Goal: Task Accomplishment & Management: Manage account settings

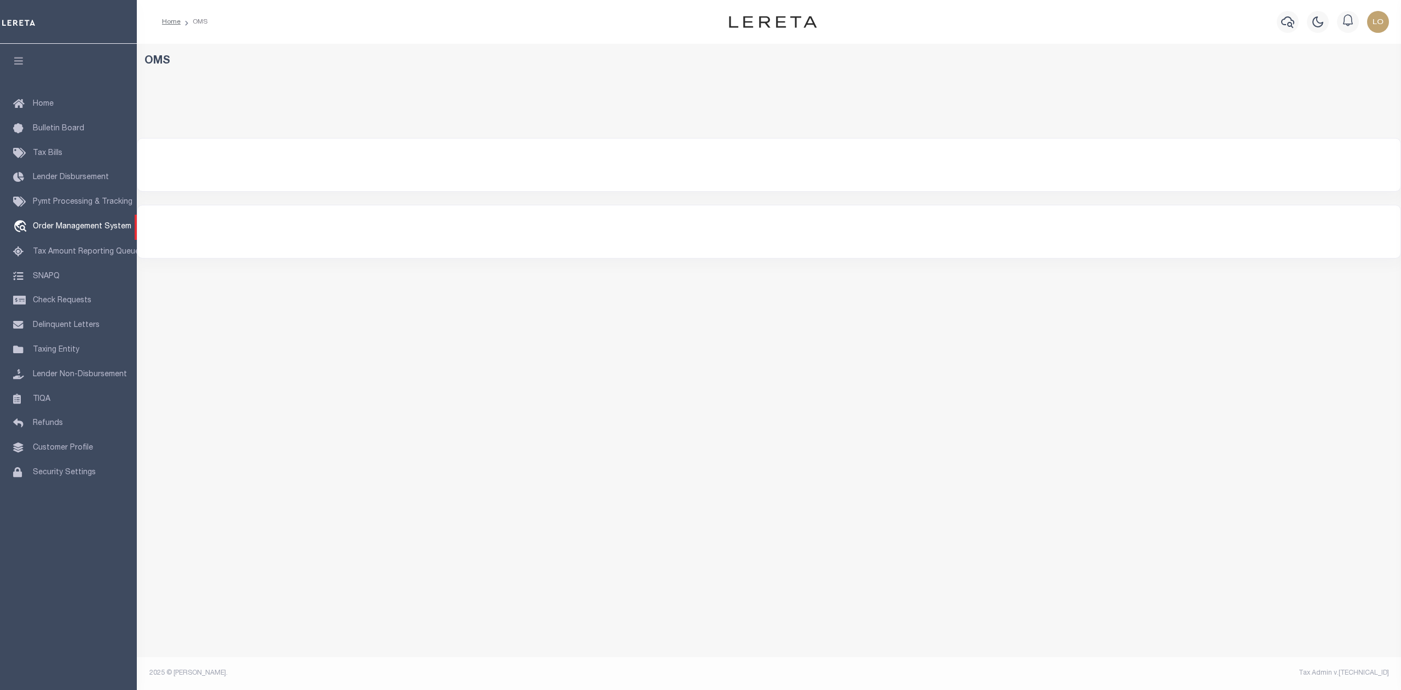
select select "200"
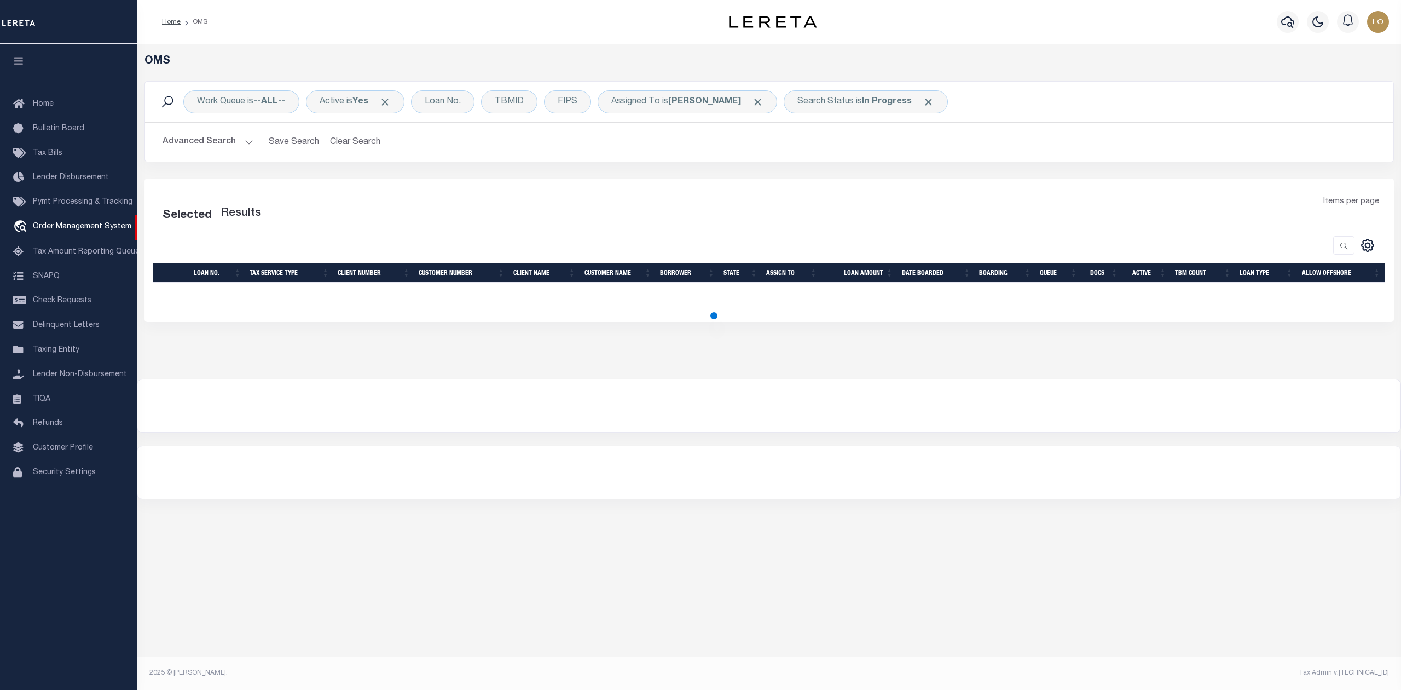
select select "200"
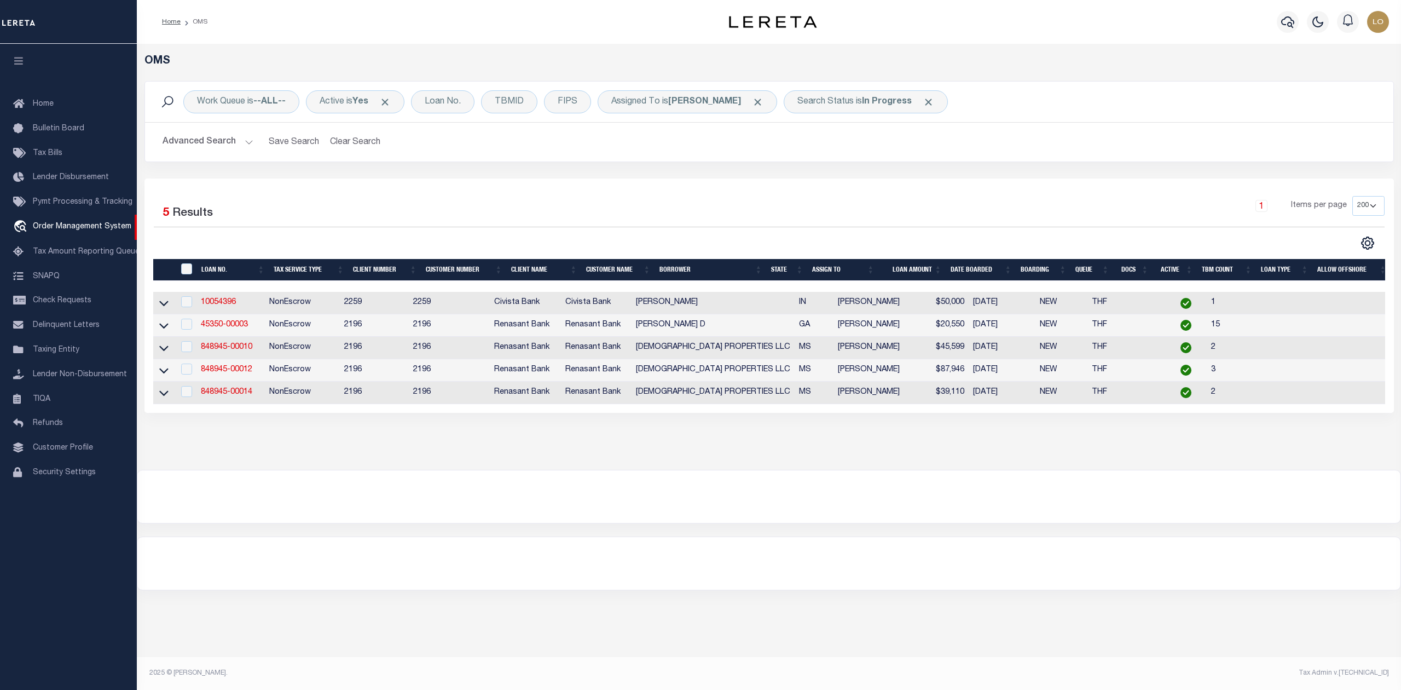
click at [449, 515] on div at bounding box center [768, 496] width 1263 height 53
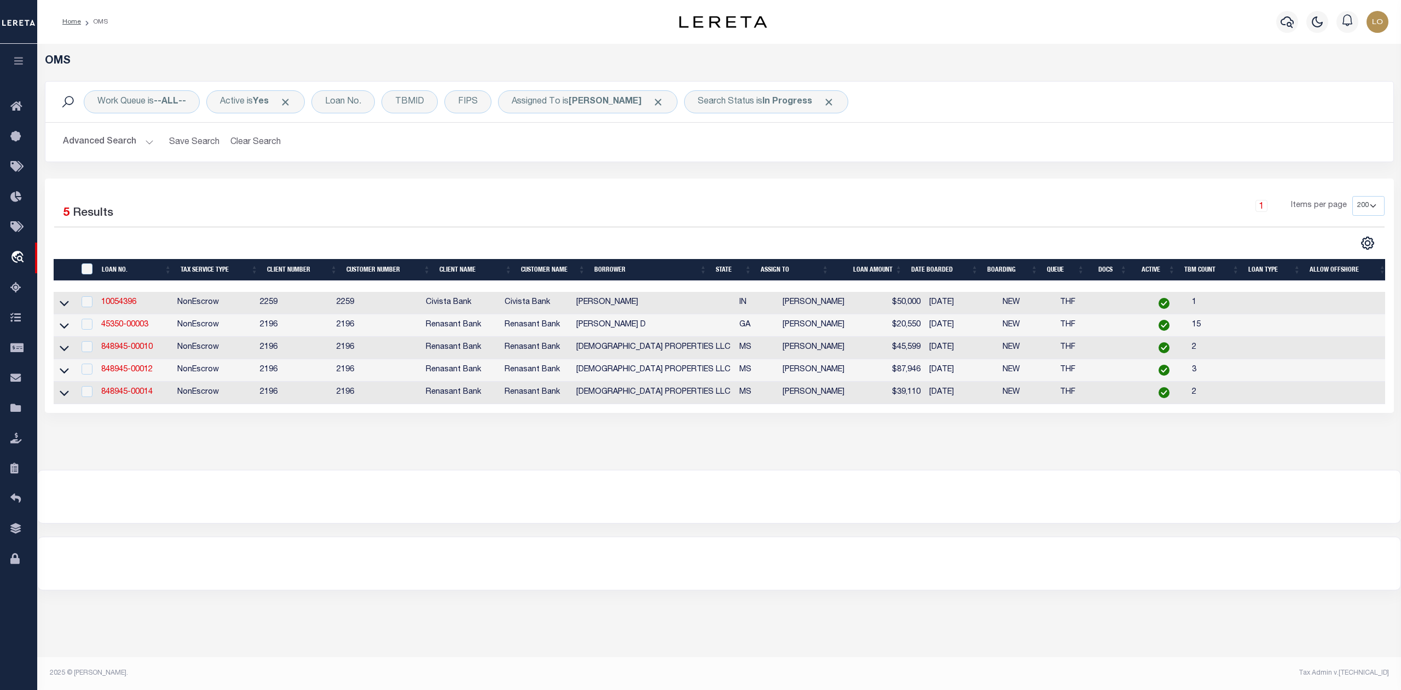
click at [819, 498] on div at bounding box center [719, 496] width 1363 height 53
click at [864, 515] on div at bounding box center [719, 496] width 1363 height 53
click at [127, 305] on link "10054396" at bounding box center [118, 302] width 35 height 8
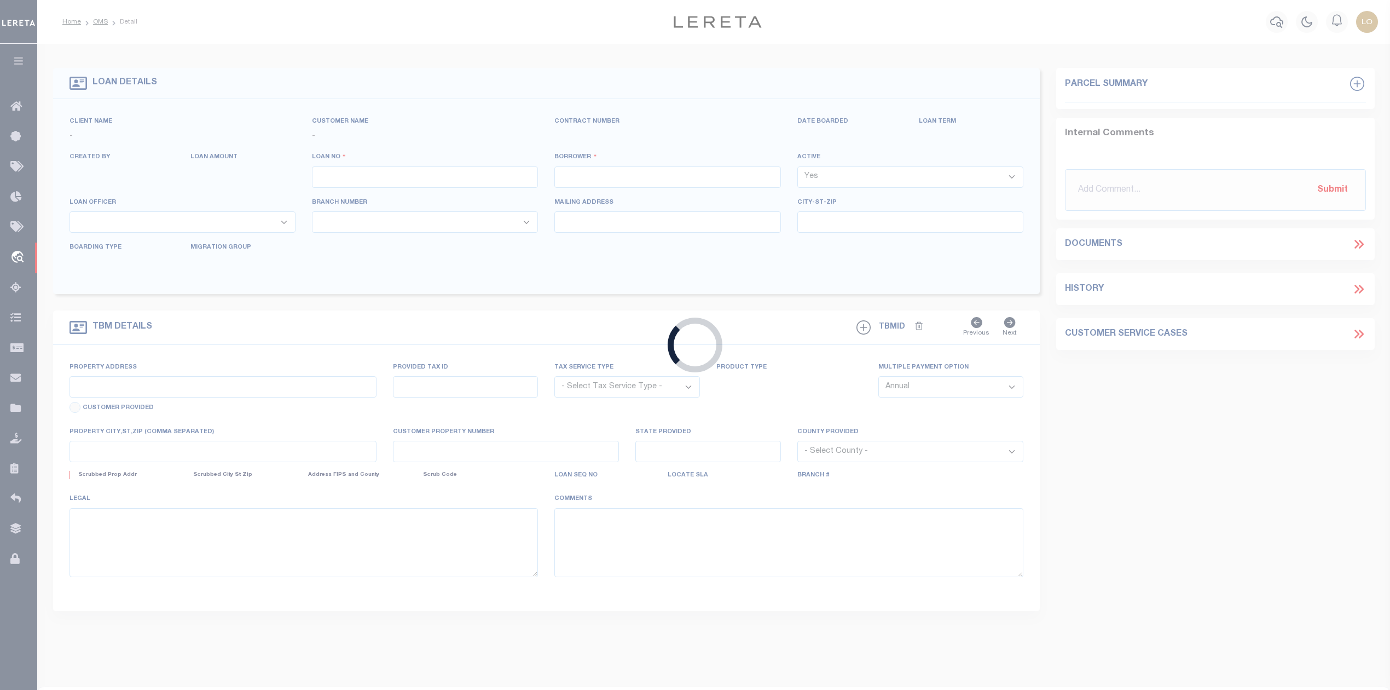
type input "10054396"
type input "Christopher E Buckman"
select select
type input "1347 Brabamhurst Dr"
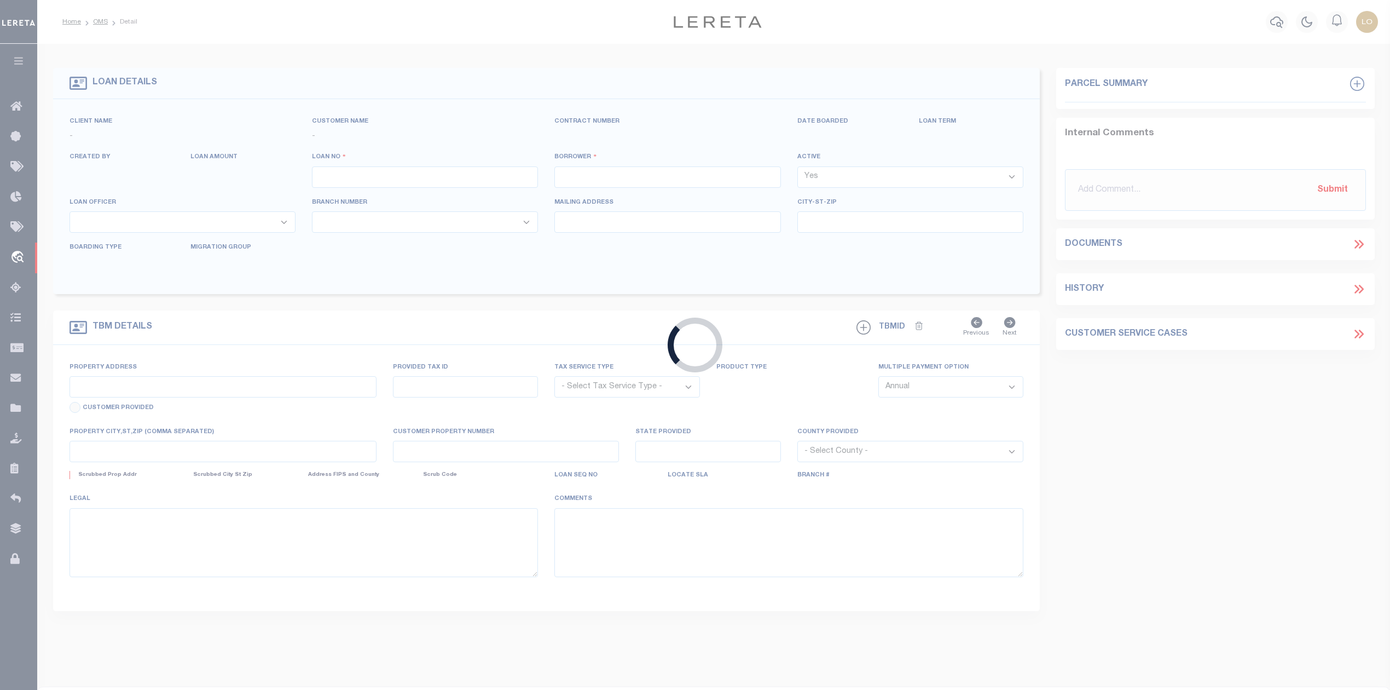
type input "Lawrenceburg IN 470258826"
select select "NonEscrow"
select select "20631"
select select "7642"
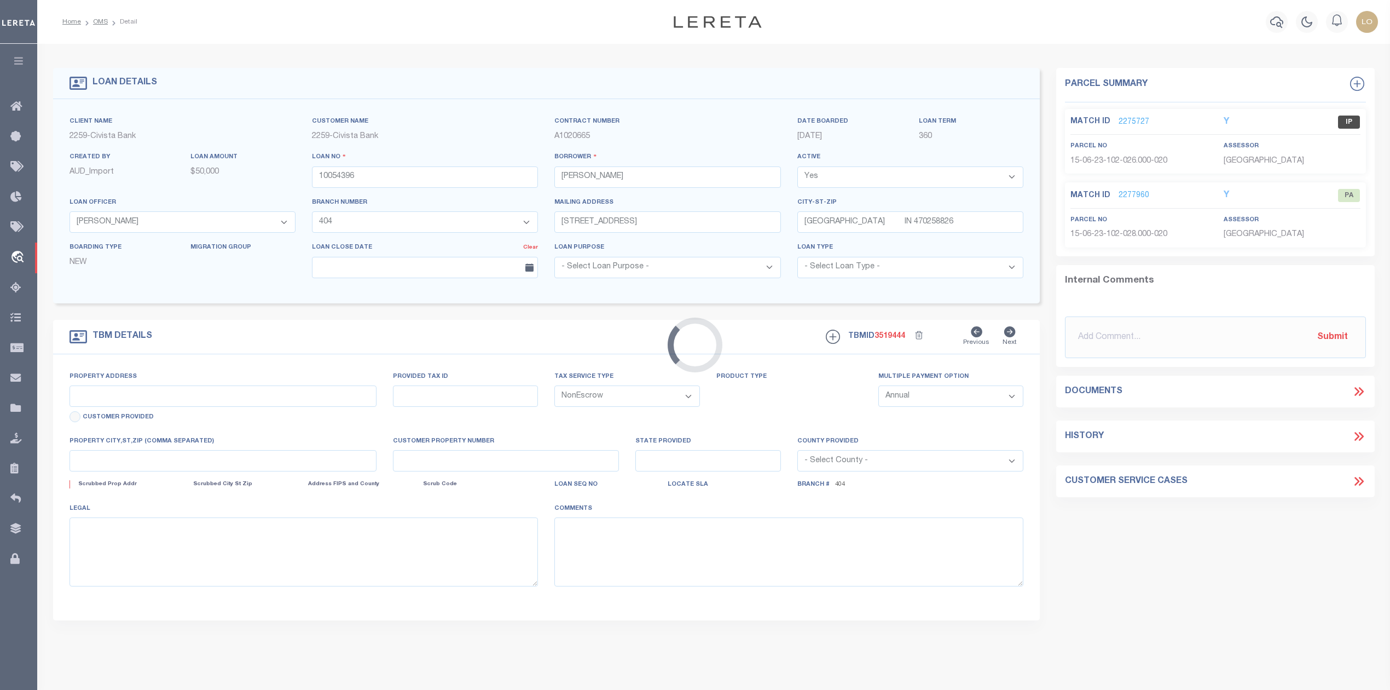
type input "1347 Brabamhurst Dr"
select select
type input "Lawrenceburg IN 470258826"
type input "R"
type input "IN"
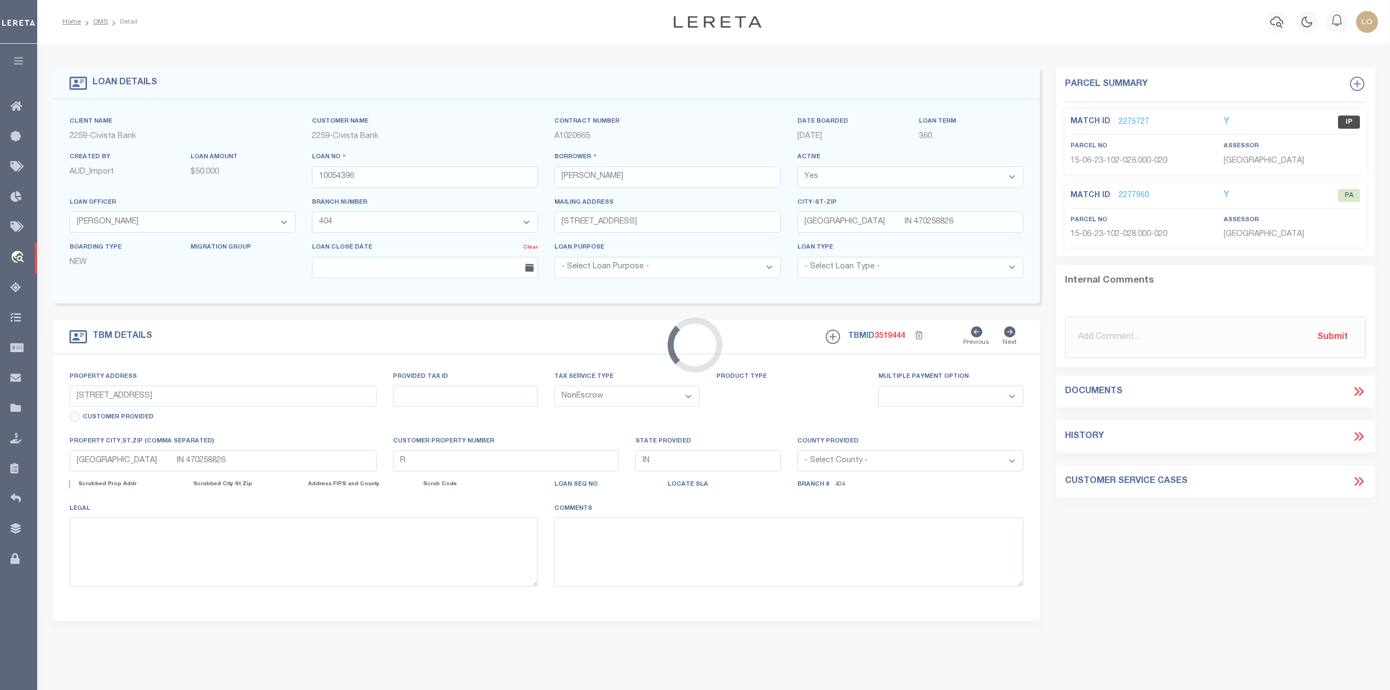
select select
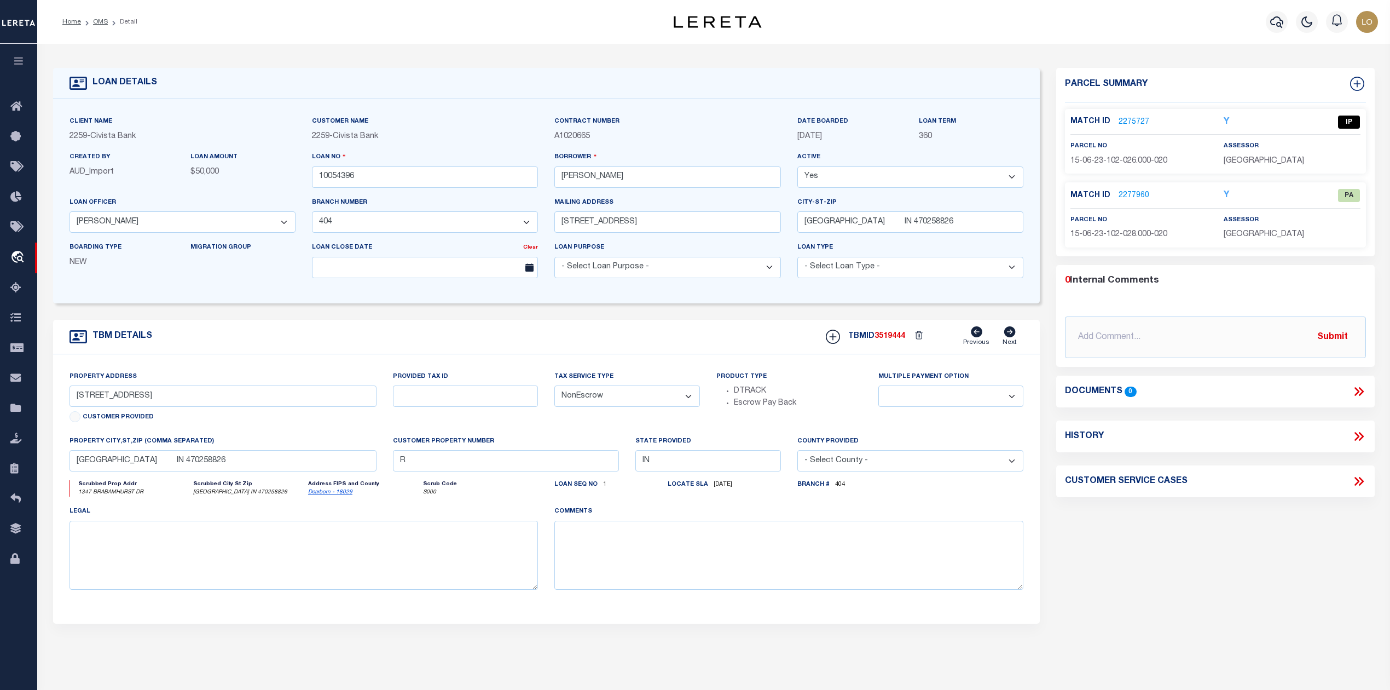
click at [1103, 541] on div "Parcel Summary Match ID 2275727 Y parcel no assessor Match ID Y" at bounding box center [1215, 367] width 334 height 598
click at [1137, 117] on link "2275727" at bounding box center [1134, 122] width 31 height 11
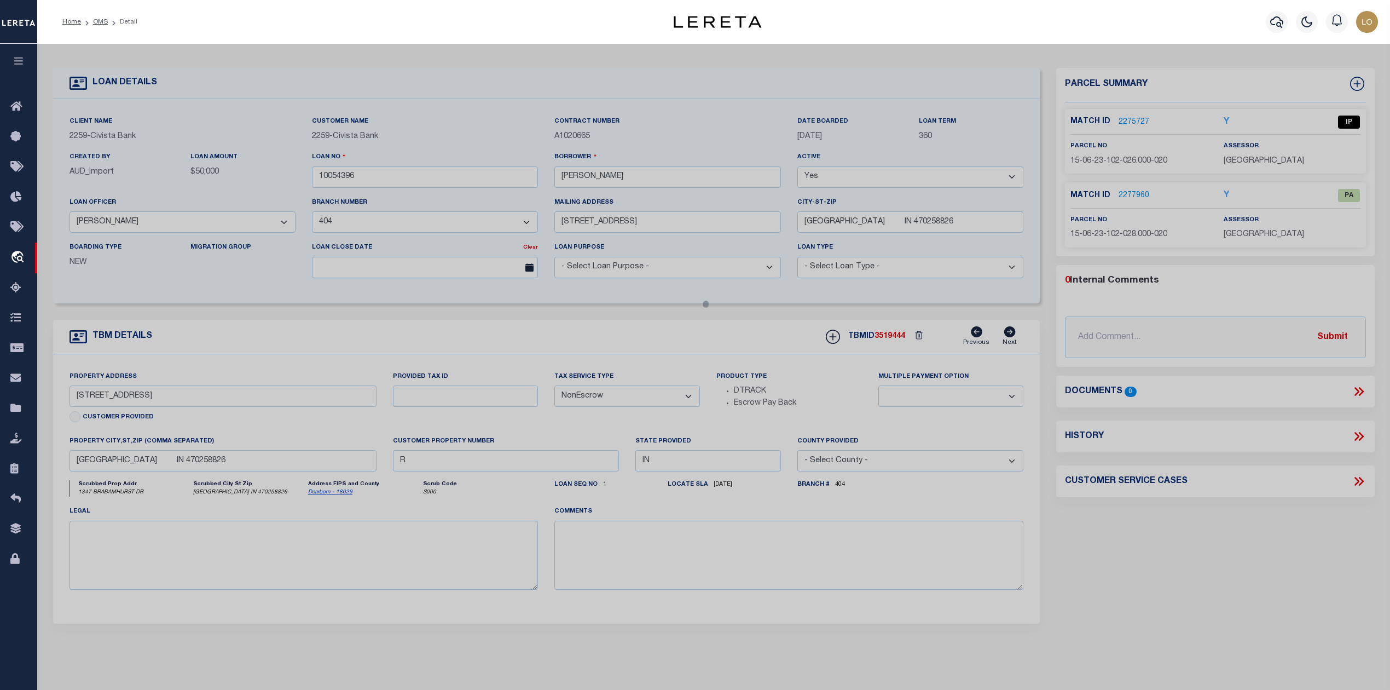
checkbox input "false"
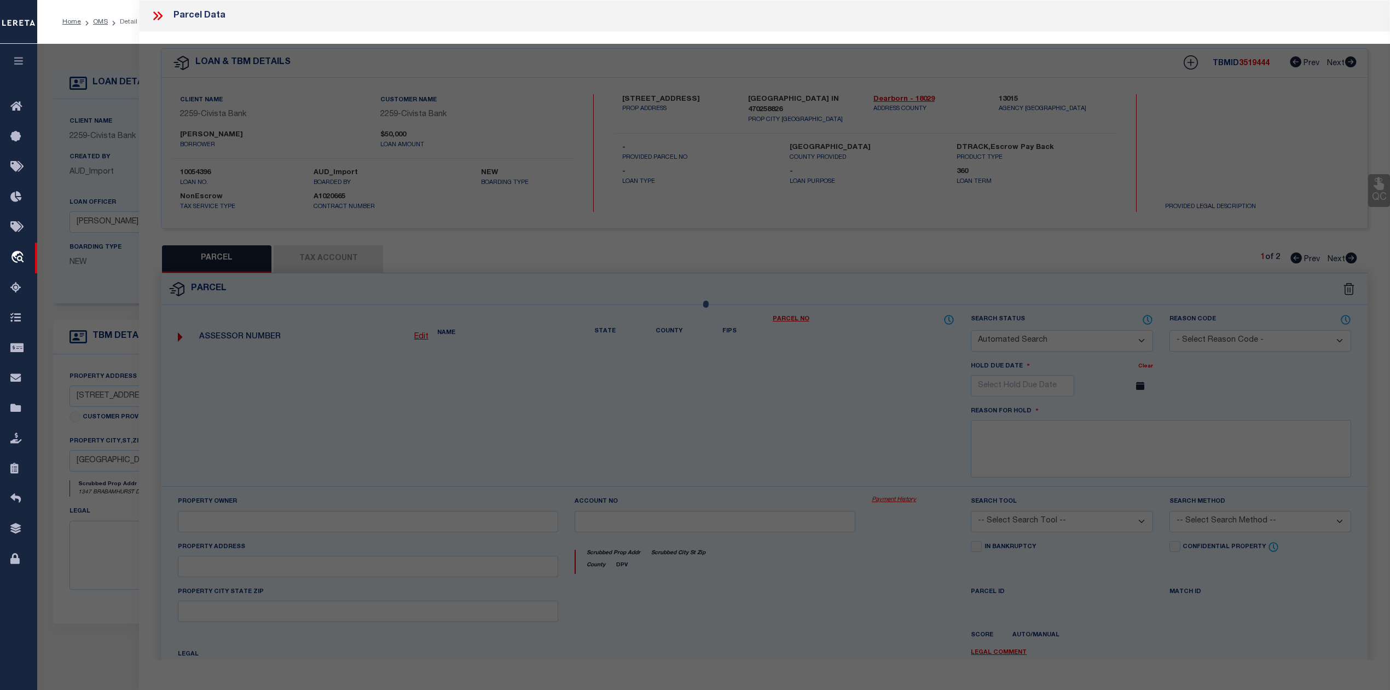
select select "IP"
type input "Buckman, Christopher & Kimberly"
select select "AGW"
select select "ADD"
type input "1347 Brabamhurst Dr"
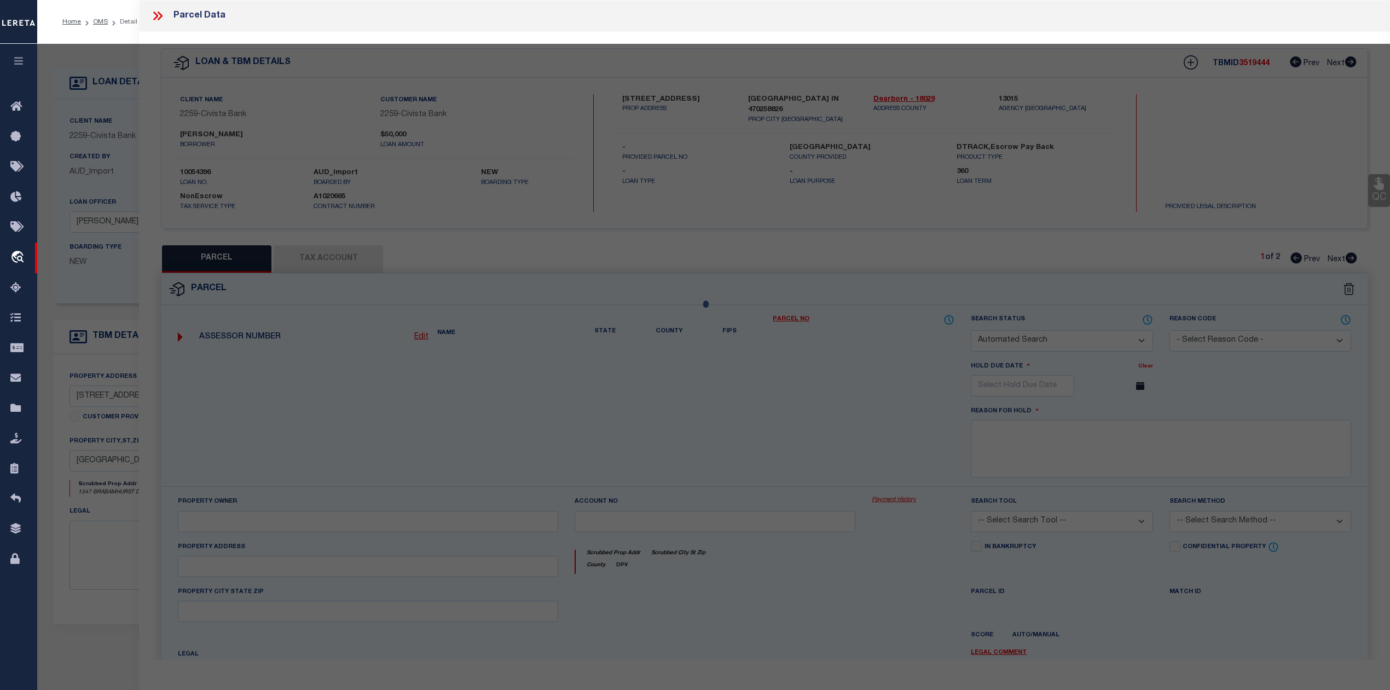
type input "Lawrenceburg, IN, 47025"
type textarea "42-2108 HIDDEN VALLEY LAKE LOT 2108 23-6-1 RESIDENTIAL ONE FAMILY DWELLING ON A…"
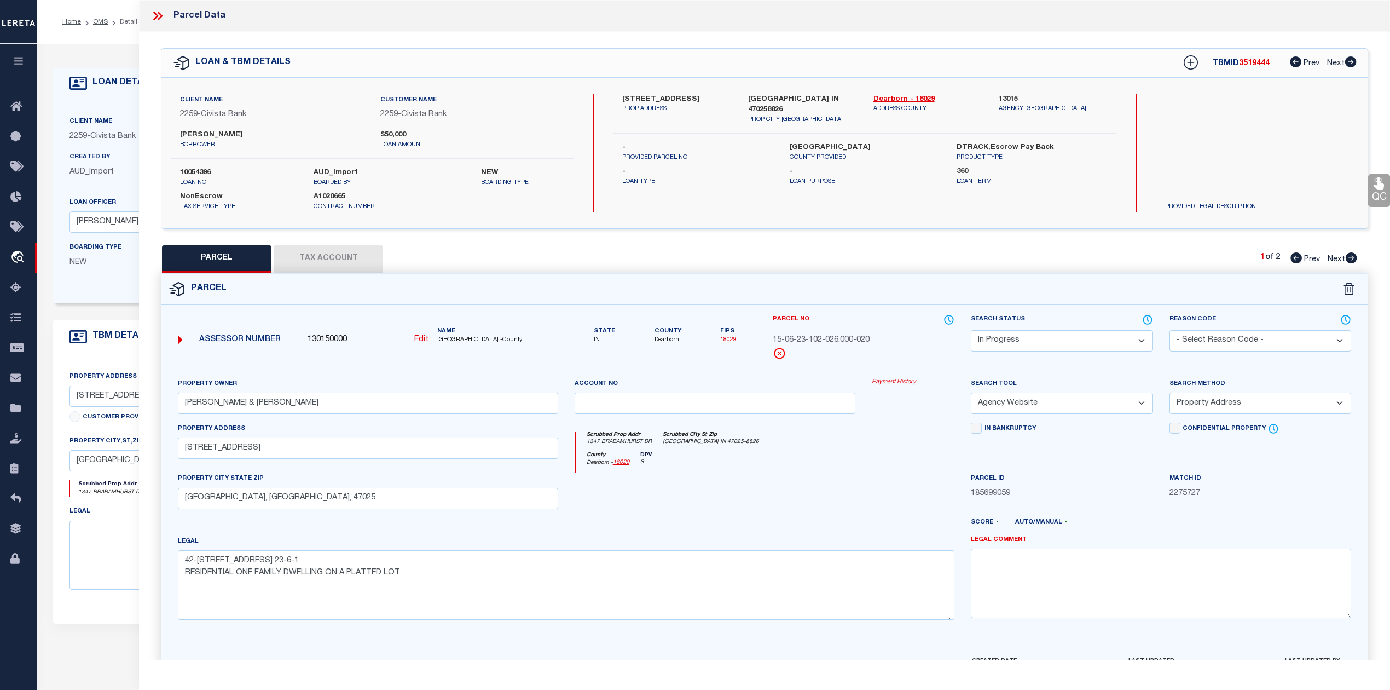
click at [816, 469] on div "County Dearborn - 18029 DPV S" at bounding box center [765, 462] width 379 height 21
click at [734, 605] on textarea "42-2108 HIDDEN VALLEY LAKE LOT 2108 23-6-1 RESIDENTIAL ONE FAMILY DWELLING ON A…" at bounding box center [566, 584] width 777 height 69
click at [647, 482] on div at bounding box center [716, 494] width 298 height 45
click at [870, 495] on div at bounding box center [913, 494] width 99 height 45
click at [781, 495] on div at bounding box center [716, 494] width 298 height 45
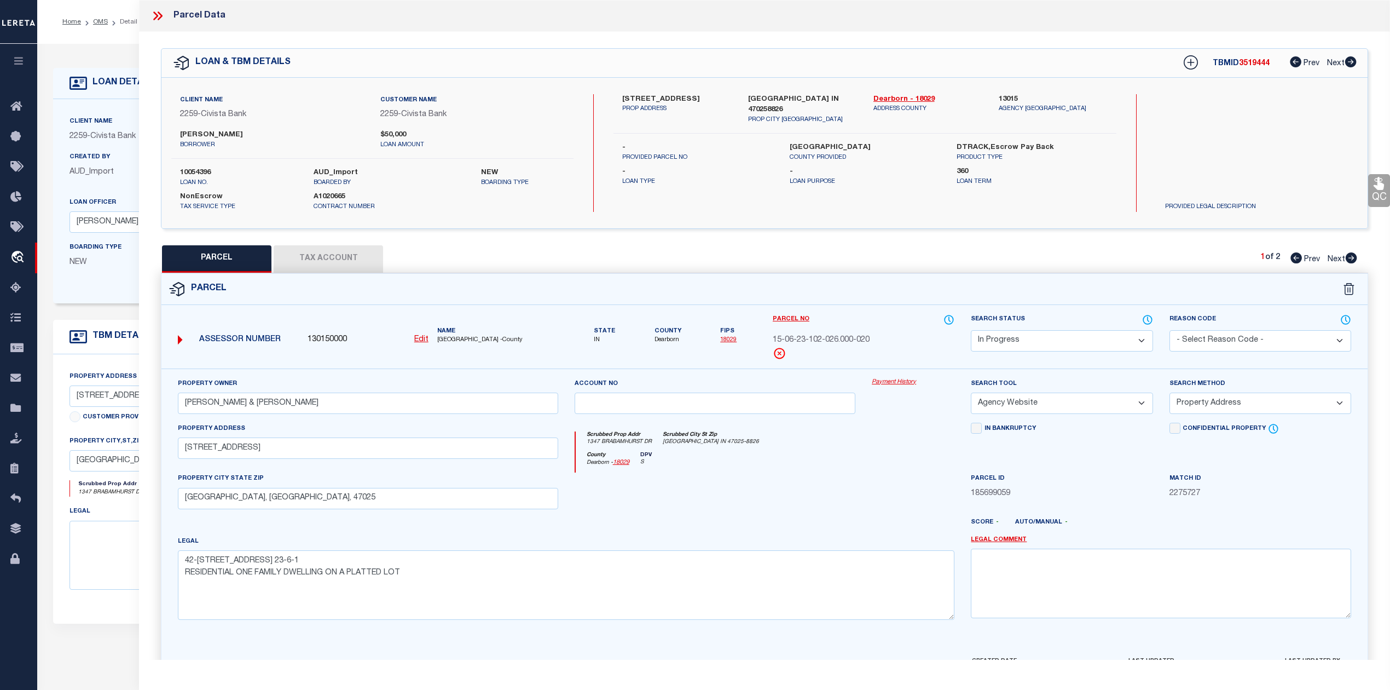
click at [870, 487] on div at bounding box center [913, 494] width 99 height 45
click at [1148, 318] on icon at bounding box center [1147, 320] width 11 height 12
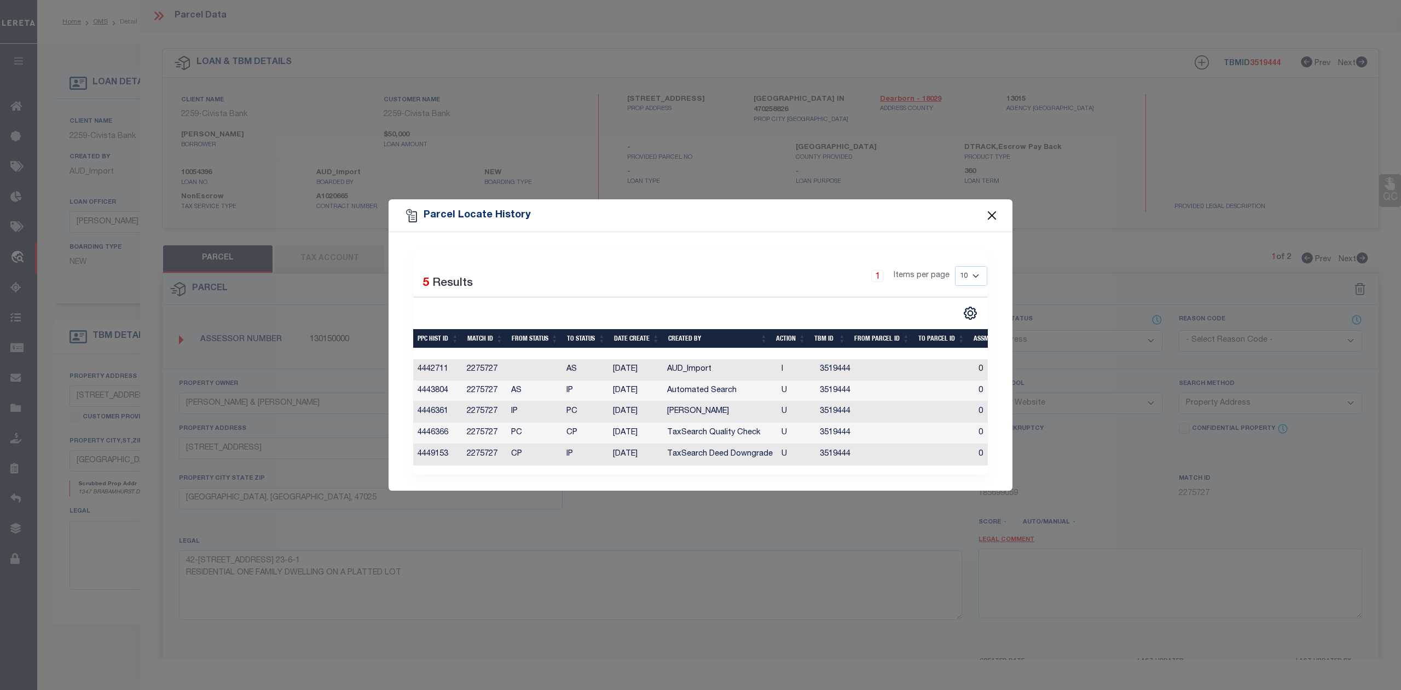
click at [988, 209] on button "Close" at bounding box center [992, 216] width 14 height 14
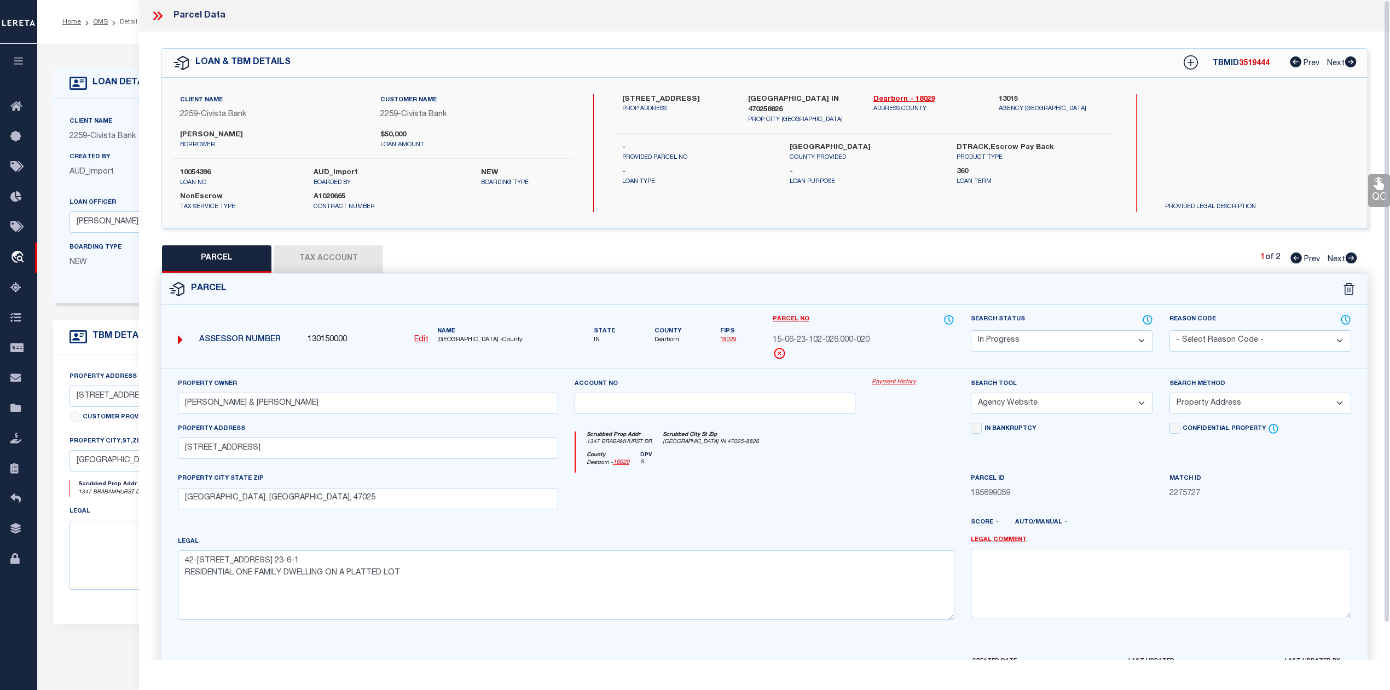
click at [834, 507] on div at bounding box center [716, 494] width 298 height 45
click at [1018, 342] on select "Automated Search Bad Parcel Complete Duplicate Parcel High Dollar Reporting In …" at bounding box center [1062, 340] width 182 height 21
click at [971, 330] on select "Automated Search Bad Parcel Complete Duplicate Parcel High Dollar Reporting In …" at bounding box center [1062, 340] width 182 height 21
click at [898, 490] on div at bounding box center [913, 494] width 99 height 45
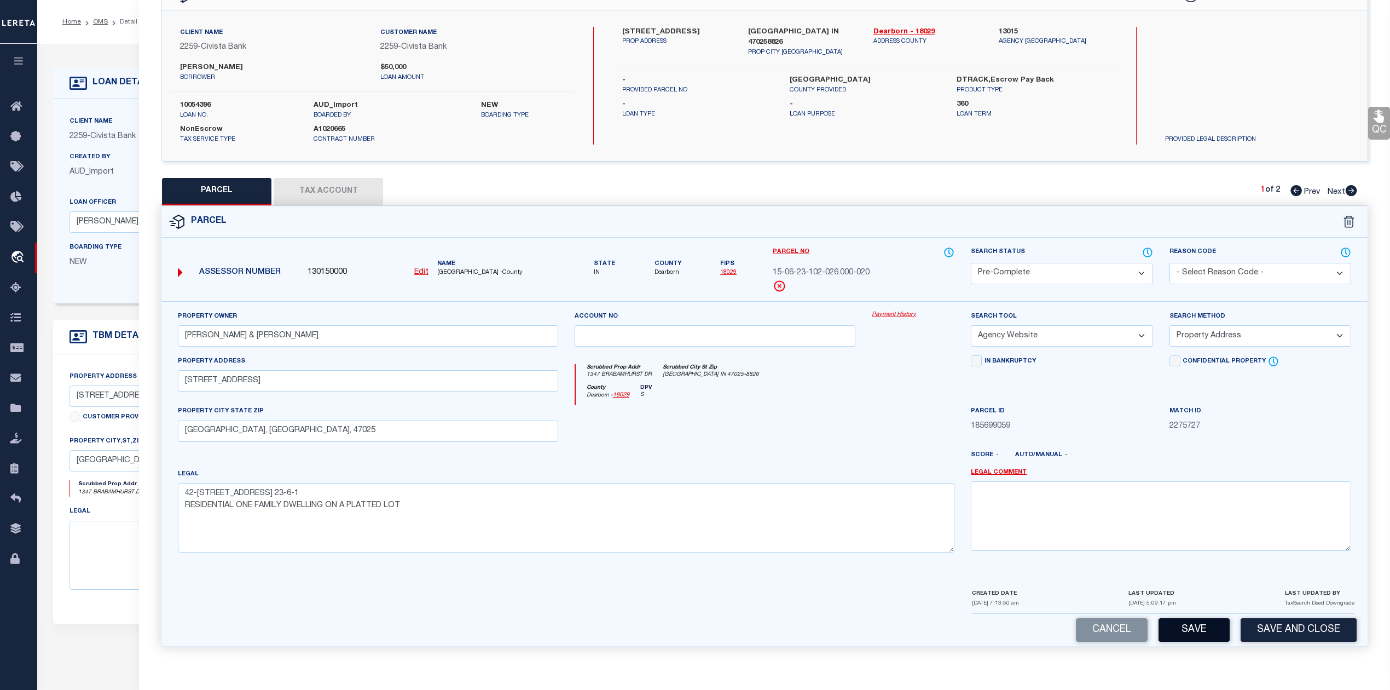
click at [1192, 627] on button "Save" at bounding box center [1194, 630] width 71 height 24
select select "AS"
select select
checkbox input "false"
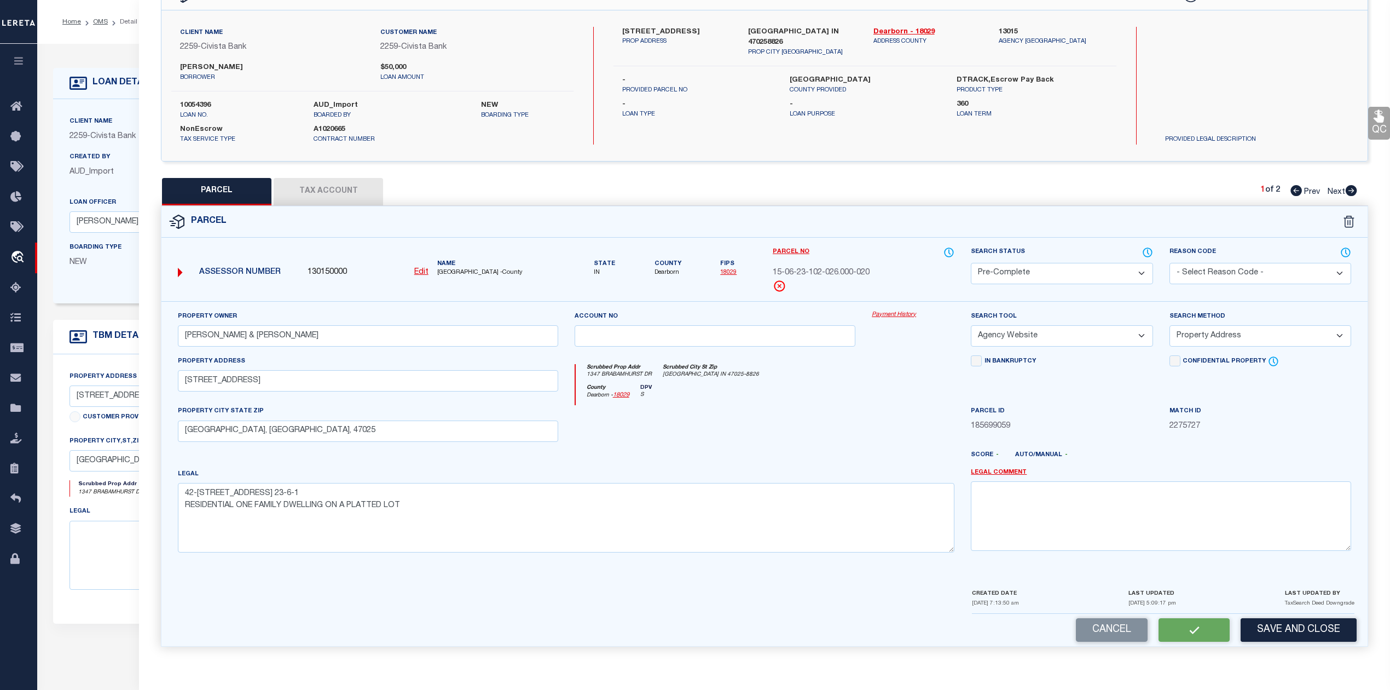
checkbox input "false"
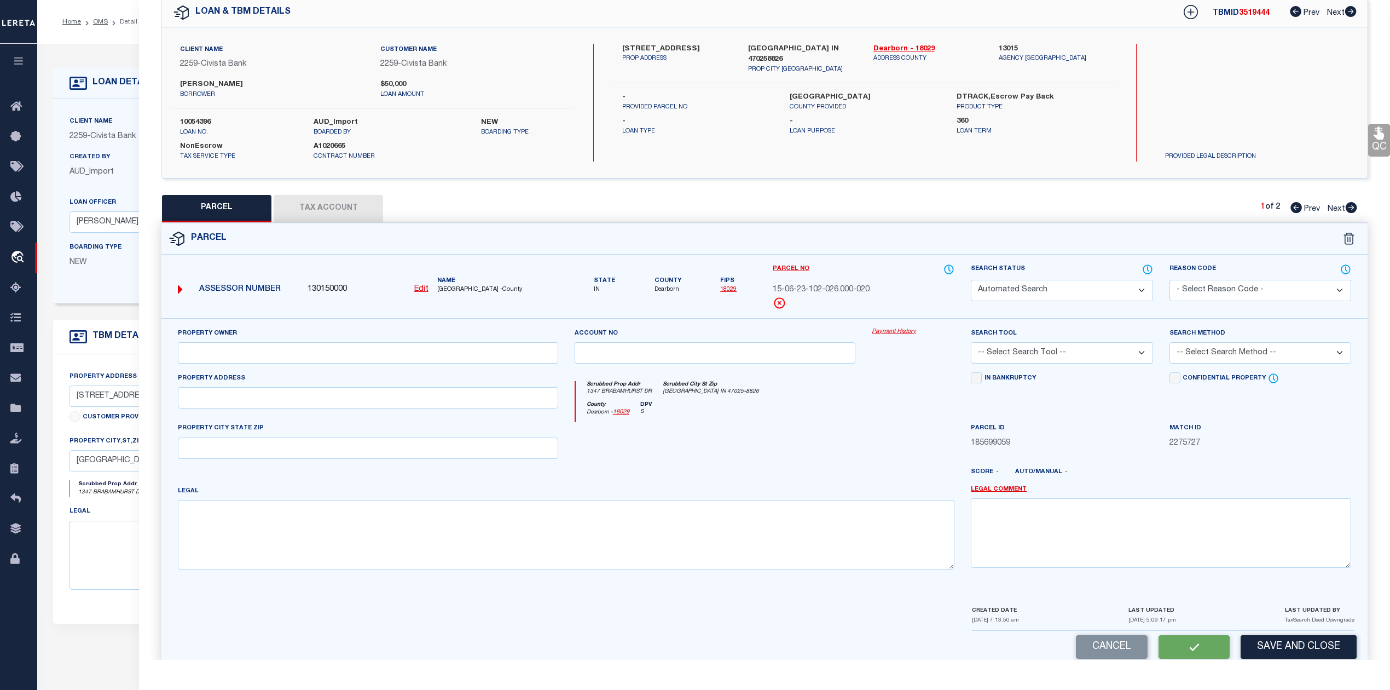
select select "PC"
type input "Buckman, Christopher & Kimberly"
select select "AGW"
select select "ADD"
type input "1347 Brabamhurst Dr"
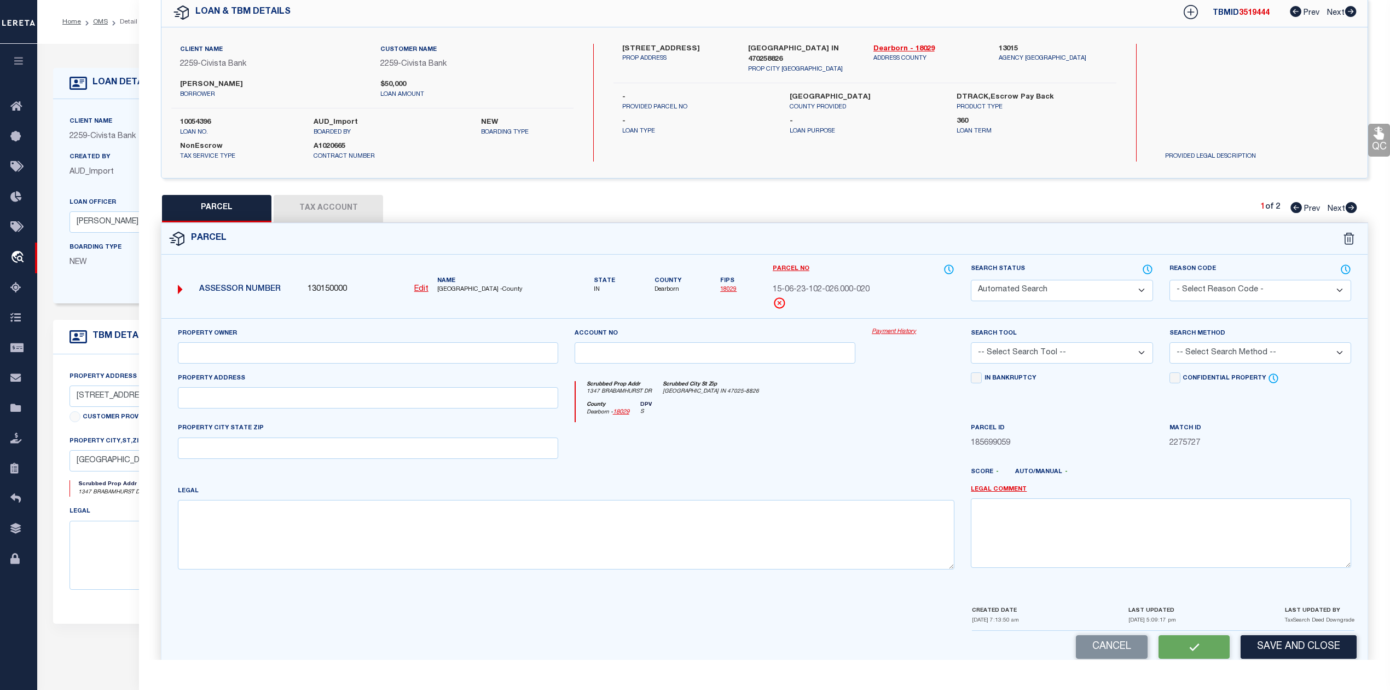
type input "Lawrenceburg, IN, 47025"
type textarea "42-2108 HIDDEN VALLEY LAKE LOT 2108 23-6-1 RESIDENTIAL ONE FAMILY DWELLING ON A…"
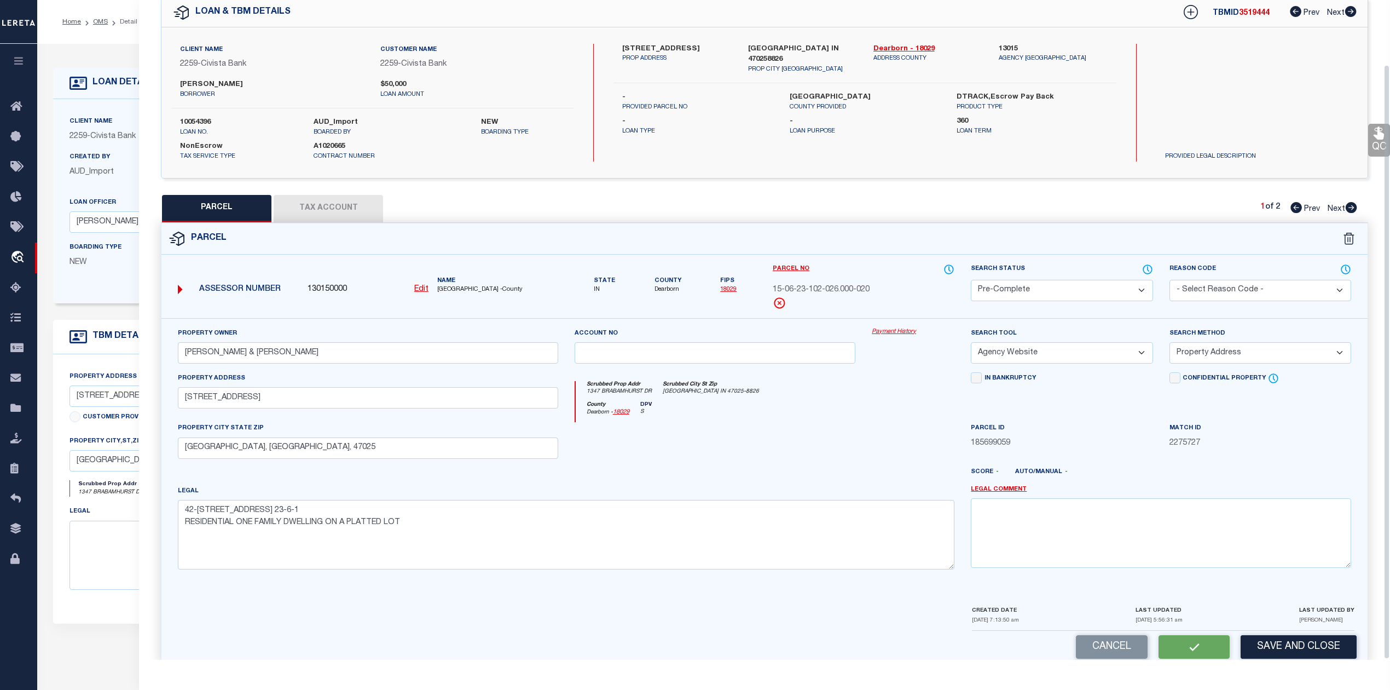
scroll to position [39, 0]
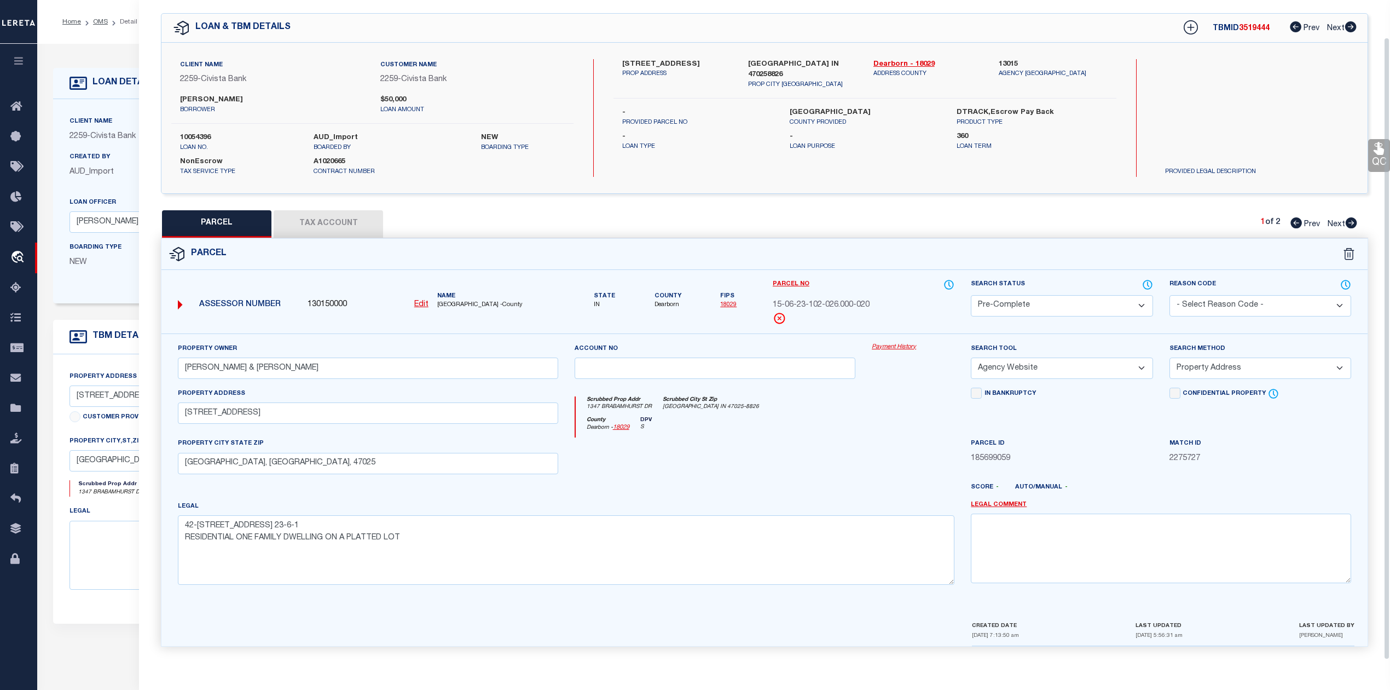
click at [889, 432] on div "County Dearborn - 18029 DPV S" at bounding box center [765, 427] width 379 height 21
click at [359, 222] on button "Tax Account" at bounding box center [328, 223] width 109 height 27
select select "100"
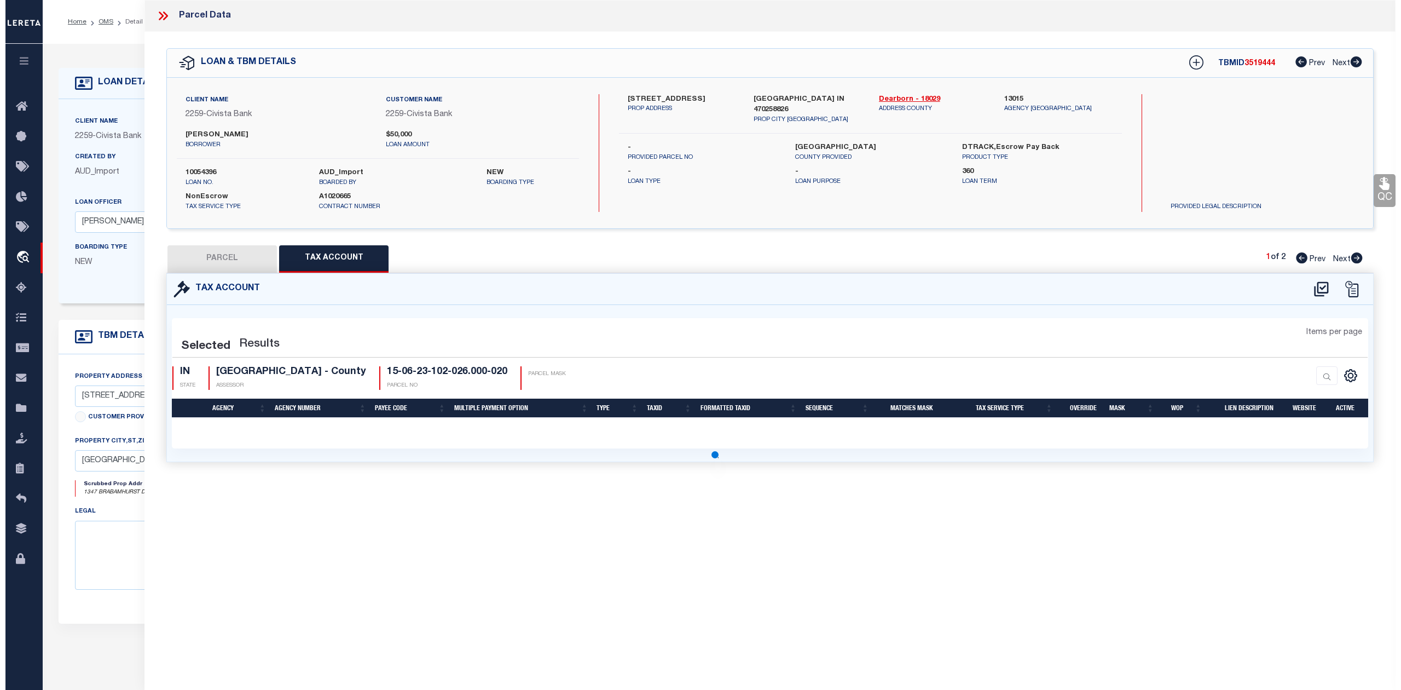
scroll to position [0, 0]
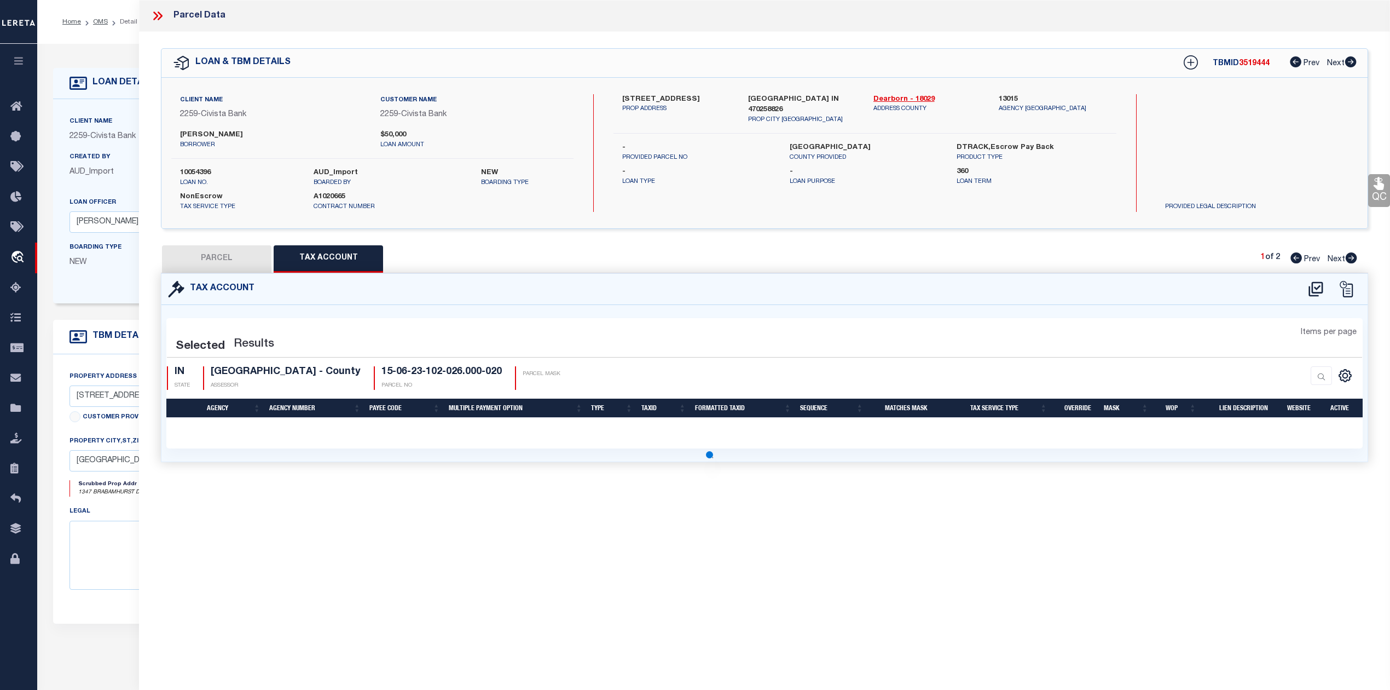
select select "100"
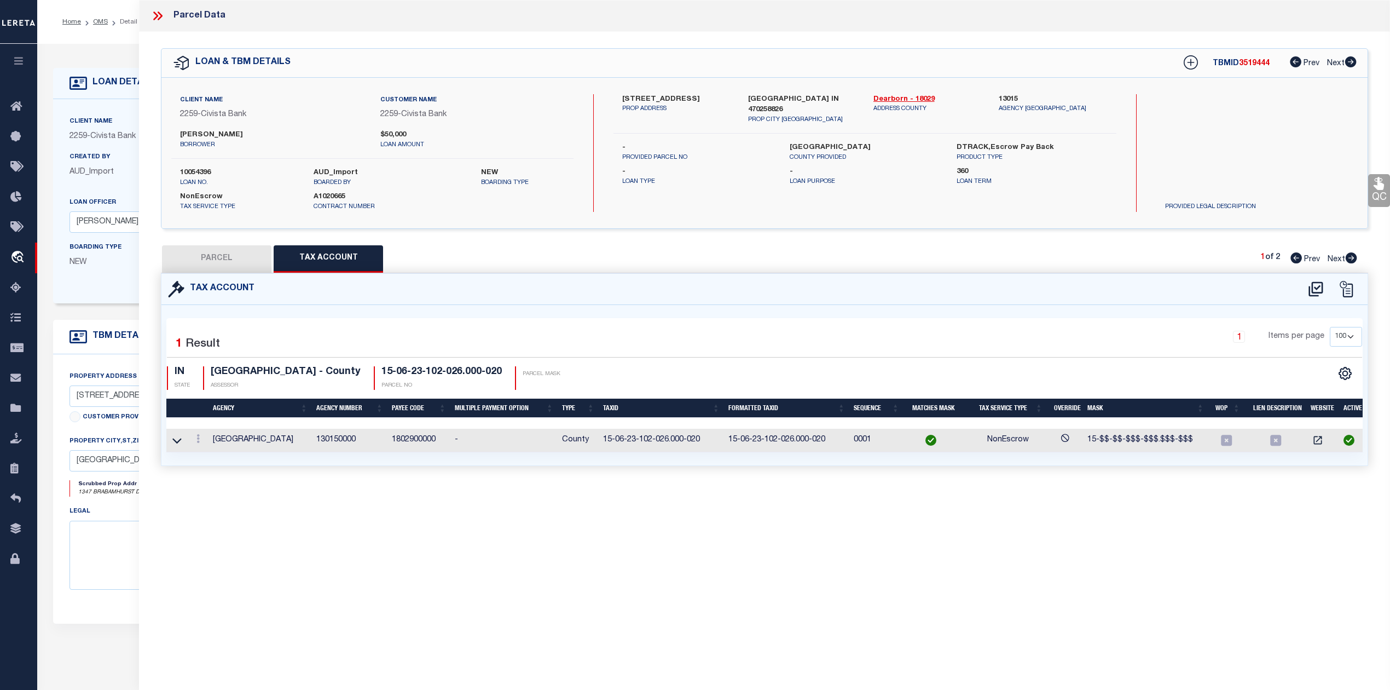
click at [881, 561] on div "Parcel Data QC QC QC - Select Status - Ready to QC" at bounding box center [764, 330] width 1251 height 660
click at [206, 253] on button "PARCEL" at bounding box center [216, 258] width 109 height 27
select select "AS"
select select
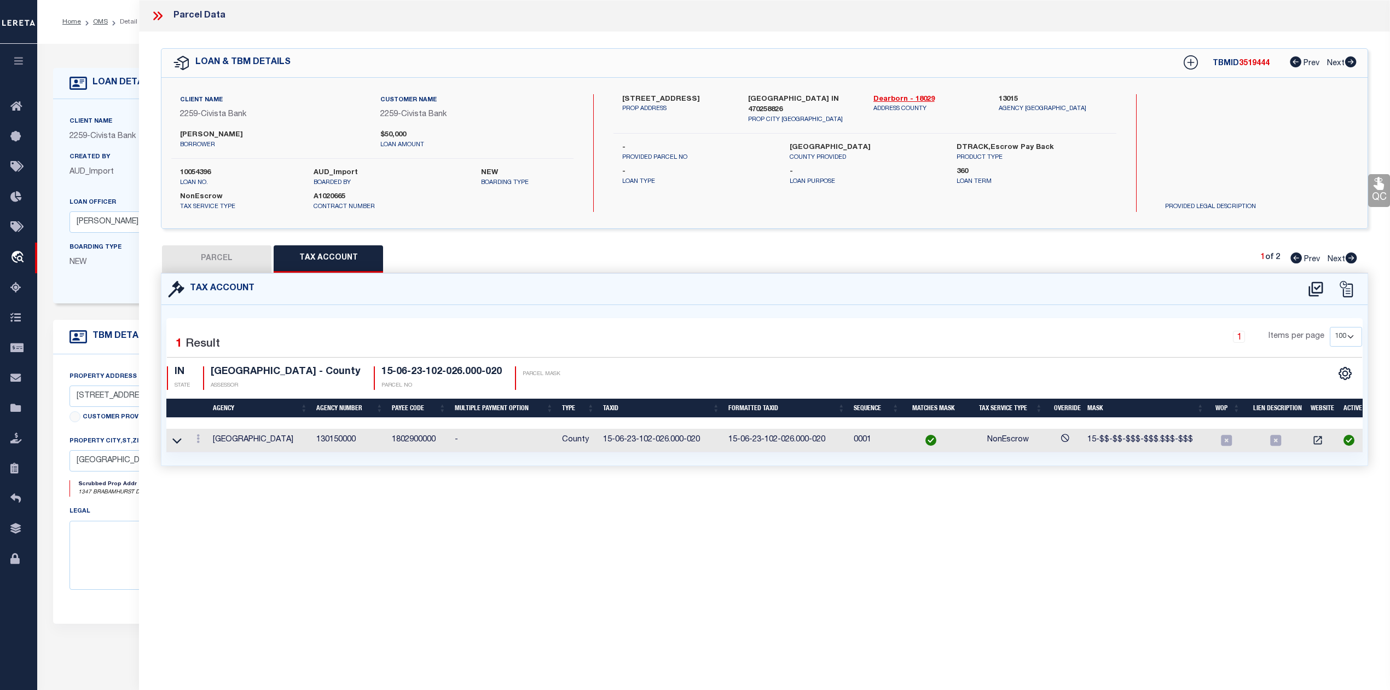
checkbox input "false"
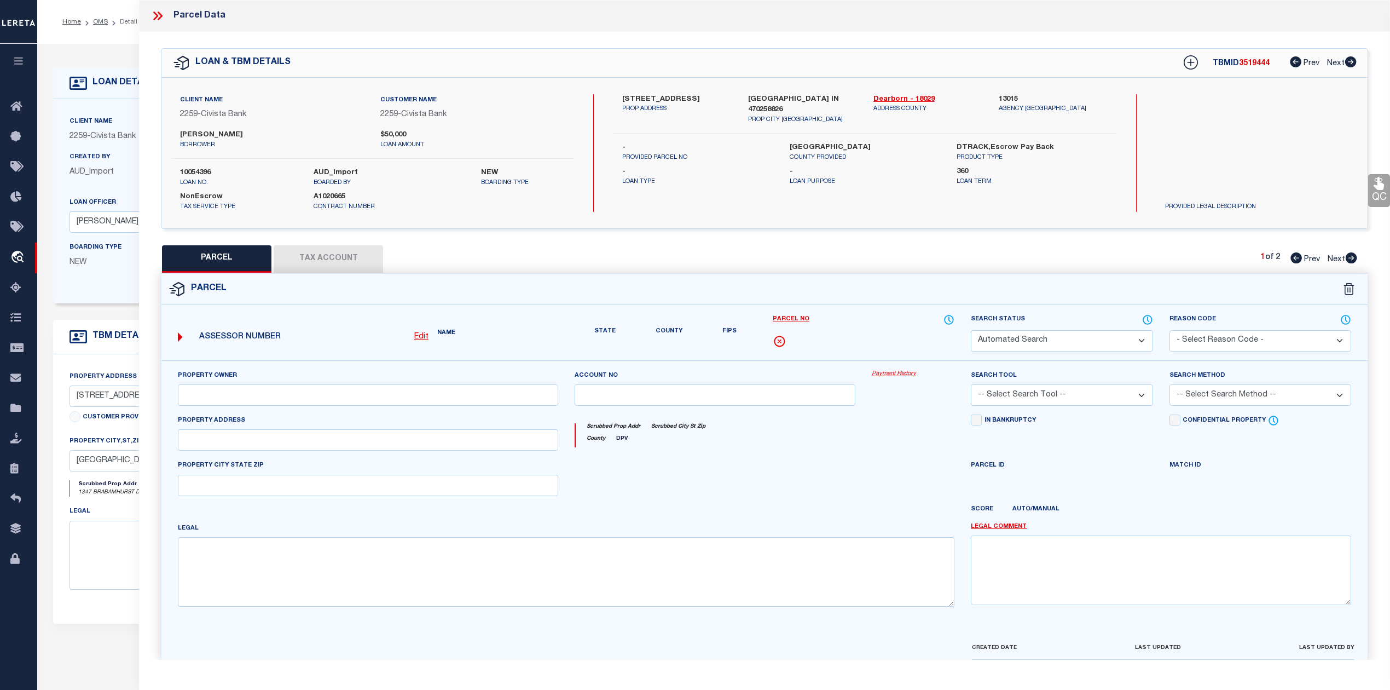
select select "PC"
type input "Buckman, Christopher & Kimberly"
select select "AGW"
select select "ADD"
type input "1347 Brabamhurst Dr"
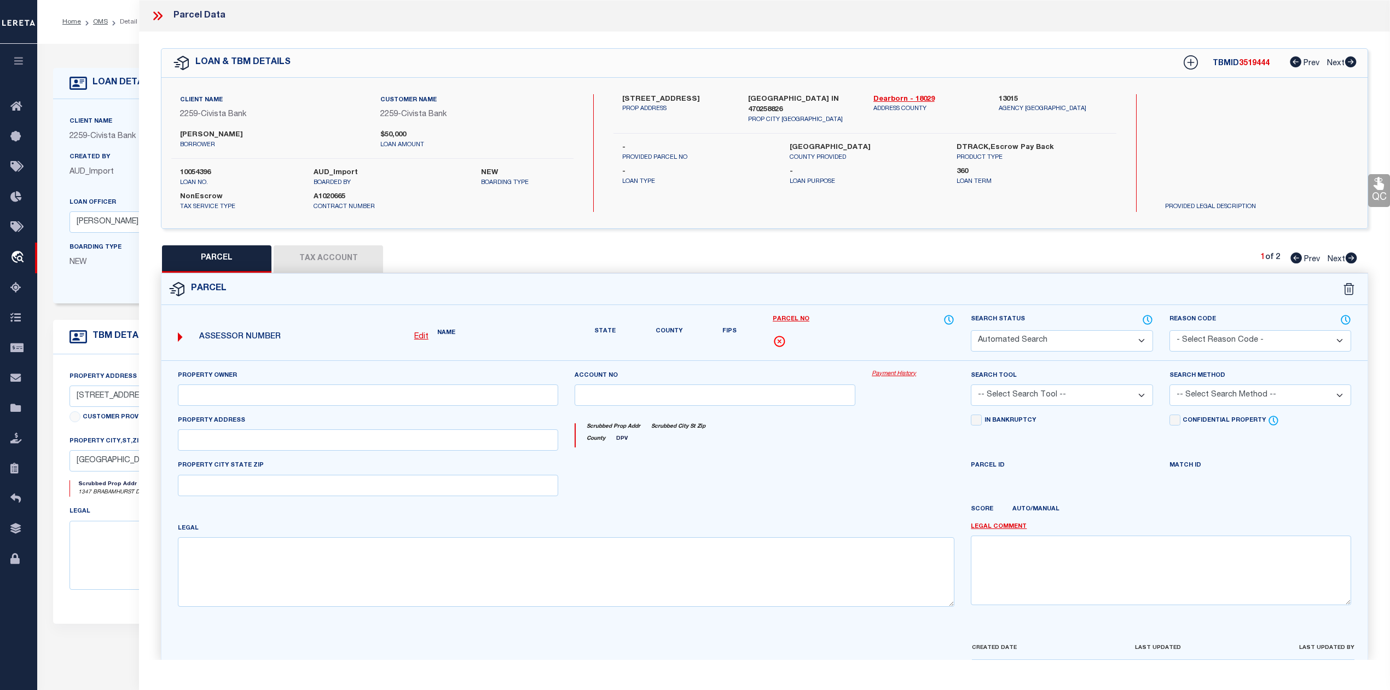
type input "Lawrenceburg, IN, 47025"
type textarea "42-2108 HIDDEN VALLEY LAKE LOT 2108 23-6-1 RESIDENTIAL ONE FAMILY DWELLING ON A…"
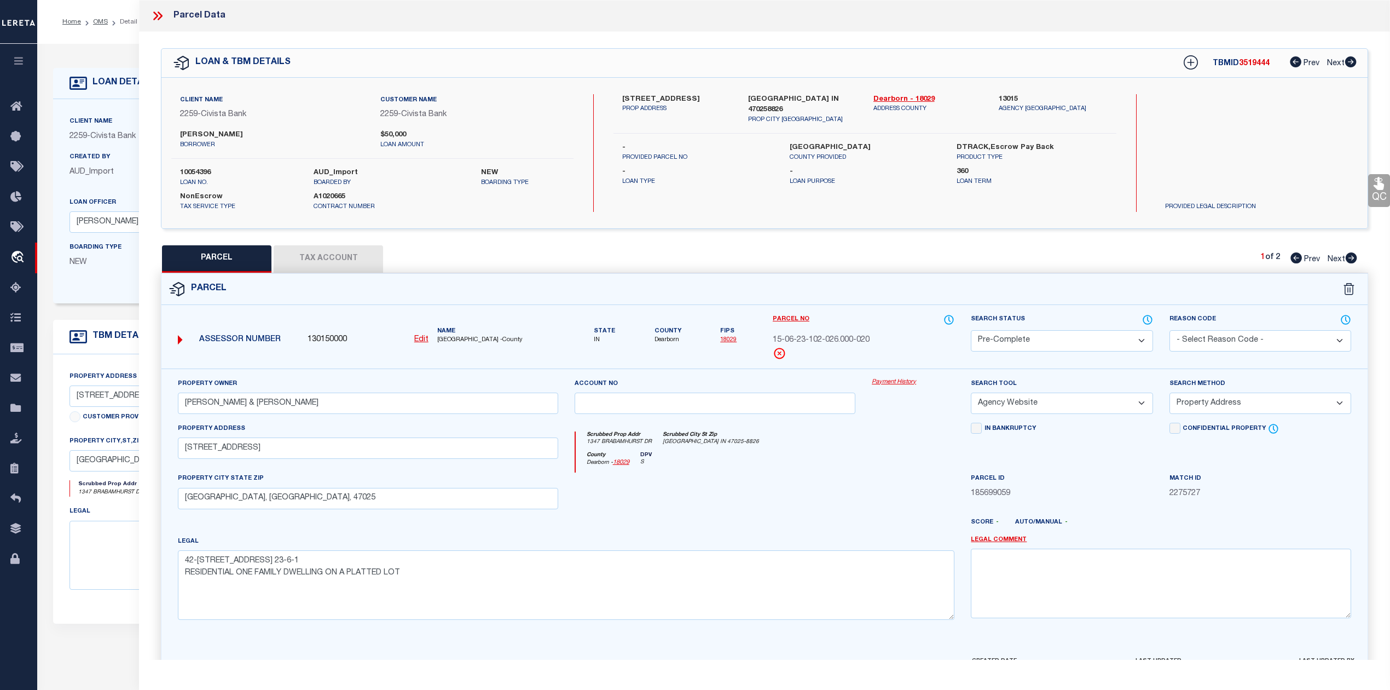
click at [868, 454] on div "County Dearborn - 18029 DPV S" at bounding box center [765, 462] width 379 height 21
click at [1352, 258] on icon at bounding box center [1351, 257] width 11 height 11
select select "AS"
select select
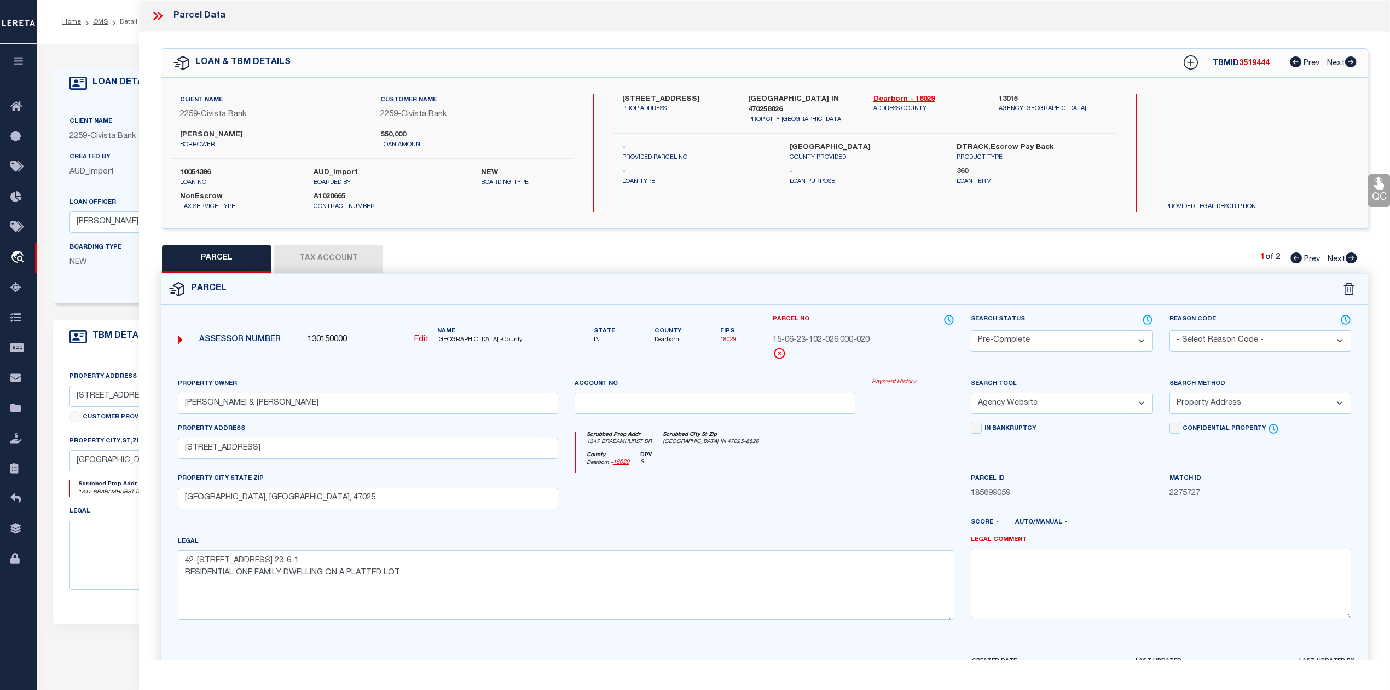
checkbox input "false"
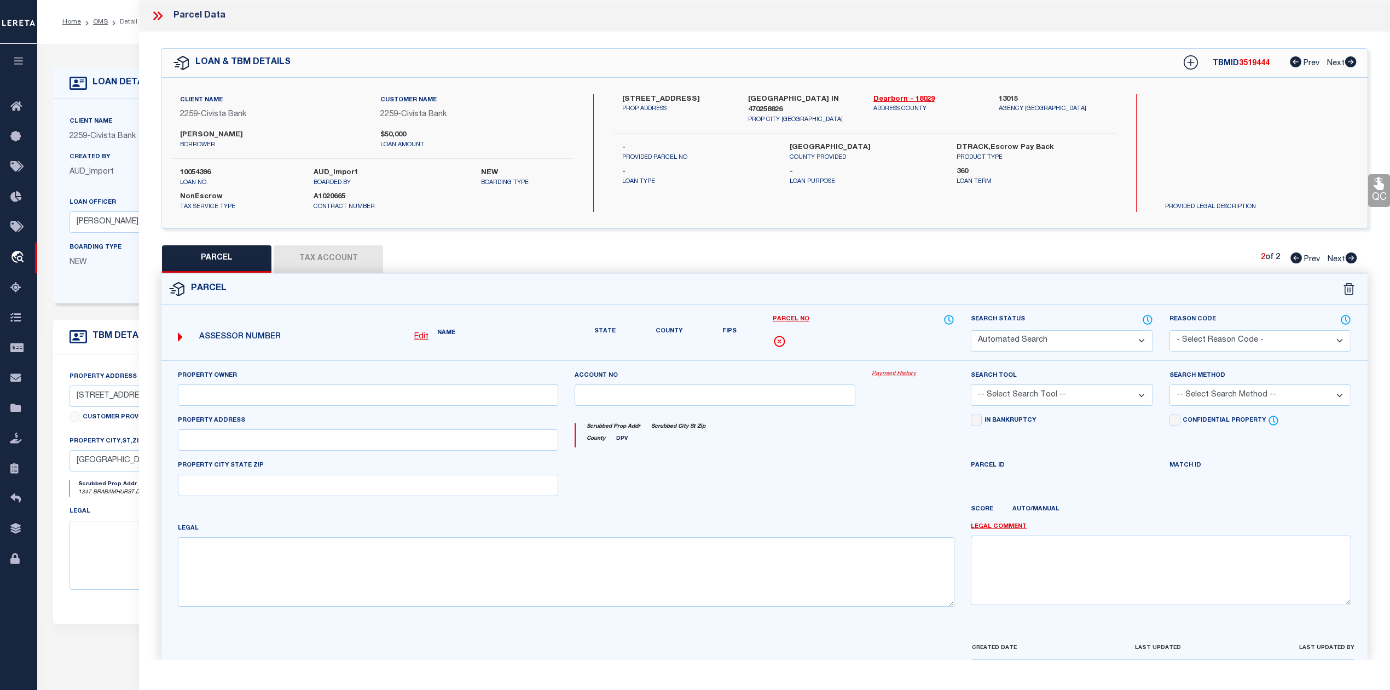
select select "PA"
select select "MDD"
select select "ADD"
checkbox input "false"
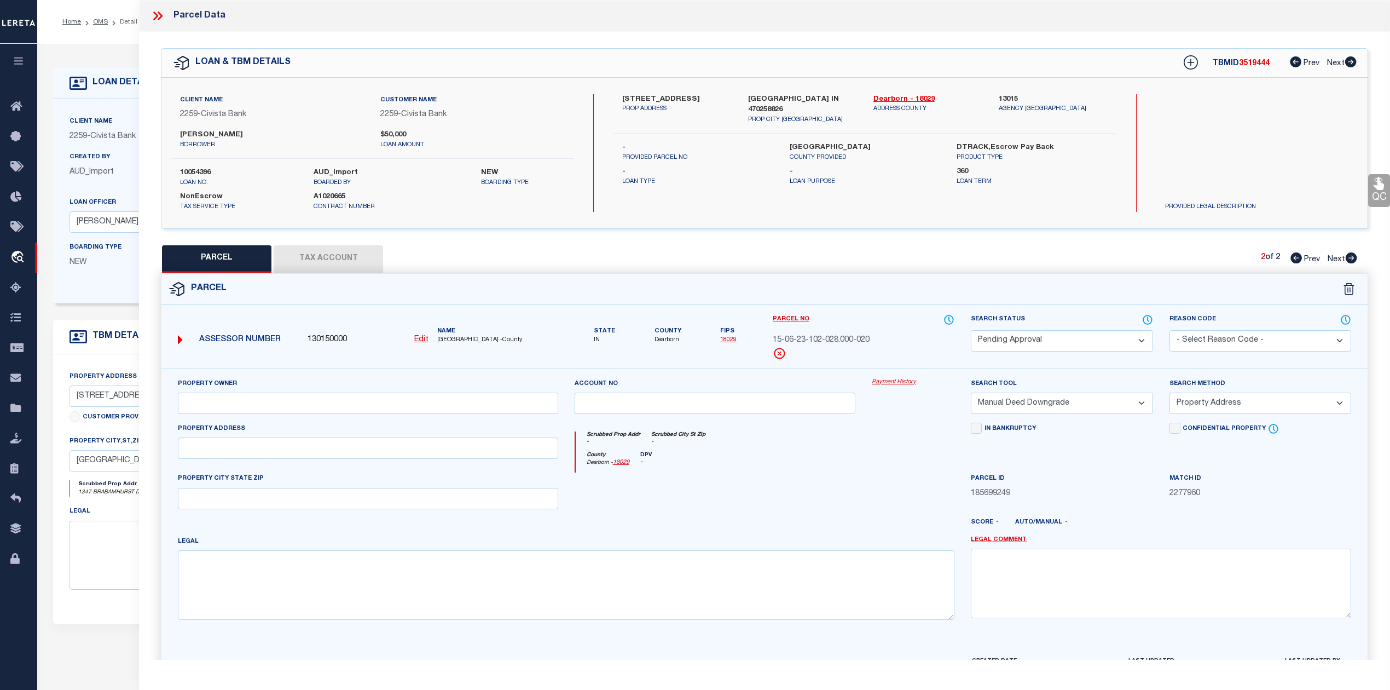
click at [1110, 343] on select "Automated Search Bad Parcel Complete Duplicate Parcel High Dollar Reporting In …" at bounding box center [1062, 340] width 182 height 21
click at [1093, 263] on div "PARCEL Tax Account 2 of 2 Prev Next" at bounding box center [765, 258] width 1208 height 27
click at [1291, 256] on icon at bounding box center [1296, 257] width 11 height 11
select select "AS"
select select
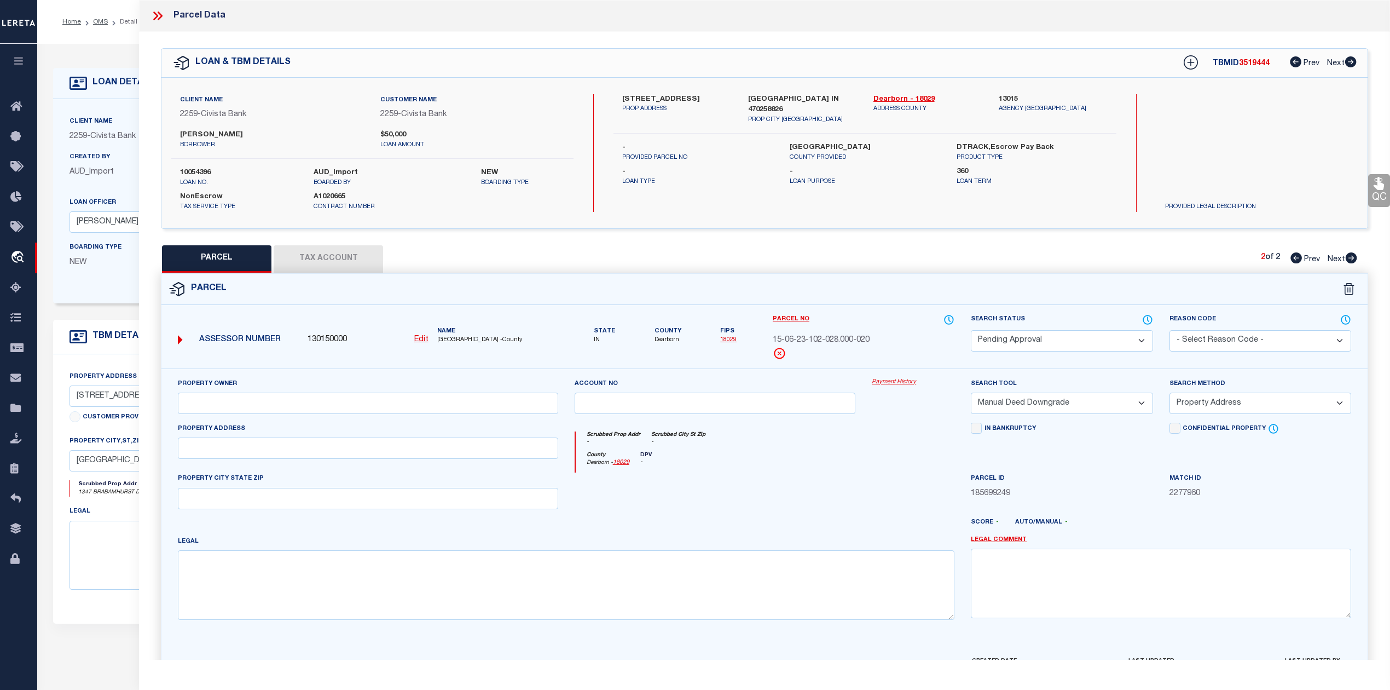
select select
checkbox input "false"
select select "PC"
type input "Buckman, Christopher & Kimberly"
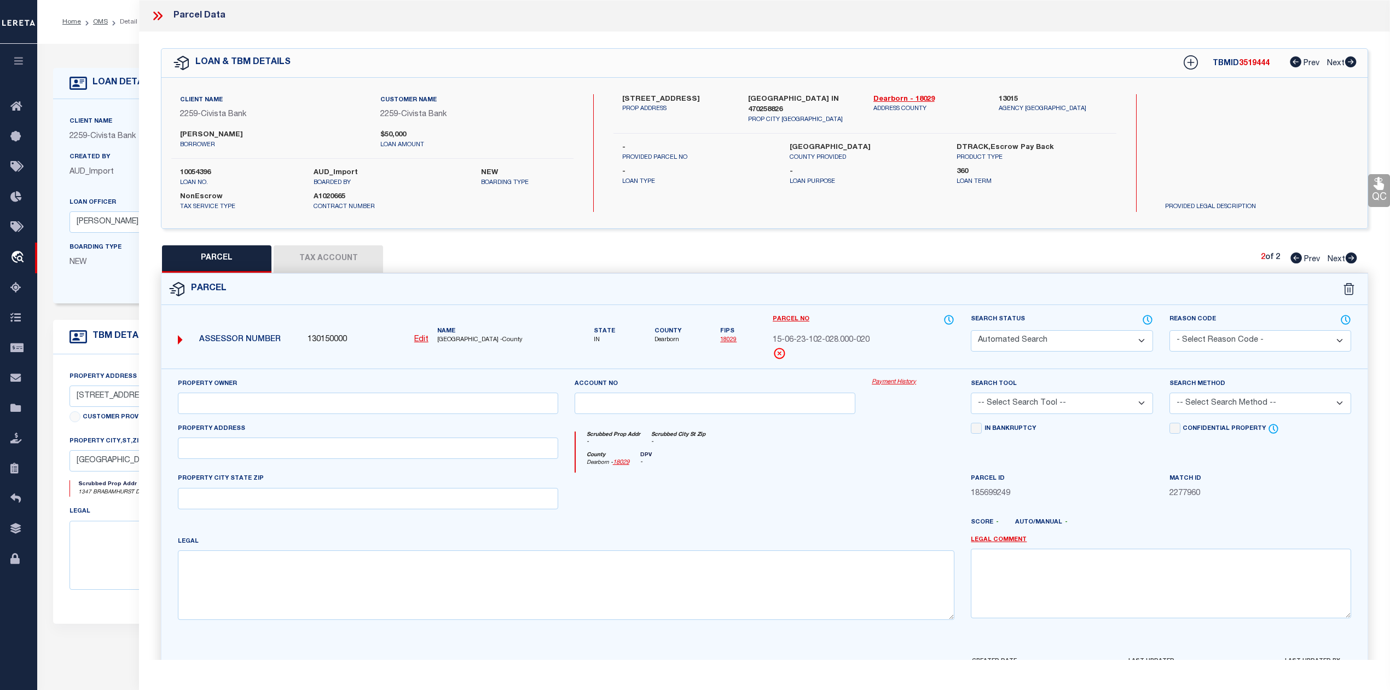
select select "AGW"
select select "ADD"
type input "1347 Brabamhurst Dr"
type input "Lawrenceburg, IN, 47025"
type textarea "42-2108 HIDDEN VALLEY LAKE LOT 2108 23-6-1 RESIDENTIAL ONE FAMILY DWELLING ON A…"
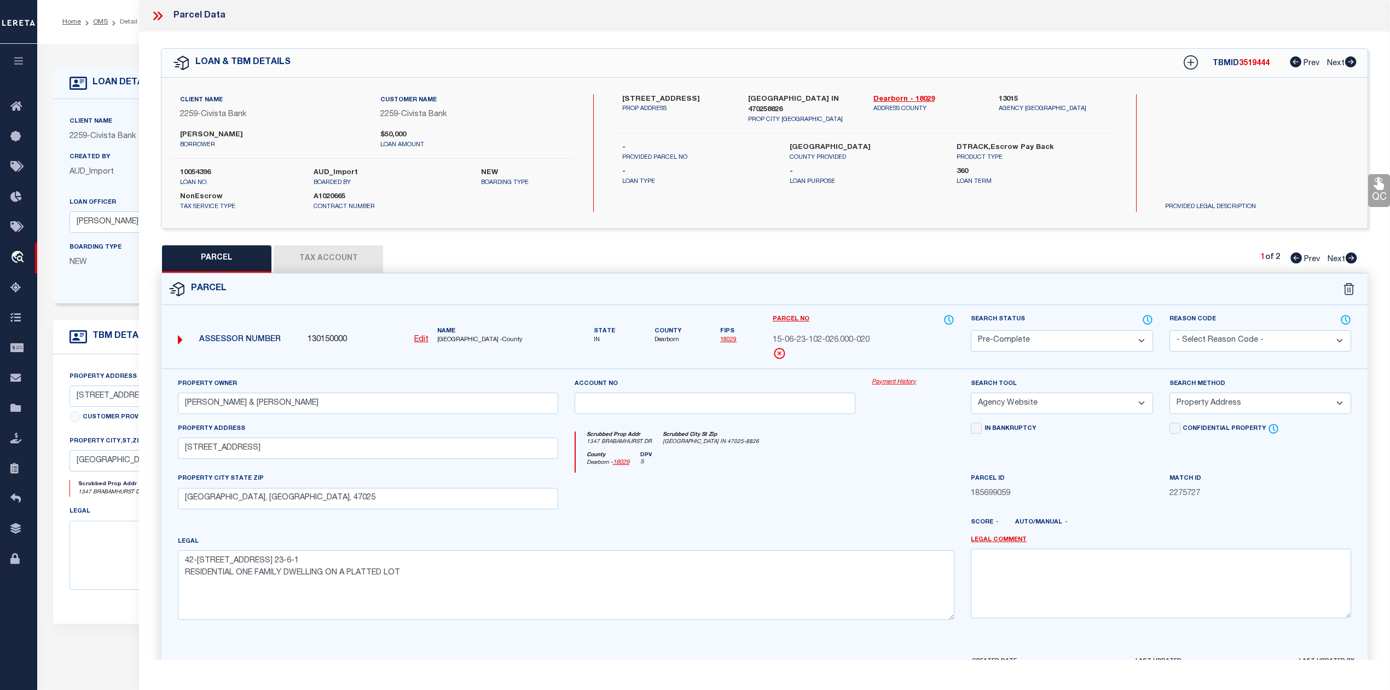
click at [1349, 258] on icon at bounding box center [1351, 257] width 11 height 11
select select "AS"
select select
checkbox input "false"
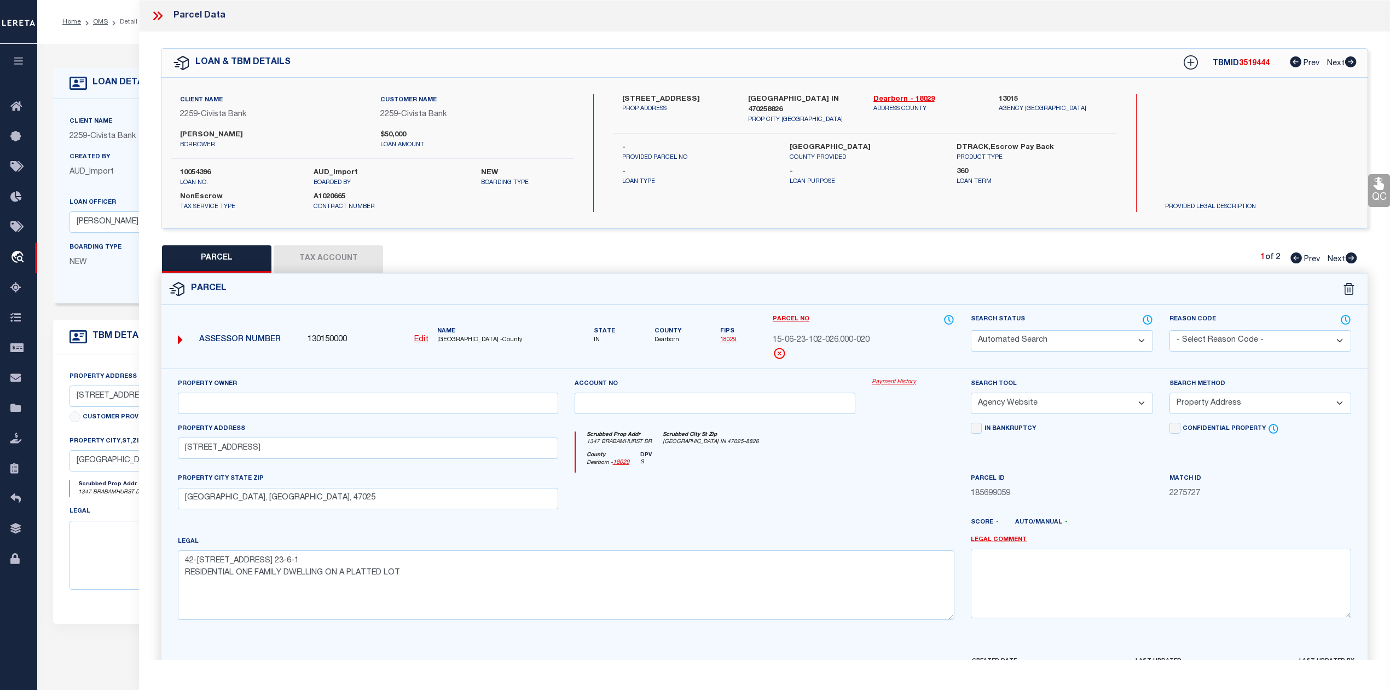
checkbox input "false"
select select "PA"
select select "MDD"
select select "ADD"
checkbox input "false"
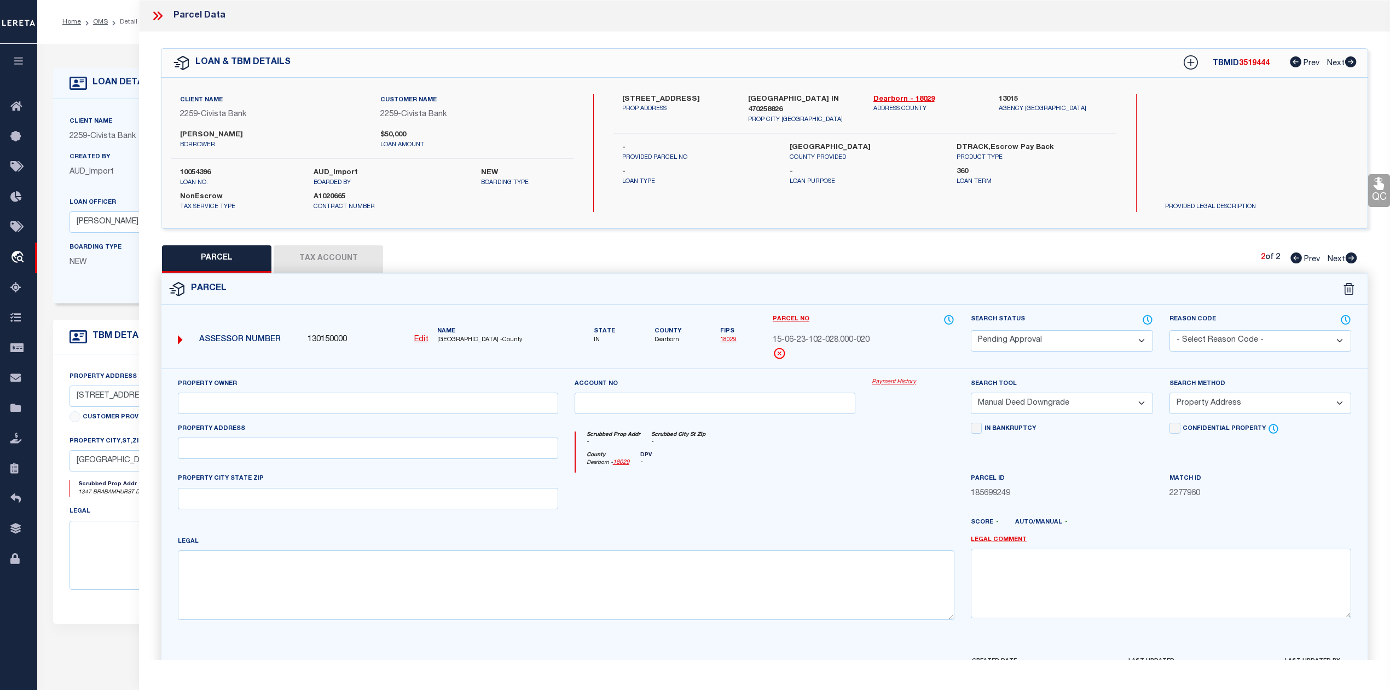
click at [1296, 259] on icon at bounding box center [1296, 257] width 11 height 11
select select "AS"
select select
checkbox input "false"
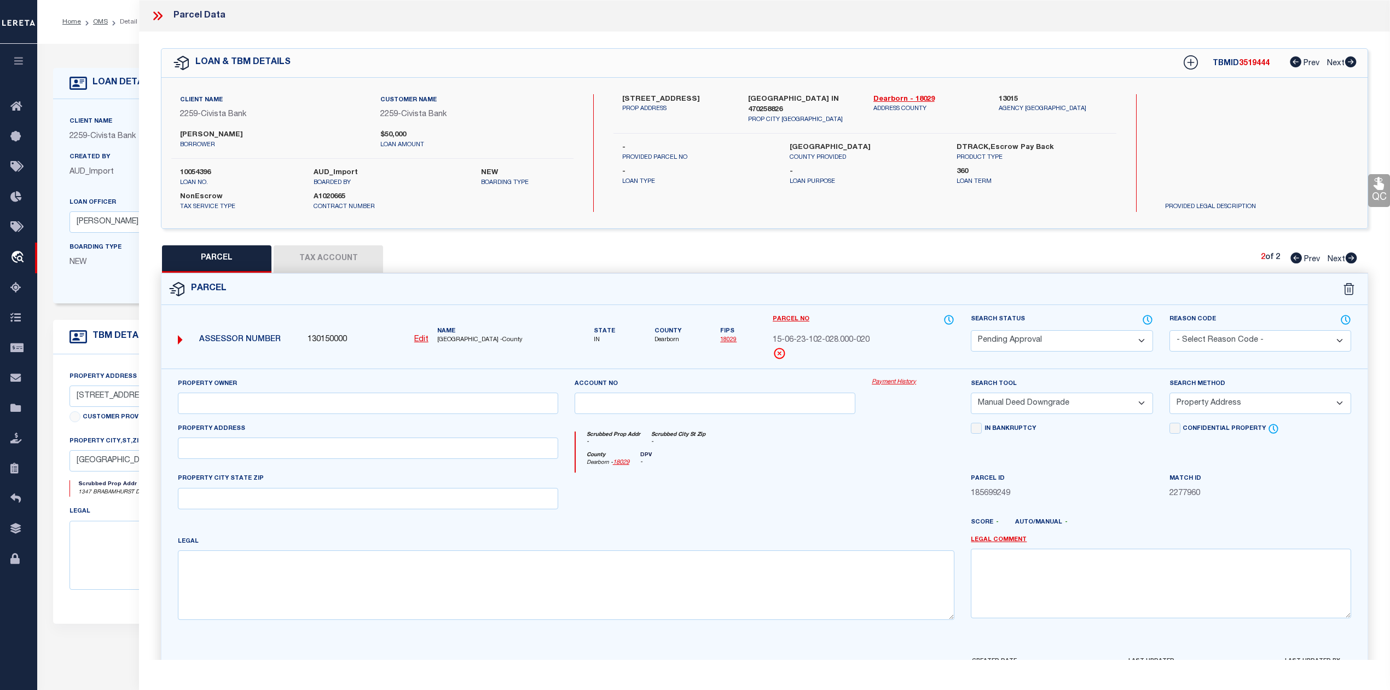
checkbox input "false"
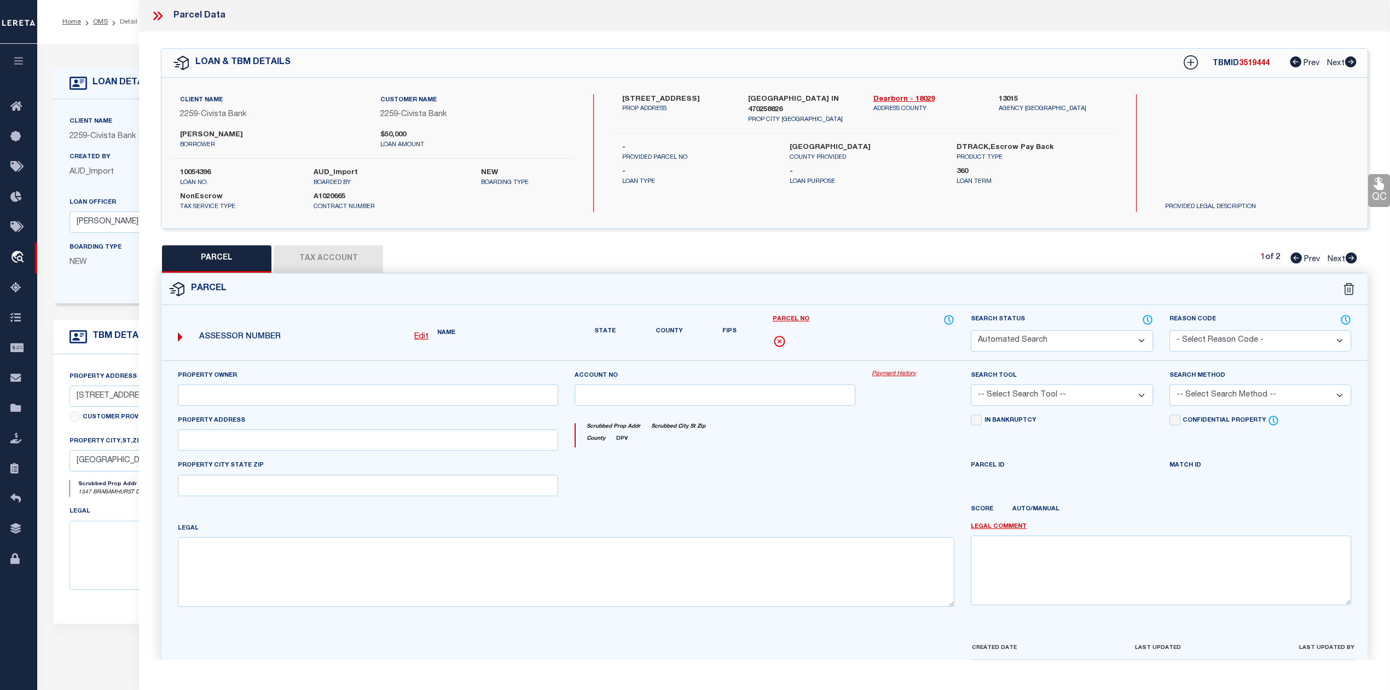
select select "PC"
type input "Buckman, Christopher & Kimberly"
select select "AGW"
select select "ADD"
type input "1347 Brabamhurst Dr"
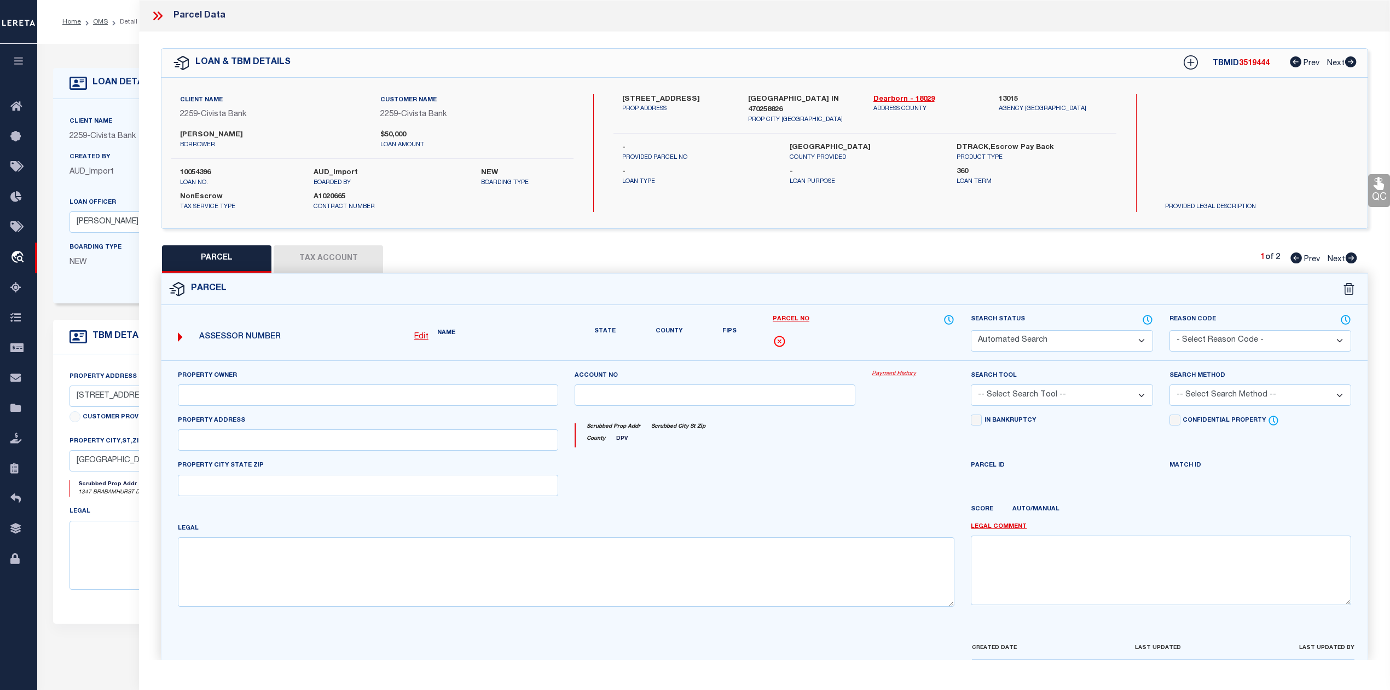
type input "Lawrenceburg, IN, 47025"
type textarea "42-2108 HIDDEN VALLEY LAKE LOT 2108 23-6-1 RESIDENTIAL ONE FAMILY DWELLING ON A…"
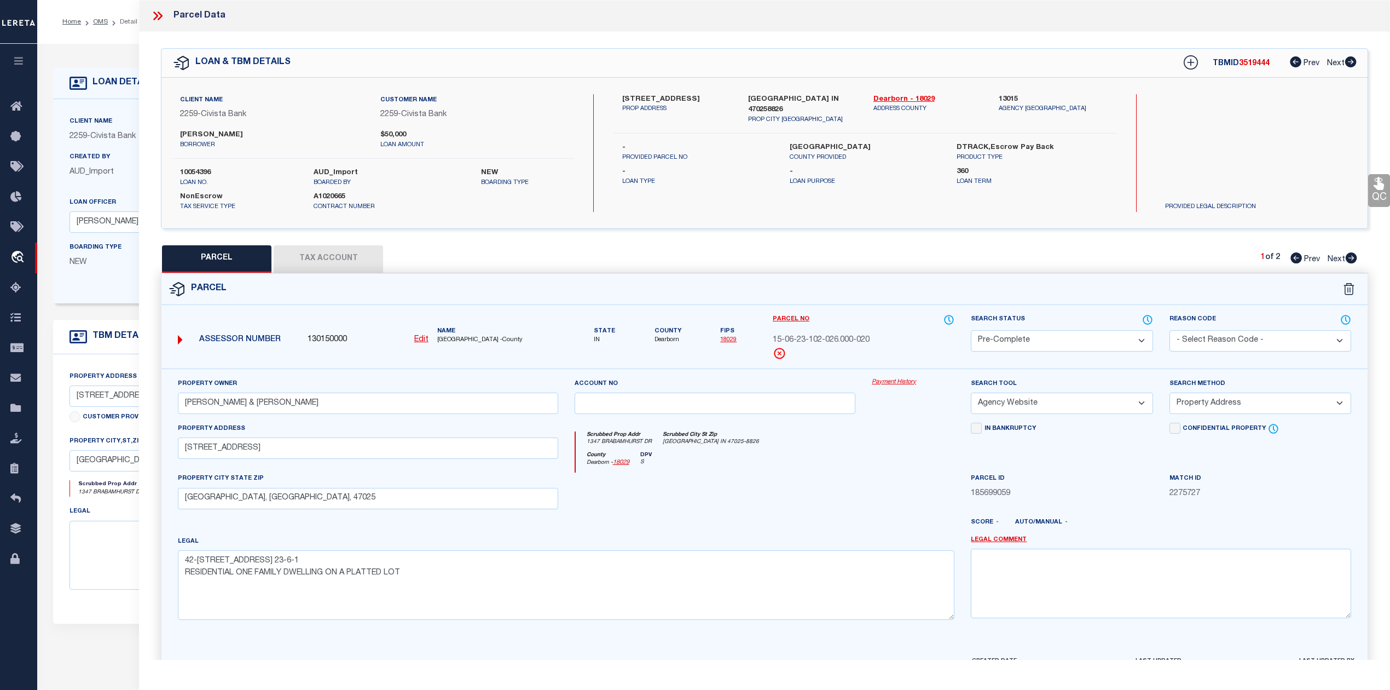
click at [1353, 262] on icon at bounding box center [1351, 257] width 11 height 11
select select "AS"
select select
checkbox input "false"
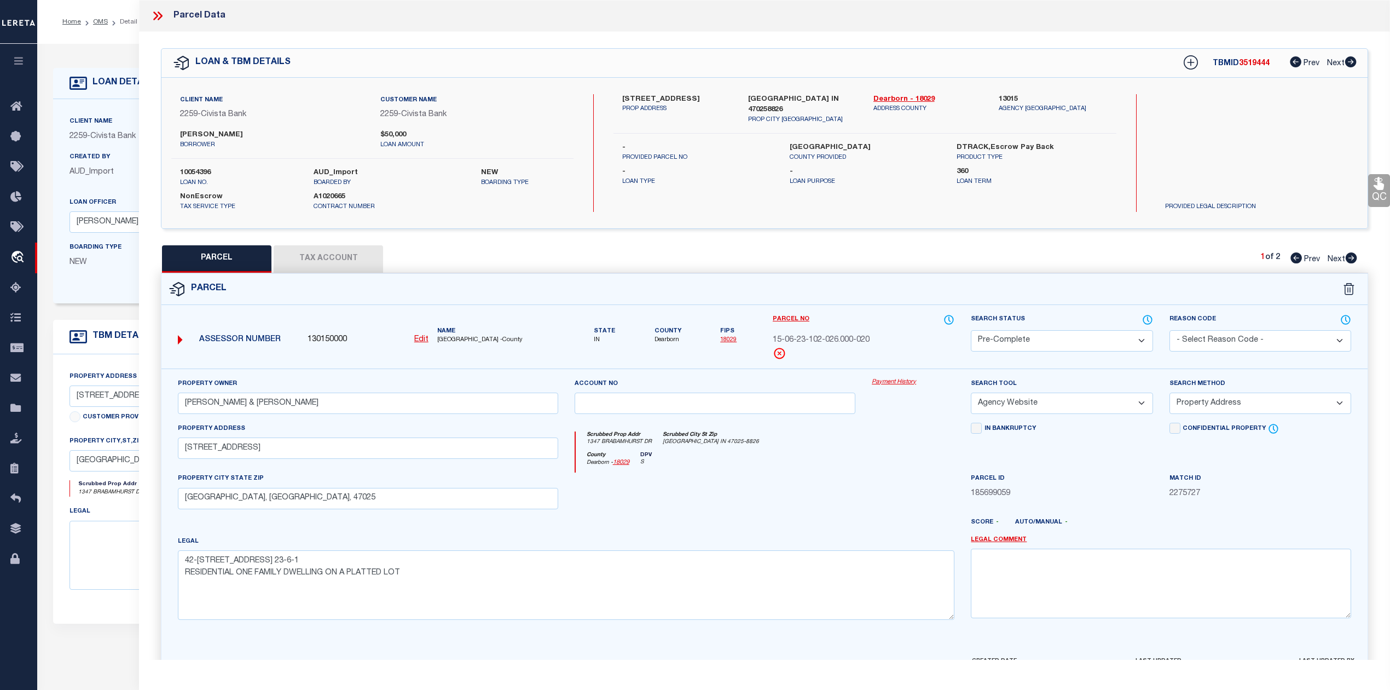
checkbox input "false"
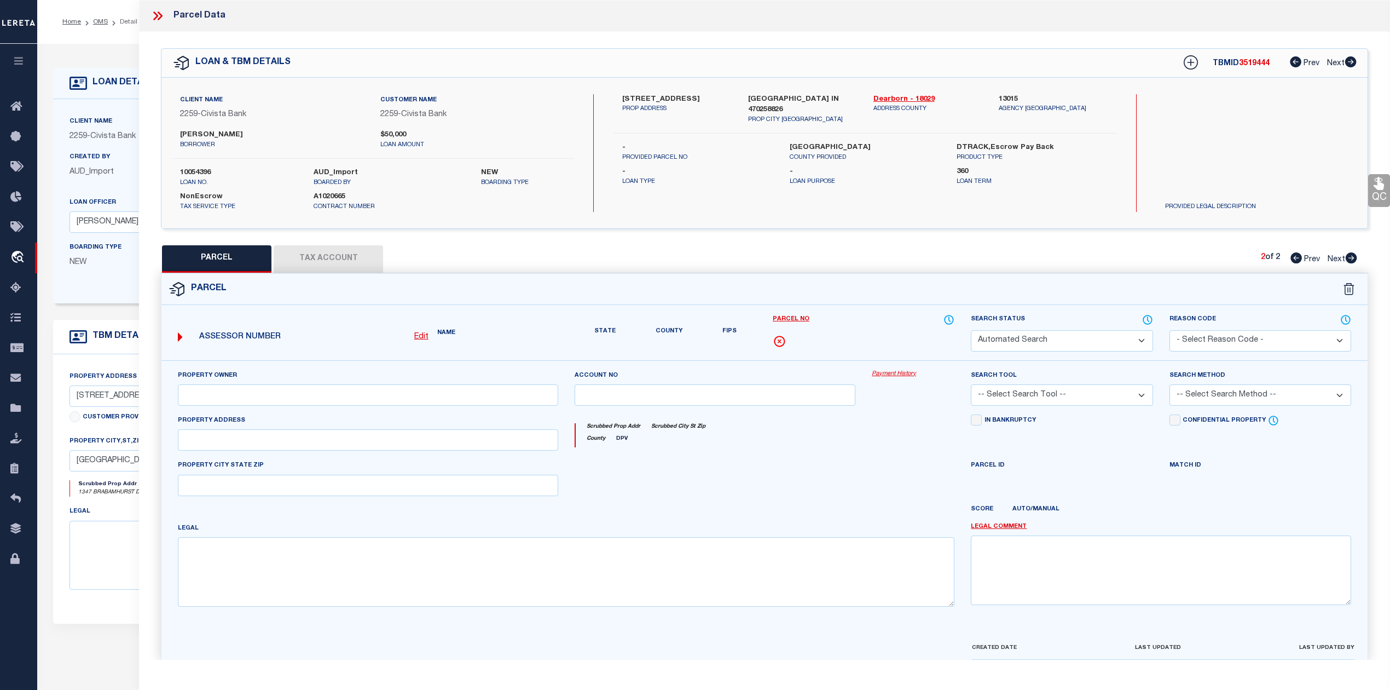
select select "PA"
select select "MDD"
select select "ADD"
checkbox input "false"
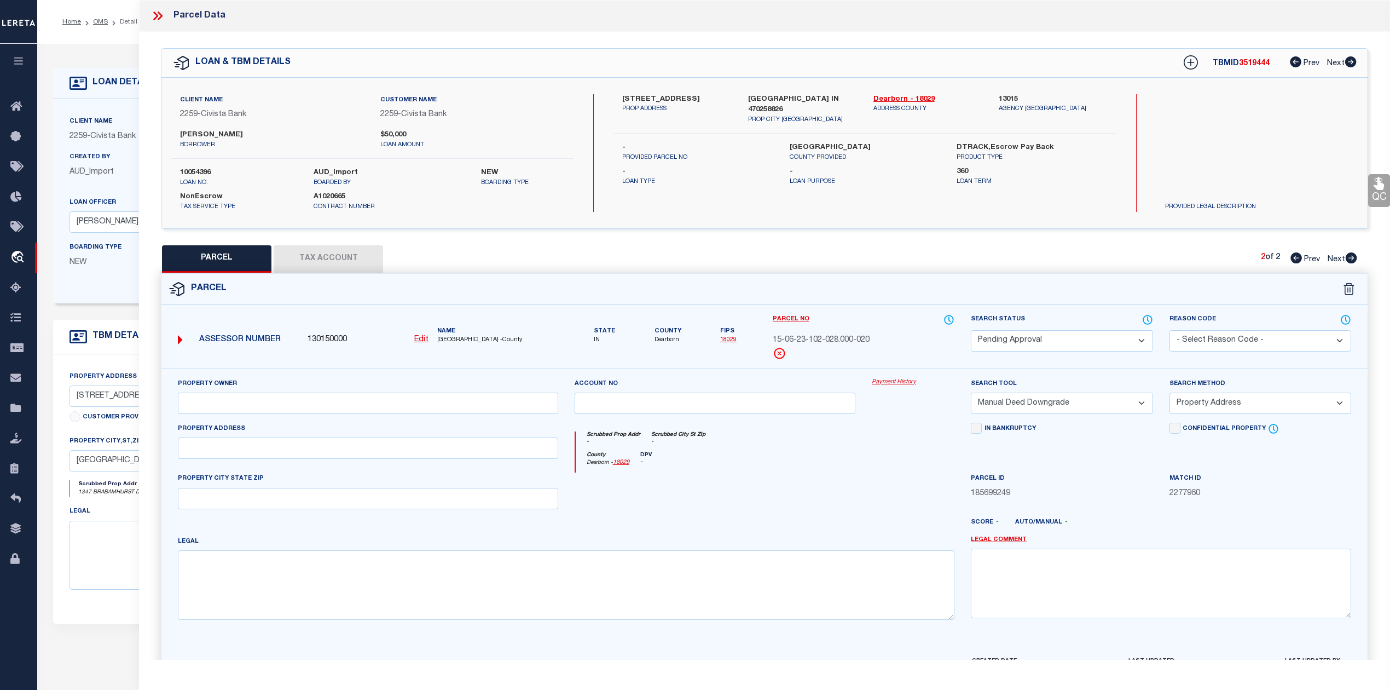
click at [1101, 339] on select "Automated Search Bad Parcel Complete Duplicate Parcel High Dollar Reporting In …" at bounding box center [1062, 340] width 182 height 21
select select "PR"
click at [971, 330] on select "Automated Search Bad Parcel Complete Duplicate Parcel High Dollar Reporting In …" at bounding box center [1062, 340] width 182 height 21
click at [1213, 343] on select "- Select Reason Code - 099 - Other (Provide additional detail) ACT - Agency Cha…" at bounding box center [1261, 340] width 182 height 21
select select "099"
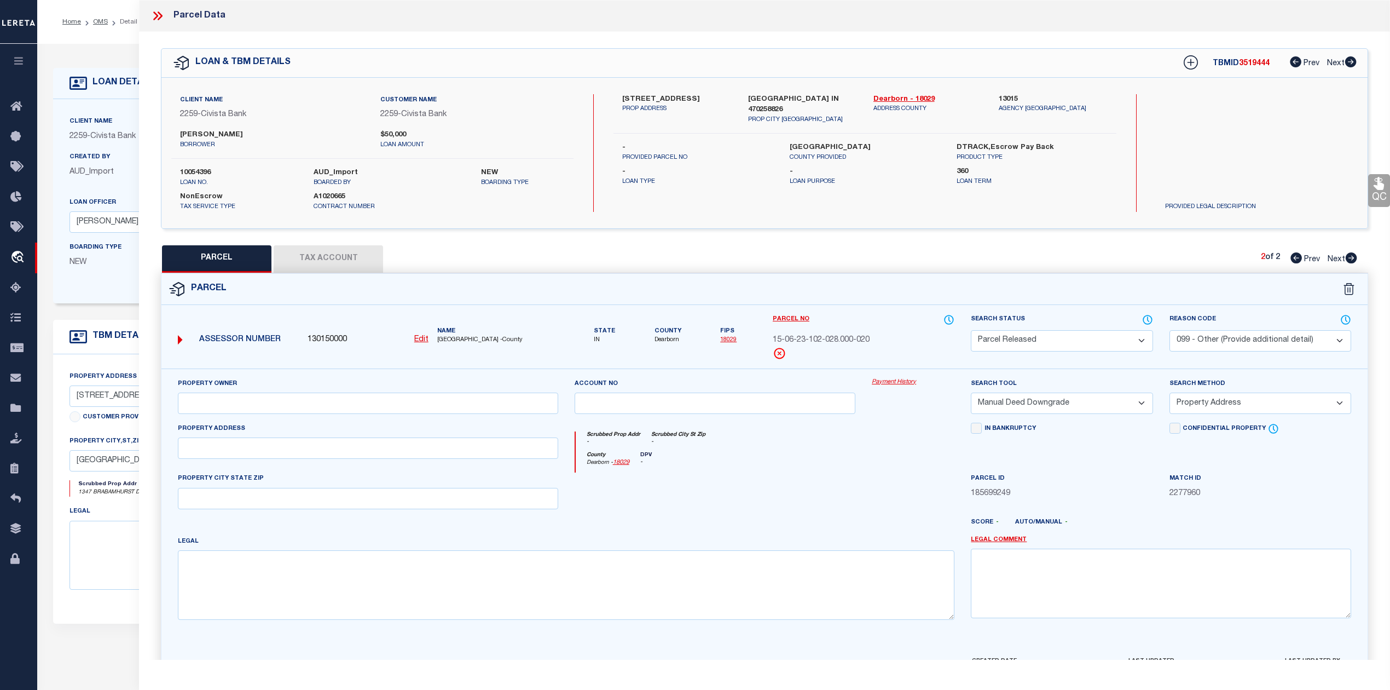
click at [1170, 330] on select "- Select Reason Code - 099 - Other (Provide additional detail) ACT - Agency Cha…" at bounding box center [1261, 340] width 182 height 21
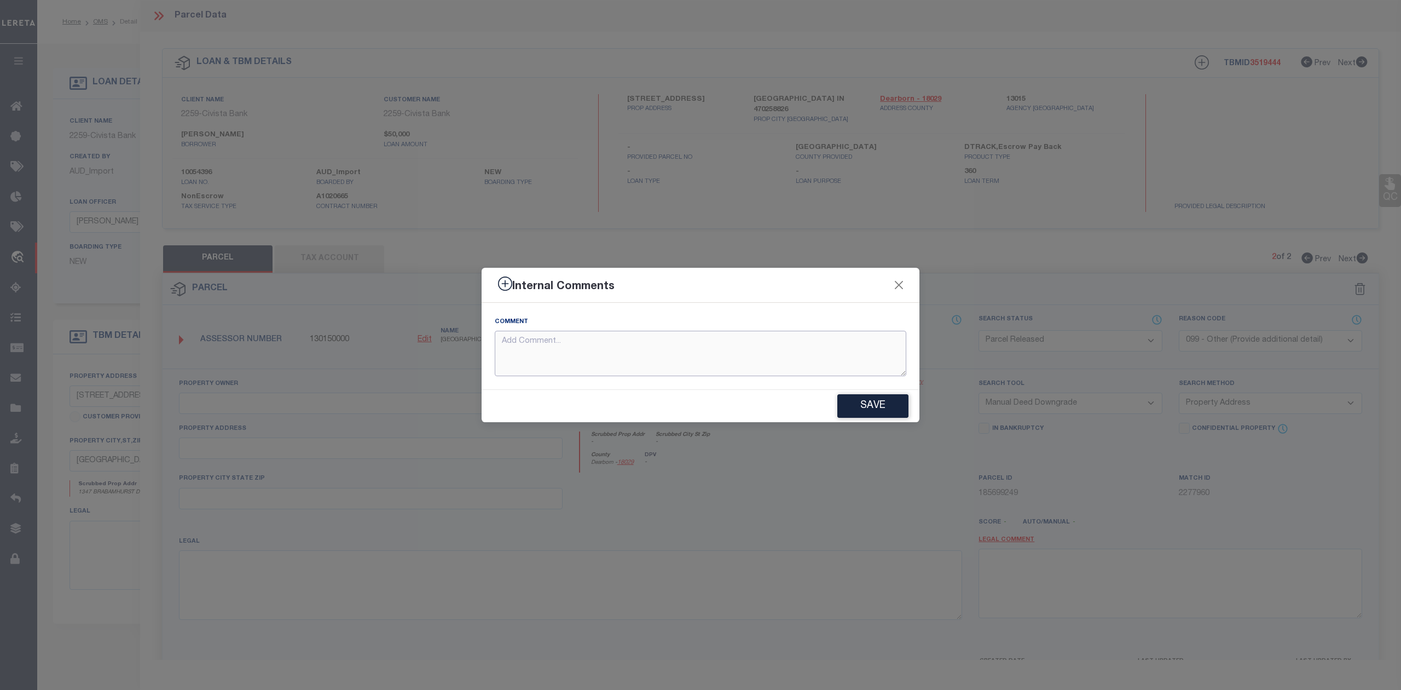
click at [761, 369] on textarea at bounding box center [701, 353] width 412 height 45
paste textarea "Parcel not needed"
type textarea "Parcel not needed"
click at [880, 401] on button "Save" at bounding box center [873, 406] width 71 height 24
type textarea "Parcel not needed"
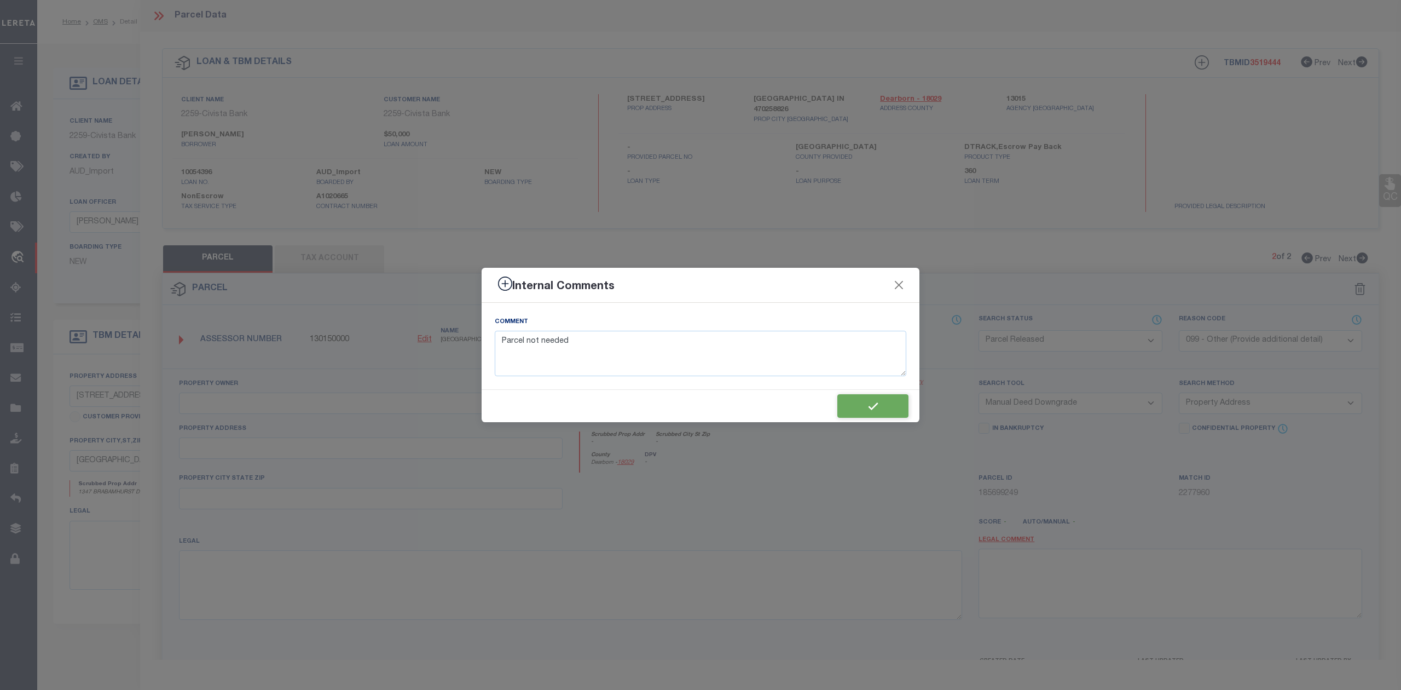
type textarea "Parcel not needed"
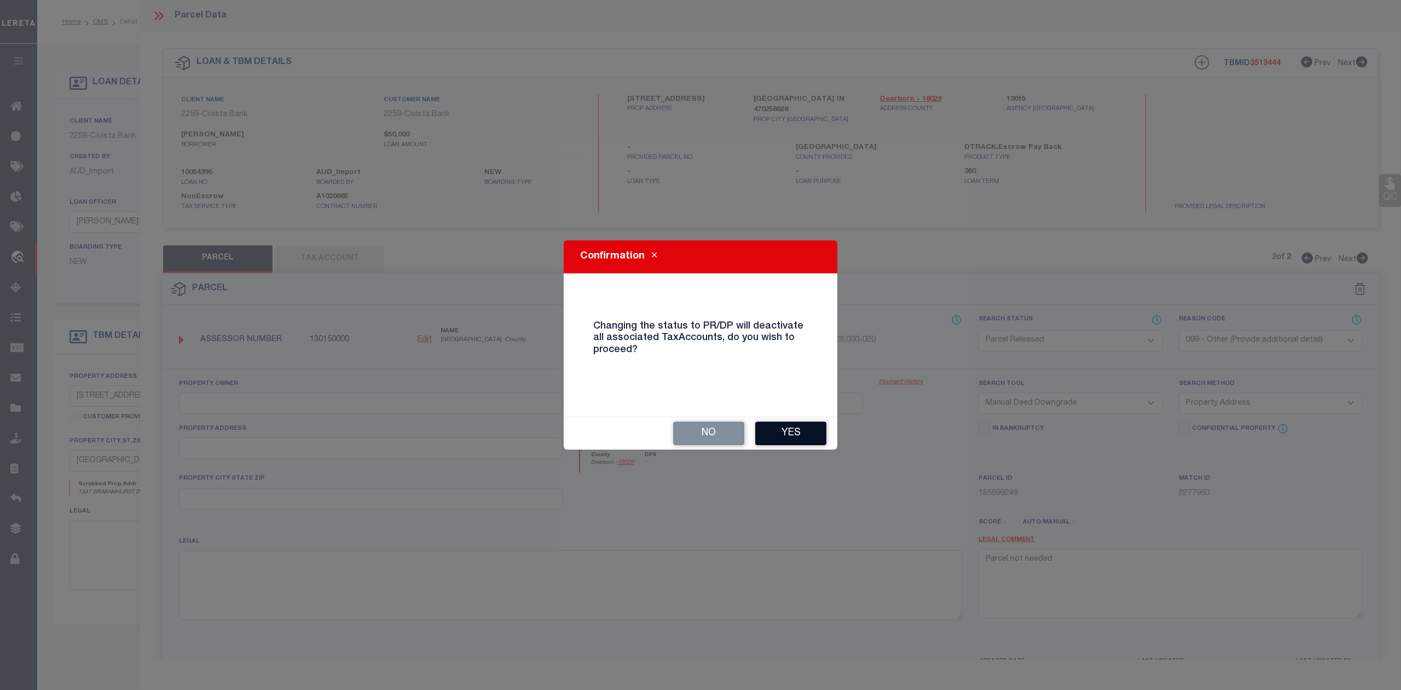
click at [800, 431] on button "Yes" at bounding box center [790, 434] width 71 height 24
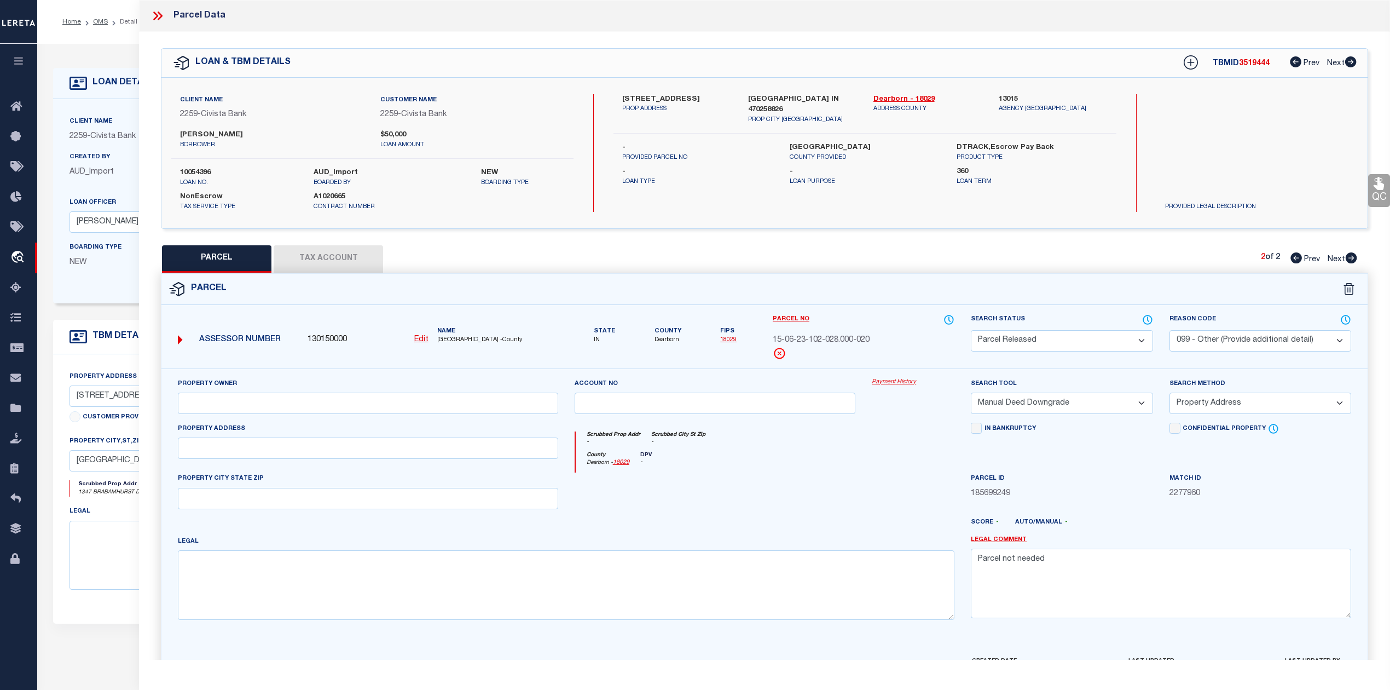
select select "AS"
select select
checkbox input "false"
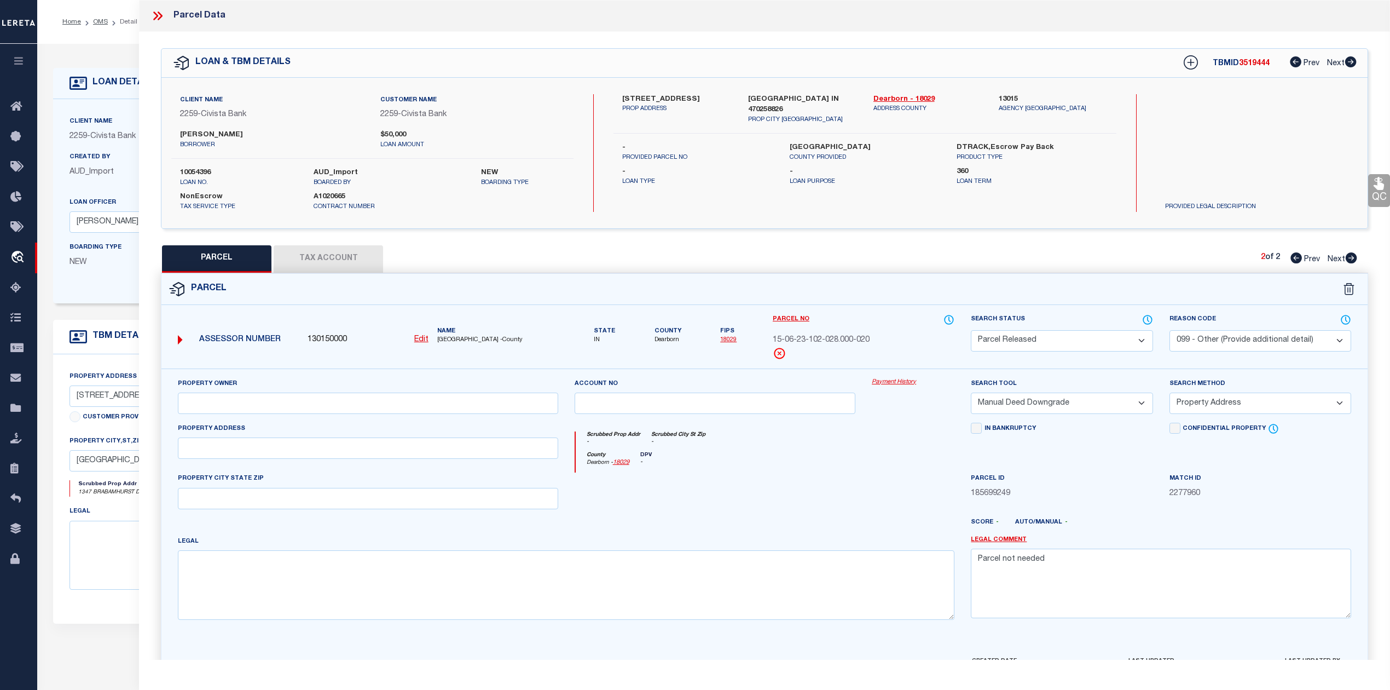
checkbox input "false"
select select "PR"
select select "099"
select select "MDD"
select select "ADD"
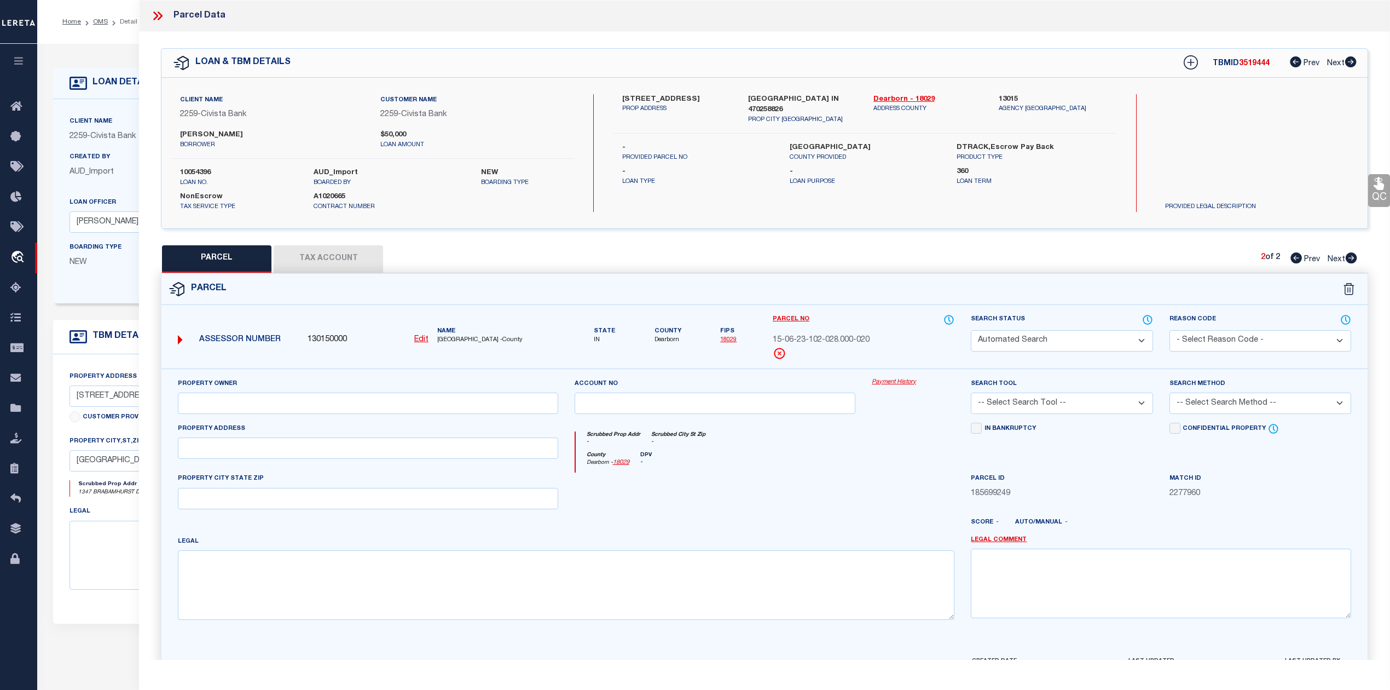
type textarea "Parcel not needed"
click at [851, 482] on div at bounding box center [716, 494] width 298 height 45
click at [152, 15] on icon at bounding box center [158, 16] width 14 height 14
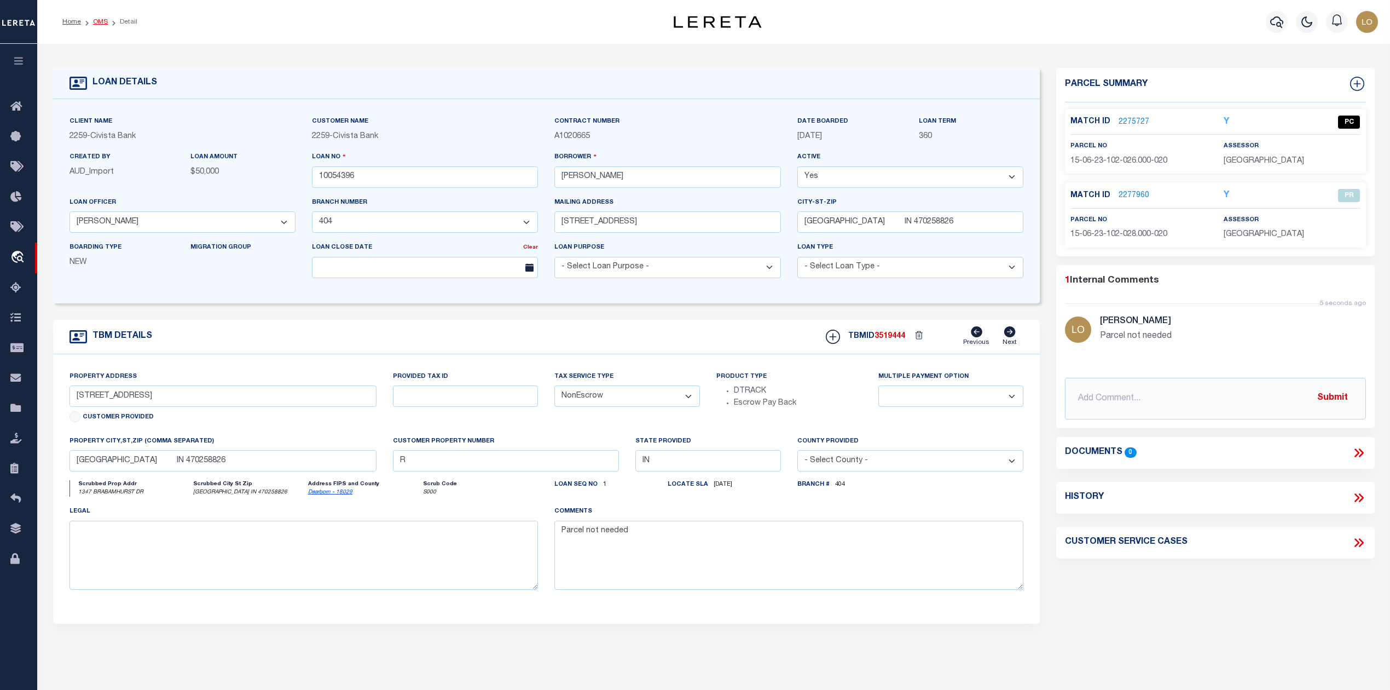
click at [97, 22] on link "OMS" at bounding box center [100, 22] width 15 height 7
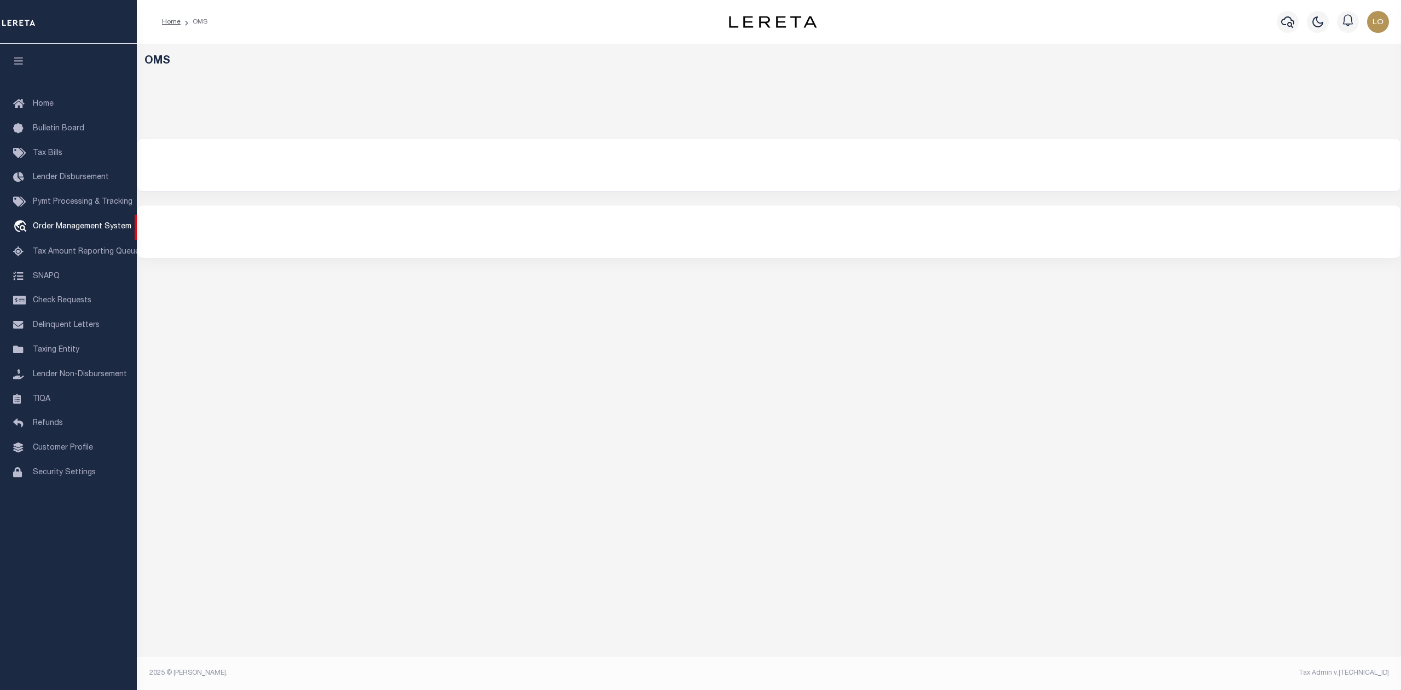
select select "200"
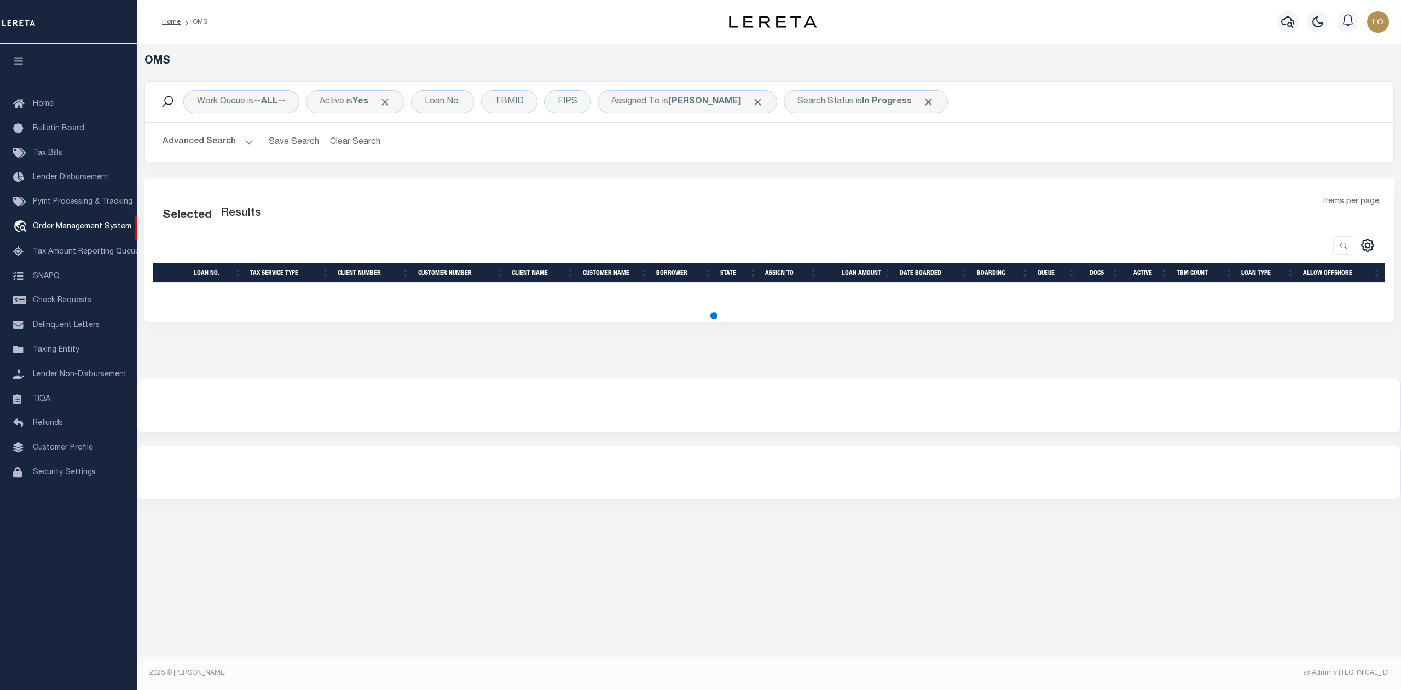
select select "200"
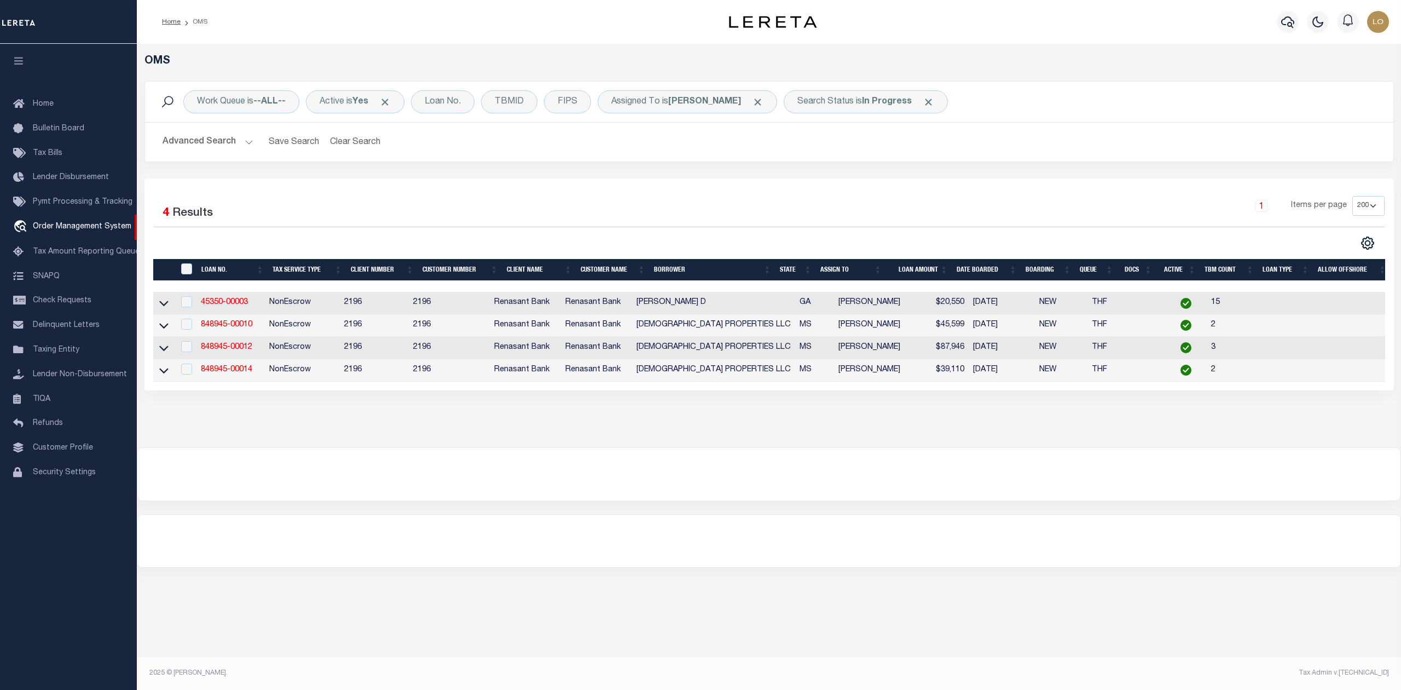
click at [769, 438] on div "OMS Work Queue is --ALL-- Active is Yes Loan No. TBMID FIPS Assigned To is [PER…" at bounding box center [769, 245] width 1265 height 403
click at [890, 447] on div "OMS Work Queue is --ALL-- Active is Yes Loan No. TBMID FIPS Assigned To is [PER…" at bounding box center [769, 245] width 1265 height 403
click at [241, 373] on link "848945-00014" at bounding box center [226, 370] width 51 height 8
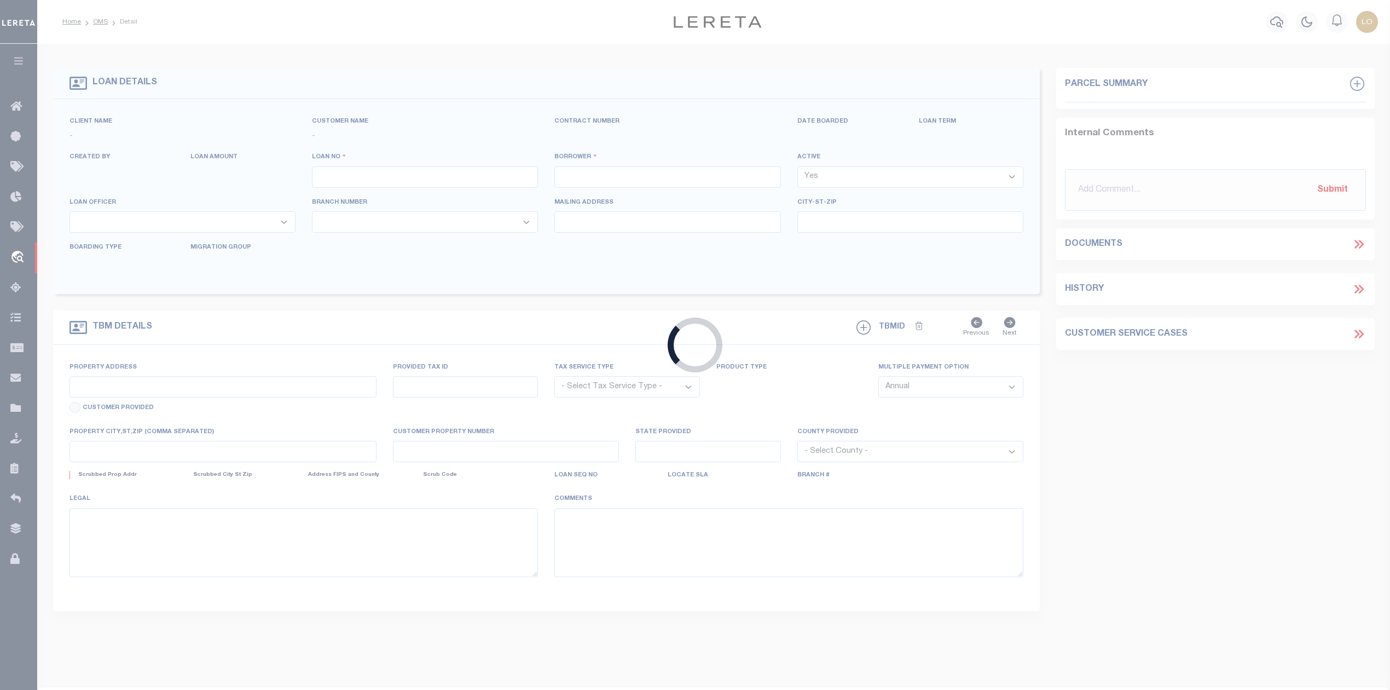
type input "848945-00014"
type input "[DEMOGRAPHIC_DATA] PROPERTIES LLC"
select select
select select "100"
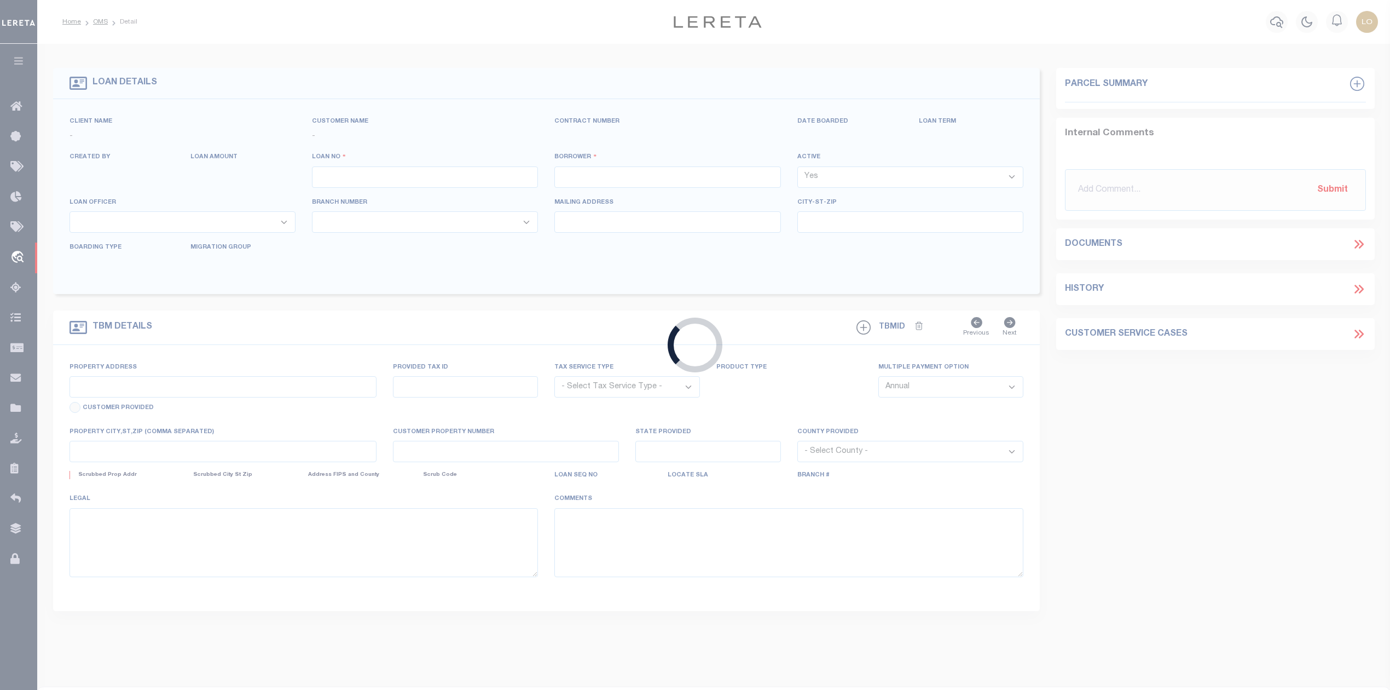
select select "NonEscrow"
type input "[STREET_ADDRESS][PERSON_NAME]"
select select
type input "HOUSTON MS 38851"
select select "16644"
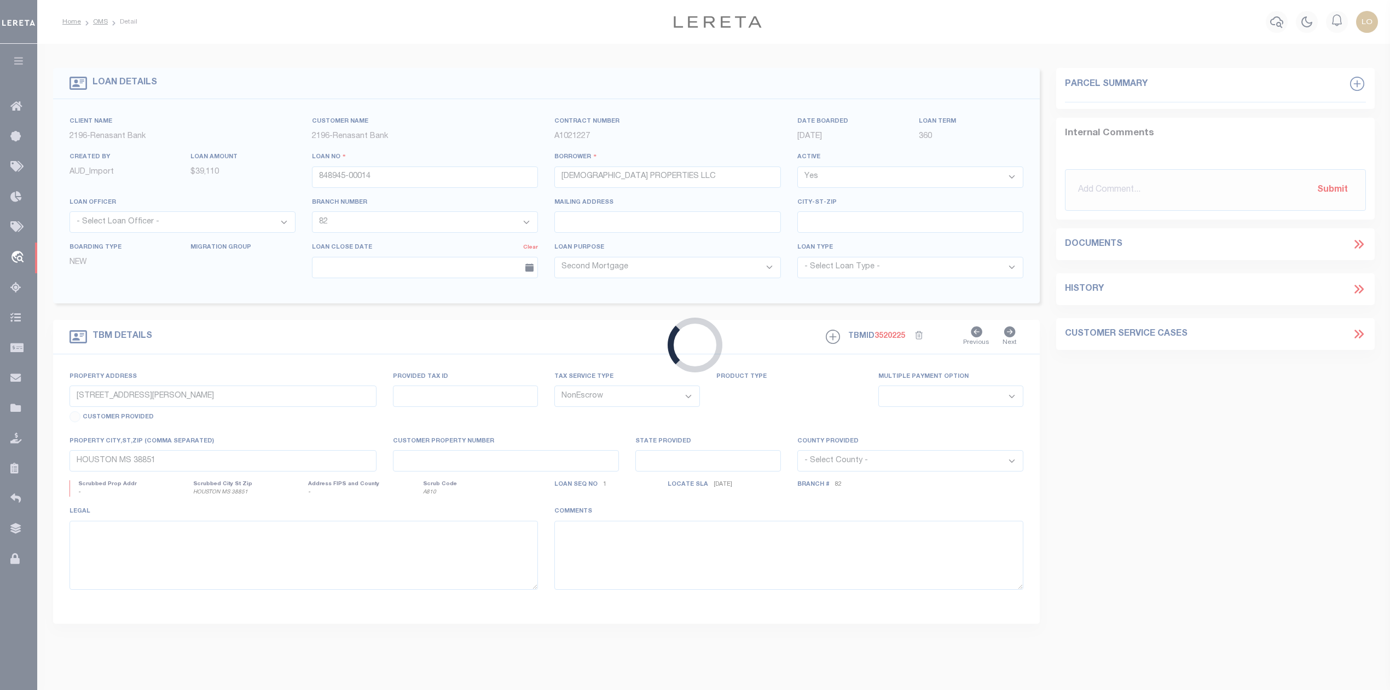
select select "164191"
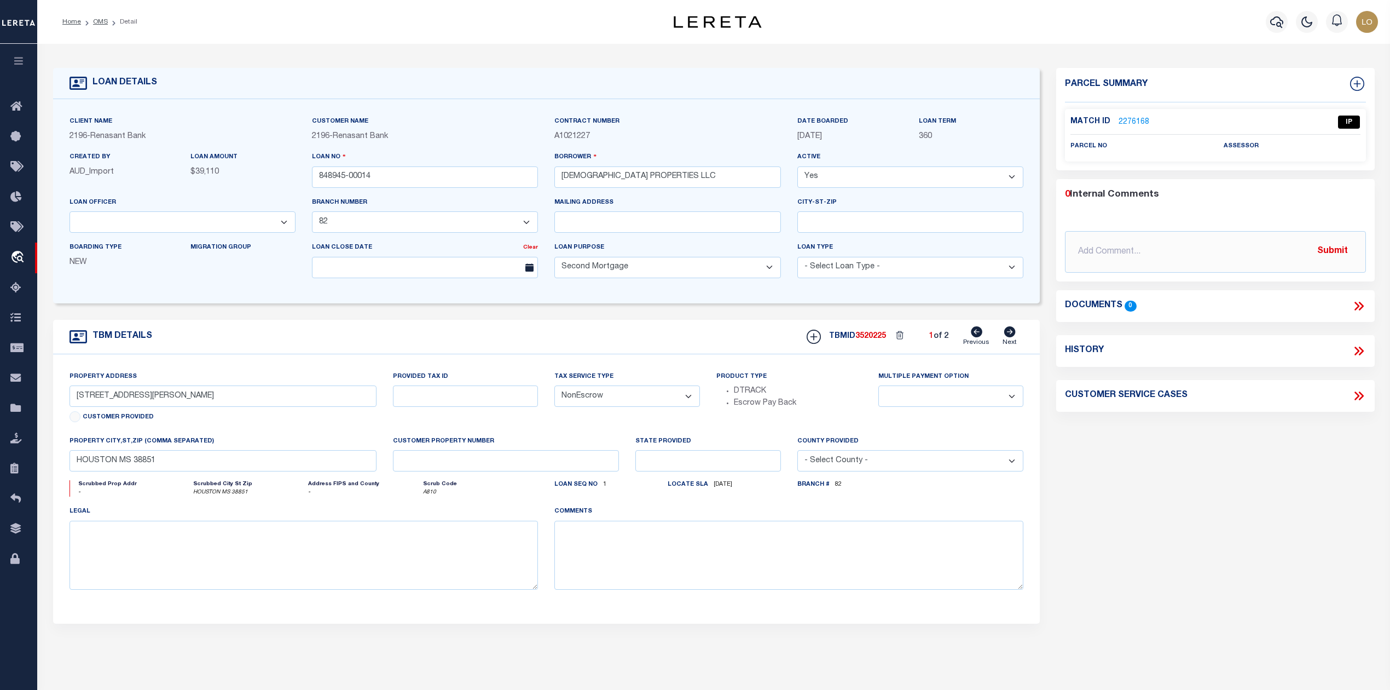
click at [1133, 117] on link "2276168" at bounding box center [1134, 122] width 31 height 11
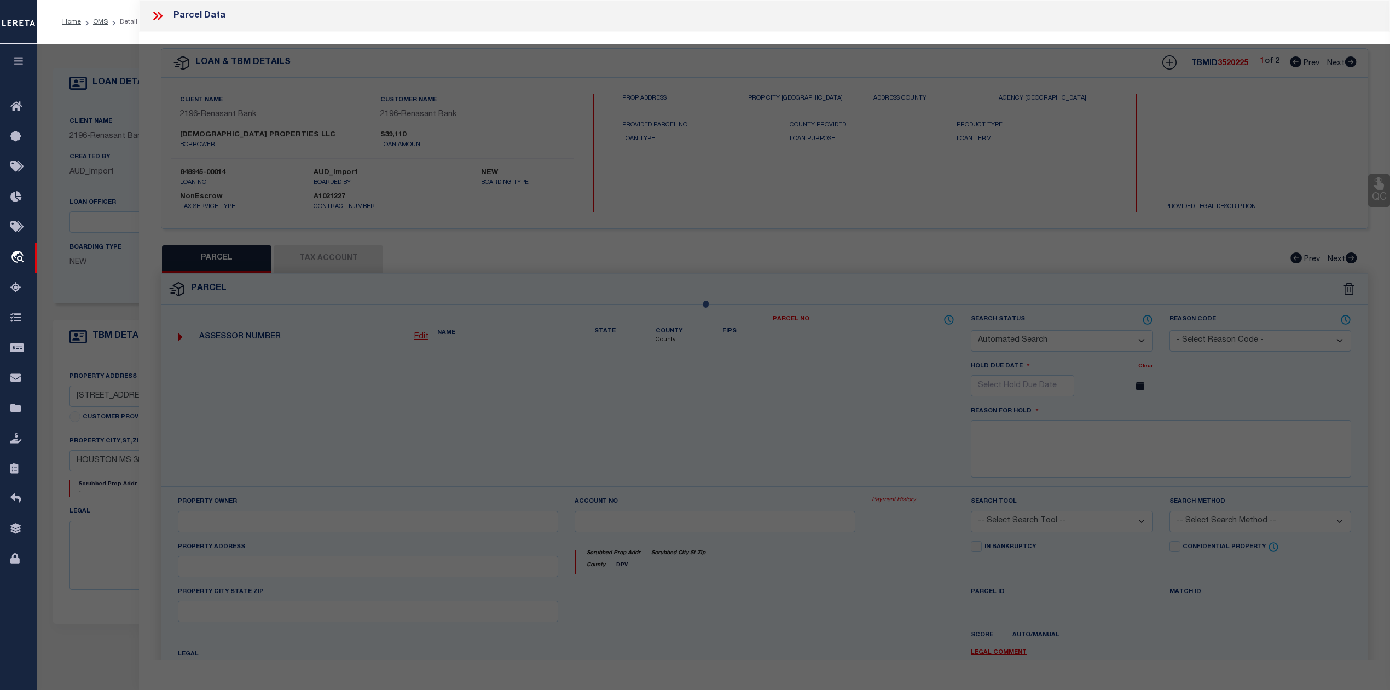
checkbox input "false"
select select "IP"
checkbox input "false"
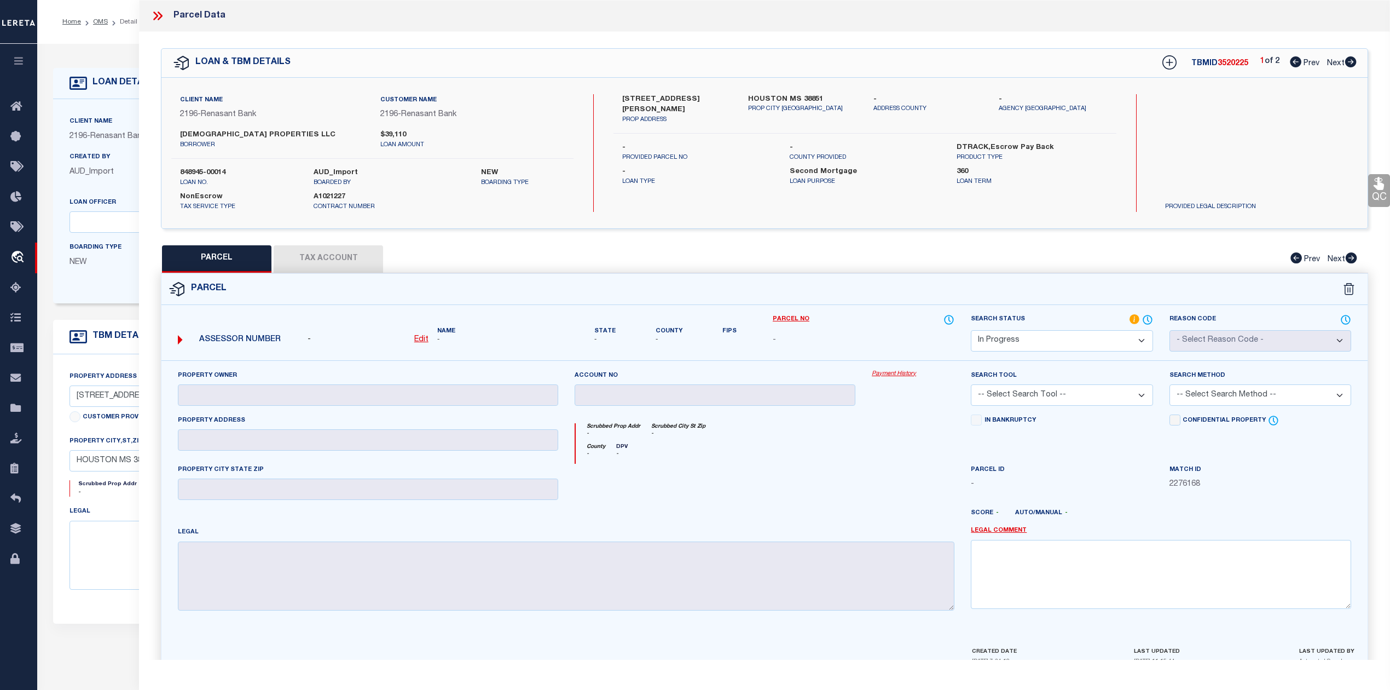
click at [769, 451] on div "County - DPV -" at bounding box center [765, 453] width 379 height 20
click at [764, 96] on label "HOUSTON MS 38851" at bounding box center [802, 99] width 109 height 11
copy label "[GEOGRAPHIC_DATA]"
click at [153, 16] on icon at bounding box center [158, 16] width 14 height 14
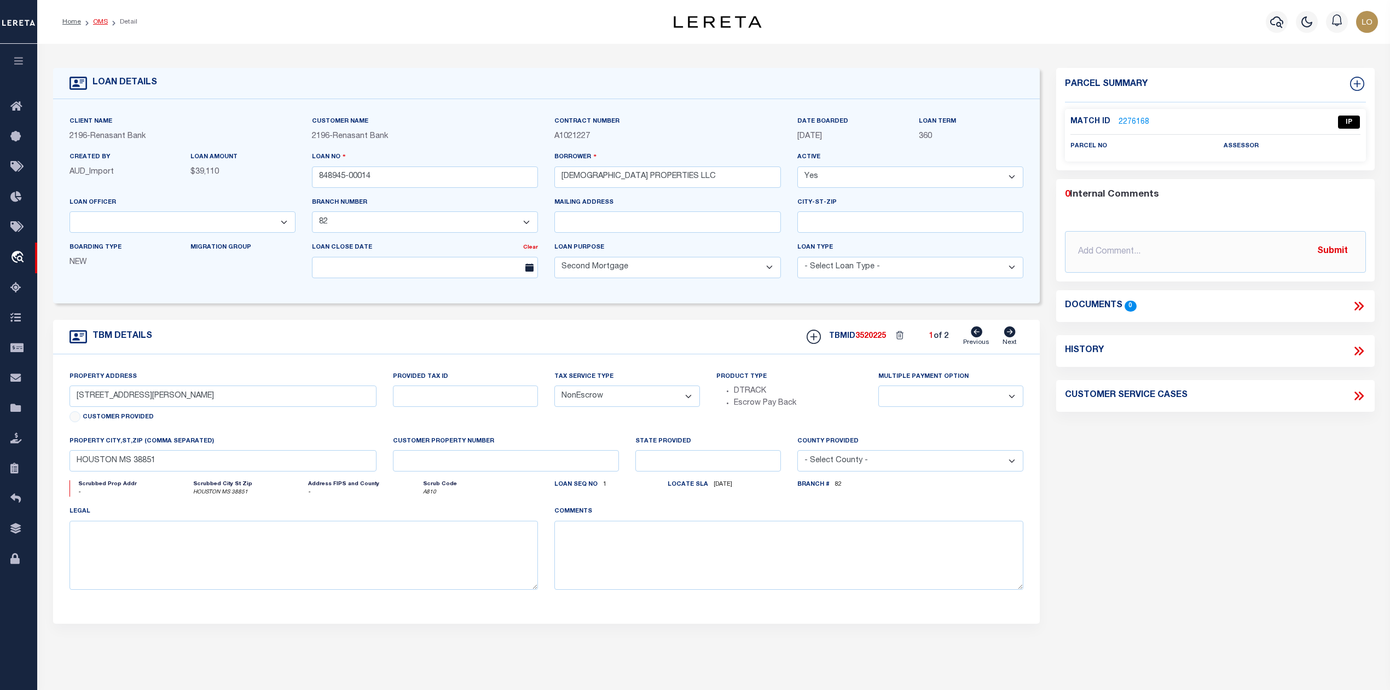
click at [99, 19] on link "OMS" at bounding box center [100, 22] width 15 height 7
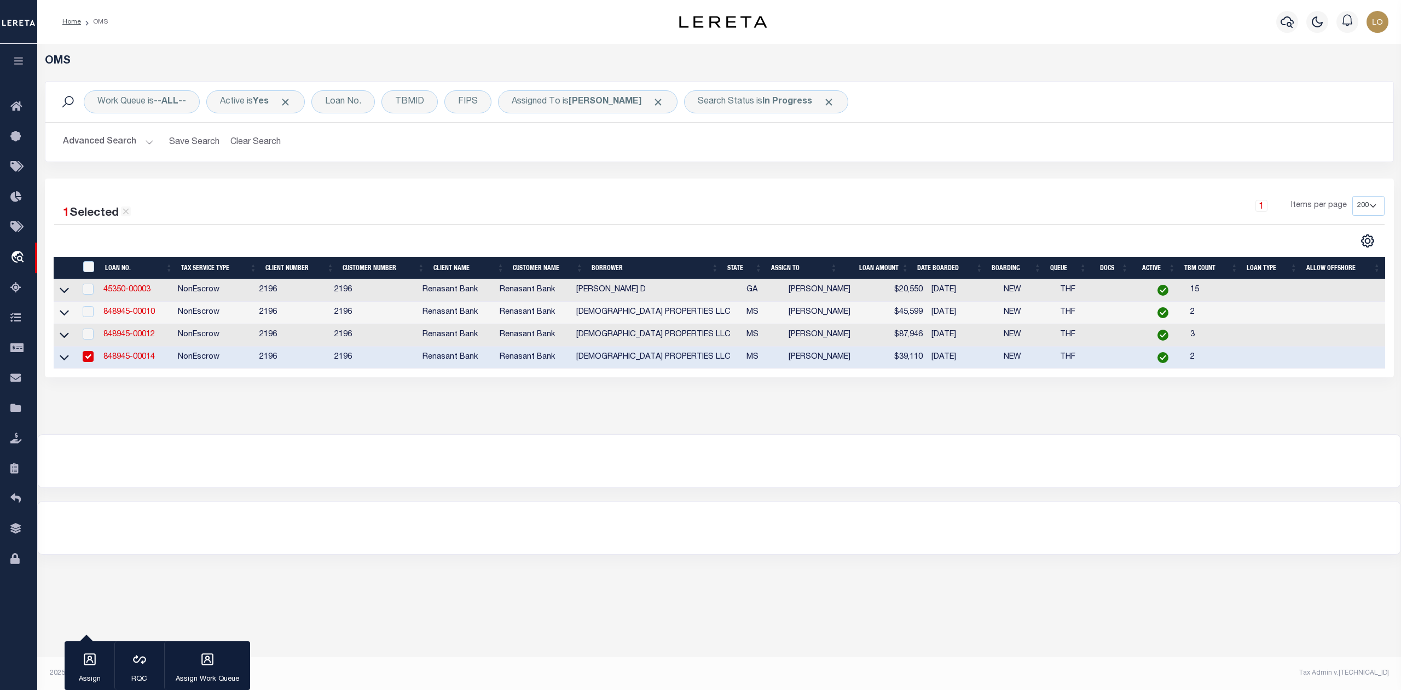
click at [124, 361] on link "848945-00014" at bounding box center [128, 357] width 51 height 8
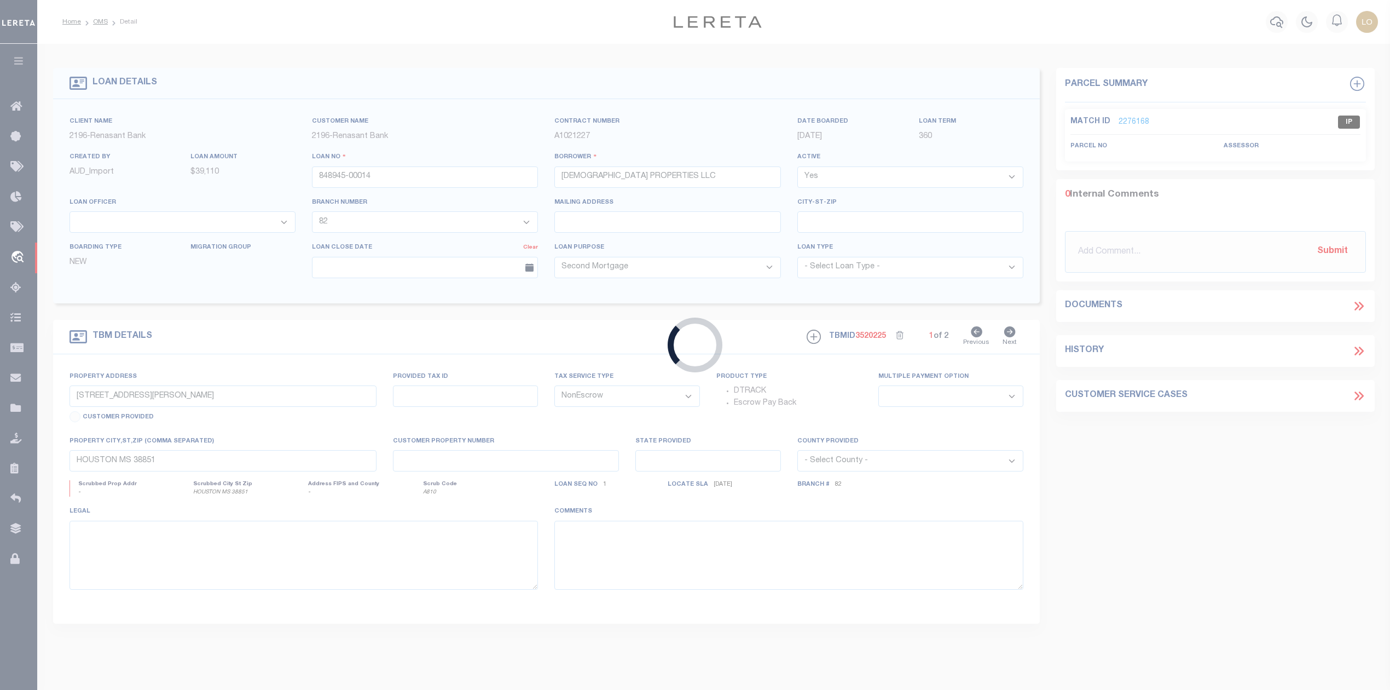
select select
select select "16644"
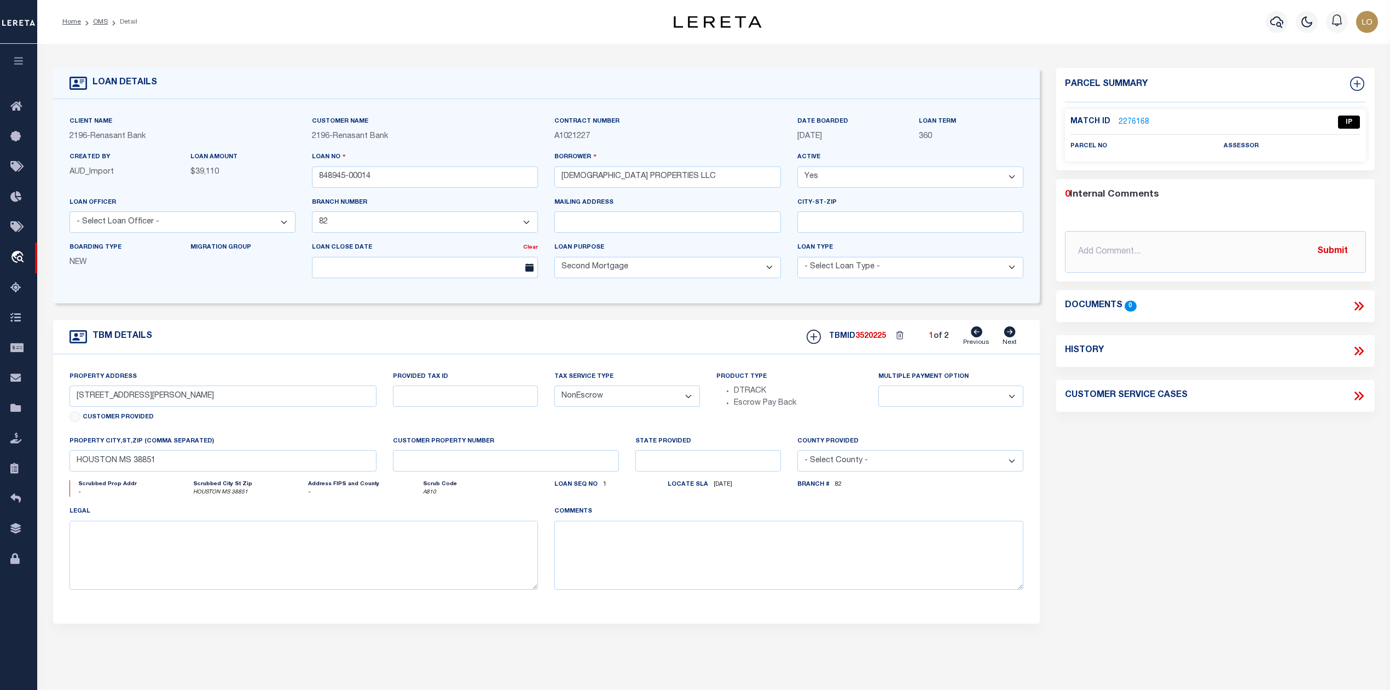
click at [1132, 121] on link "2276168" at bounding box center [1134, 122] width 31 height 11
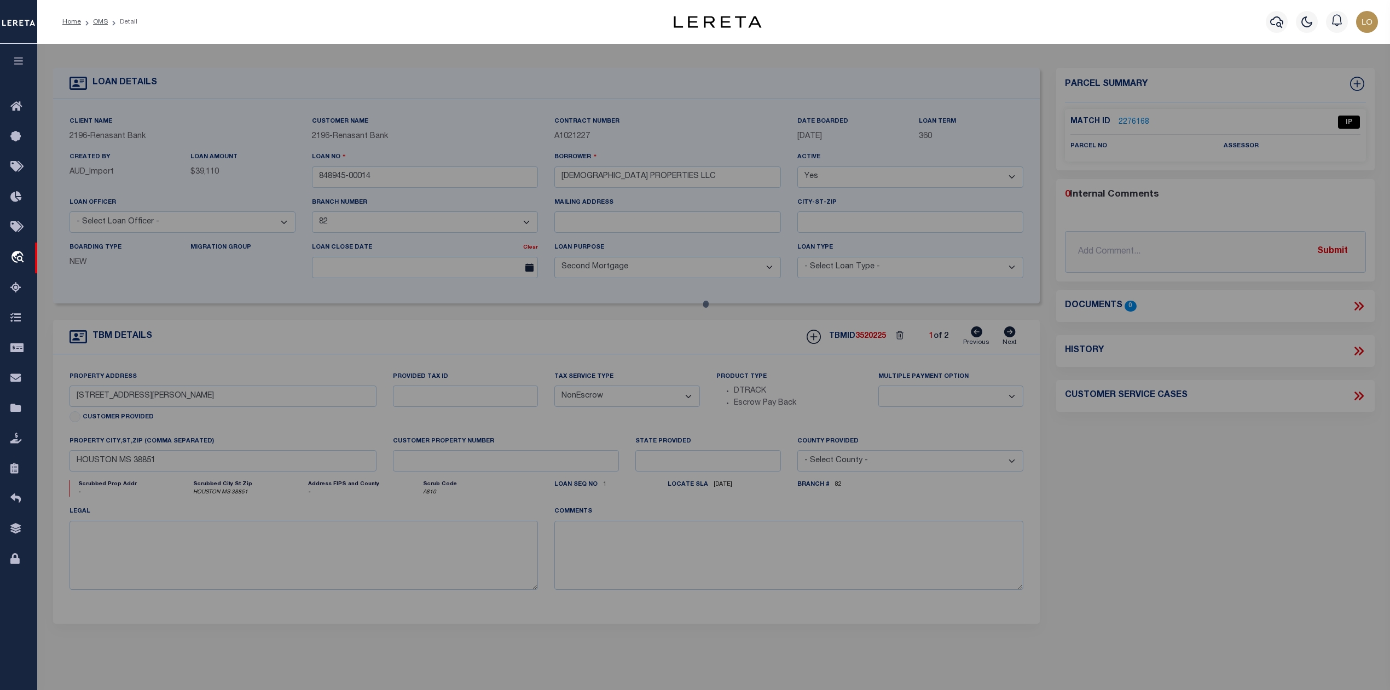
select select "AS"
checkbox input "false"
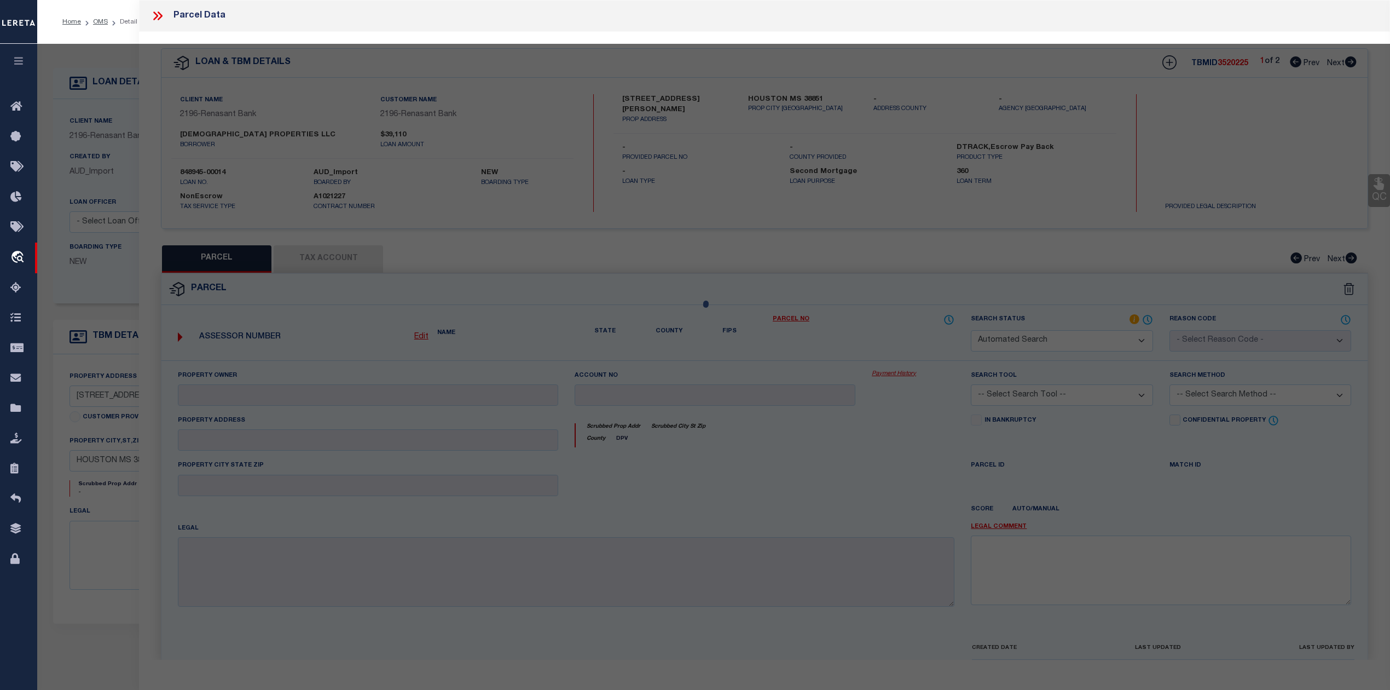
select select "IP"
checkbox input "false"
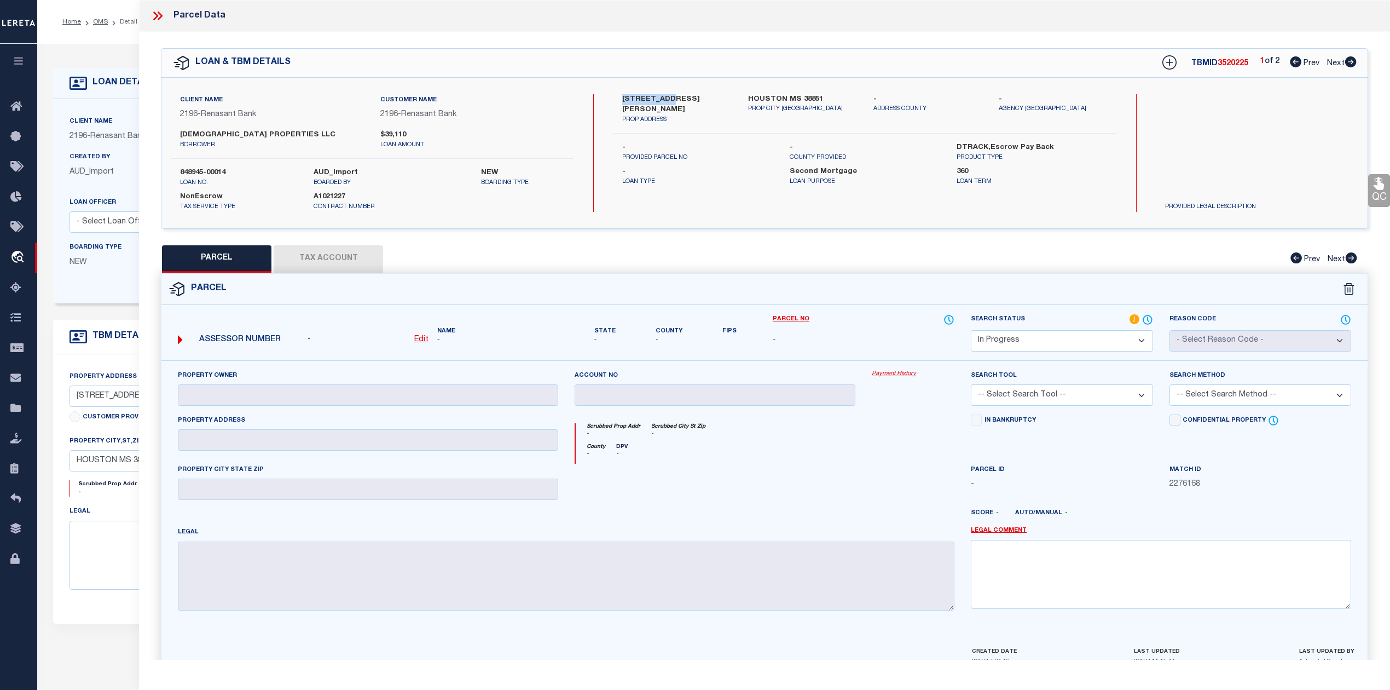
drag, startPoint x: 620, startPoint y: 95, endPoint x: 673, endPoint y: 100, distance: 52.7
click at [673, 100] on div "[STREET_ADDRESS][PERSON_NAME] PROP ADDRESS" at bounding box center [676, 109] width 125 height 31
copy label "123 [PERSON_NAME]"
click at [878, 484] on div at bounding box center [913, 486] width 99 height 45
click at [200, 130] on label "[DEMOGRAPHIC_DATA] PROPERTIES LLC" at bounding box center [272, 135] width 184 height 11
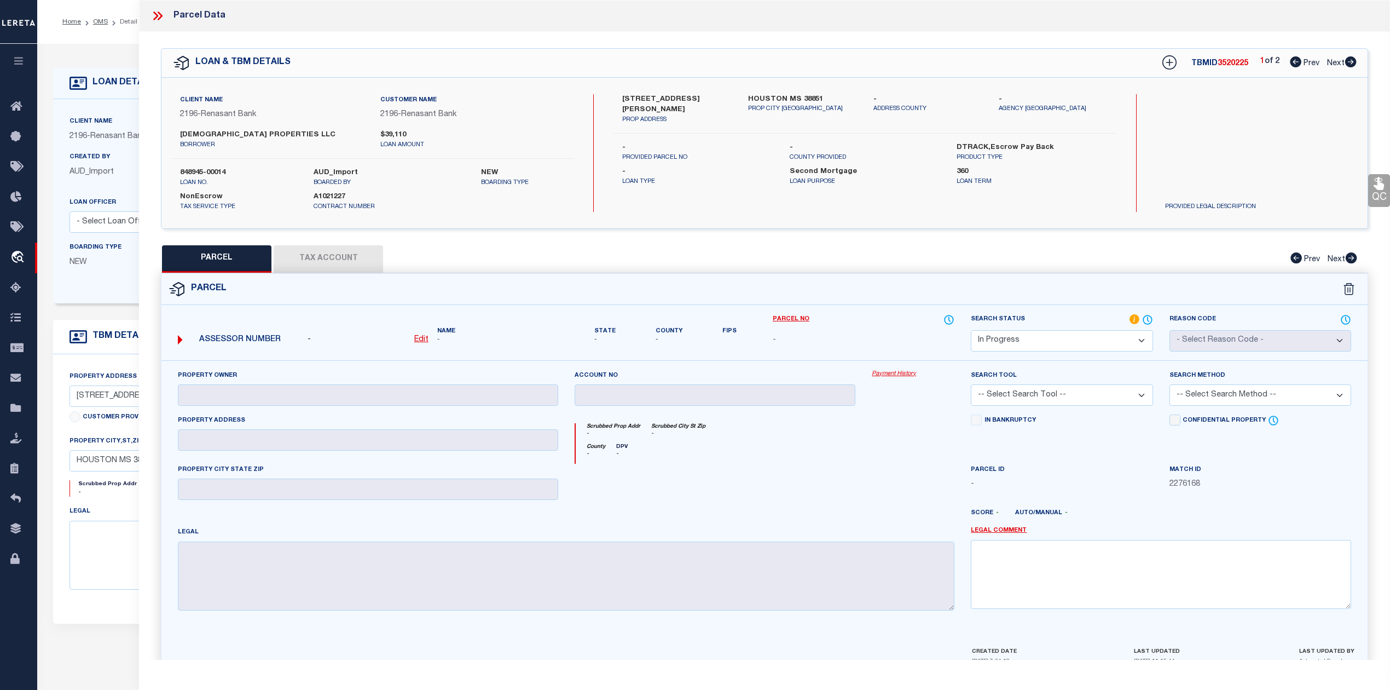
click at [200, 130] on label "[DEMOGRAPHIC_DATA] PROPERTIES LLC" at bounding box center [272, 135] width 184 height 11
copy label "[PERSON_NAME]"
click at [786, 463] on div "County - DPV -" at bounding box center [765, 453] width 379 height 20
click at [798, 476] on div at bounding box center [716, 486] width 298 height 45
click at [944, 239] on div "QC QC QC" at bounding box center [764, 359] width 1251 height 654
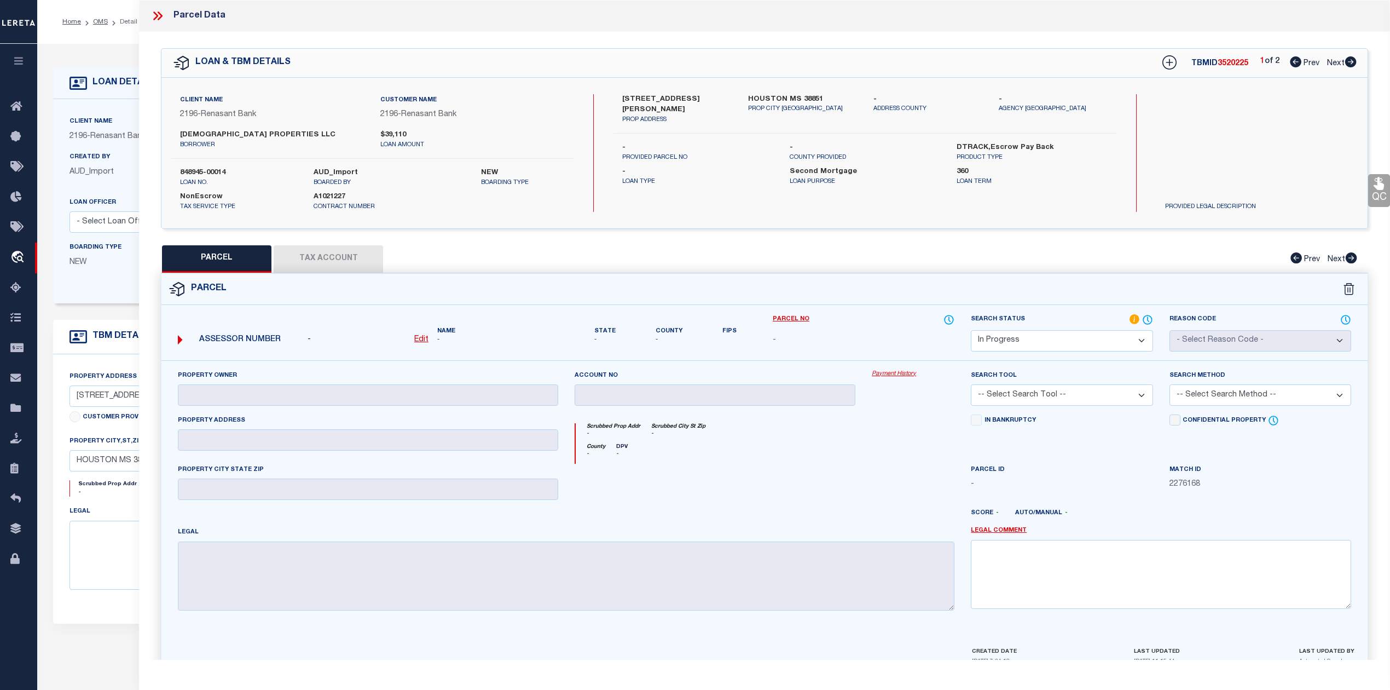
click at [1003, 227] on div "Client Name 2196 - Renasant Bank Customer Name 2196 - Renasant Bank [DEMOGRAPHI…" at bounding box center [764, 153] width 1207 height 151
click at [1349, 60] on icon at bounding box center [1351, 61] width 11 height 11
select select "AS"
checkbox input "false"
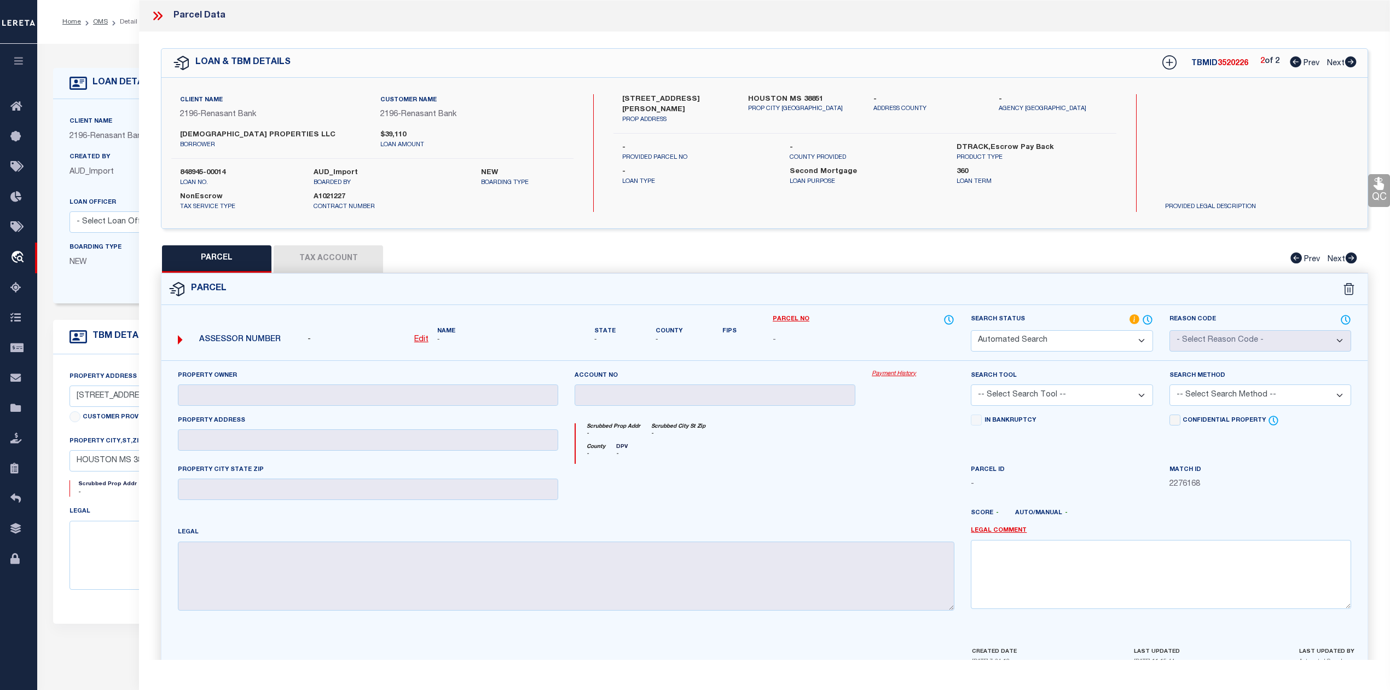
select select "PA"
type input "[PERSON_NAME] PROPERTIES LLC"
select select "PRO"
select select "ADD"
type input "[STREET_ADDRESS]"
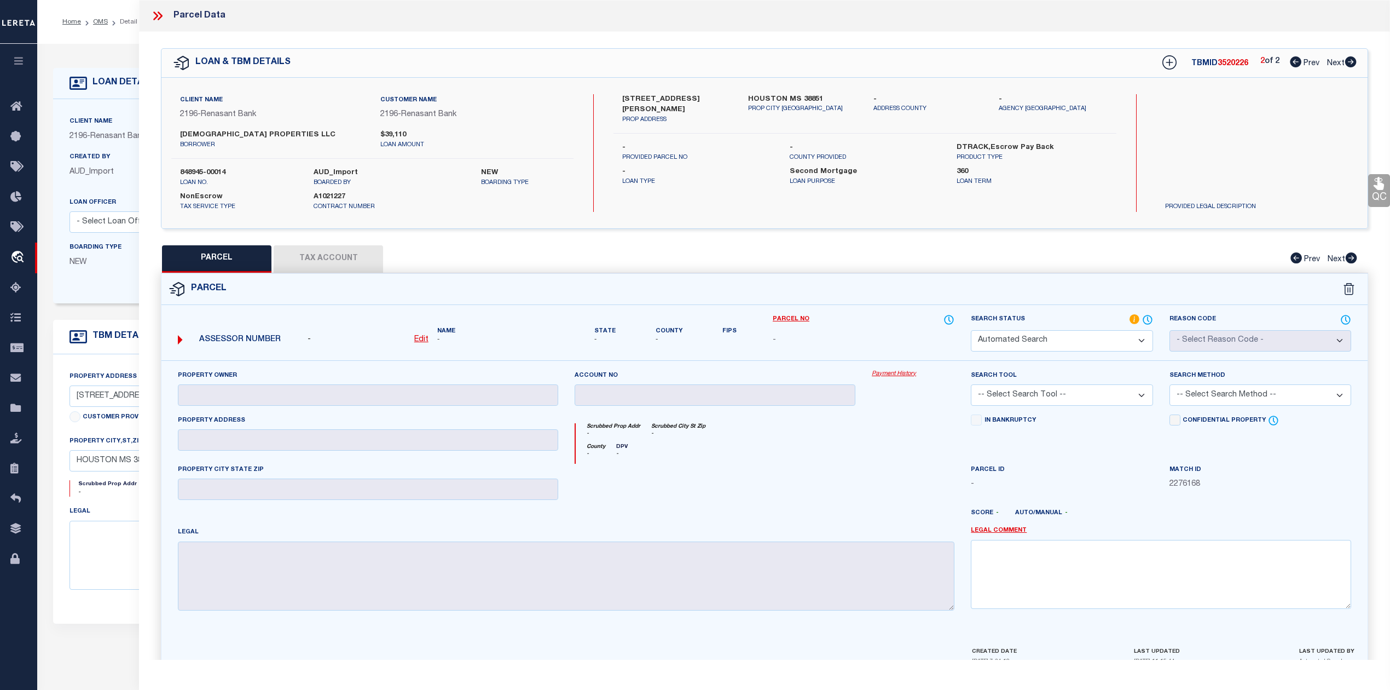
checkbox input "false"
type input "[GEOGRAPHIC_DATA], MS 38851"
type textarea "LOT 13 COTTONWOOD COVE S/D (94 X 150) PB3/26 HOUSTON RECORDS [DATE] DB669/811 […"
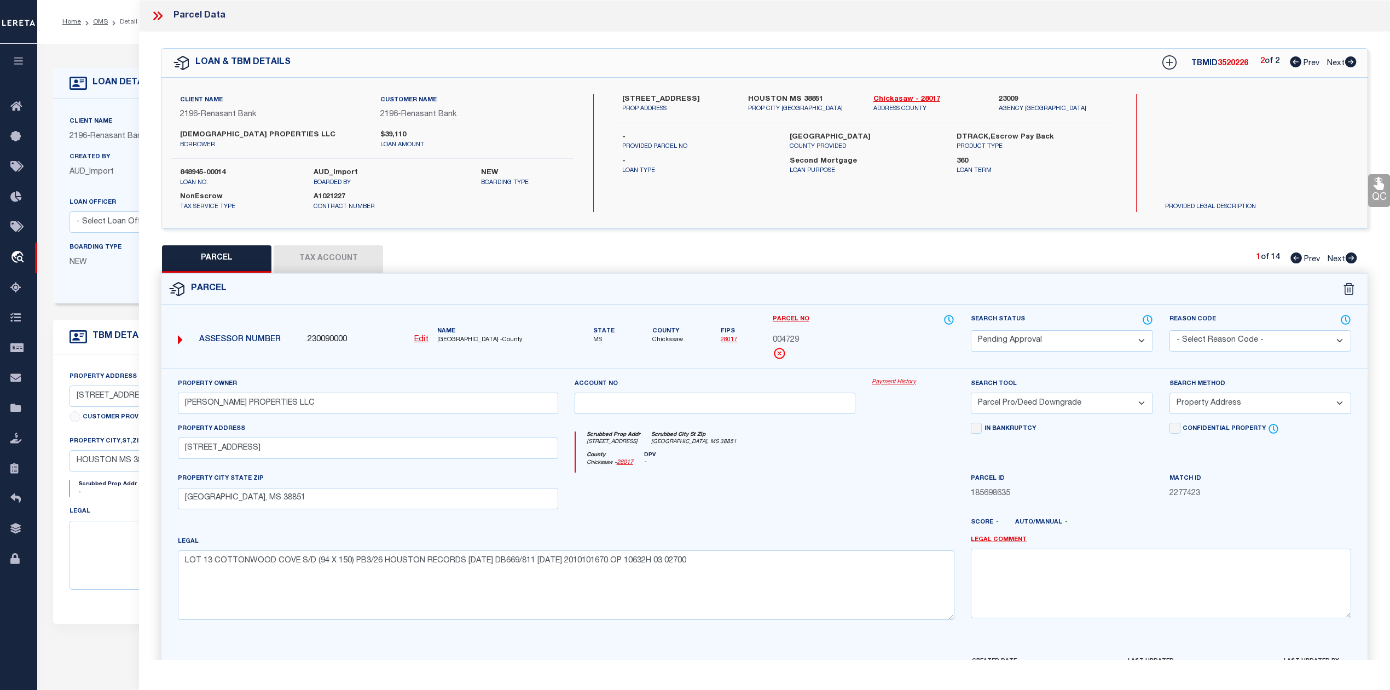
click at [1029, 259] on div "PARCEL Tax Account 1 of 14 Prev Next" at bounding box center [765, 258] width 1208 height 27
click at [1352, 259] on icon at bounding box center [1351, 257] width 11 height 11
select select "AS"
select select
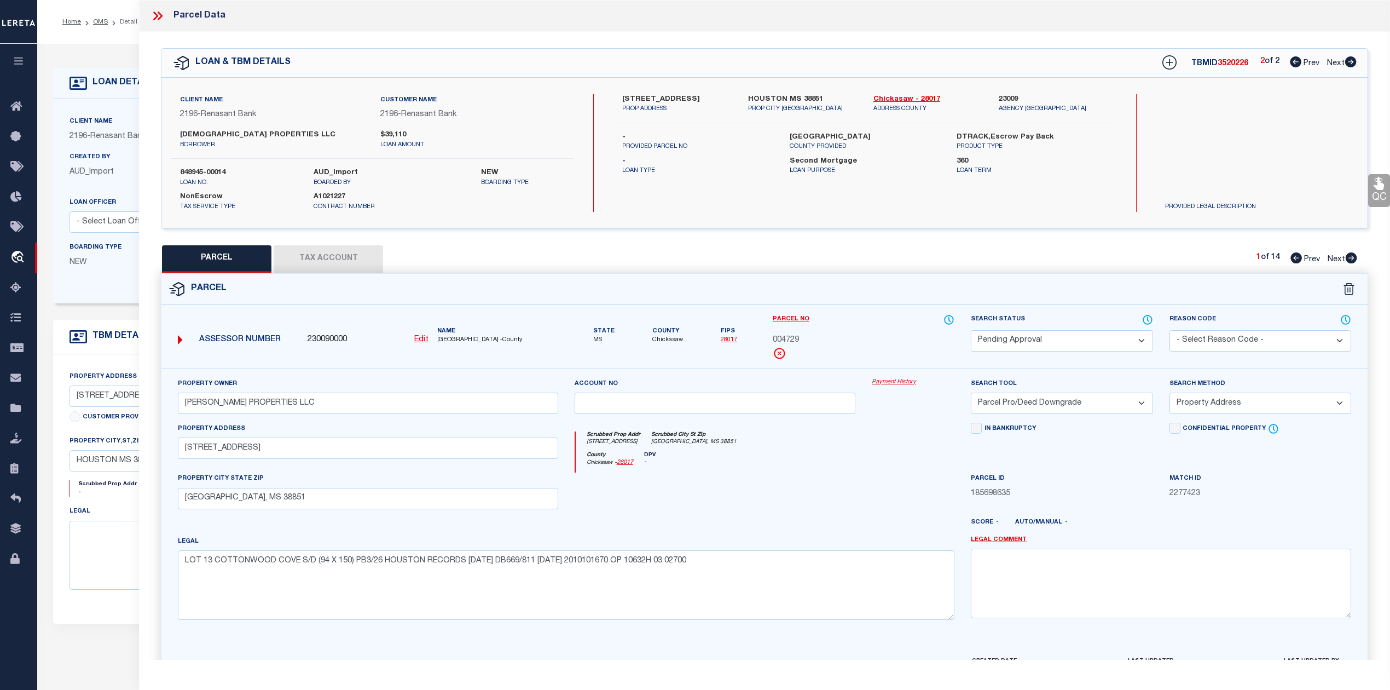
checkbox input "false"
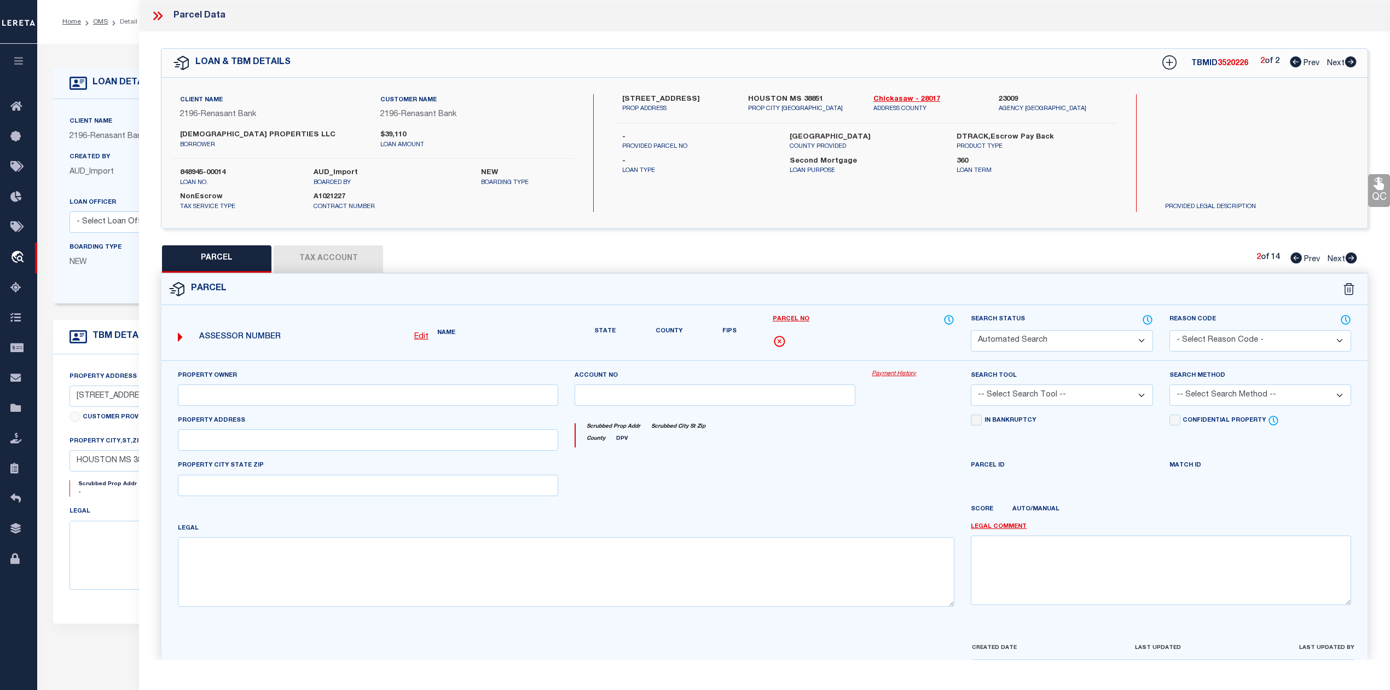
select select "PA"
type input "[PERSON_NAME] PROPERTIES LLC"
select select "ATL"
select select "ADD"
checkbox input "false"
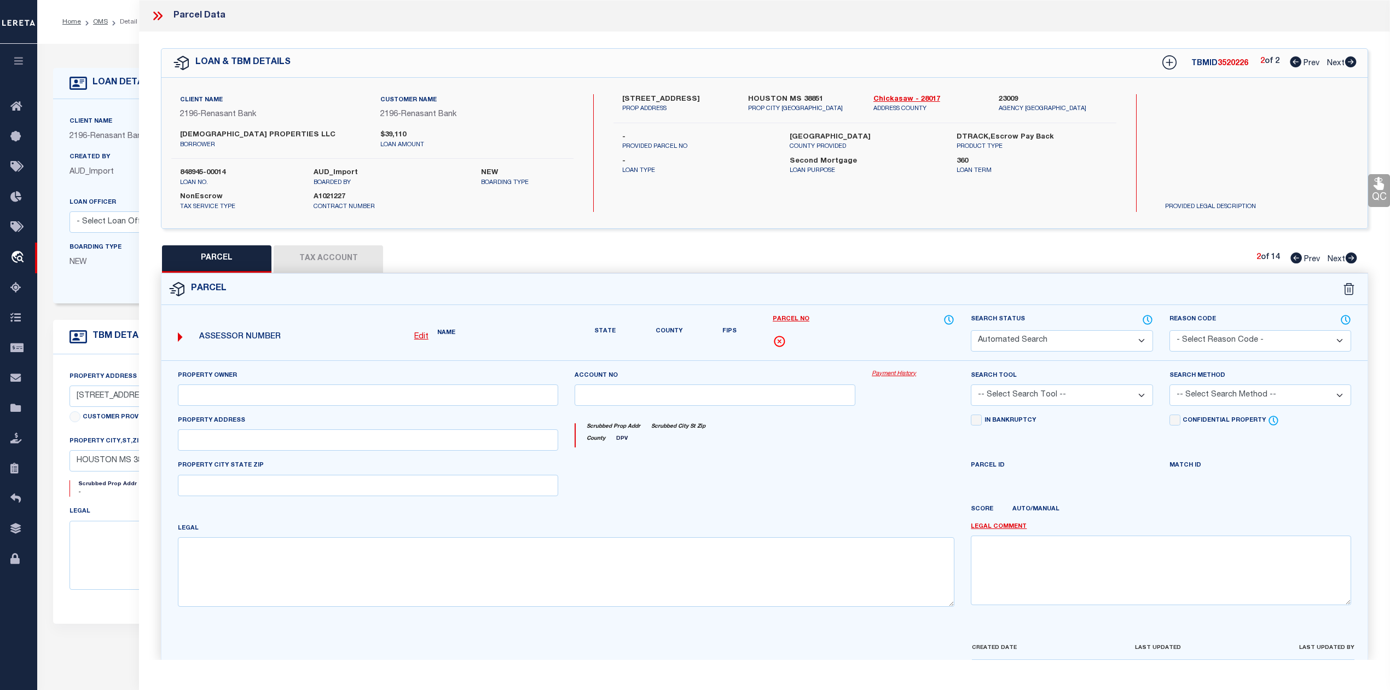
type input "[GEOGRAPHIC_DATA], MS 38851"
type textarea "95 X 200 - PT BLK 10 & PT LOT 1 - BLK 8 - S/D OF LOT 35 DB 80/295 HOUSTON RECOR…"
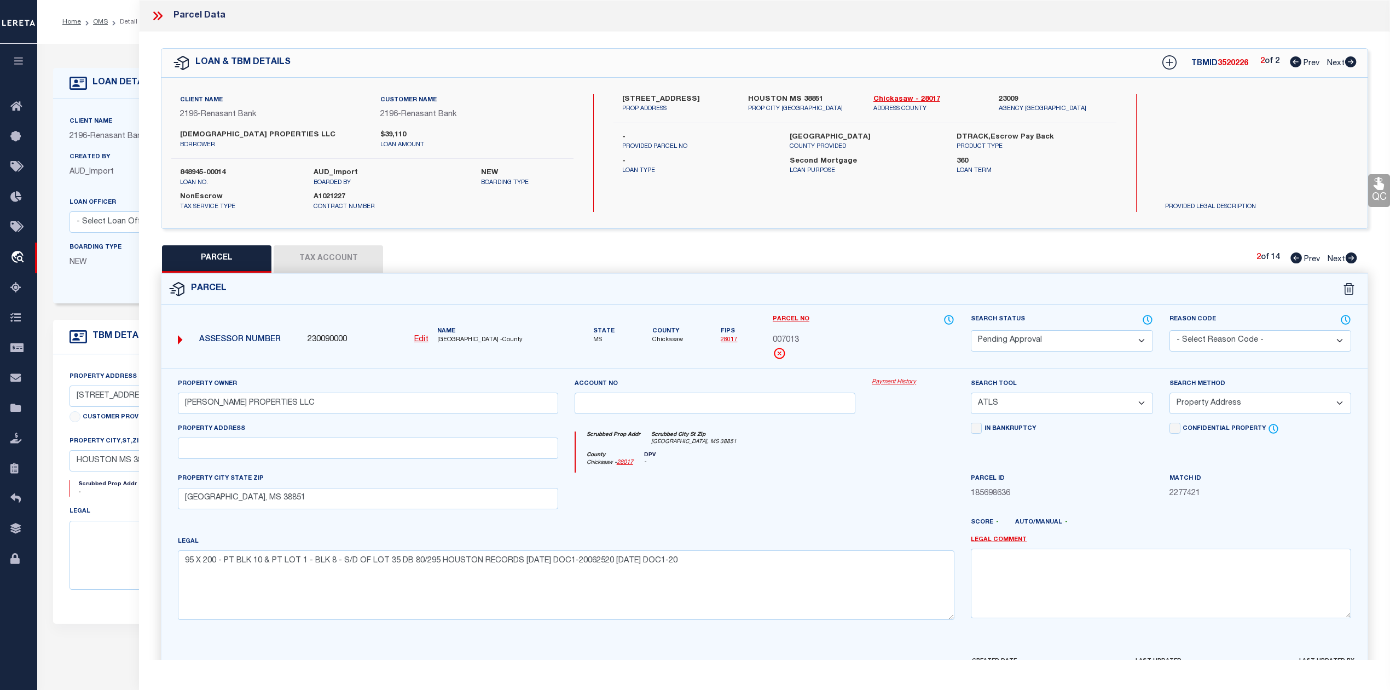
click at [1352, 259] on icon at bounding box center [1351, 257] width 11 height 11
select select "AS"
select select
checkbox input "false"
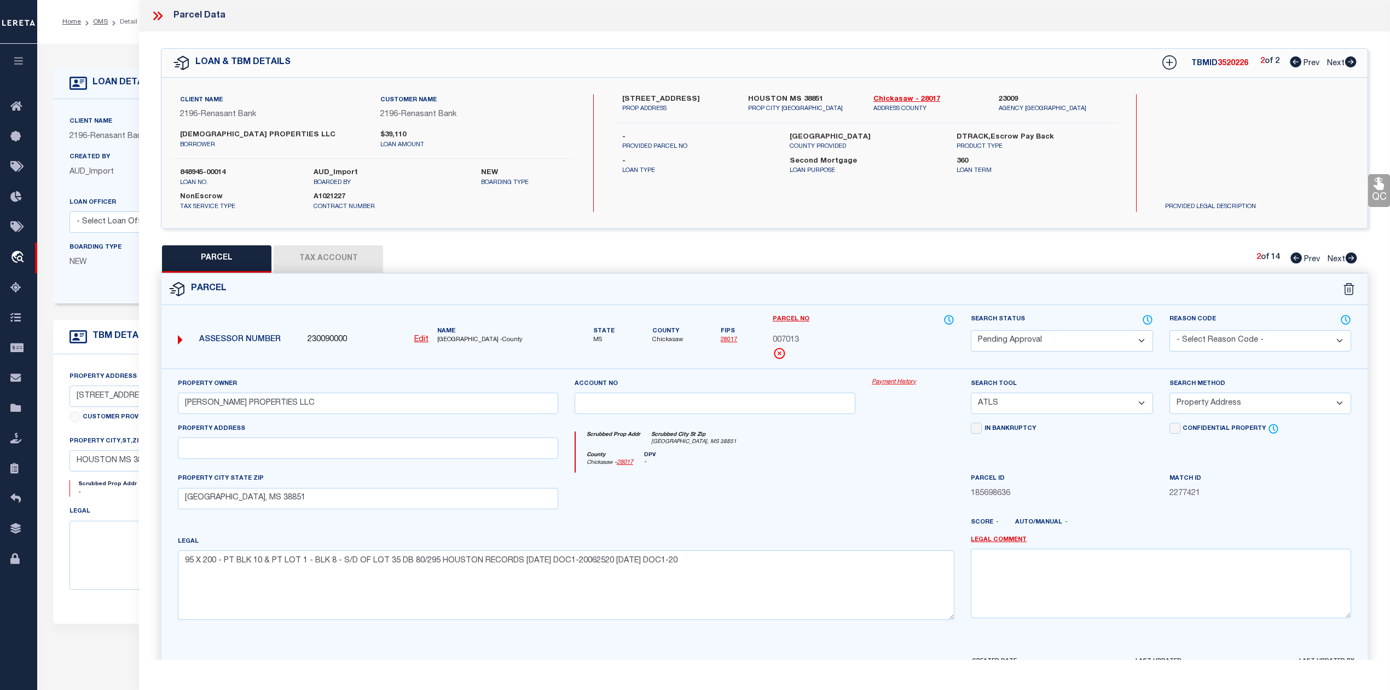
checkbox input "false"
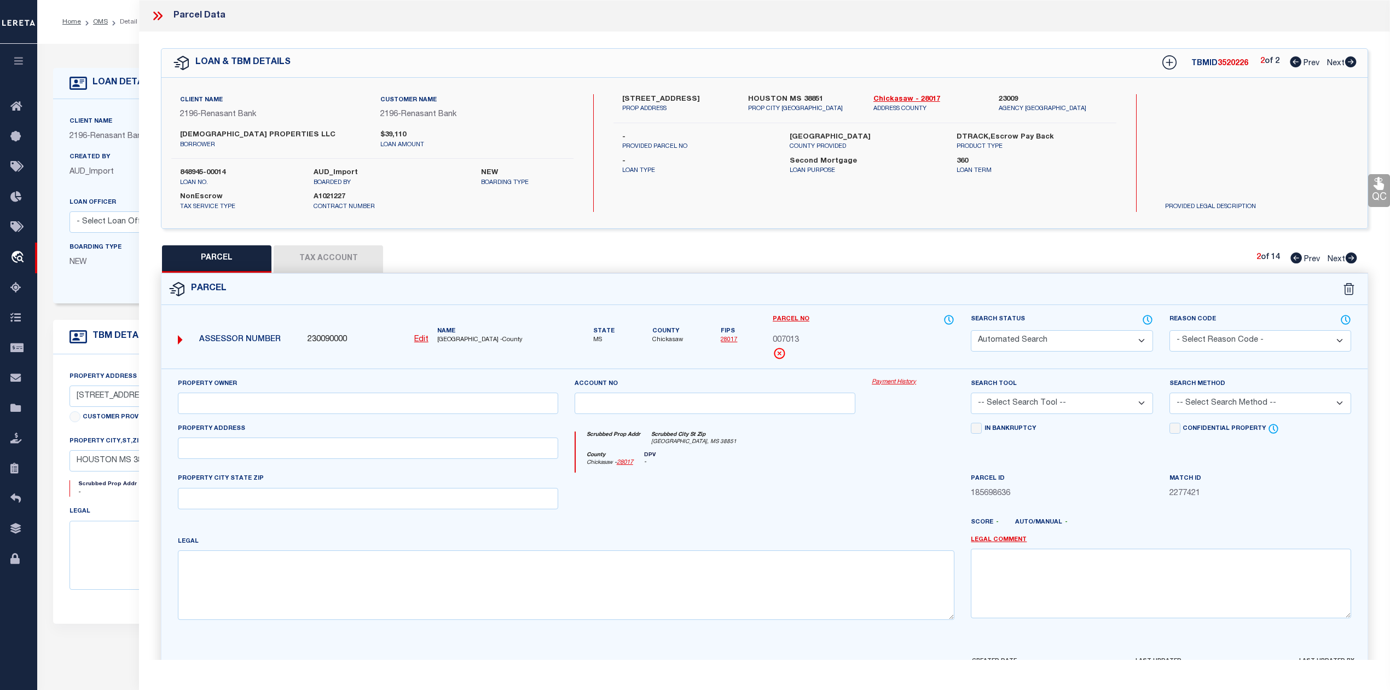
select select "PA"
type input "[PERSON_NAME] PROPERTIES LLC"
select select "ATL"
select select "ADD"
checkbox input "false"
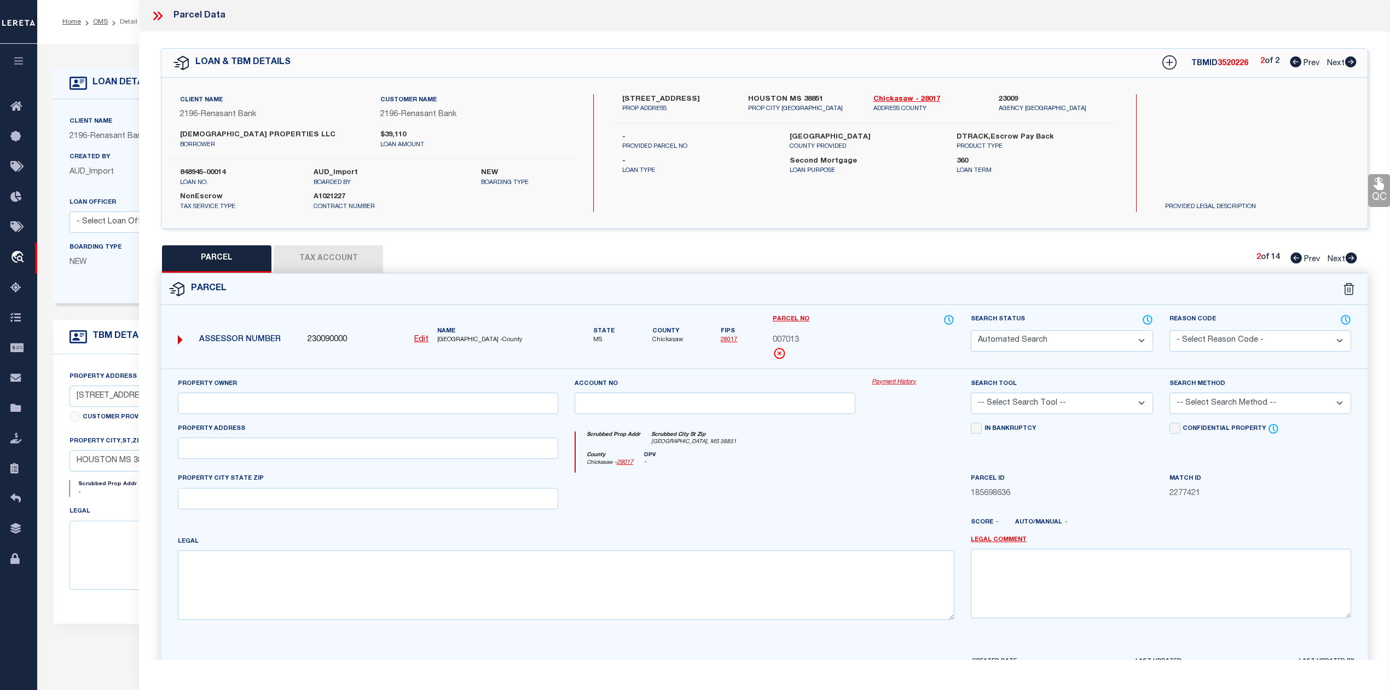
type input "[GEOGRAPHIC_DATA], MS 38851"
type textarea "PT LOT 14 [PERSON_NAME] S/D REVISED PB3/11 HOUSTON RECORDS [DATE] DOC1-20030268…"
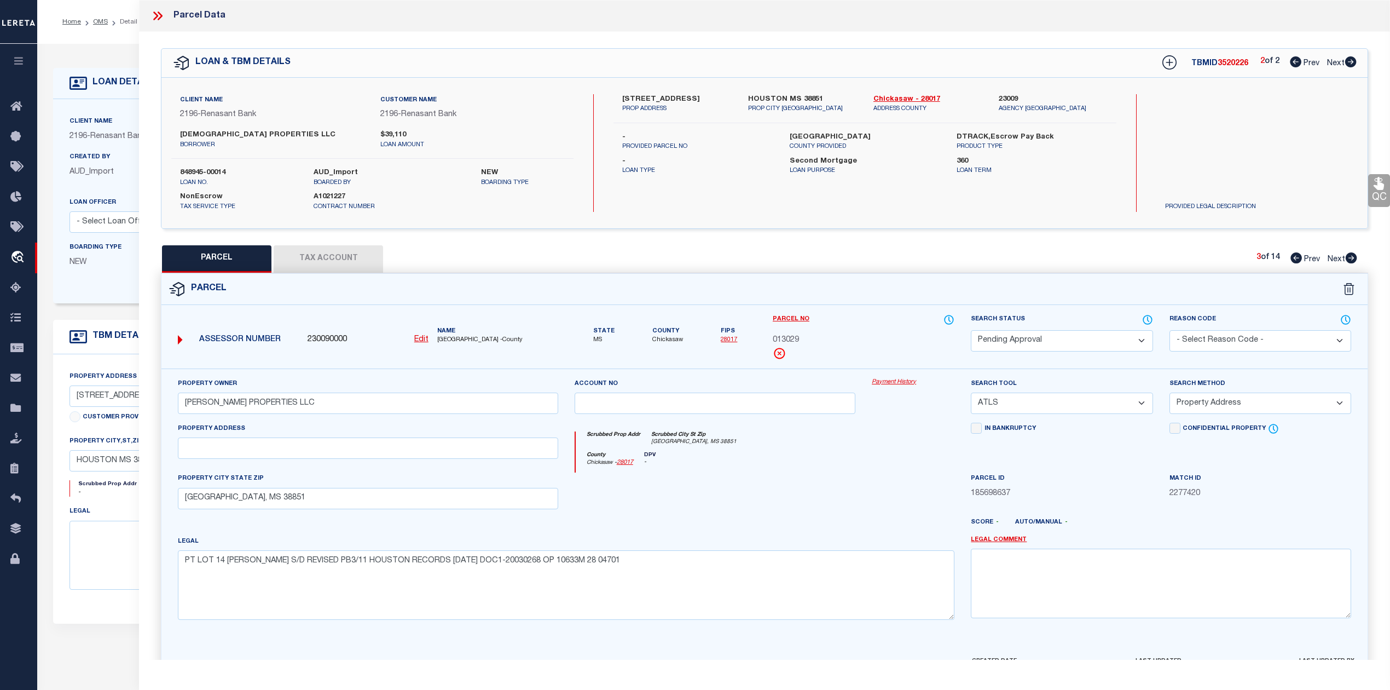
click at [1352, 259] on icon at bounding box center [1351, 257] width 11 height 11
select select "AS"
select select
checkbox input "false"
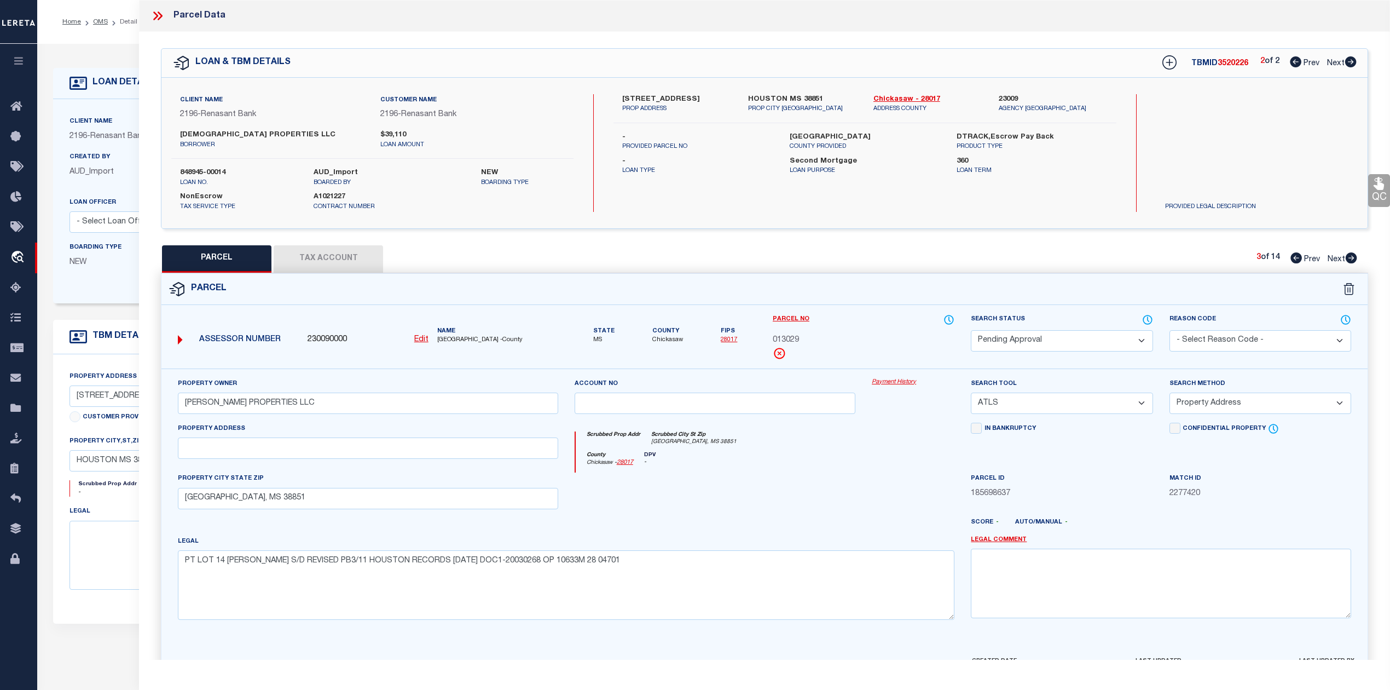
checkbox input "false"
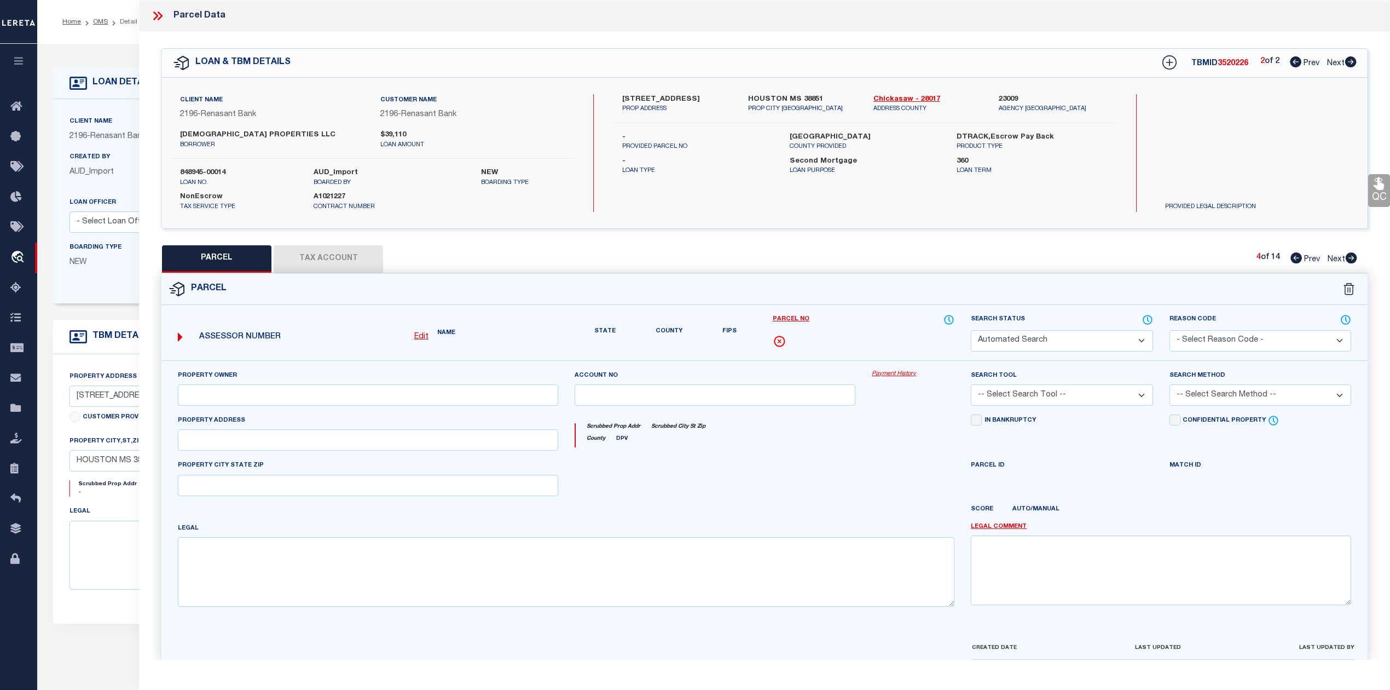
select select "PA"
type input "[PERSON_NAME] PROPERTIES LLC"
select select "PRO"
select select "ADD"
type input "[STREET_ADDRESS]"
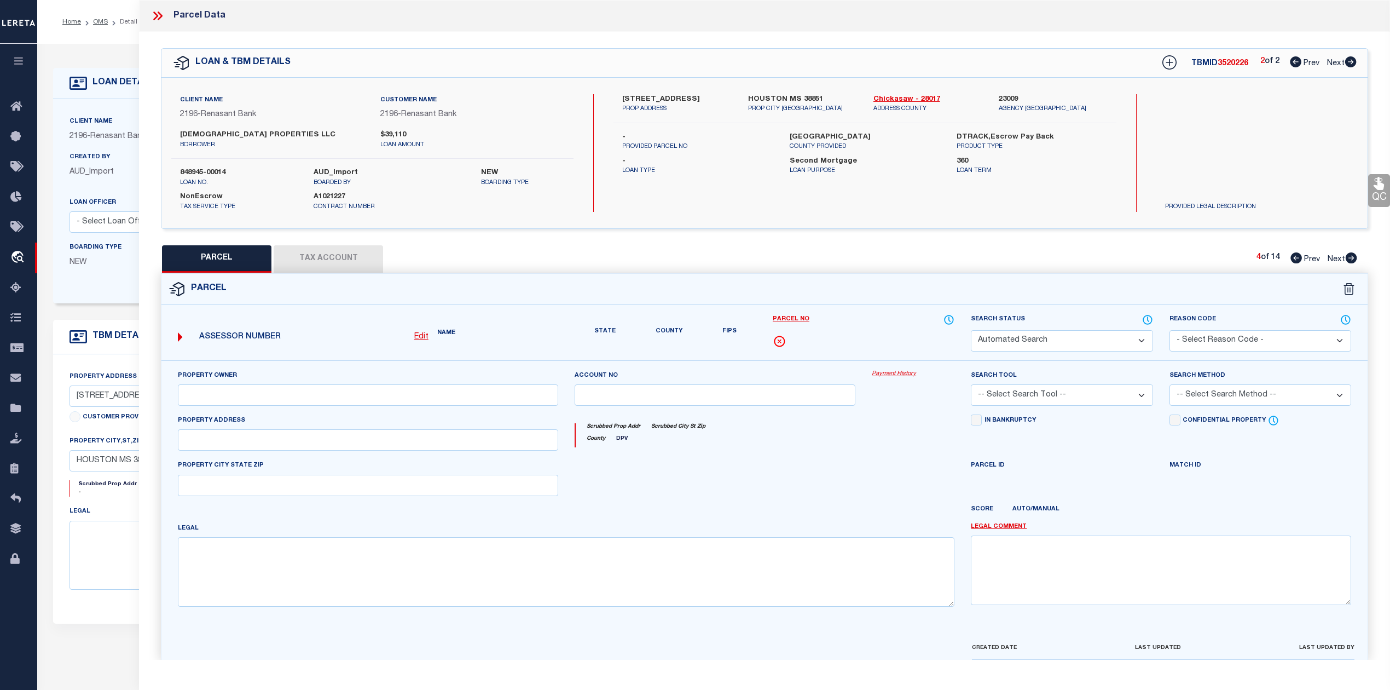
checkbox input "false"
type input "[GEOGRAPHIC_DATA], MS 38851"
type textarea "LOT 11 [GEOGRAPHIC_DATA] S/D (150 X 150 IRR) PB3/26 HOUSTON RECORDS [DATE] DB66…"
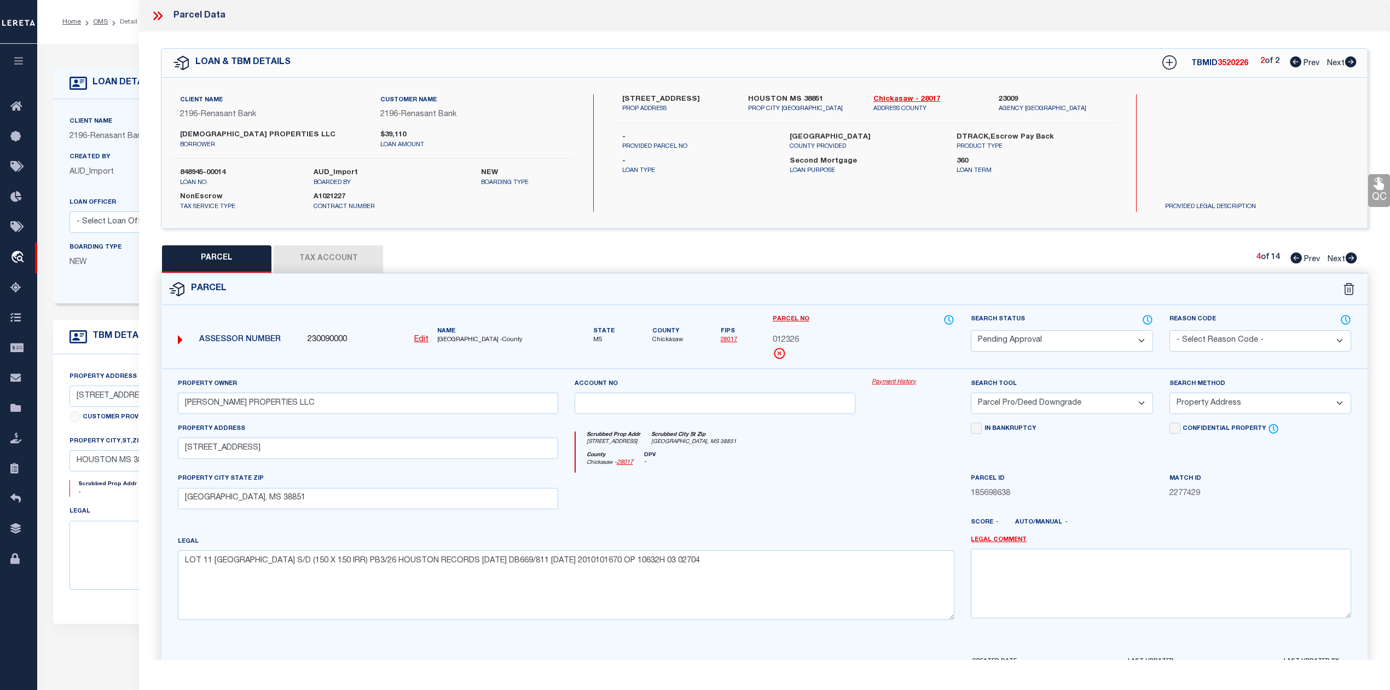
click at [1352, 259] on icon at bounding box center [1351, 257] width 11 height 11
select select "AS"
select select
checkbox input "false"
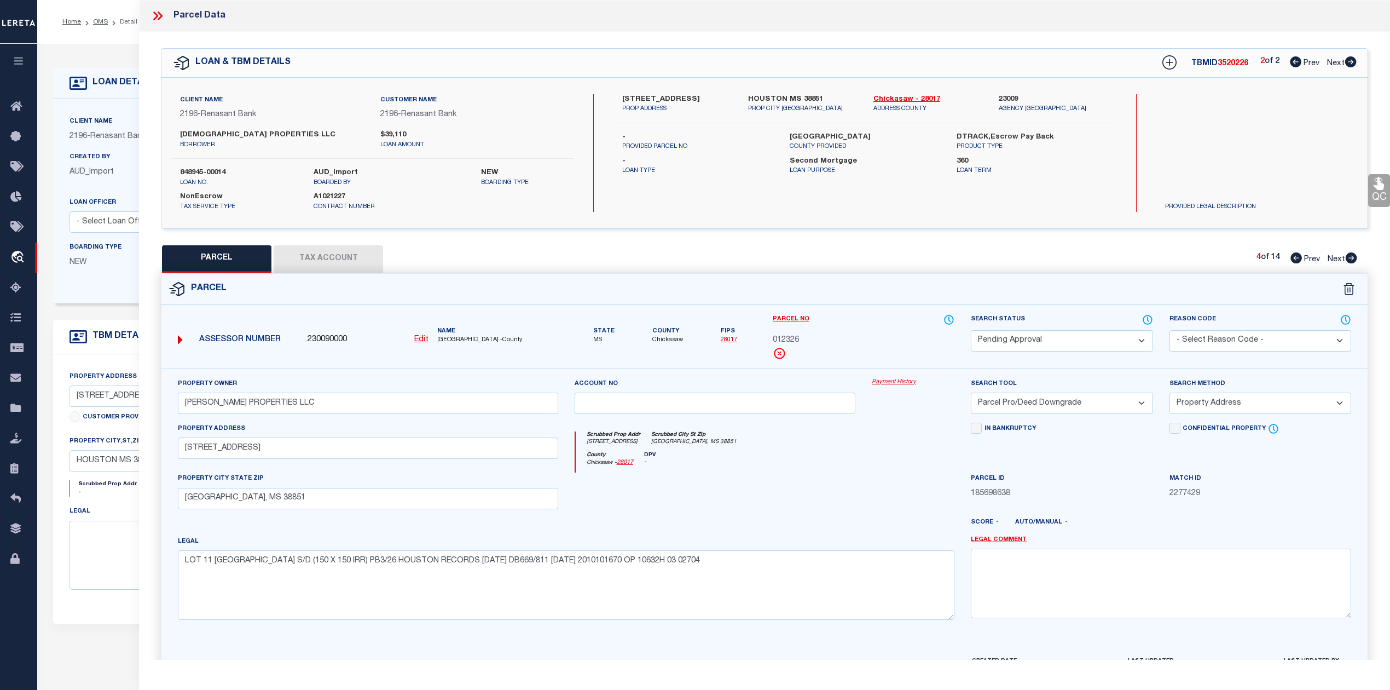
checkbox input "false"
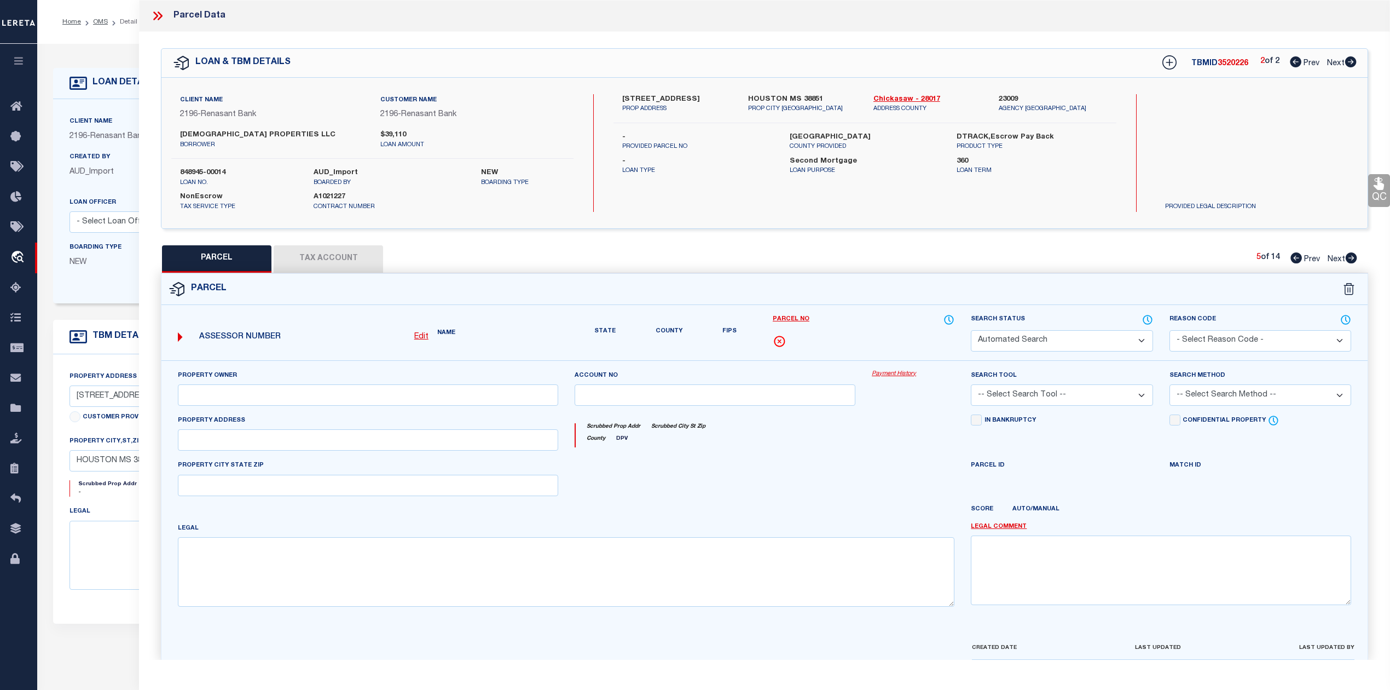
select select "PA"
type input "[PERSON_NAME] PROPERTIES LLC"
select select "ATL"
select select "ADD"
checkbox input "false"
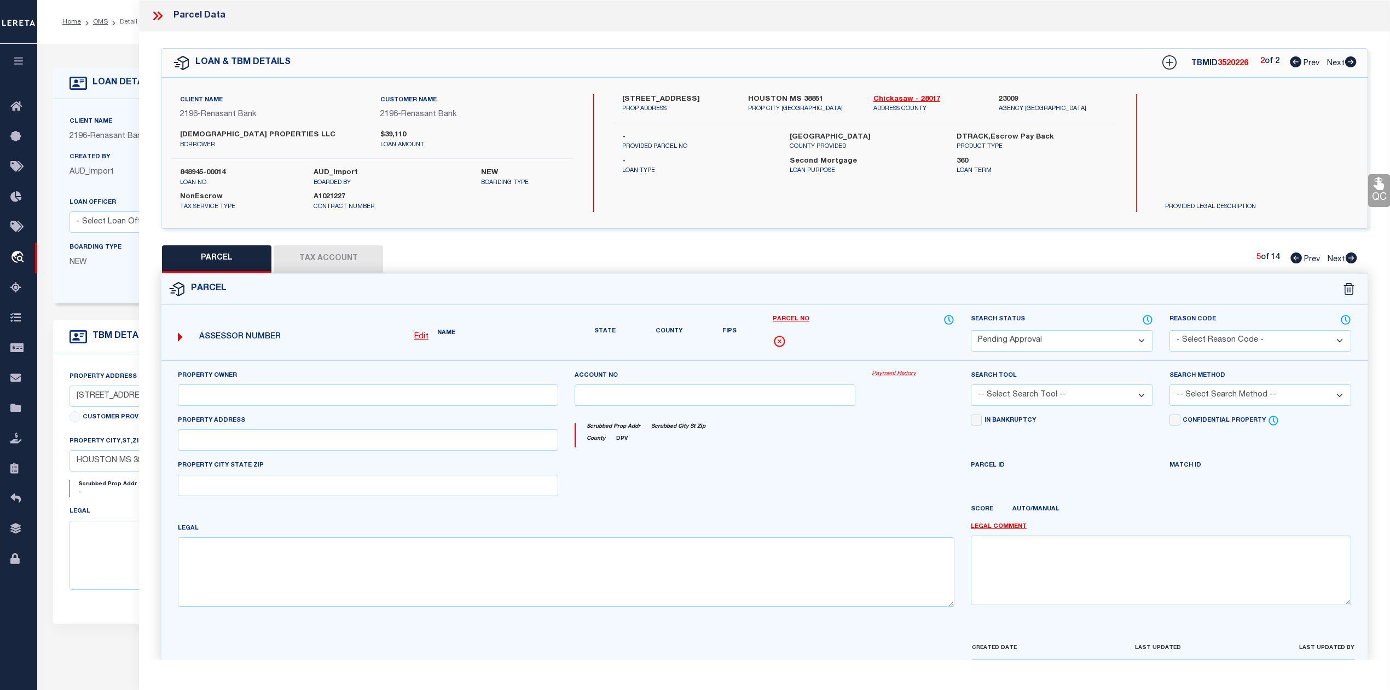
type input "[GEOGRAPHIC_DATA], MS 38851"
type textarea "PT LOT 26 -LOT 5- [PERSON_NAME] SURVEY PB2/53-54 HOUSTON RECORDS OP 10633M 12 0…"
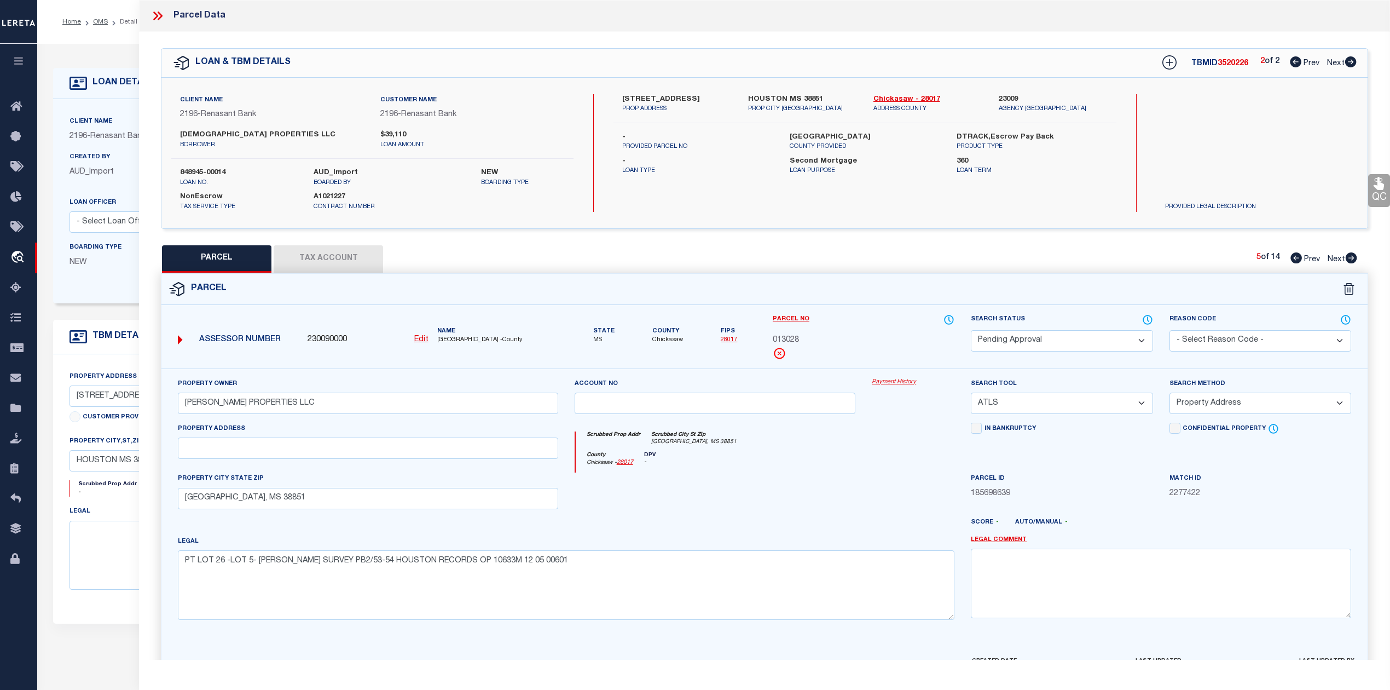
click at [1352, 259] on icon at bounding box center [1351, 257] width 11 height 11
select select "AS"
select select
checkbox input "false"
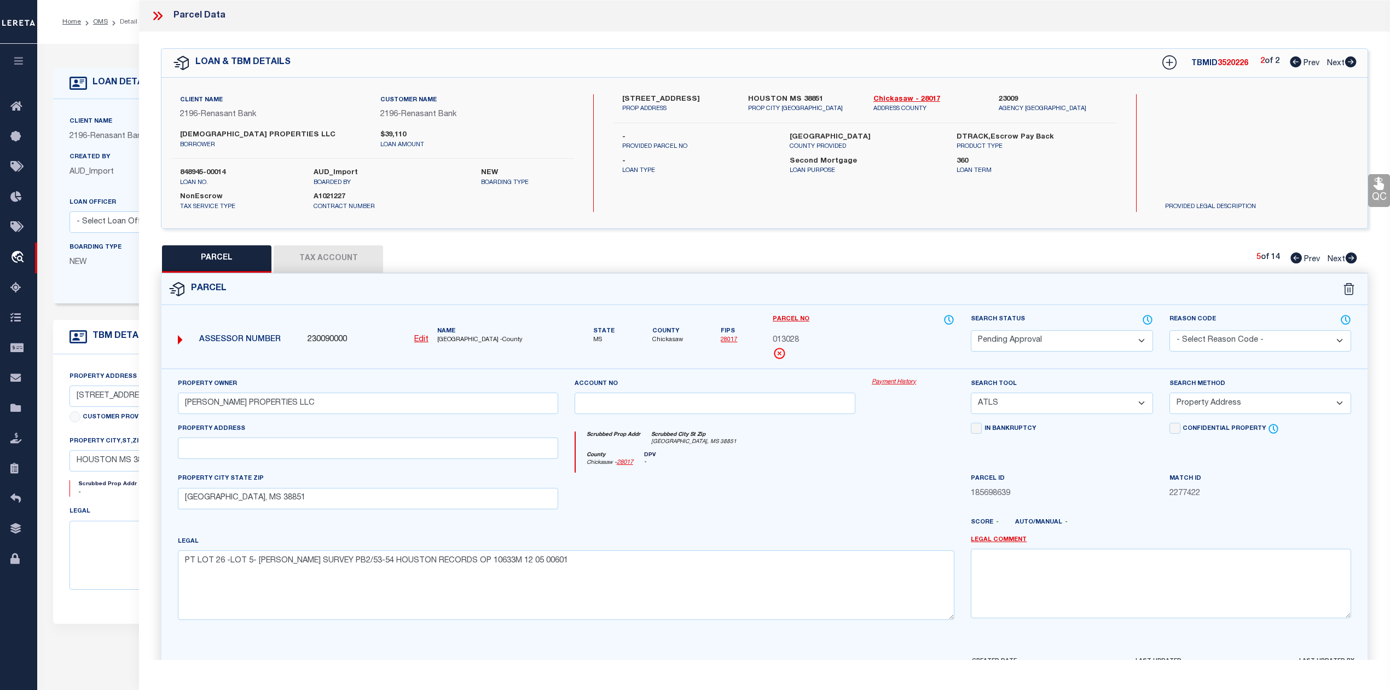
checkbox input "false"
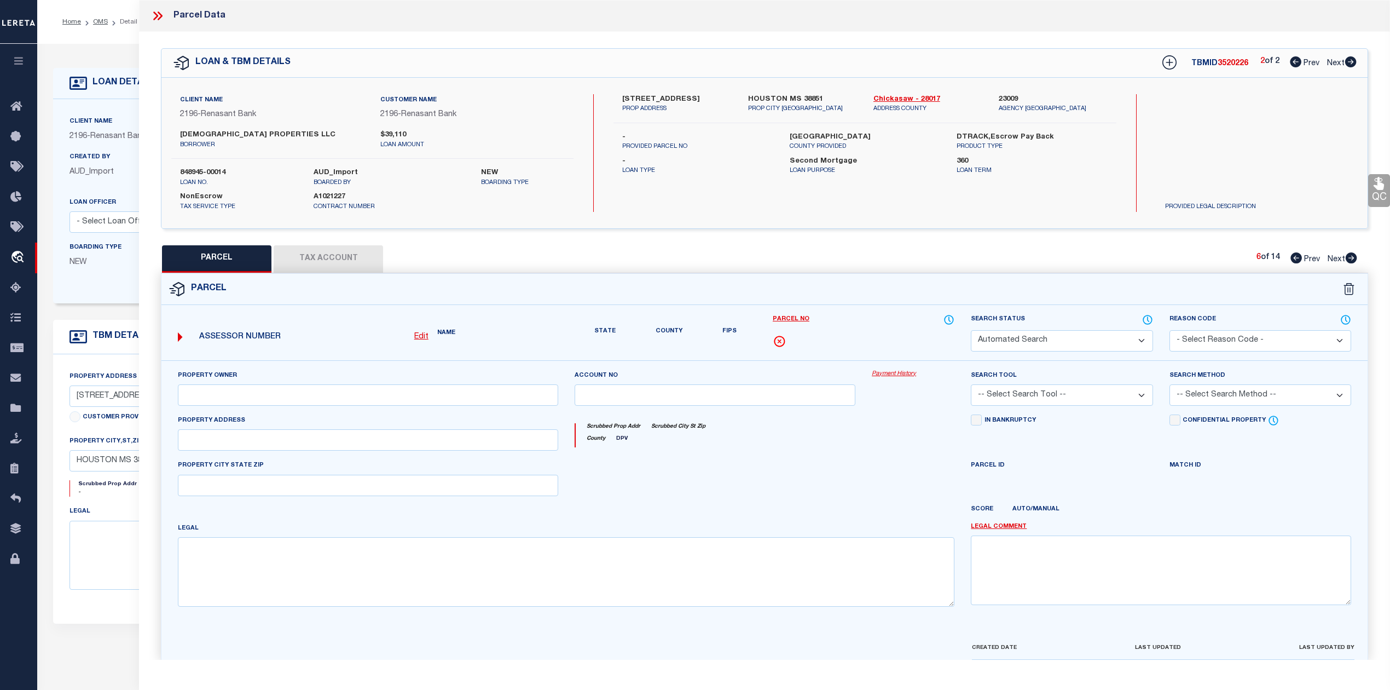
select select "IP"
select select "ATL"
select select "ADD"
checkbox input "false"
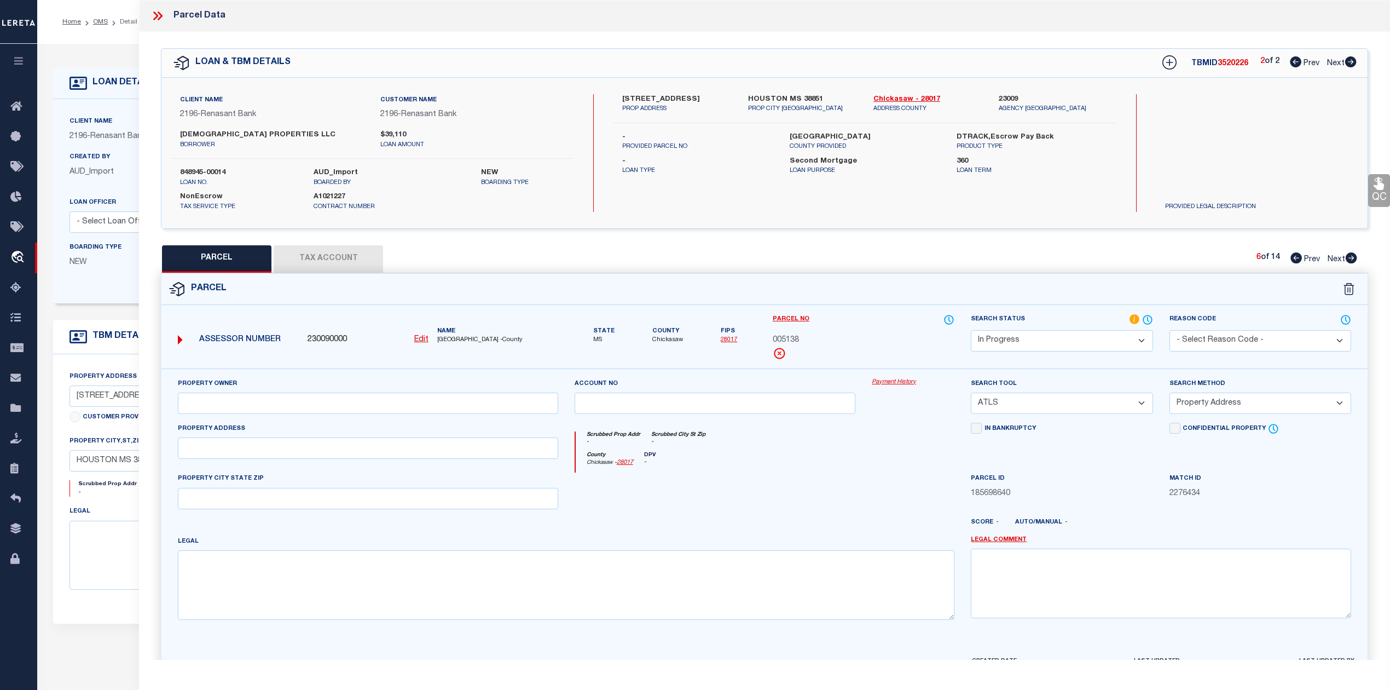
click at [1352, 259] on icon at bounding box center [1351, 257] width 11 height 11
select select "AS"
select select
checkbox input "false"
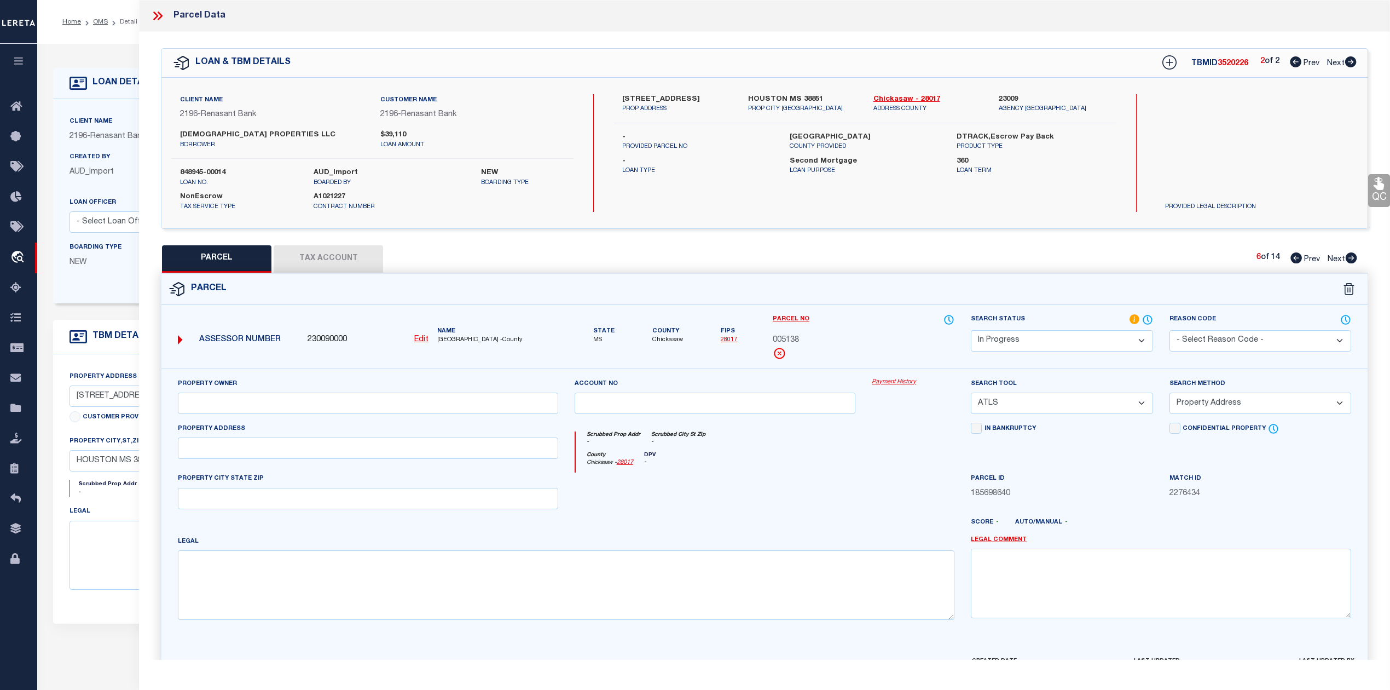
checkbox input "false"
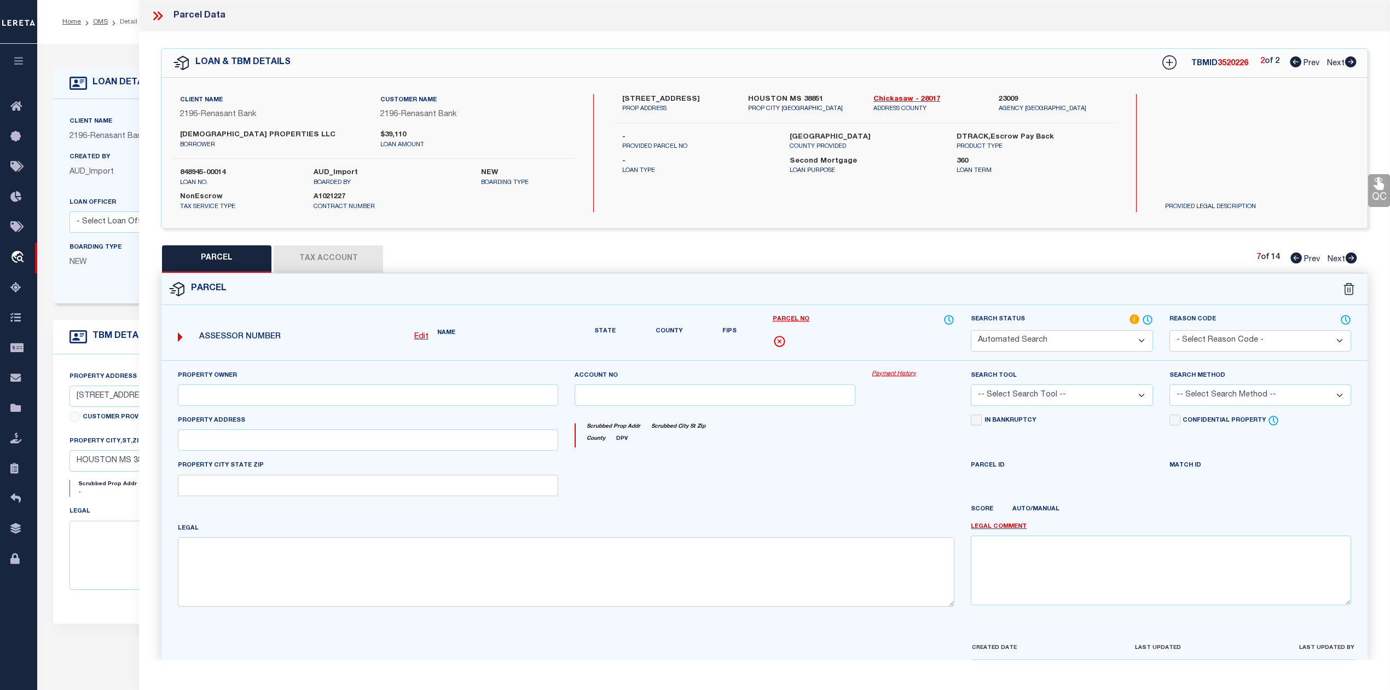
select select "PA"
select select "PRO"
select select "ADD"
checkbox input "false"
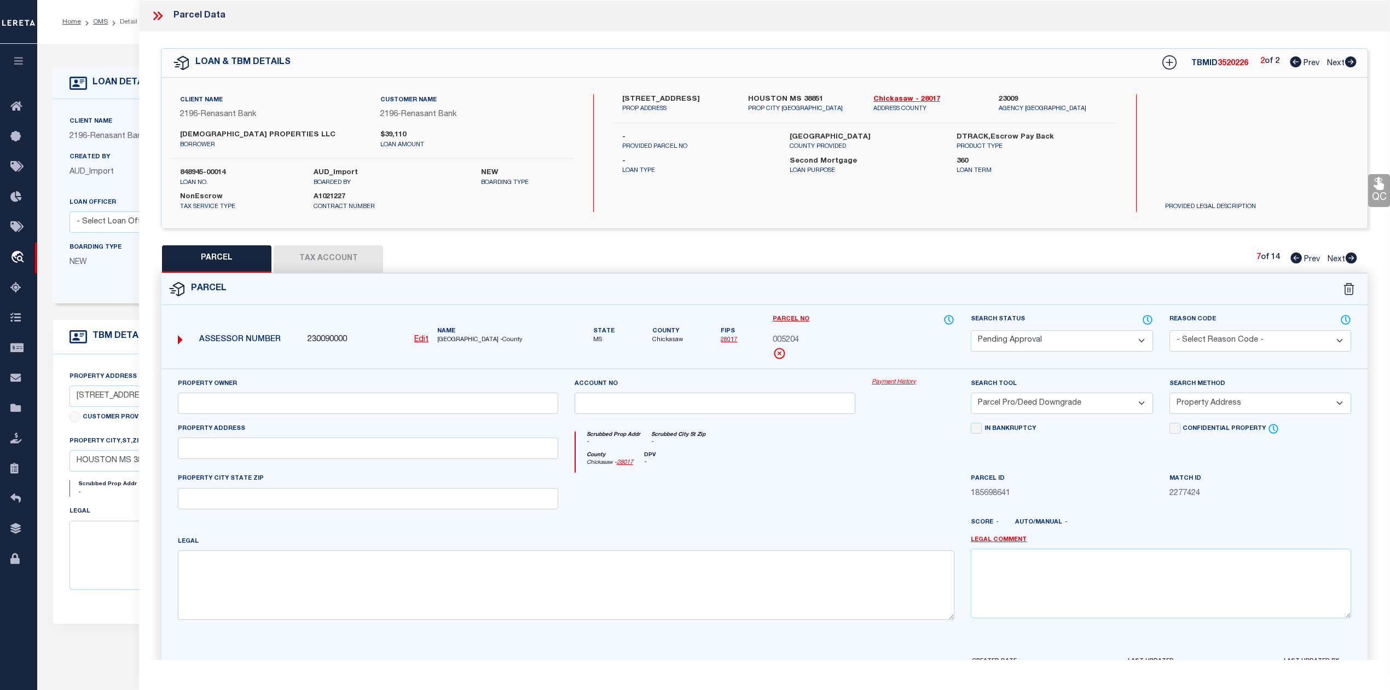
click at [1299, 258] on icon at bounding box center [1296, 257] width 11 height 11
select select "AS"
select select
checkbox input "false"
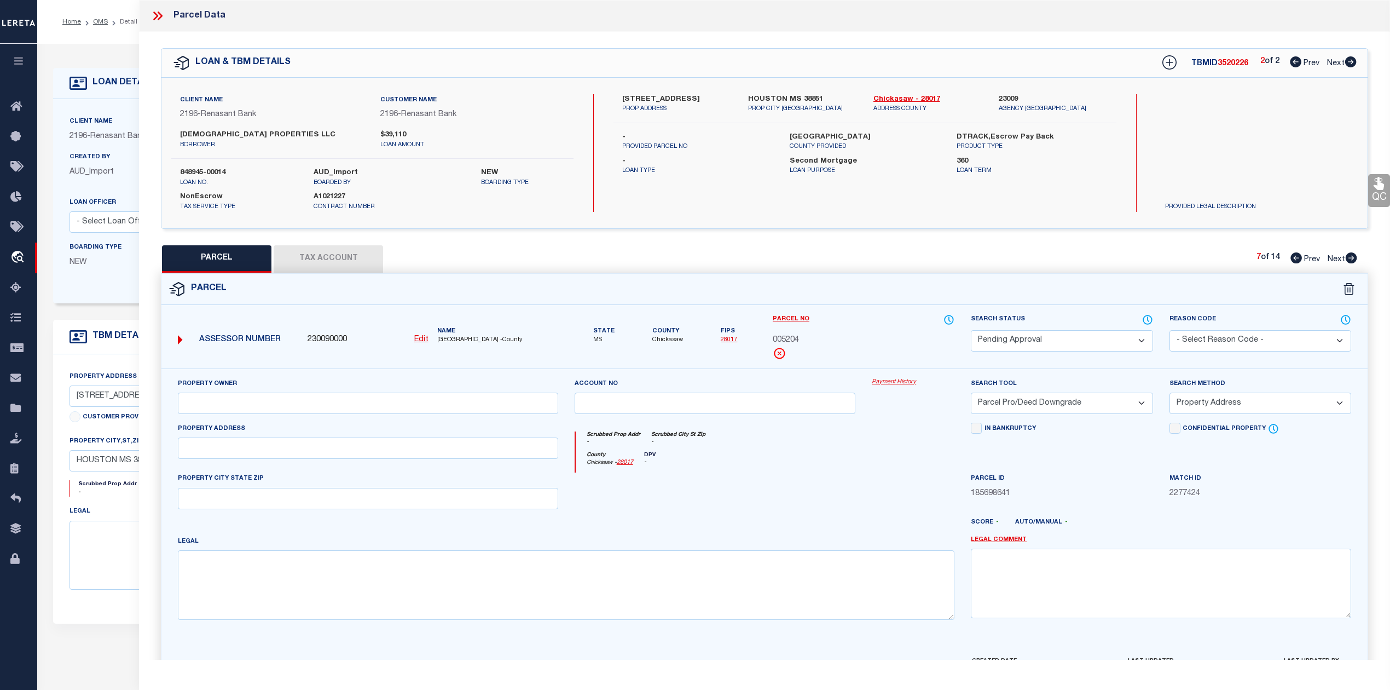
checkbox input "false"
select select "IP"
select select "ATL"
select select "ADD"
checkbox input "false"
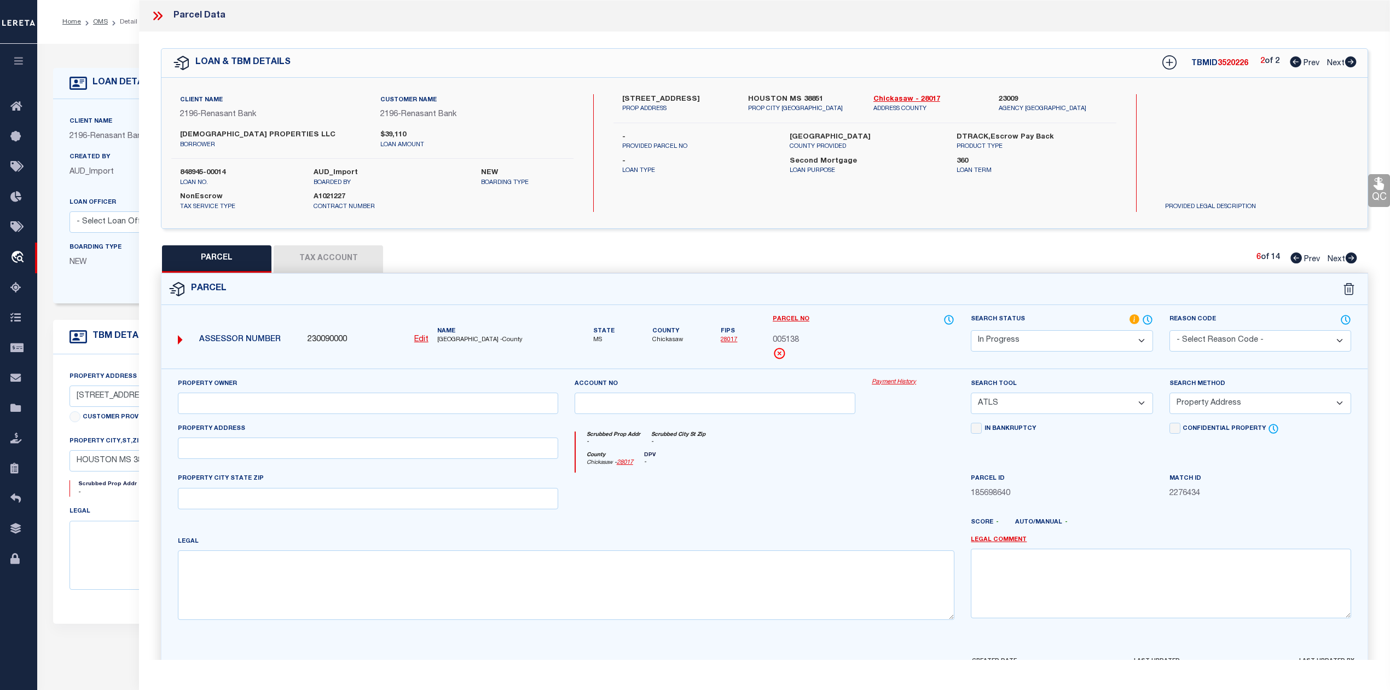
click at [857, 471] on div "County Chickasaw - 28017 DPV -" at bounding box center [765, 462] width 379 height 21
click at [841, 463] on div "County Chickasaw - 28017 DPV -" at bounding box center [765, 462] width 379 height 21
click at [822, 458] on div "County Chickasaw - 28017 DPV -" at bounding box center [765, 462] width 379 height 21
click at [846, 294] on div "Parcel" at bounding box center [764, 289] width 1207 height 31
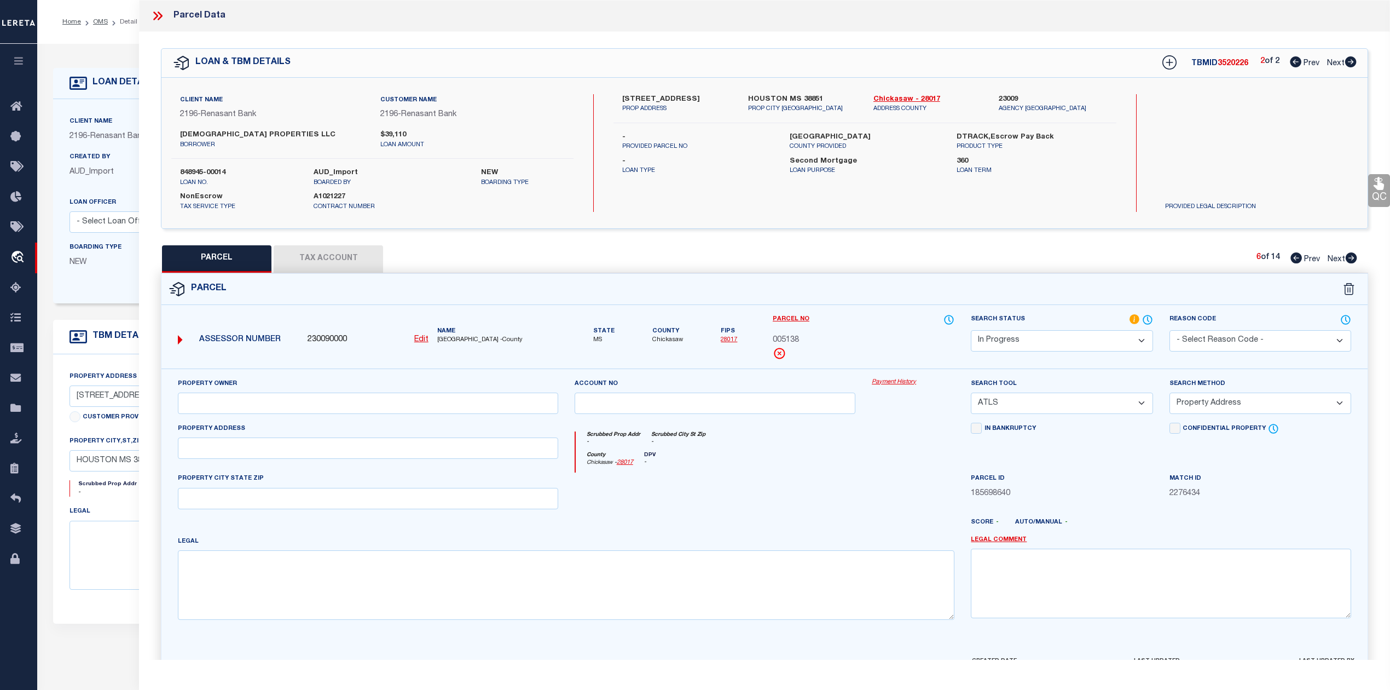
click at [152, 15] on icon at bounding box center [158, 16] width 14 height 14
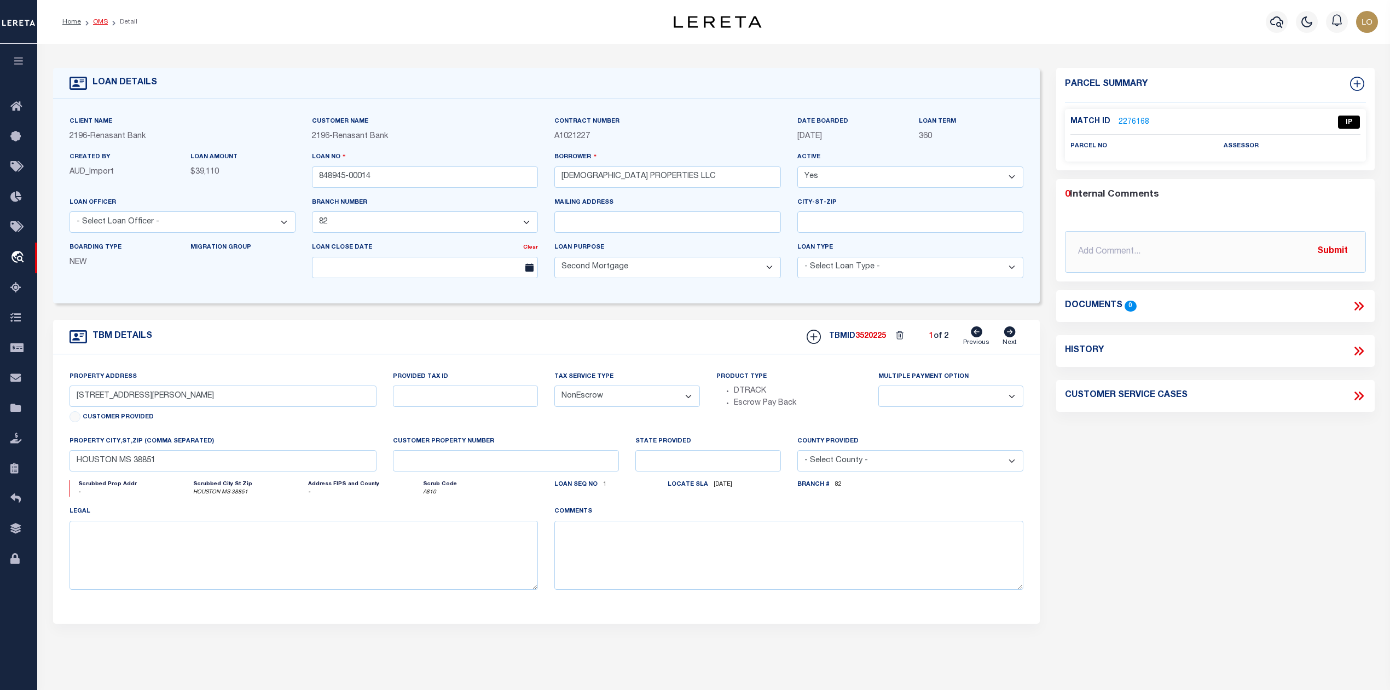
click at [97, 20] on link "OMS" at bounding box center [100, 22] width 15 height 7
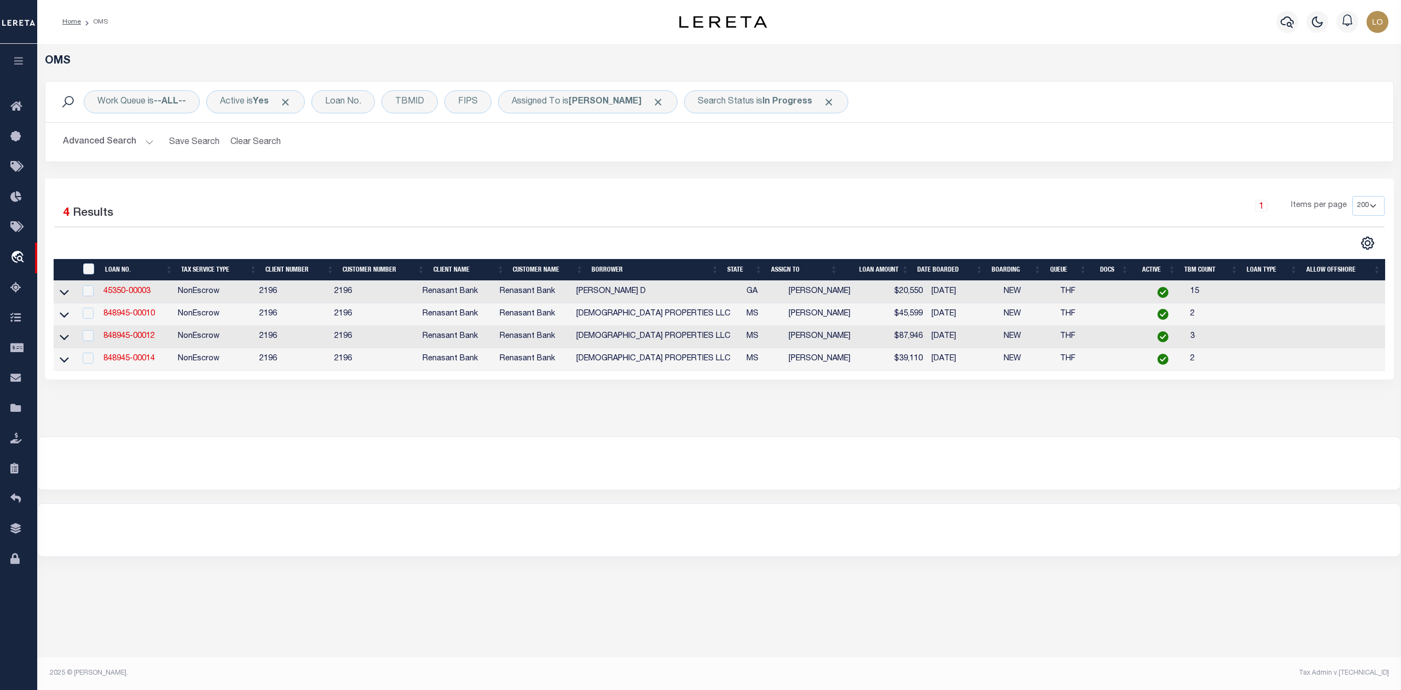
click at [674, 508] on div at bounding box center [719, 530] width 1363 height 53
click at [725, 112] on div "Search Status is In Progress" at bounding box center [766, 101] width 164 height 23
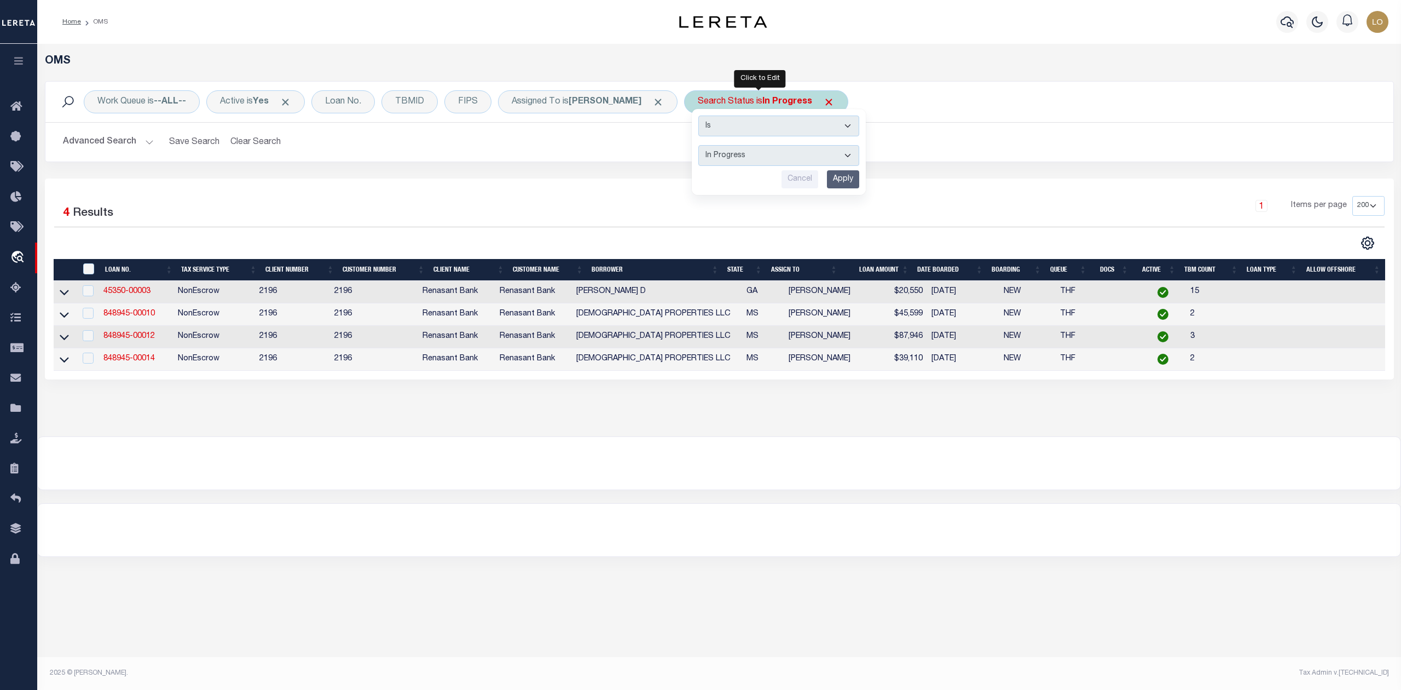
click at [717, 157] on select "Automated Search Bad Parcel Complete Duplicate Parcel High Dollar Reporting In …" at bounding box center [779, 155] width 161 height 21
select select "RD"
click at [699, 146] on select "Automated Search Bad Parcel Complete Duplicate Parcel High Dollar Reporting In …" at bounding box center [779, 155] width 161 height 21
click at [826, 170] on div "Is Contains Automated Search Bad Parcel Complete Duplicate Parcel High Dollar R…" at bounding box center [779, 152] width 174 height 86
click at [828, 176] on input "Apply" at bounding box center [843, 179] width 32 height 18
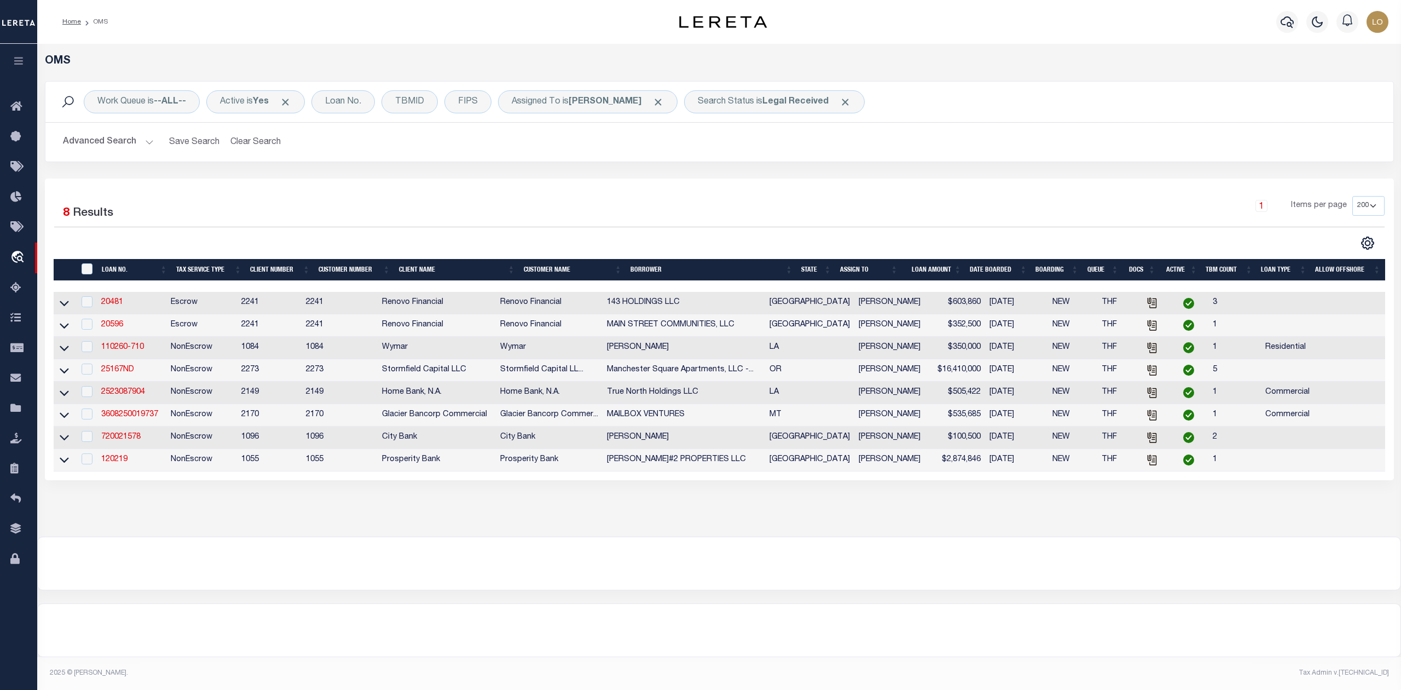
click at [1031, 566] on div at bounding box center [719, 563] width 1363 height 53
click at [1101, 536] on div "OMS Work Queue is --ALL-- Active is Yes Loan No. TBMID FIPS Assigned To is [PER…" at bounding box center [719, 290] width 1364 height 493
click at [805, 270] on th "State" at bounding box center [816, 270] width 38 height 22
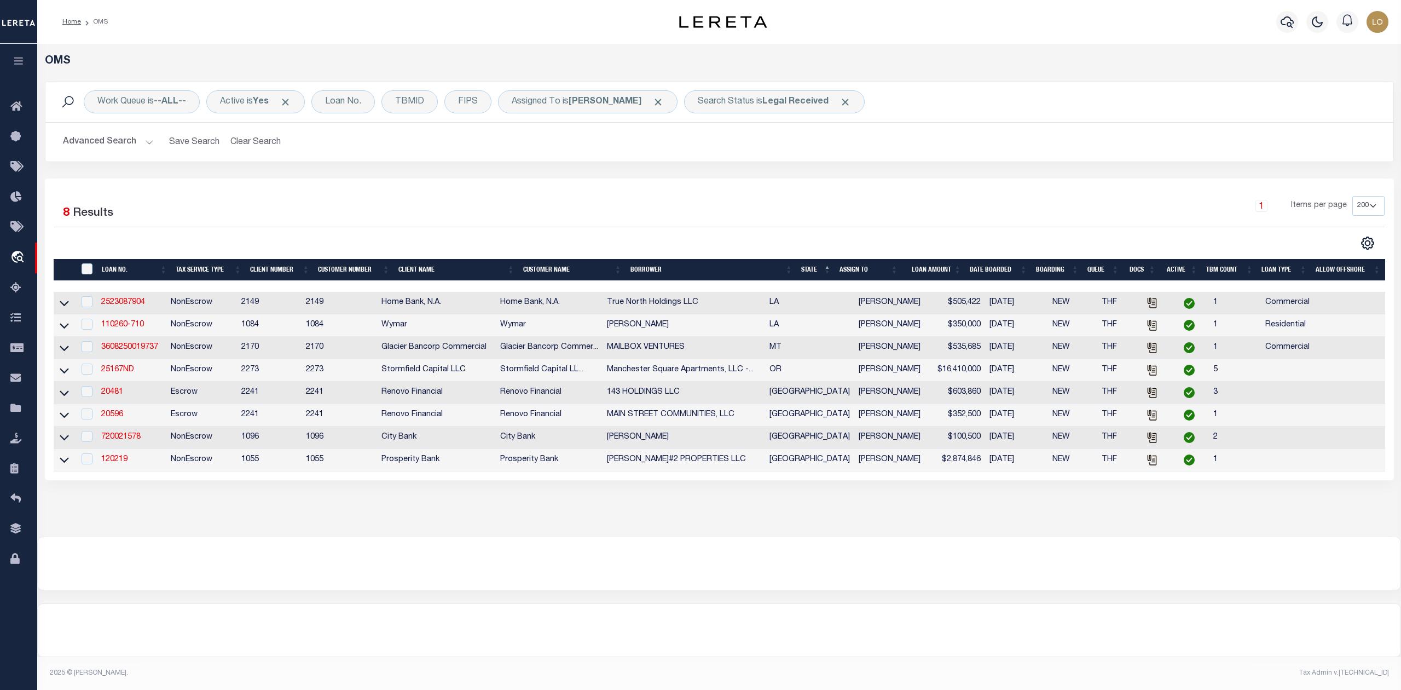
click at [932, 546] on div at bounding box center [719, 563] width 1363 height 53
click at [836, 549] on div at bounding box center [719, 563] width 1363 height 53
click at [125, 306] on link "2523087904" at bounding box center [123, 302] width 44 height 8
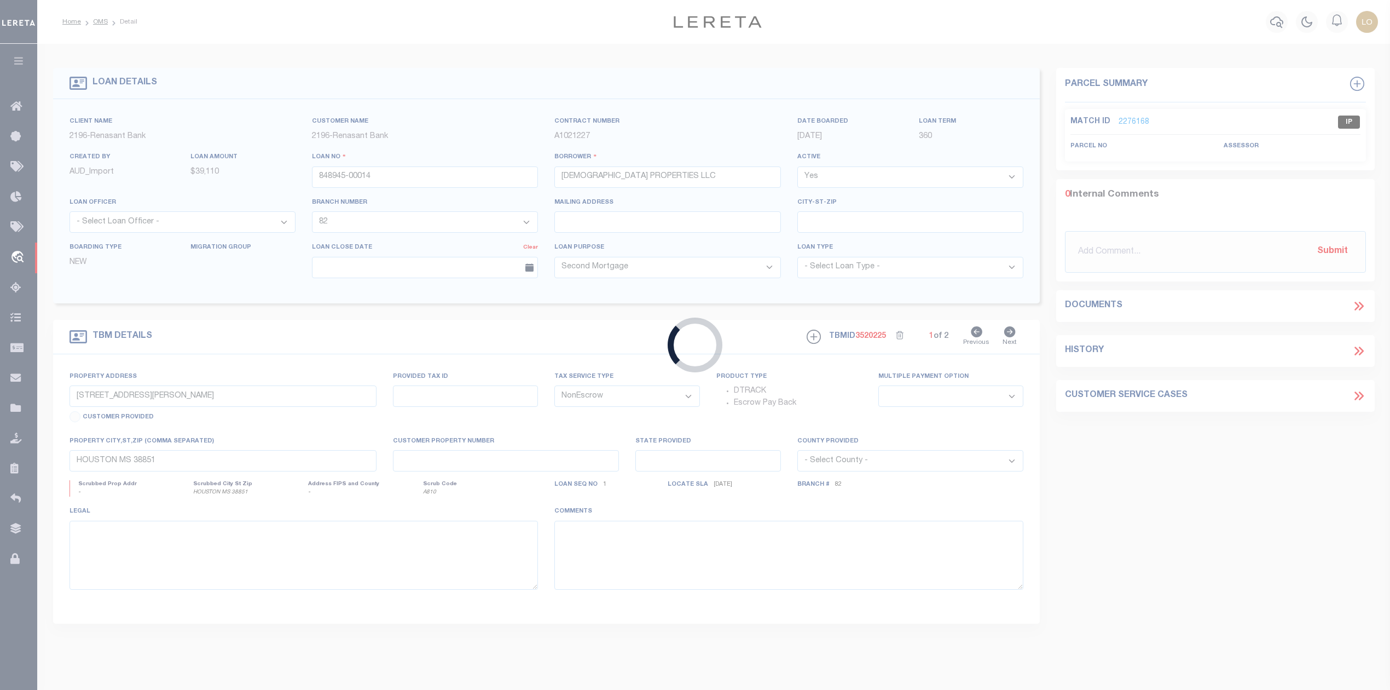
type input "2523087904"
type input "True North Holdings LLC"
select select
type input "[DATE]"
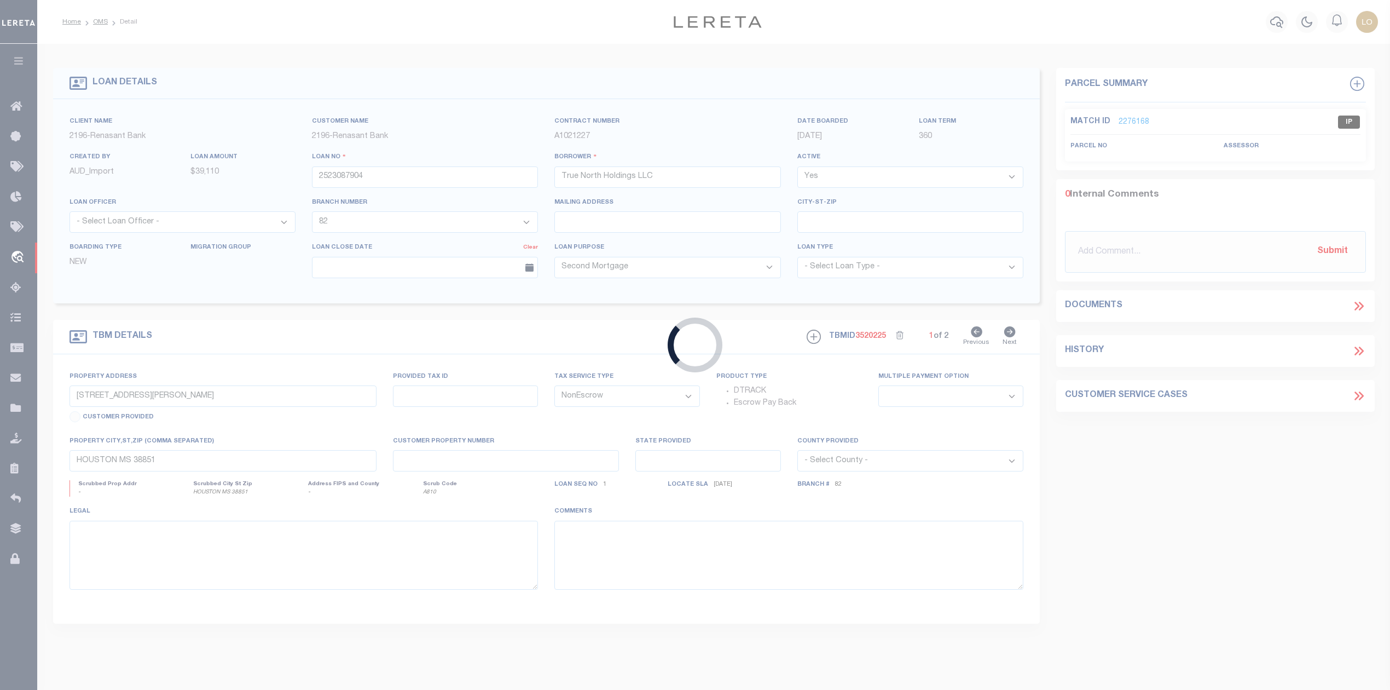
select select
select select "20"
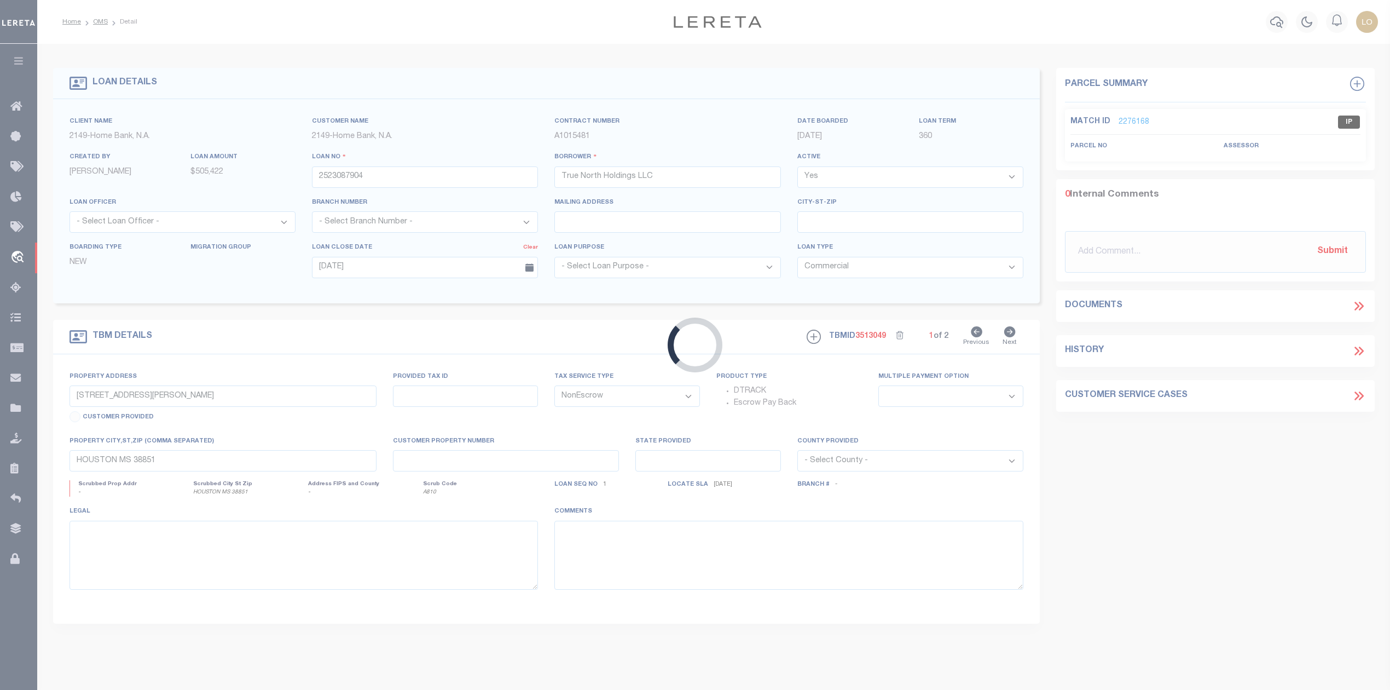
type input "[STREET_ADDRESS][PERSON_NAME] A-D"
select select
type input "[GEOGRAPHIC_DATA] LA 70816-8461"
type input "LA"
select select "9140"
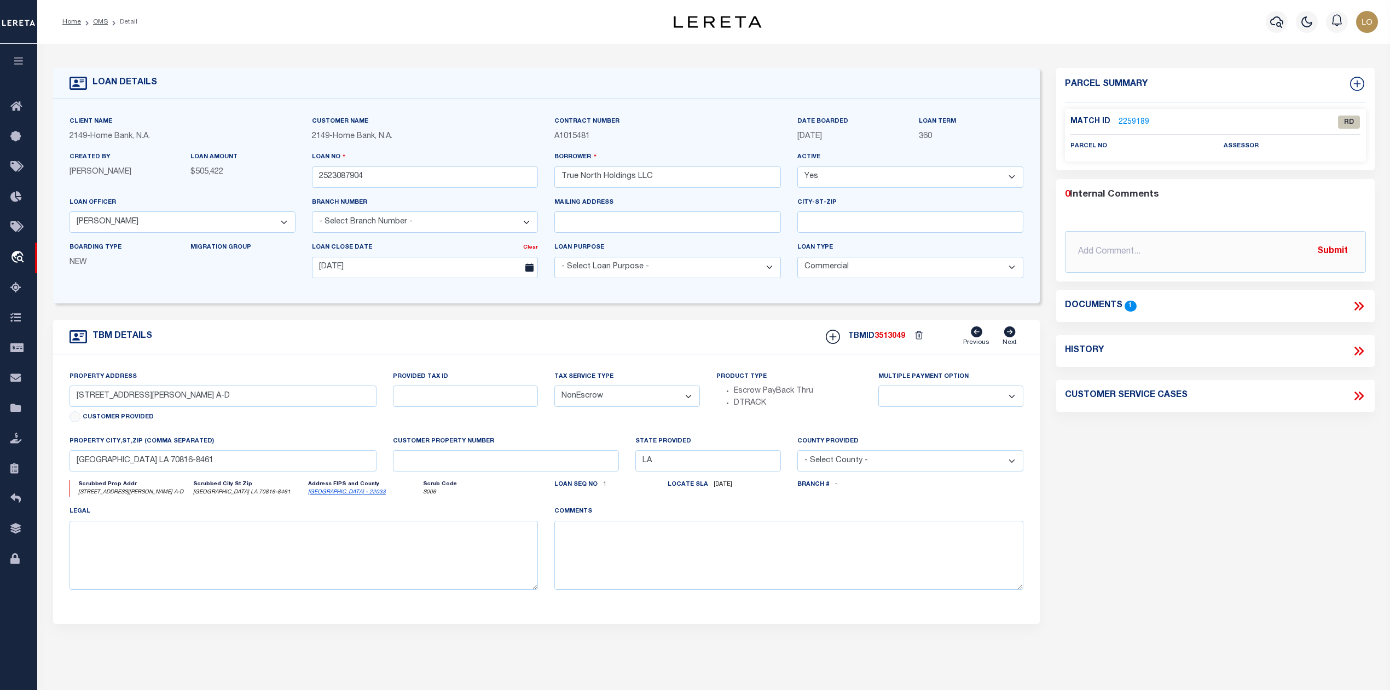
click at [1361, 303] on icon at bounding box center [1359, 306] width 14 height 14
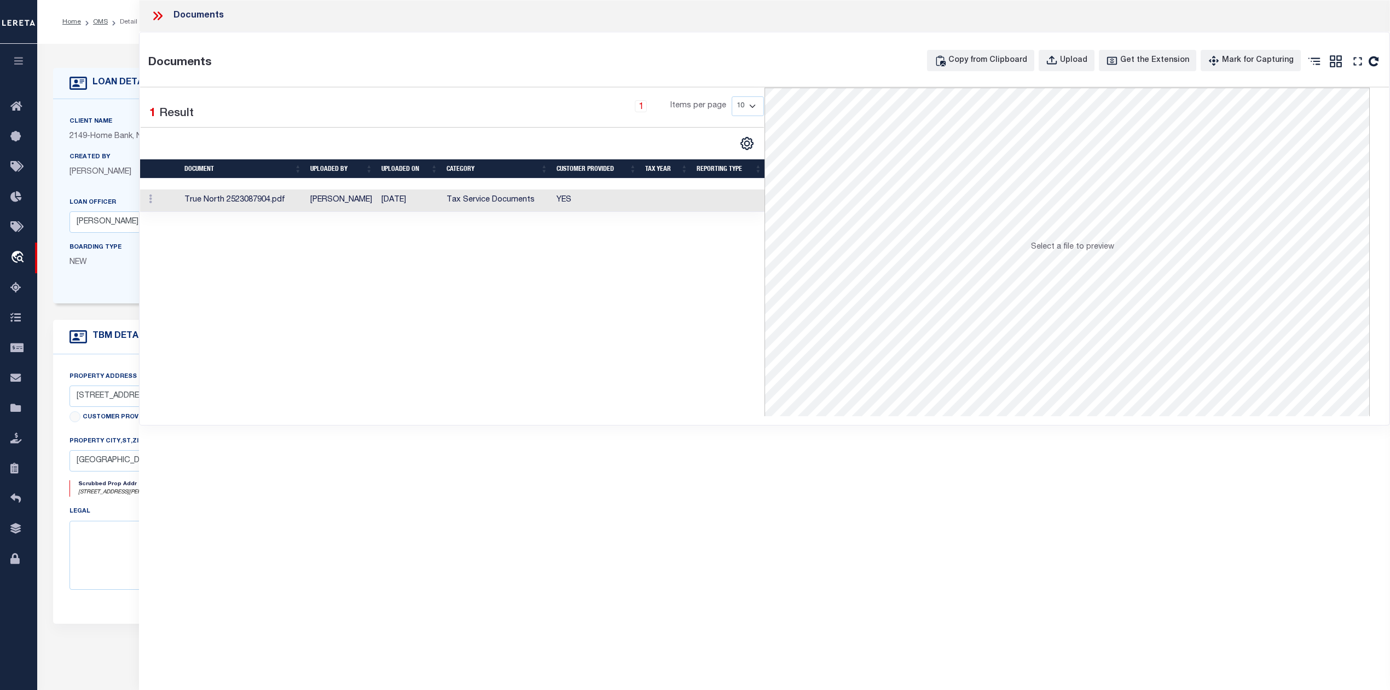
click at [312, 205] on td "[PERSON_NAME]" at bounding box center [341, 200] width 71 height 22
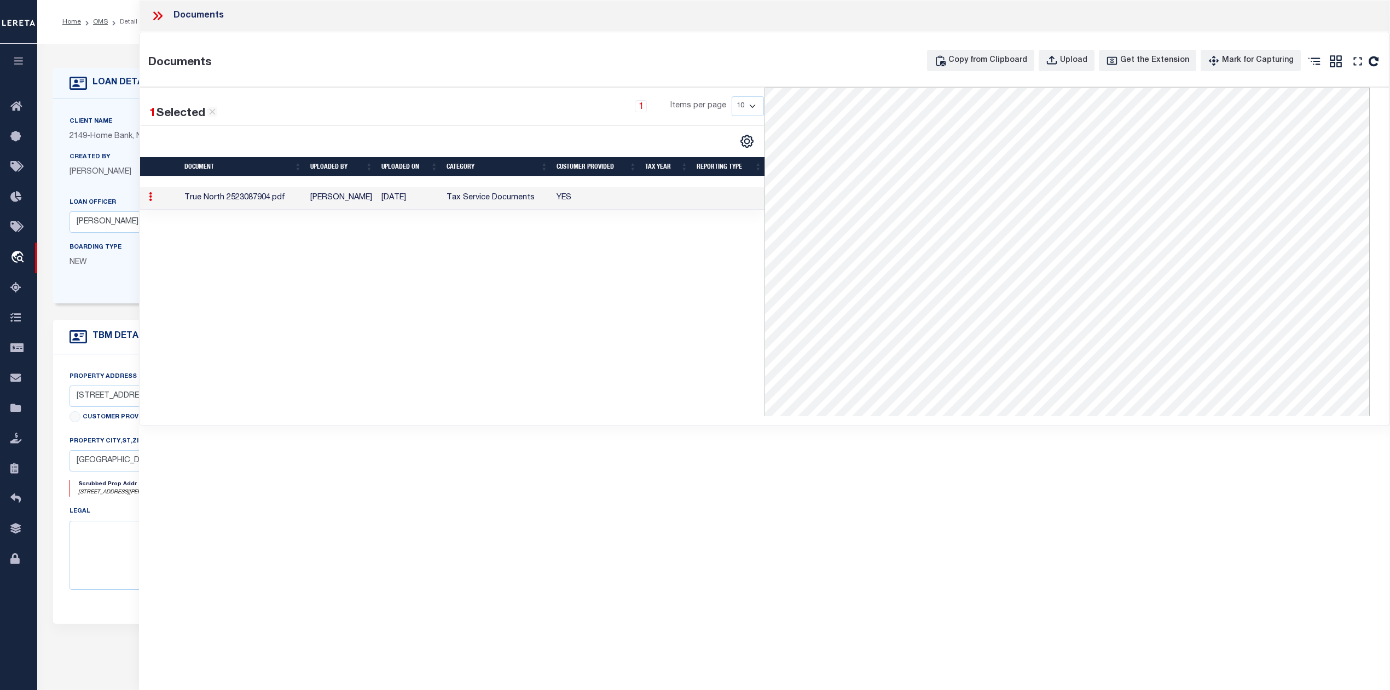
click at [592, 355] on div "1 Selected 1 Result 1 Items per page 10 25 50 100" at bounding box center [452, 252] width 625 height 328
click at [154, 15] on icon at bounding box center [158, 16] width 14 height 14
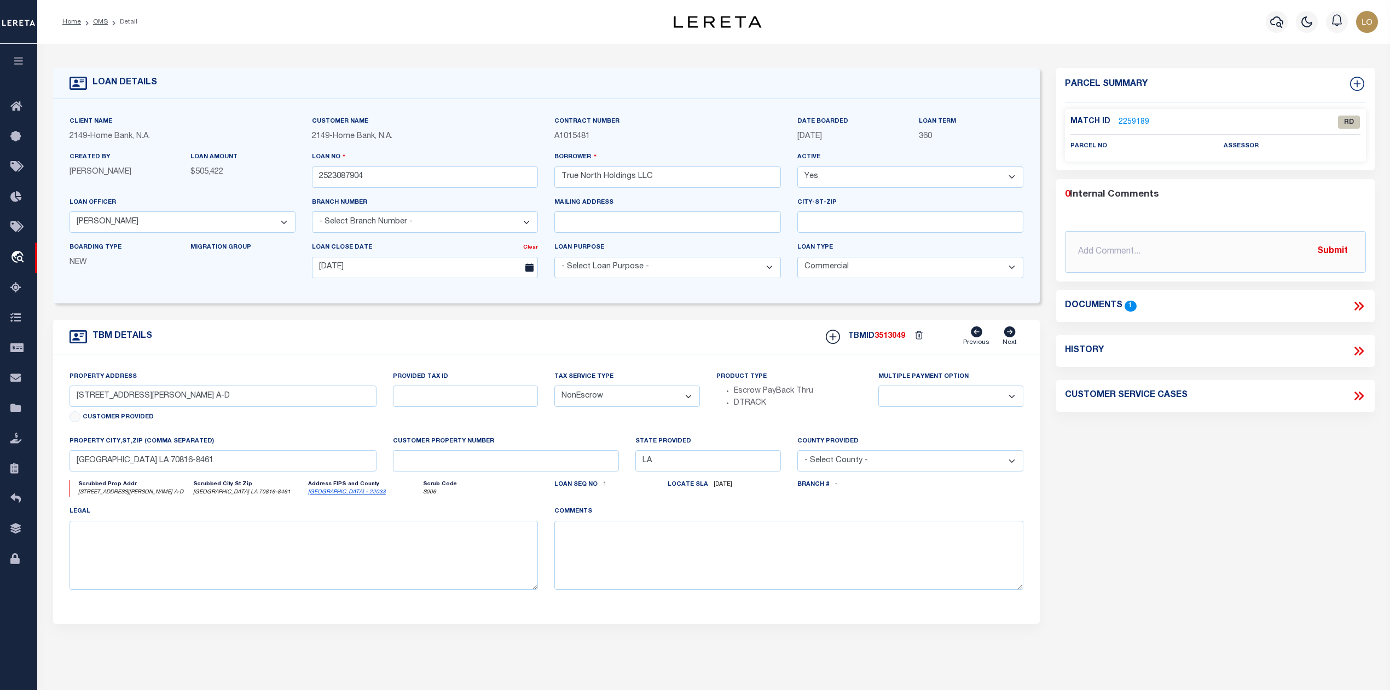
click at [1162, 501] on div "Parcel Summary Match ID 2259189 0" at bounding box center [1215, 367] width 334 height 598
click at [1130, 117] on link "2259189" at bounding box center [1134, 122] width 31 height 11
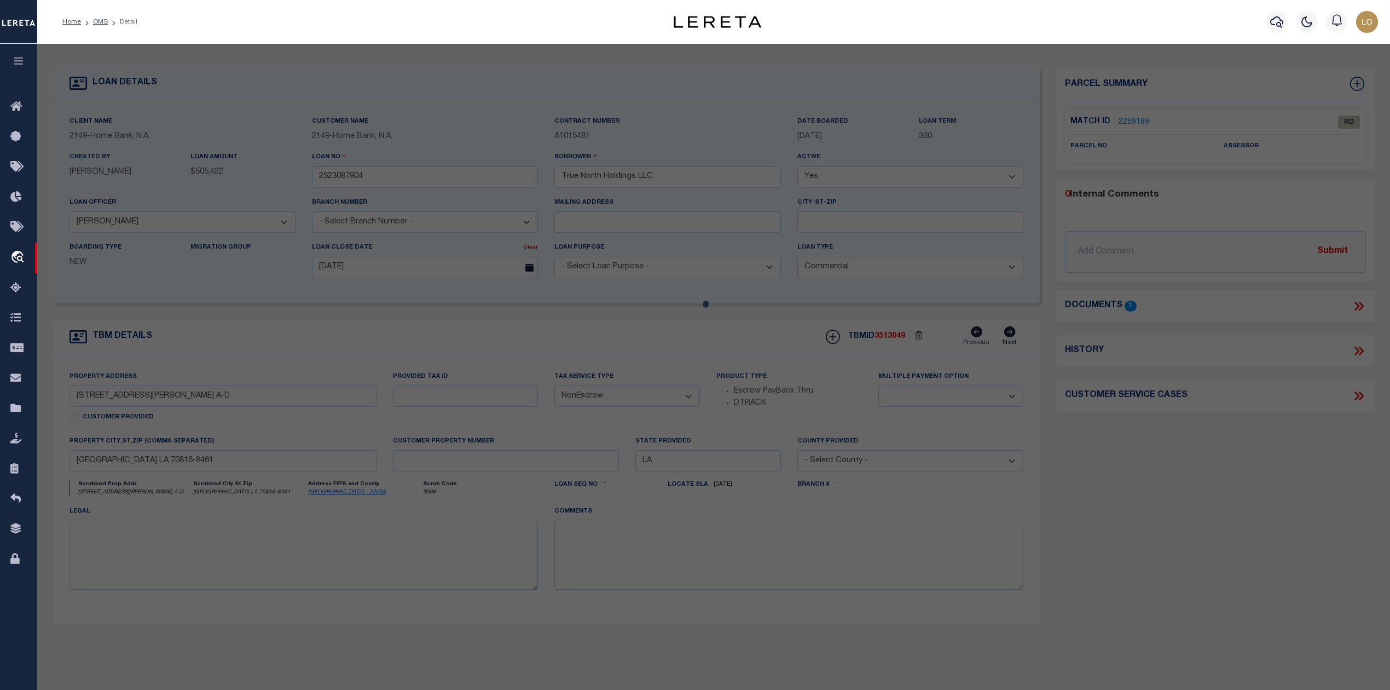
select select "AS"
select select
checkbox input "false"
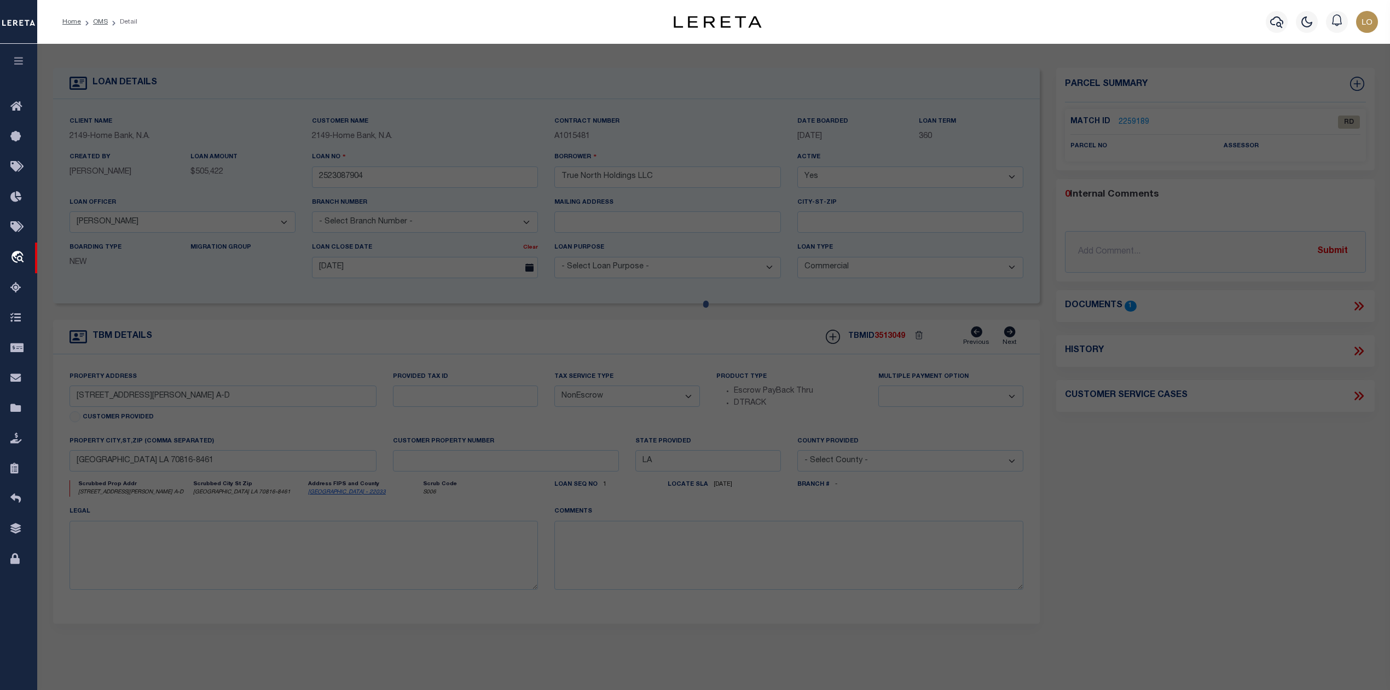
select select "RD"
checkbox input "false"
type textarea "Document uploaded that satisfies a legal requirement, changing from [GEOGRAPHIC…"
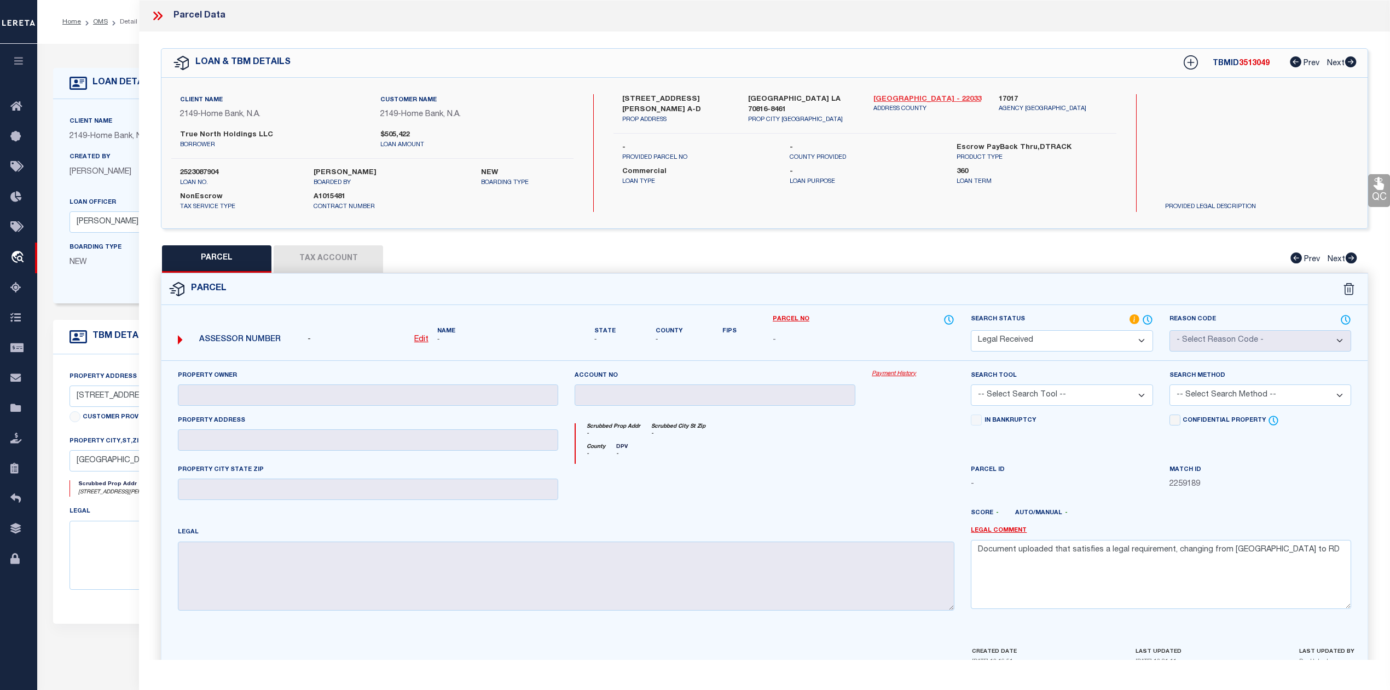
click at [900, 94] on link "[GEOGRAPHIC_DATA] - 22033" at bounding box center [928, 99] width 109 height 11
click at [817, 236] on div "QC QC QC" at bounding box center [764, 359] width 1251 height 654
click at [736, 252] on div "PARCEL Tax Account Prev Next" at bounding box center [765, 258] width 1208 height 27
drag, startPoint x: 622, startPoint y: 97, endPoint x: 660, endPoint y: 99, distance: 37.3
click at [660, 99] on label "[STREET_ADDRESS][PERSON_NAME] A-D" at bounding box center [676, 104] width 109 height 21
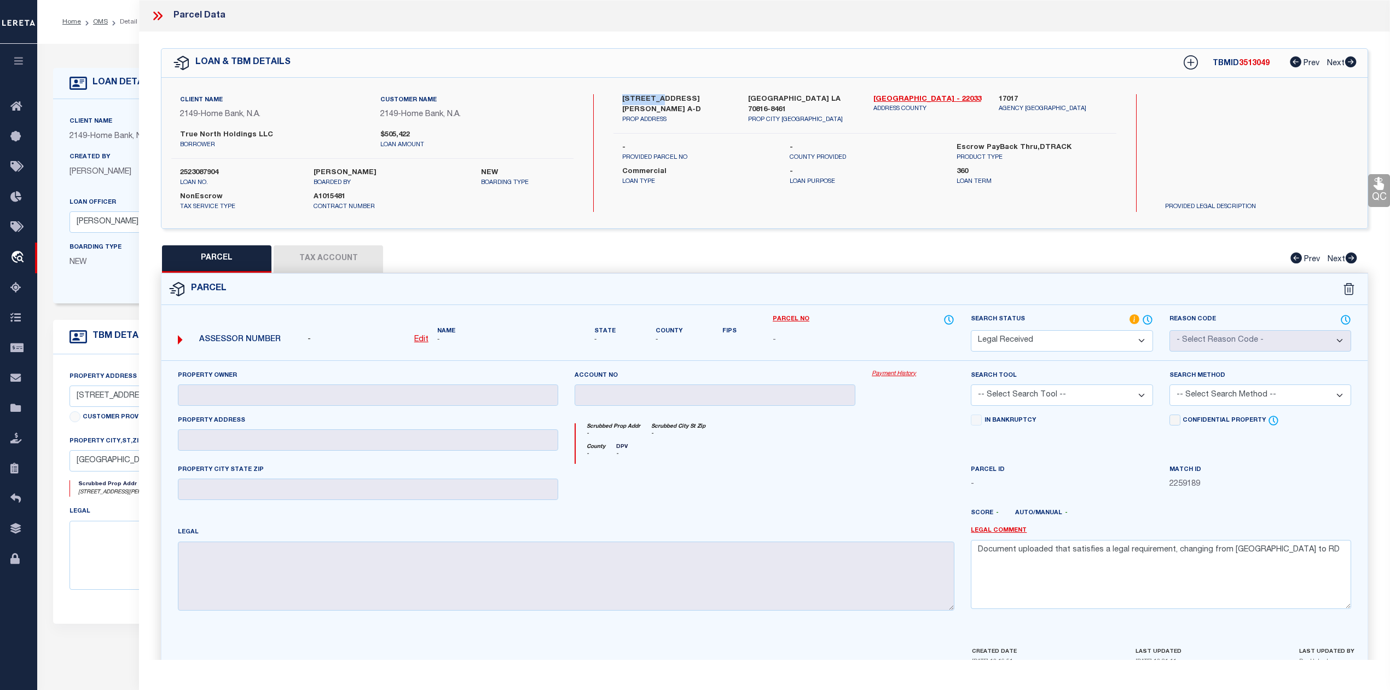
copy label "11331 OLD"
click at [830, 483] on div at bounding box center [716, 486] width 298 height 45
click at [765, 464] on div "County - DPV -" at bounding box center [765, 453] width 379 height 20
click at [791, 463] on div "County - DPV -" at bounding box center [765, 453] width 379 height 20
click at [419, 341] on u "Edit" at bounding box center [421, 340] width 14 height 8
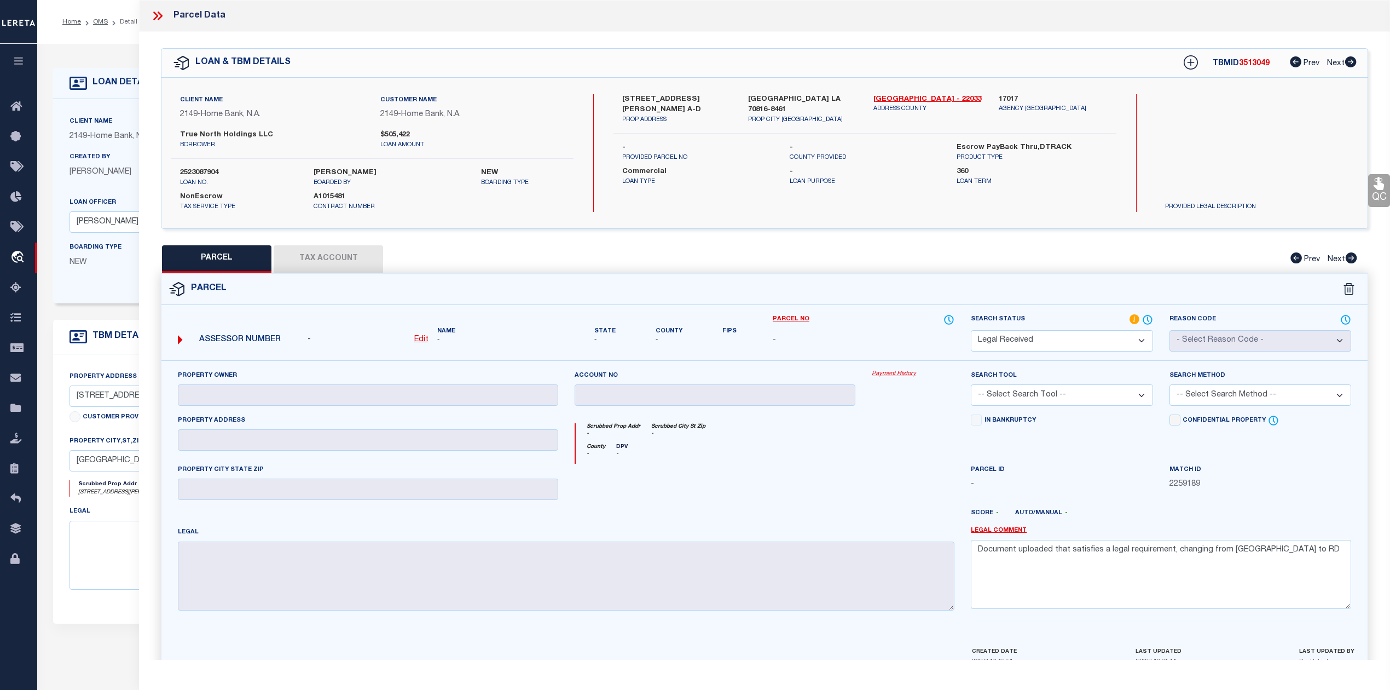
select select "RD"
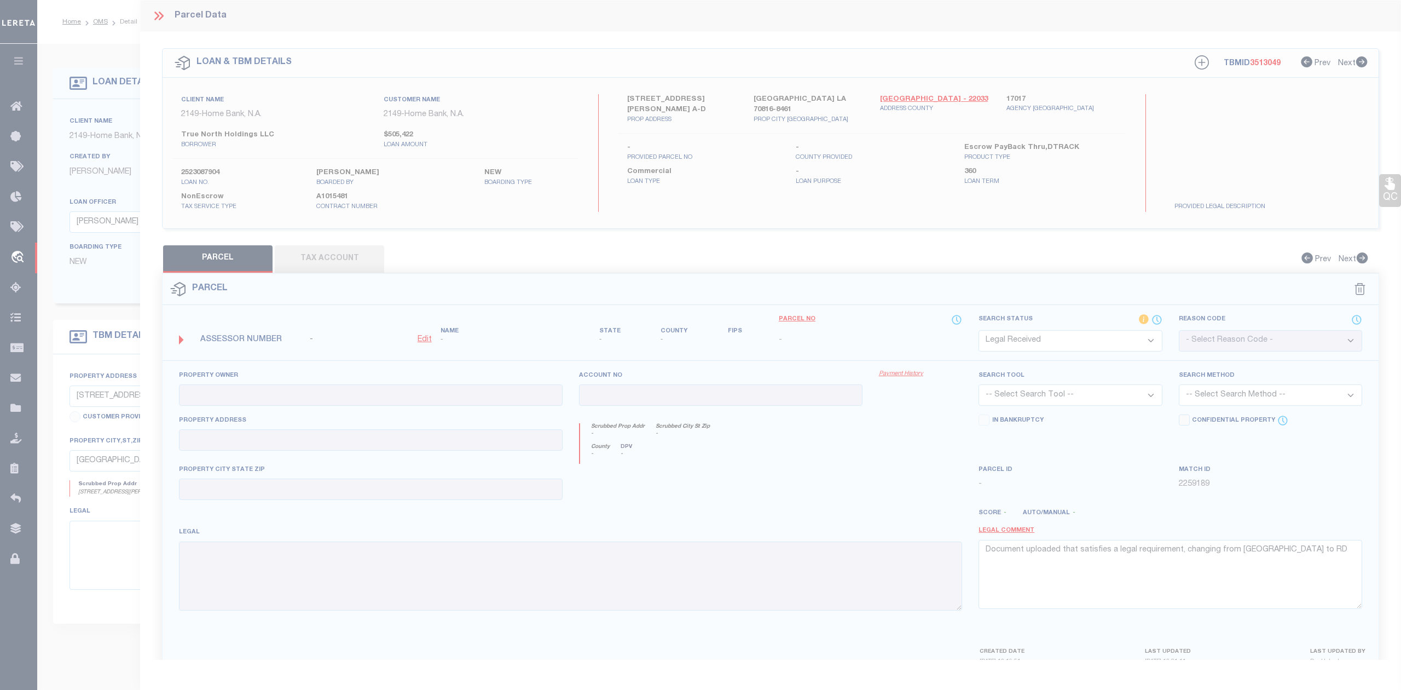
type textarea "-"
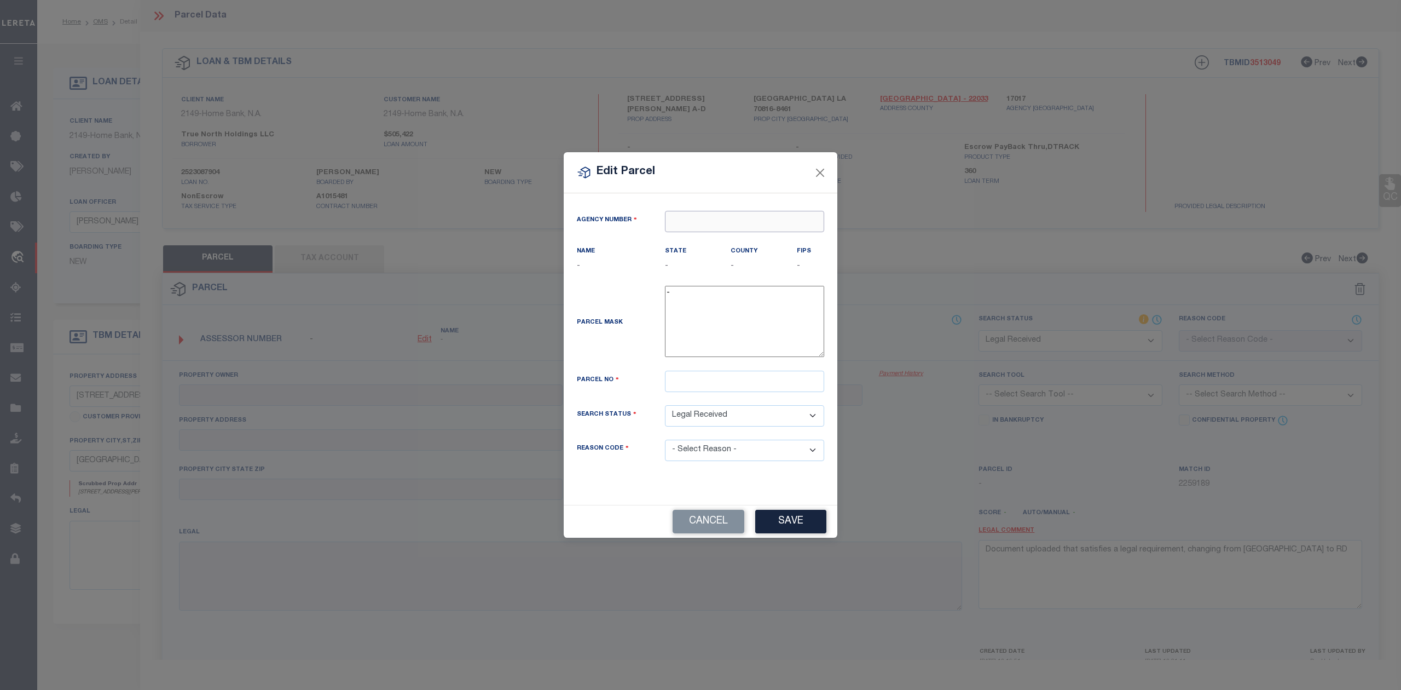
click at [730, 220] on input "text" at bounding box center [744, 221] width 159 height 21
click at [705, 240] on div "170170000 : [GEOGRAPHIC_DATA]" at bounding box center [765, 241] width 199 height 18
type input "170170000"
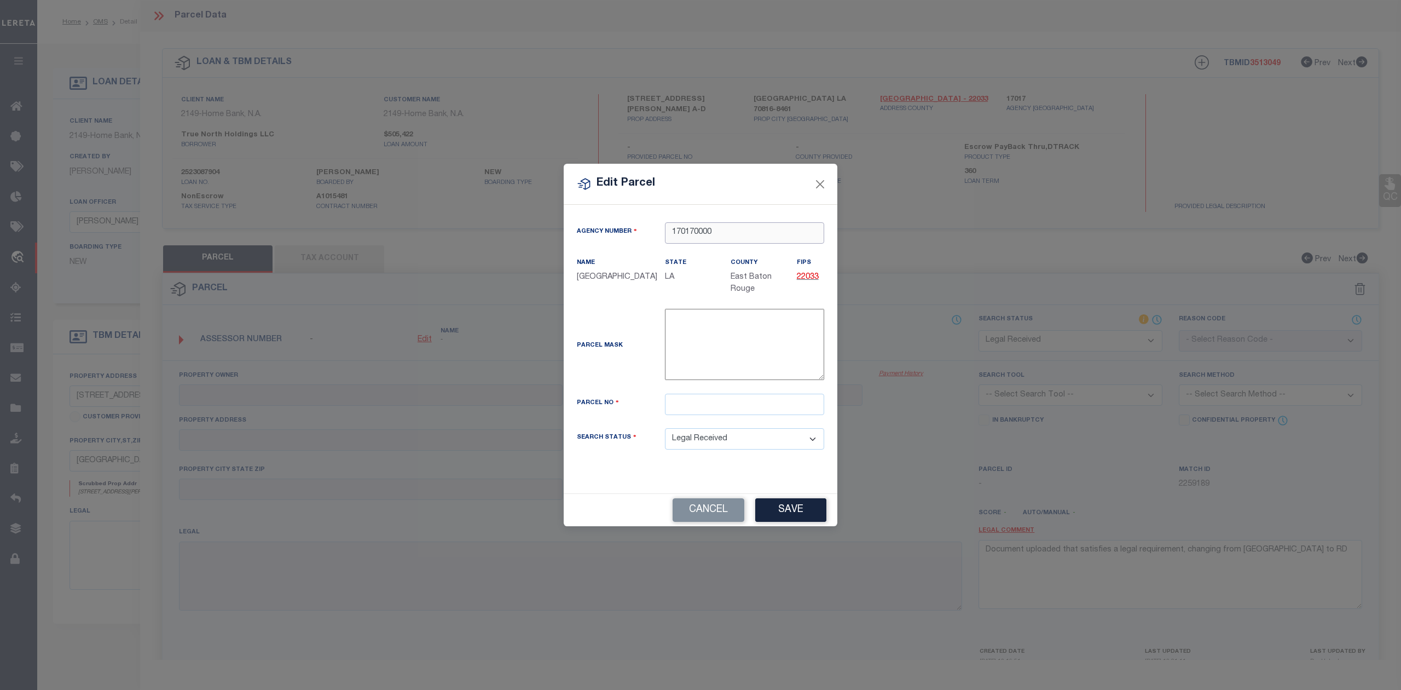
type input "170170000"
click at [725, 400] on input "text" at bounding box center [744, 404] width 159 height 21
paste input "1103083"
type input "1103083"
click at [616, 370] on div "Parcel Mask -" at bounding box center [701, 347] width 264 height 76
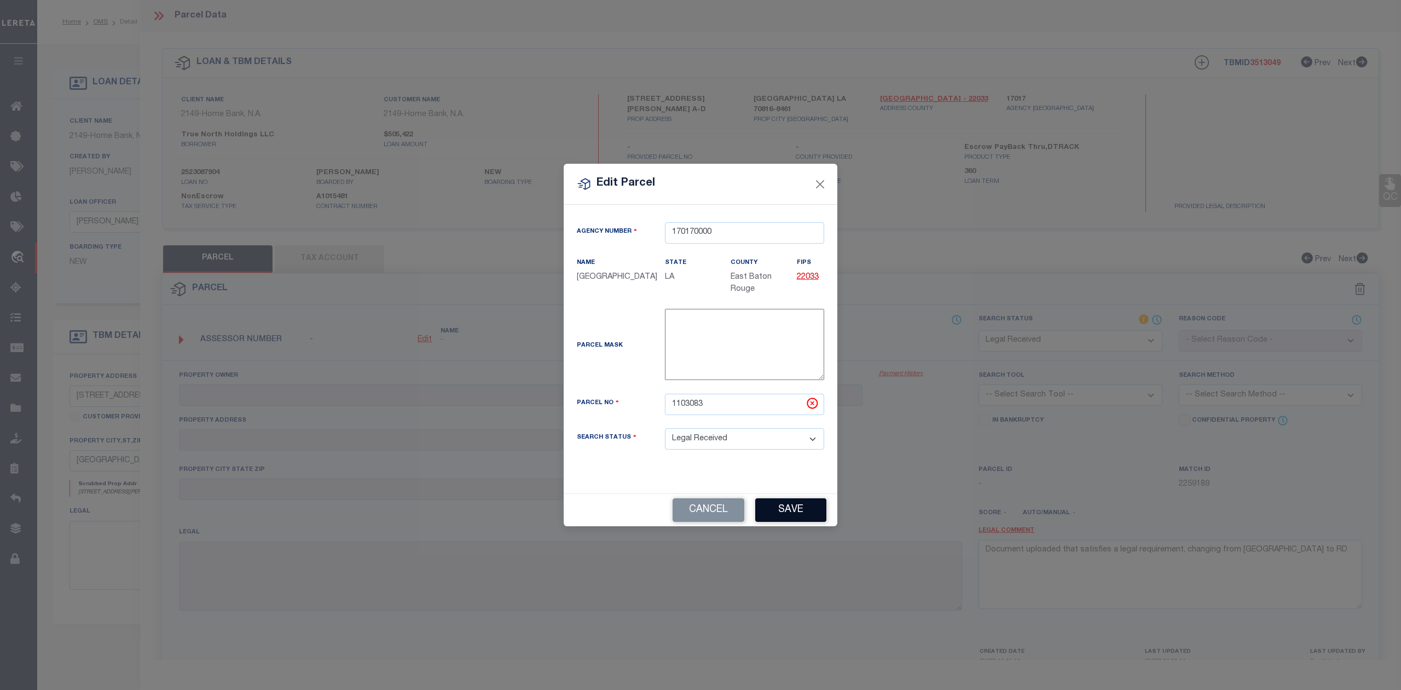
click at [787, 513] on button "Save" at bounding box center [790, 510] width 71 height 24
select select "RD"
checkbox input "false"
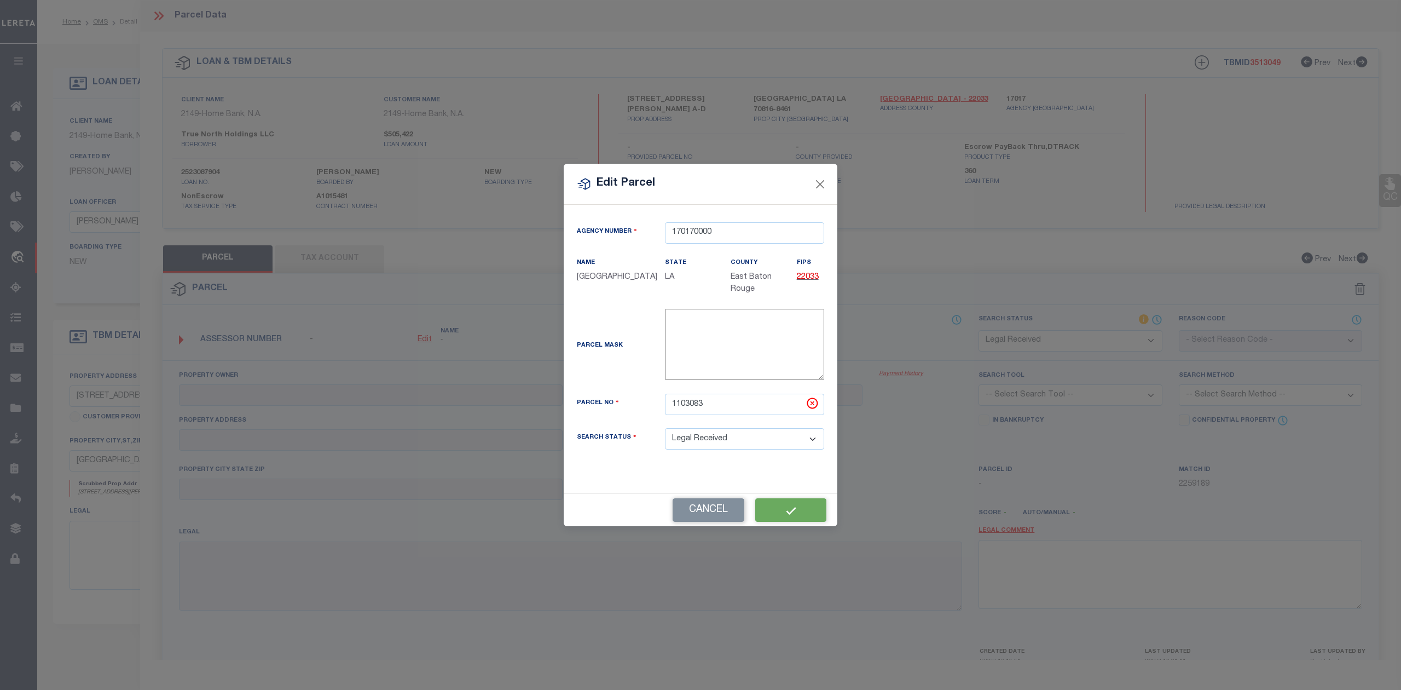
type textarea "Document uploaded that satisfies a legal requirement, changing from [GEOGRAPHIC…"
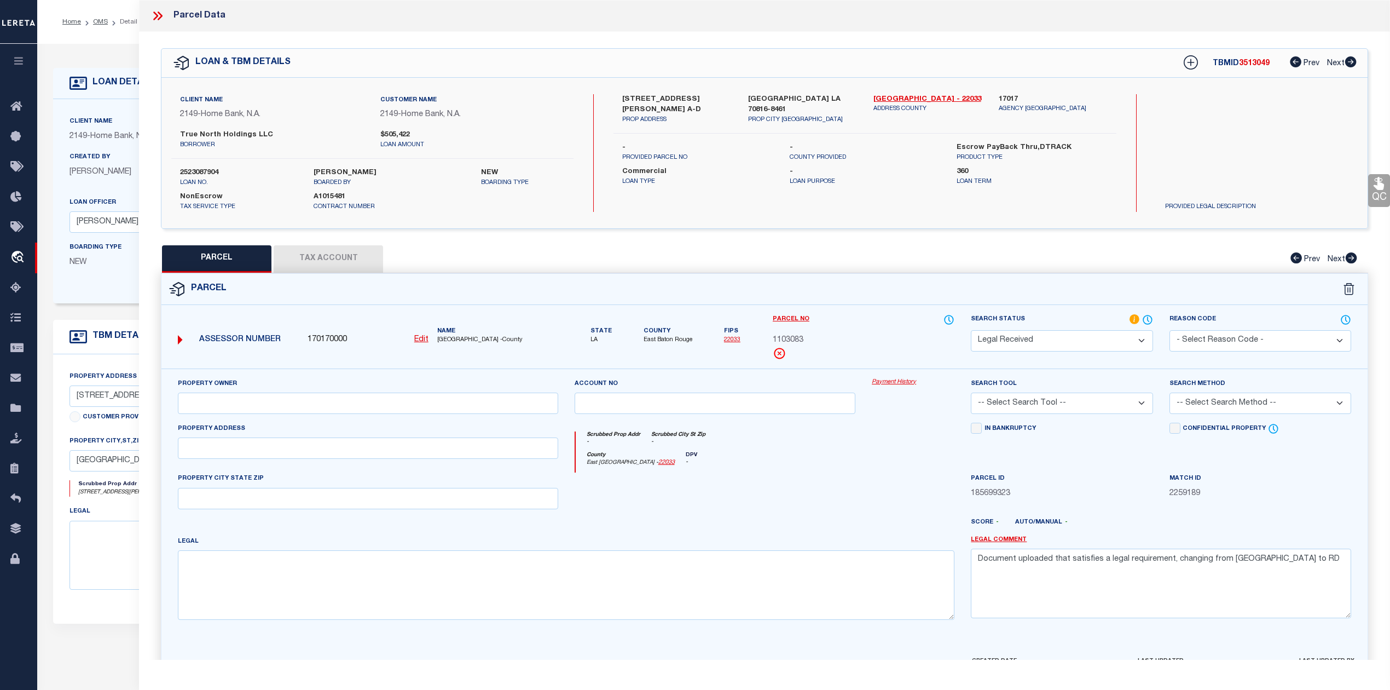
click at [868, 476] on div at bounding box center [913, 494] width 99 height 45
click at [320, 449] on input "text" at bounding box center [368, 447] width 380 height 21
paste input "[STREET_ADDRESS][PERSON_NAME]"
type input "[STREET_ADDRESS][PERSON_NAME]"
click at [729, 515] on div at bounding box center [716, 494] width 298 height 45
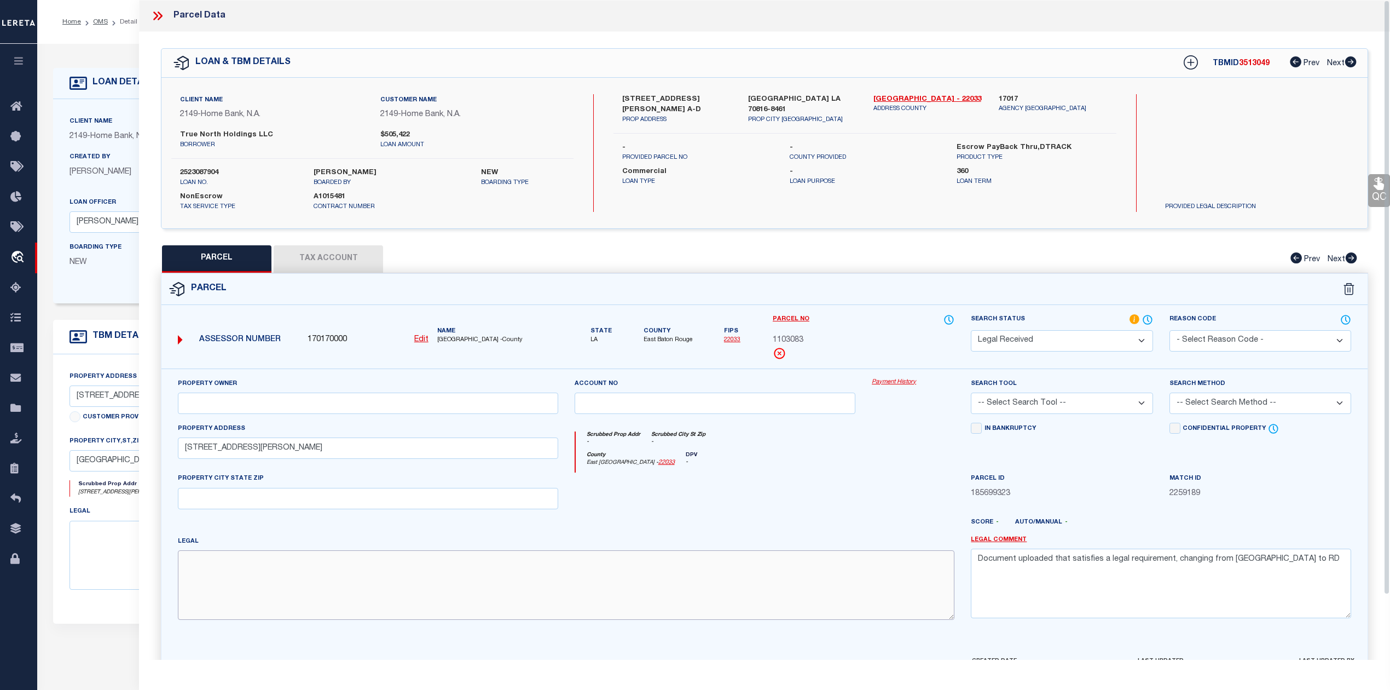
click at [475, 607] on textarea at bounding box center [566, 584] width 777 height 69
paste textarea "SHERWOOD ESTATES LOT NO 20"
type textarea "SHERWOOD ESTATES LOT NO 20"
click at [713, 487] on div at bounding box center [716, 494] width 298 height 45
click at [366, 408] on input "text" at bounding box center [368, 403] width 380 height 21
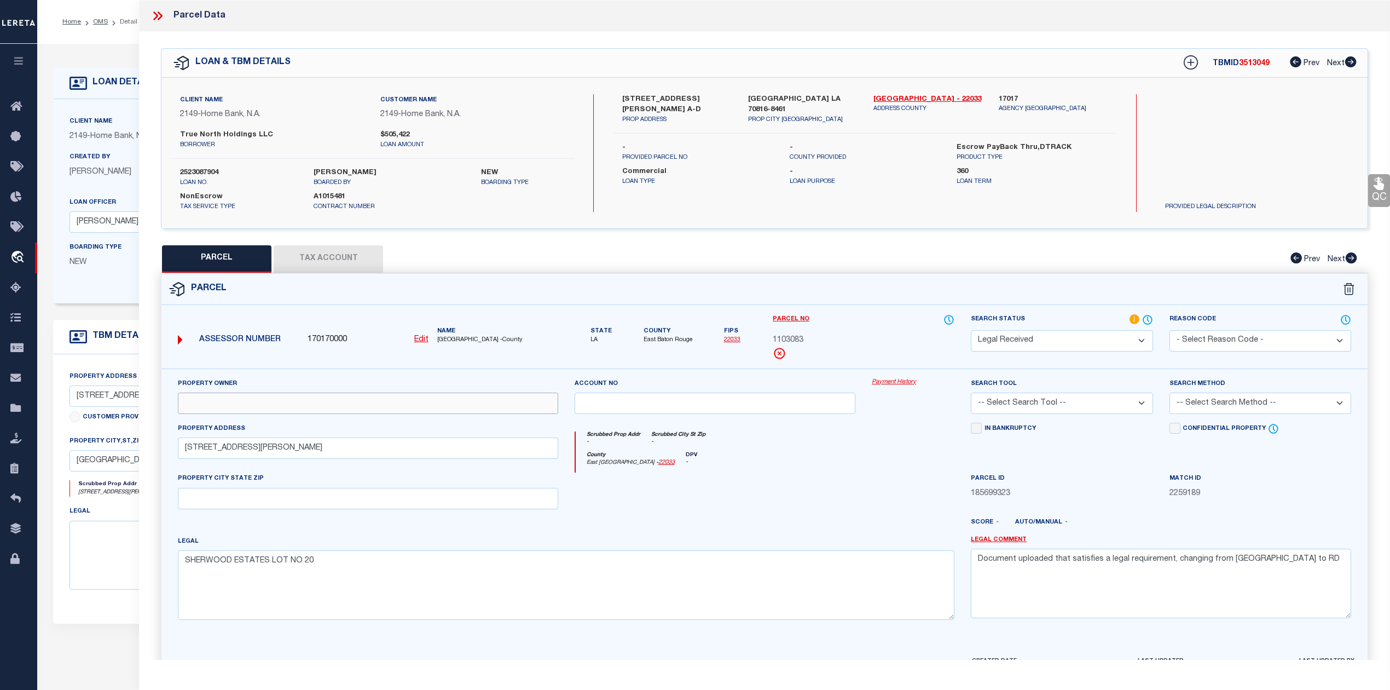
paste input "[PERSON_NAME], LLC"
type input "[PERSON_NAME], LLC"
click at [771, 497] on div at bounding box center [716, 494] width 298 height 45
click at [305, 568] on textarea "SHERWOOD ESTATES LOT NO 20" at bounding box center [566, 584] width 777 height 69
paste textarea "[PERSON_NAME]: 1-4, Subdivision: [GEOGRAPHIC_DATA], Lot:"
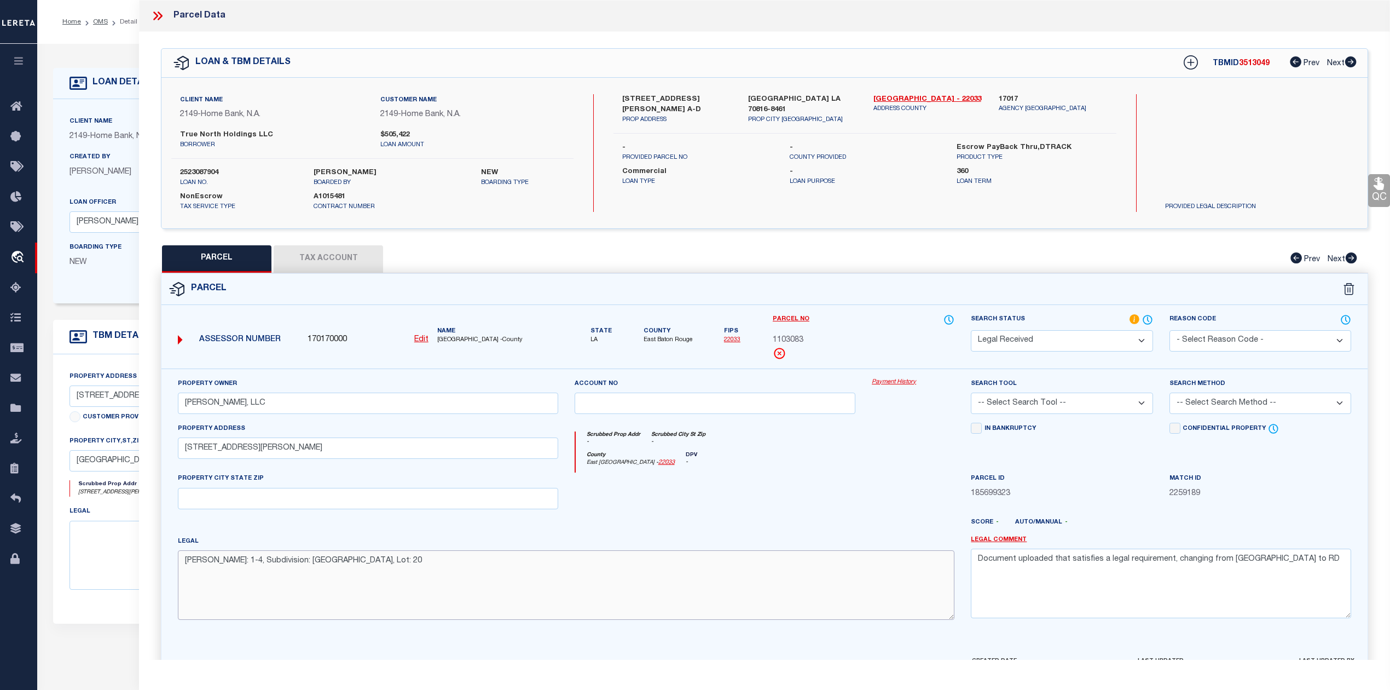
type textarea "[PERSON_NAME]: 1-4, Subdivision: [GEOGRAPHIC_DATA], Lot: 20"
click at [747, 513] on div at bounding box center [716, 494] width 298 height 45
click at [1049, 397] on select "-- Select Search Tool -- 3rd Party Website Agency File Agency Website ATLS CNV-…" at bounding box center [1062, 403] width 182 height 21
select select "AGW"
click at [971, 394] on select "-- Select Search Tool -- 3rd Party Website Agency File Agency Website ATLS CNV-…" at bounding box center [1062, 403] width 182 height 21
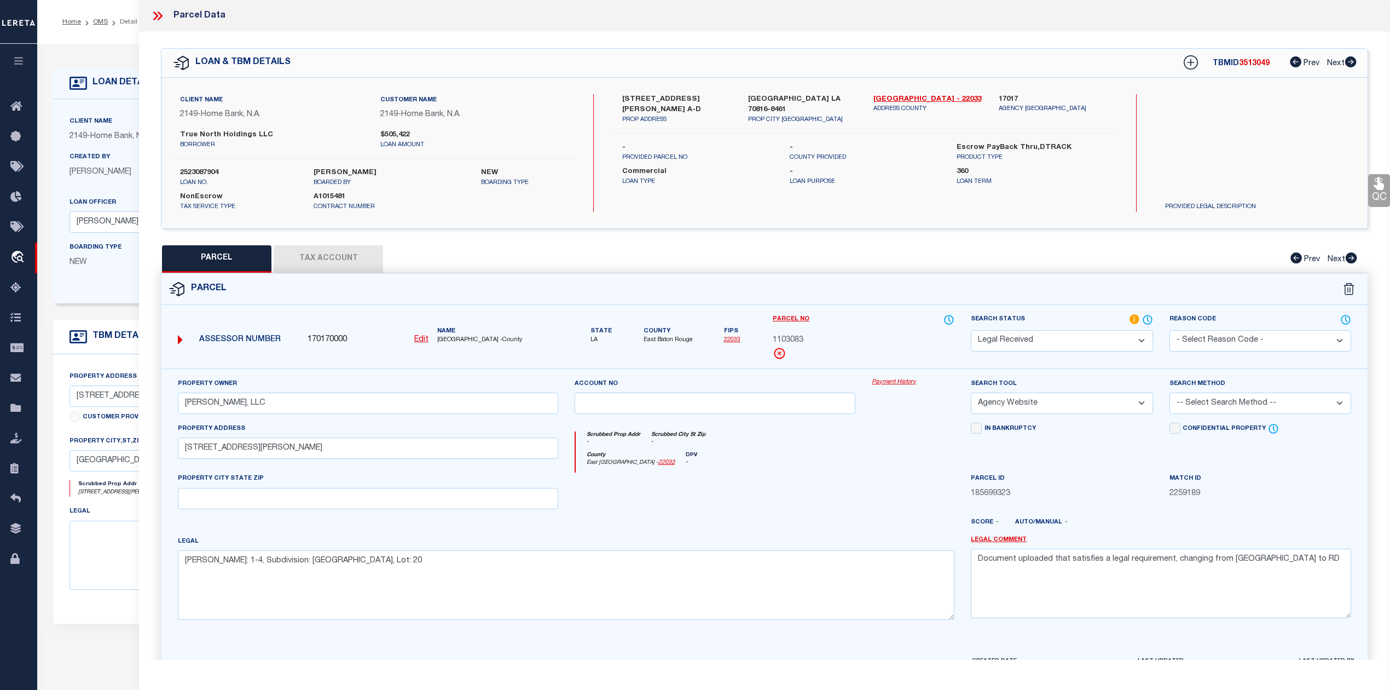
click at [811, 477] on div at bounding box center [716, 494] width 298 height 45
click at [1211, 408] on select "-- Select Search Method -- Property Address Legal Liability Info Provided" at bounding box center [1261, 403] width 182 height 21
select select "LEG"
click at [1170, 394] on select "-- Select Search Method -- Property Address Legal Liability Info Provided" at bounding box center [1261, 403] width 182 height 21
drag, startPoint x: 786, startPoint y: 507, endPoint x: 795, endPoint y: 508, distance: 8.8
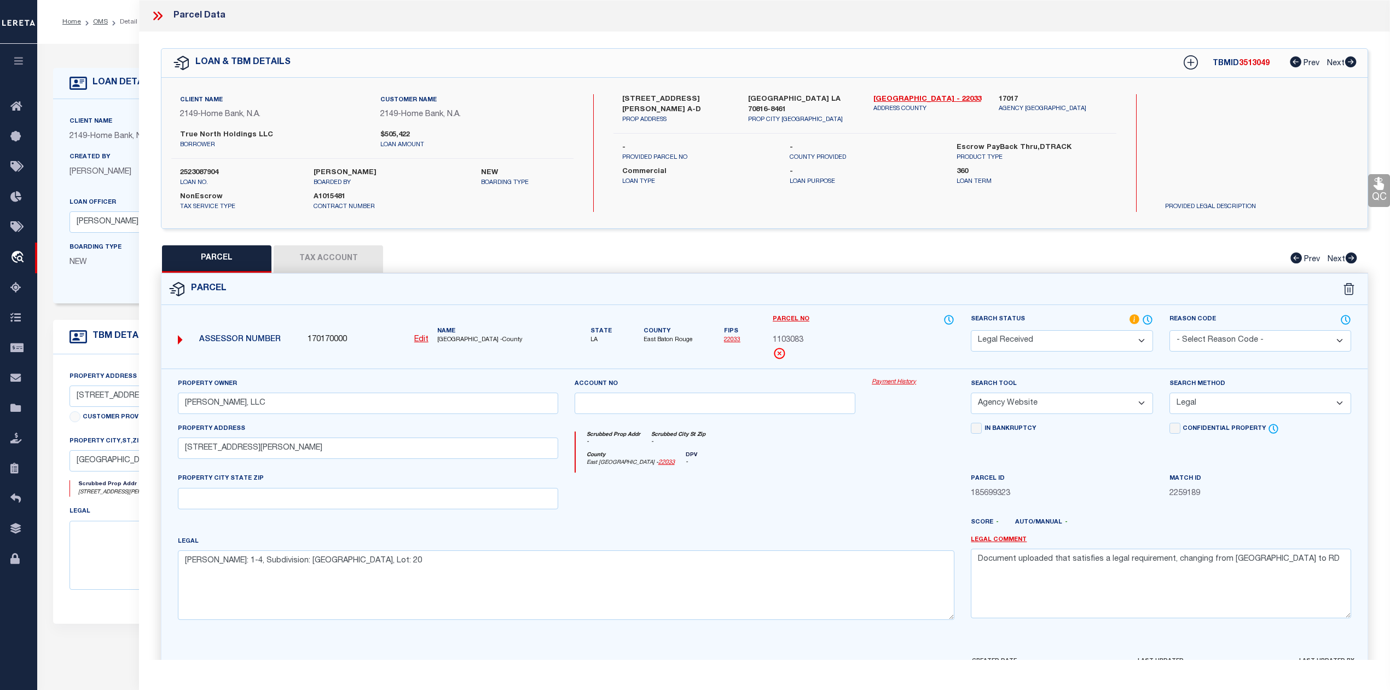
click at [789, 507] on div at bounding box center [716, 494] width 298 height 45
click at [1179, 563] on textarea "Document uploaded that satisfies a legal requirement, changing from [GEOGRAPHIC…" at bounding box center [1161, 583] width 380 height 69
click at [909, 452] on div "Scrubbed Prop Addr - Scrubbed City [GEOGRAPHIC_DATA] -" at bounding box center [765, 441] width 379 height 20
click at [346, 249] on button "Tax Account" at bounding box center [328, 258] width 109 height 27
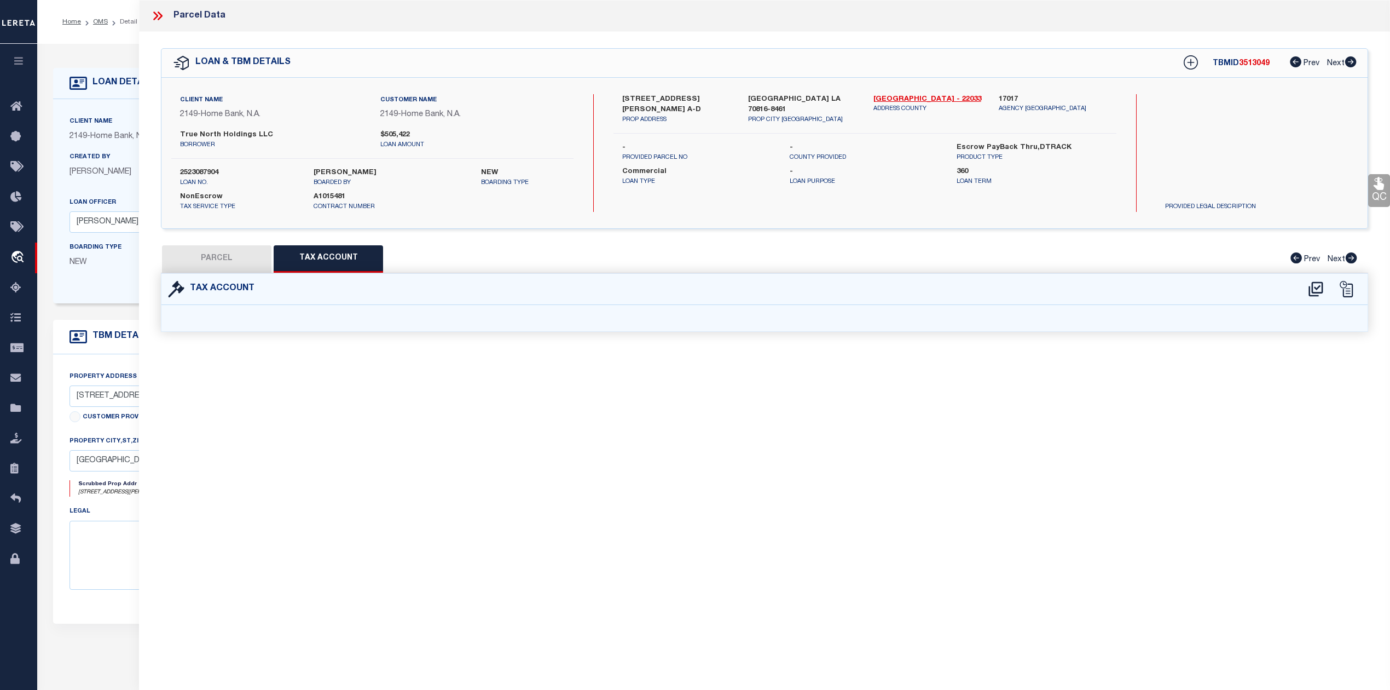
select select "100"
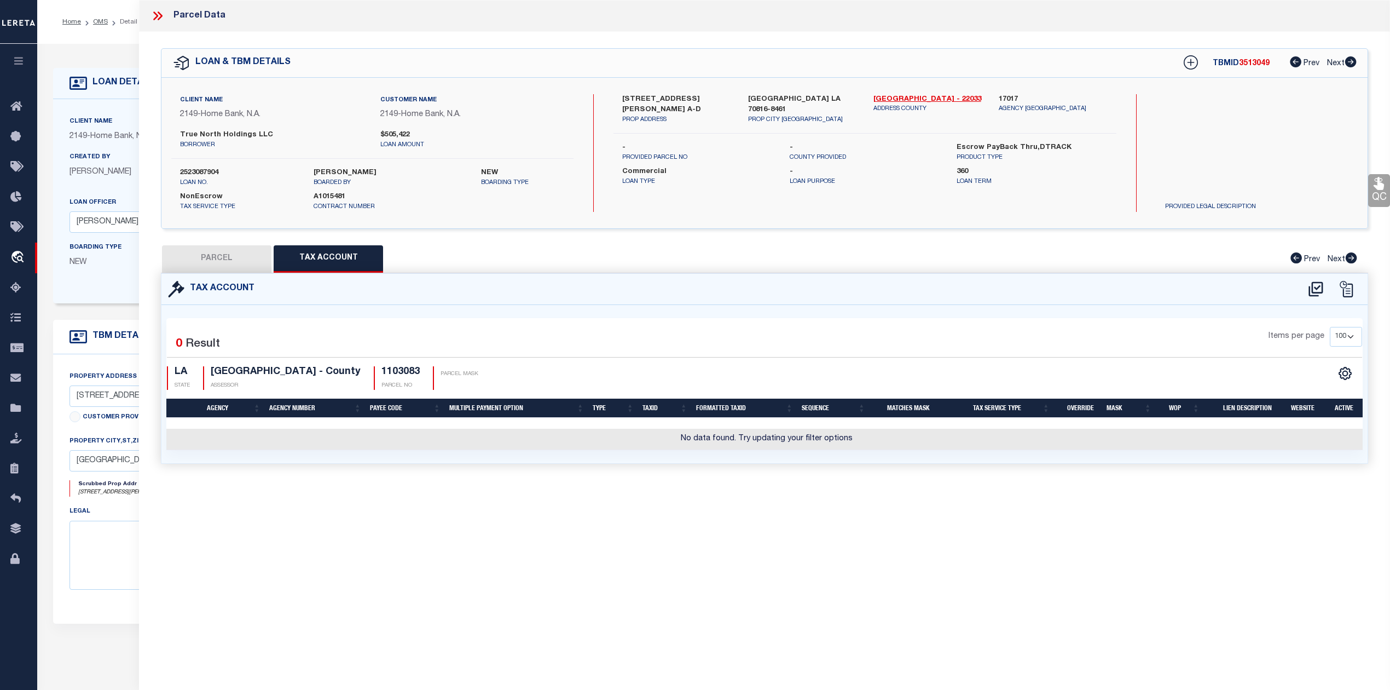
click at [743, 526] on div "Parcel Data QC QC QC - Select Status - Ready to QC" at bounding box center [764, 330] width 1251 height 660
click at [1308, 291] on icon at bounding box center [1316, 289] width 18 height 18
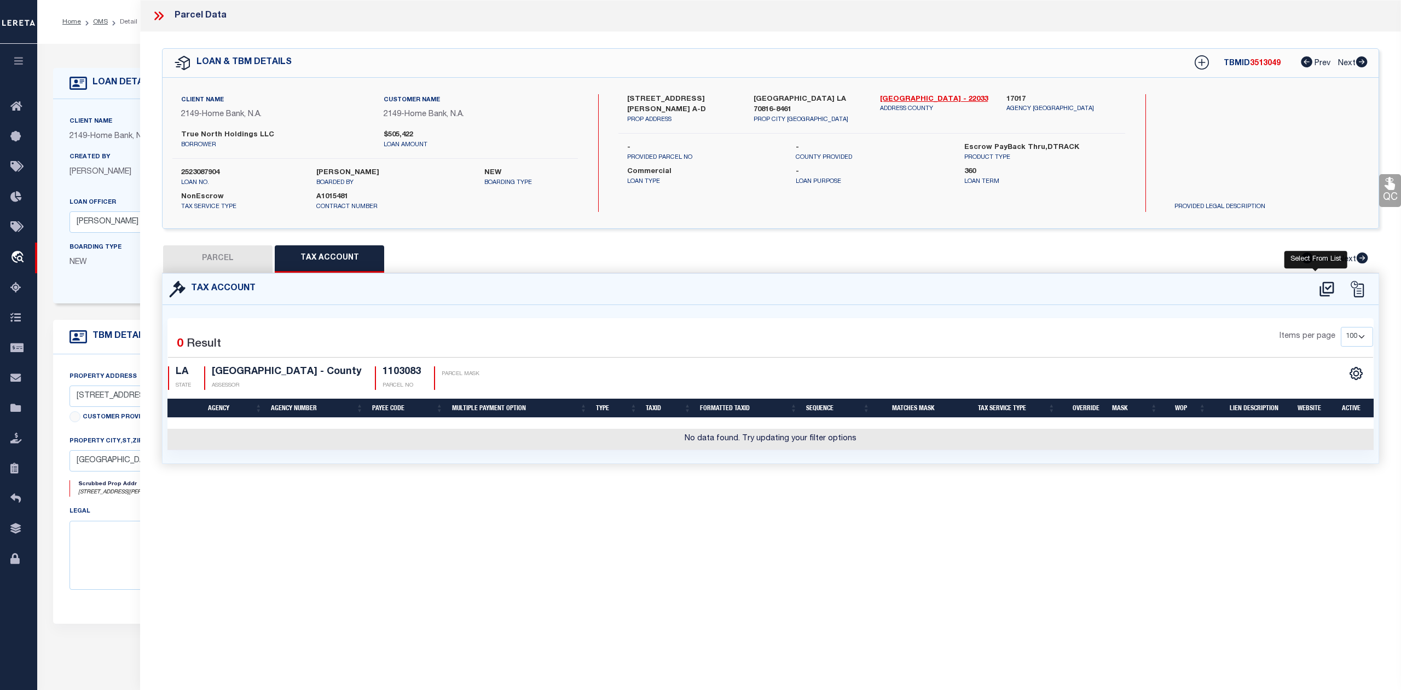
select select "100"
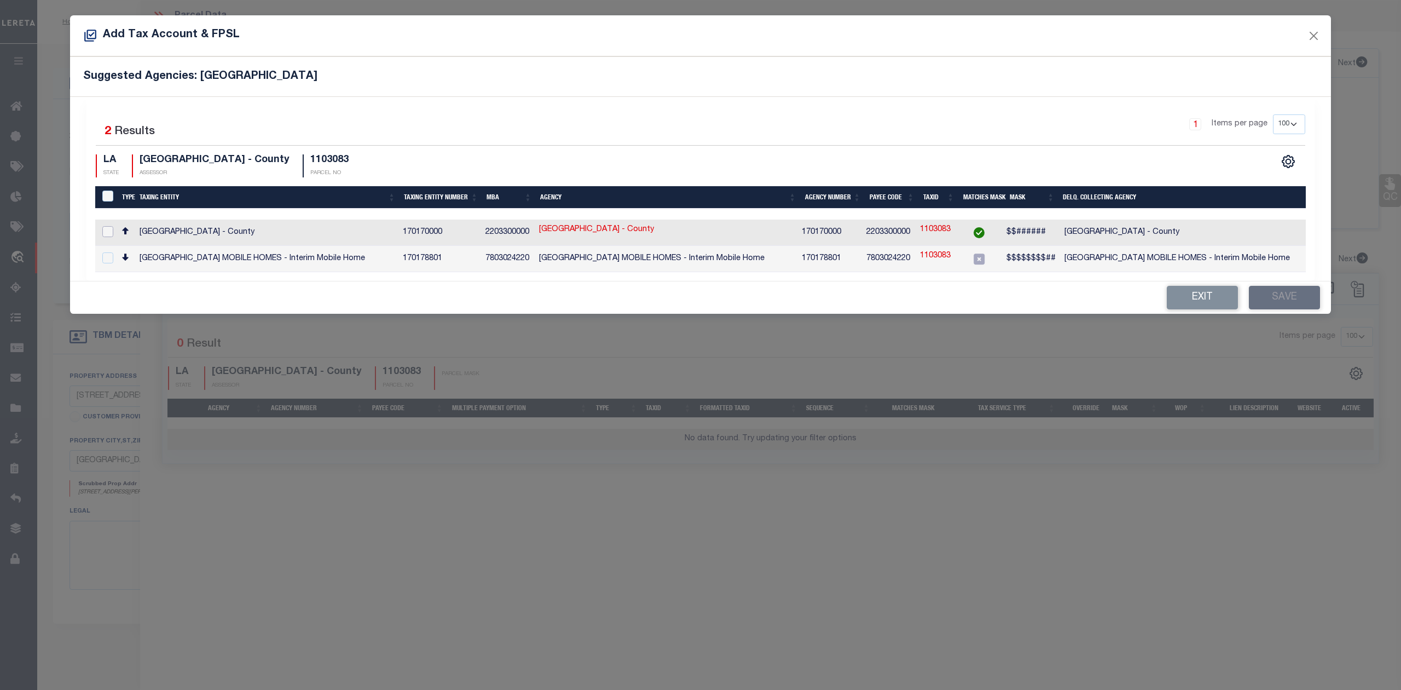
click at [107, 233] on input "checkbox" at bounding box center [107, 231] width 11 height 11
checkbox input "true"
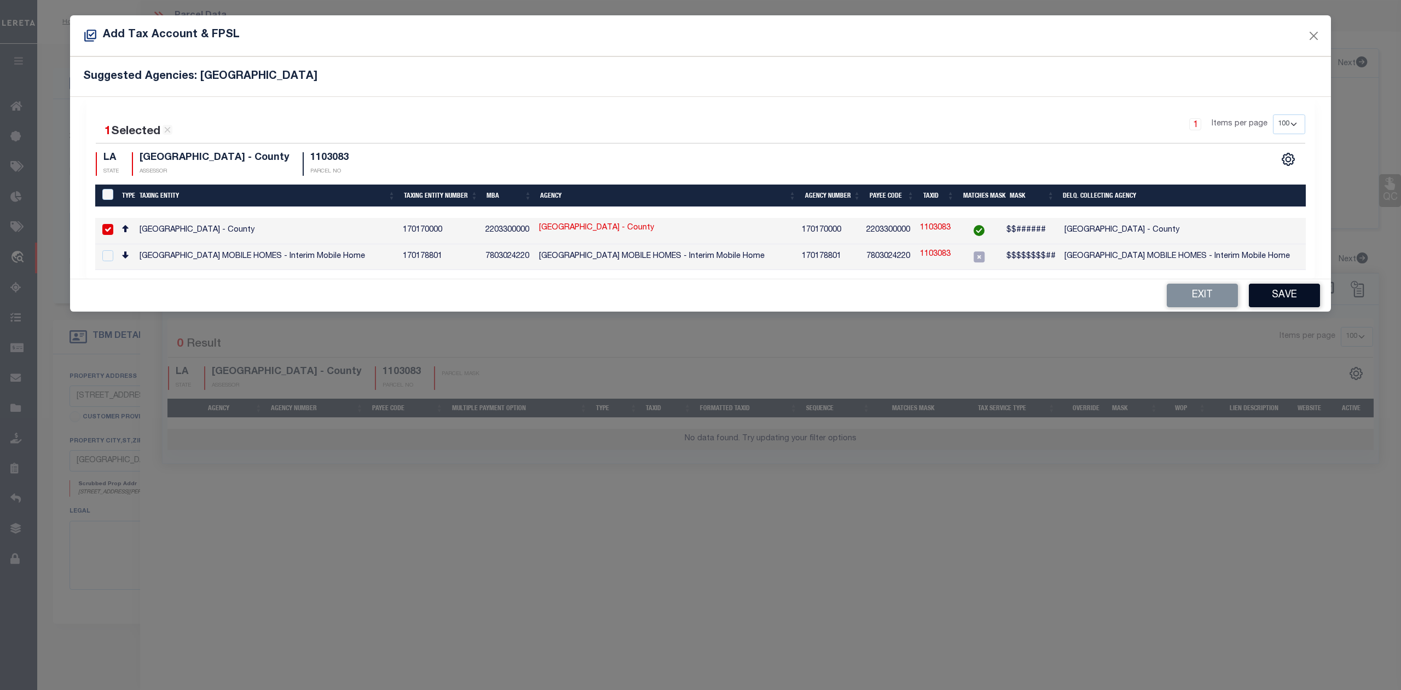
click at [1278, 300] on button "Save" at bounding box center [1284, 296] width 71 height 24
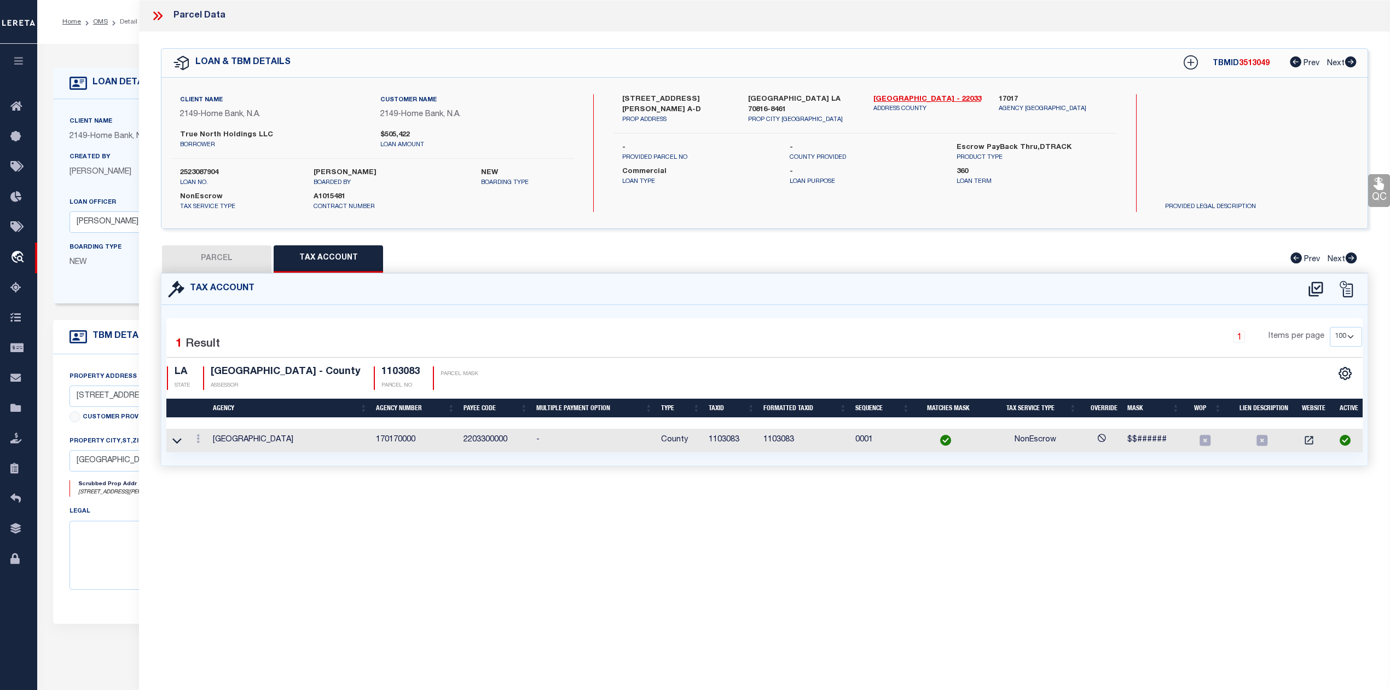
drag, startPoint x: 992, startPoint y: 538, endPoint x: 412, endPoint y: 359, distance: 607.6
click at [993, 538] on div "Parcel Data QC QC QC - Select Status - Ready to QC" at bounding box center [764, 330] width 1251 height 660
click at [250, 257] on button "PARCEL" at bounding box center [216, 258] width 109 height 27
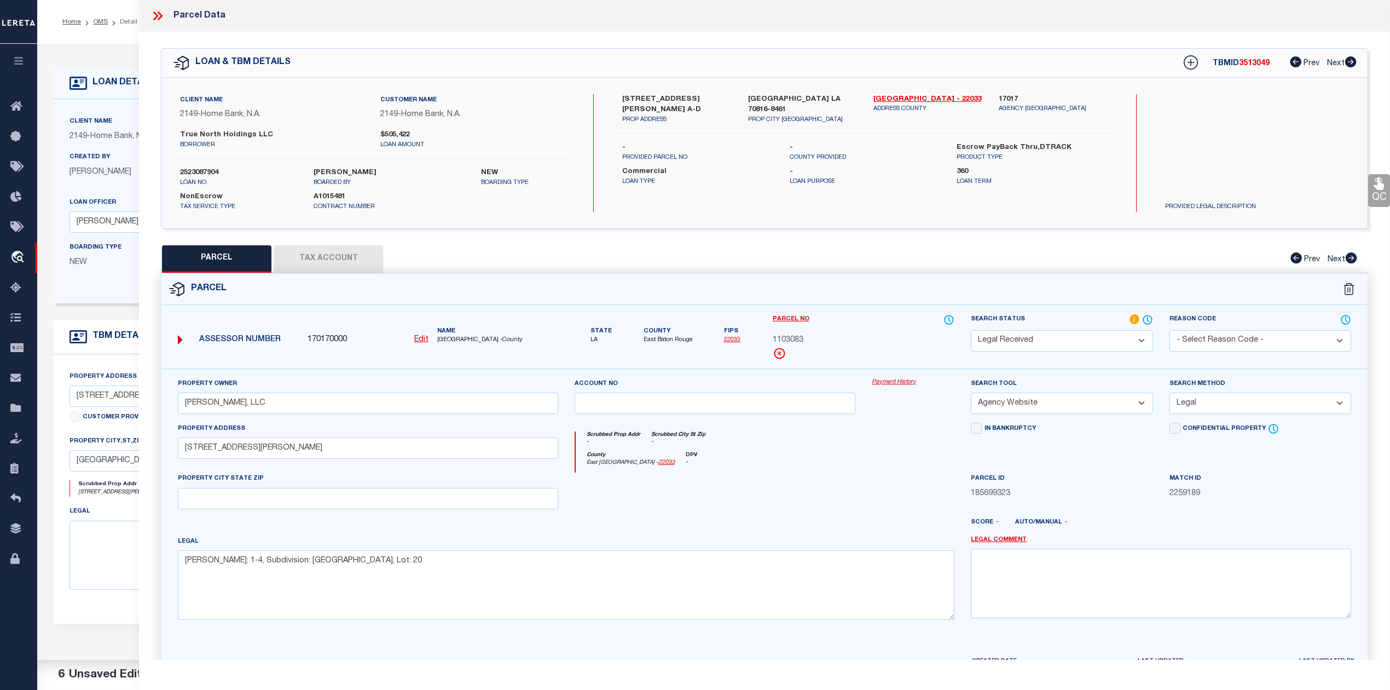
click at [730, 522] on div at bounding box center [815, 527] width 298 height 18
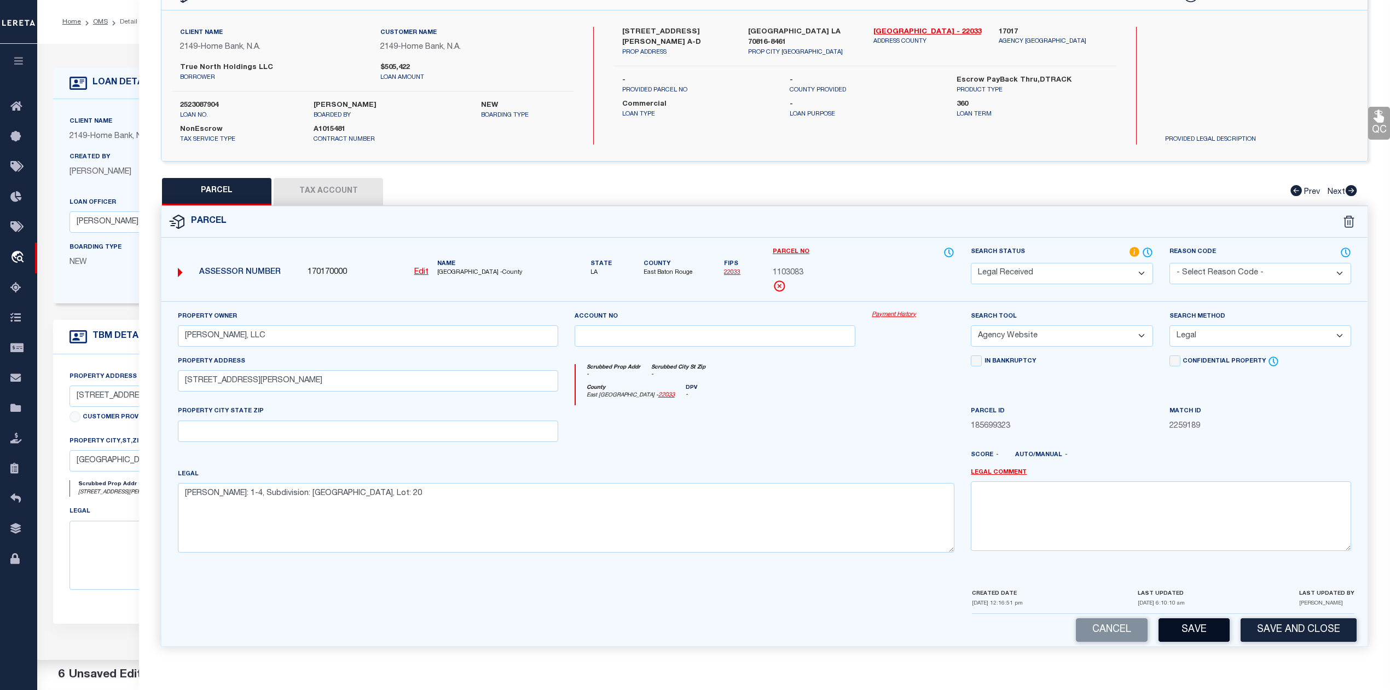
click at [1219, 630] on button "Save" at bounding box center [1194, 630] width 71 height 24
select select "AS"
select select
checkbox input "false"
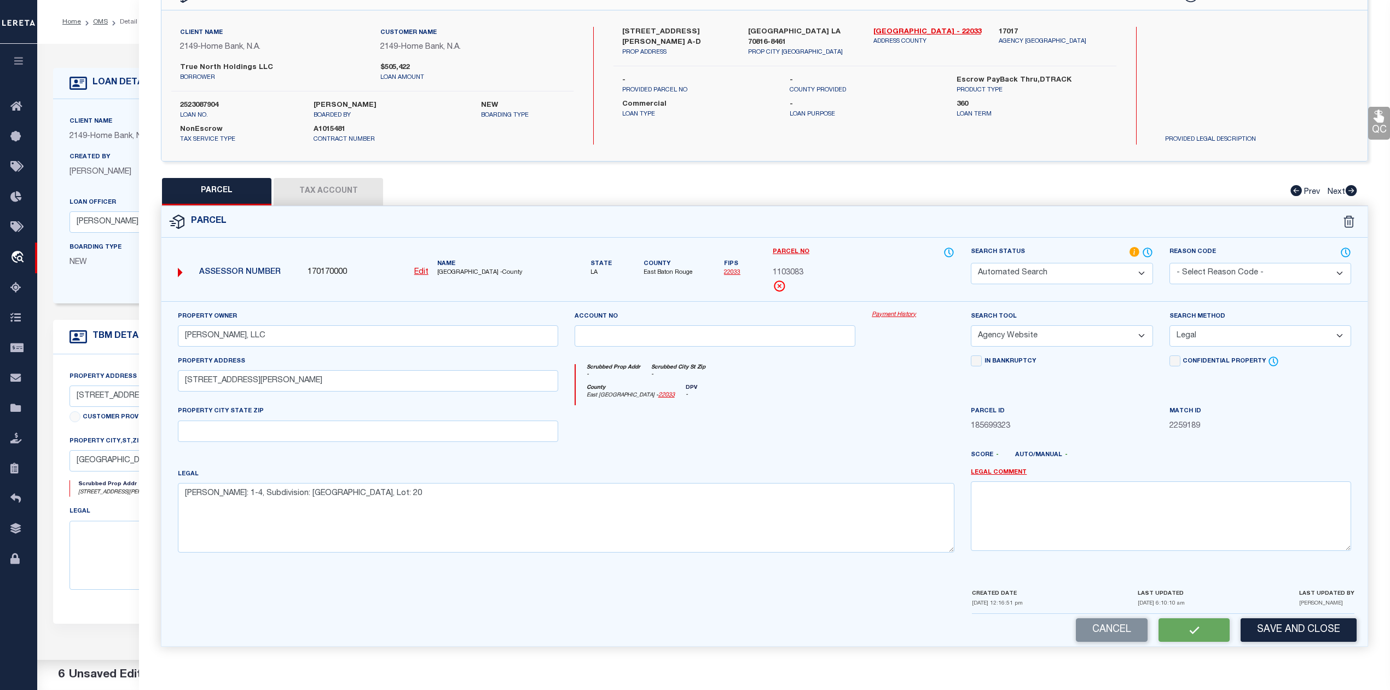
checkbox input "false"
click at [883, 442] on div at bounding box center [913, 427] width 99 height 45
select select "RD"
type input "[PERSON_NAME], LLC"
select select "AGW"
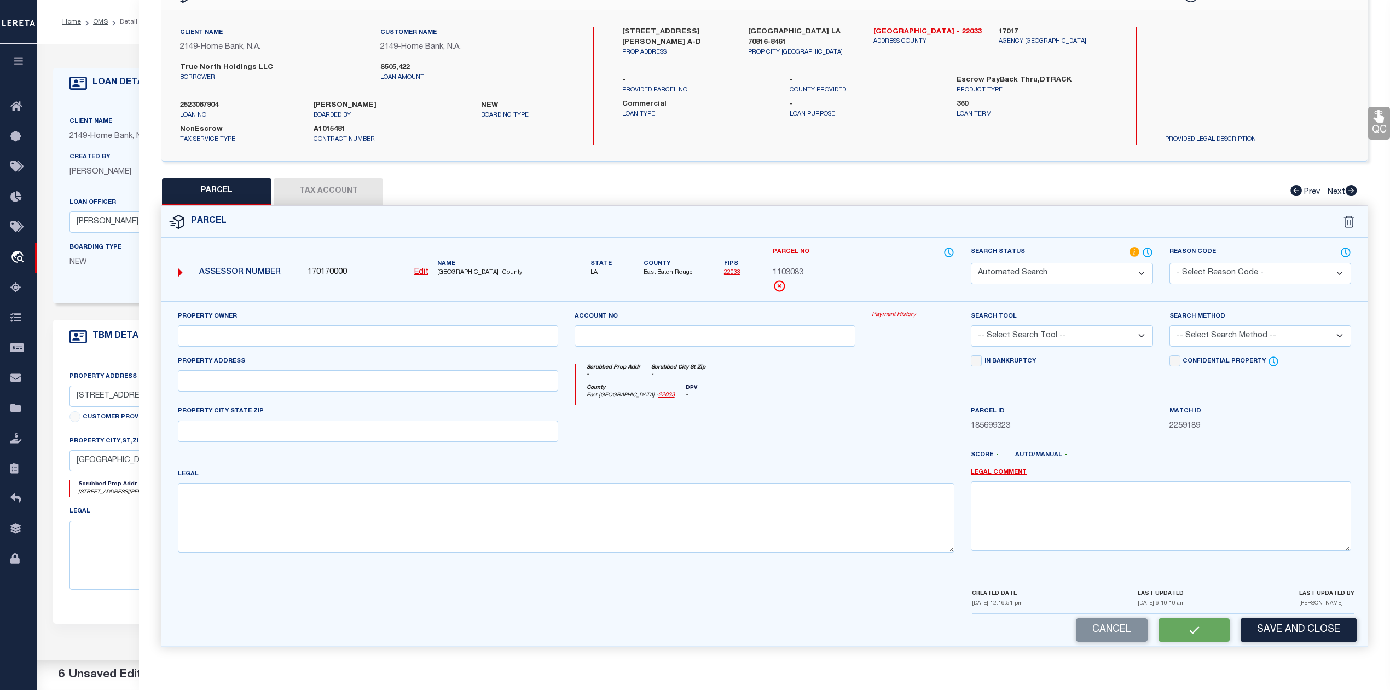
select select "LEG"
type input "[STREET_ADDRESS][PERSON_NAME]"
type textarea "[PERSON_NAME]: 1-4, Subdivision: [GEOGRAPHIC_DATA], Lot: 20"
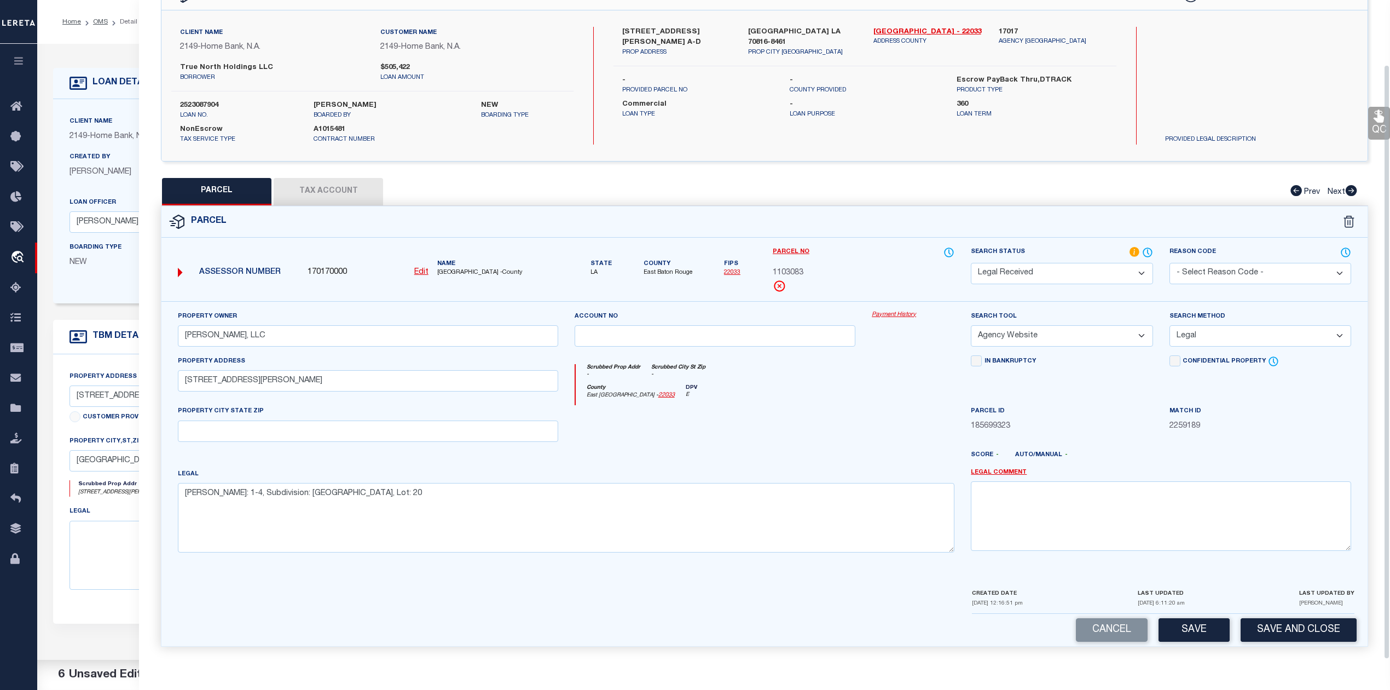
click at [758, 443] on div at bounding box center [716, 427] width 298 height 45
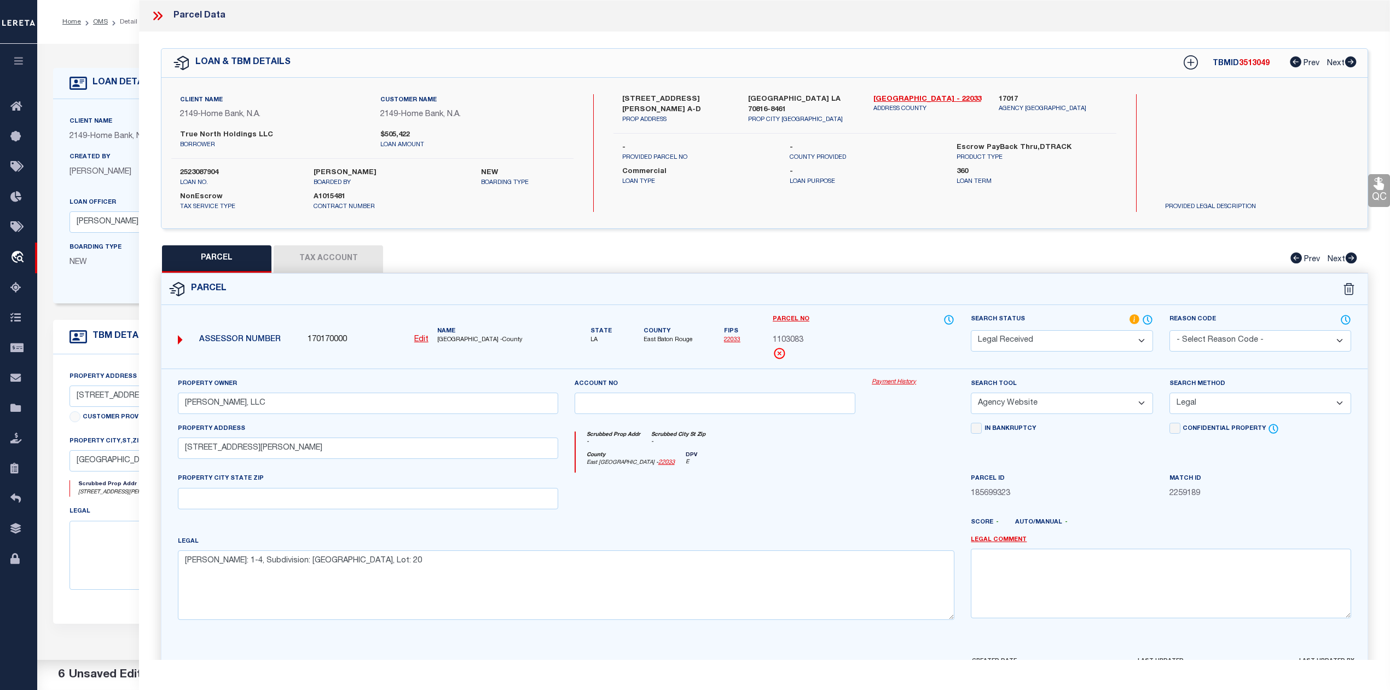
click at [1246, 64] on span "3513049" at bounding box center [1254, 64] width 31 height 8
copy span "3513049"
click at [757, 529] on div at bounding box center [815, 527] width 298 height 18
click at [196, 168] on label "2523087904" at bounding box center [238, 173] width 117 height 11
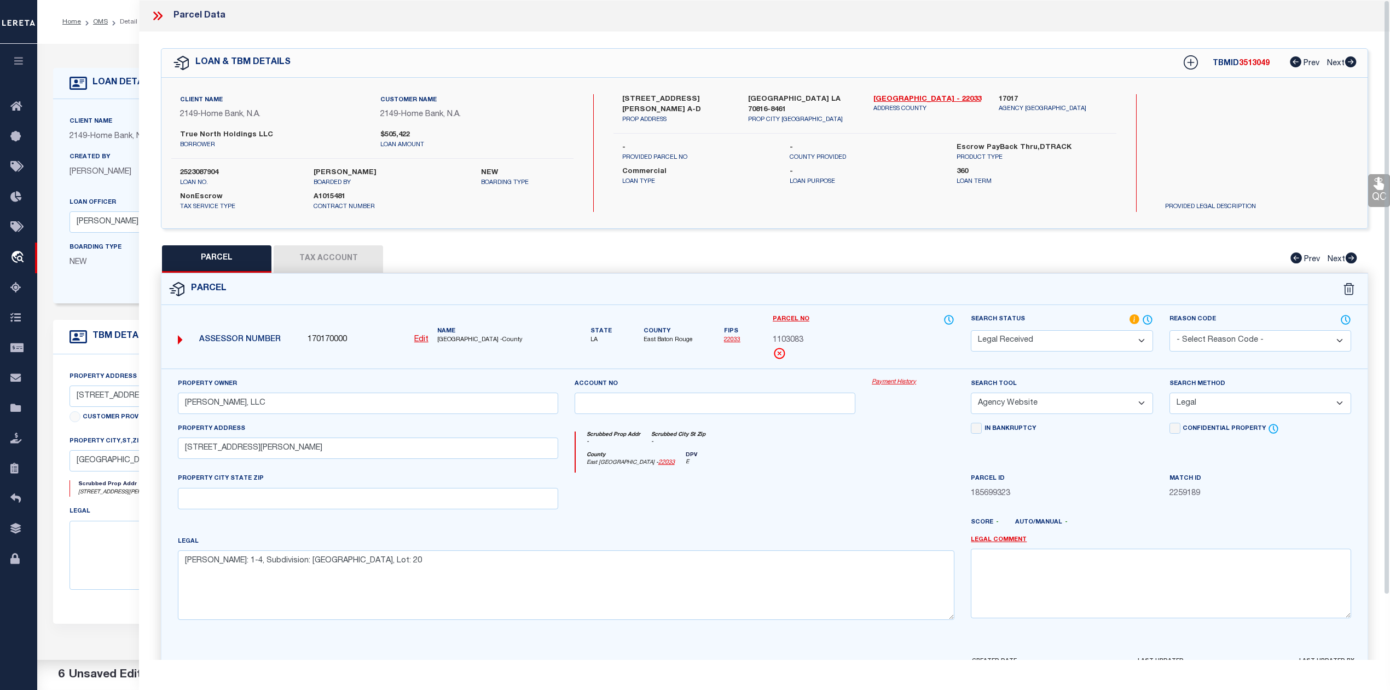
click at [196, 168] on label "2523087904" at bounding box center [238, 173] width 117 height 11
copy label "2523087904"
click at [835, 459] on div "County [GEOGRAPHIC_DATA] - 22033 DPV E" at bounding box center [765, 462] width 379 height 21
click at [795, 339] on span "1103083" at bounding box center [788, 340] width 31 height 12
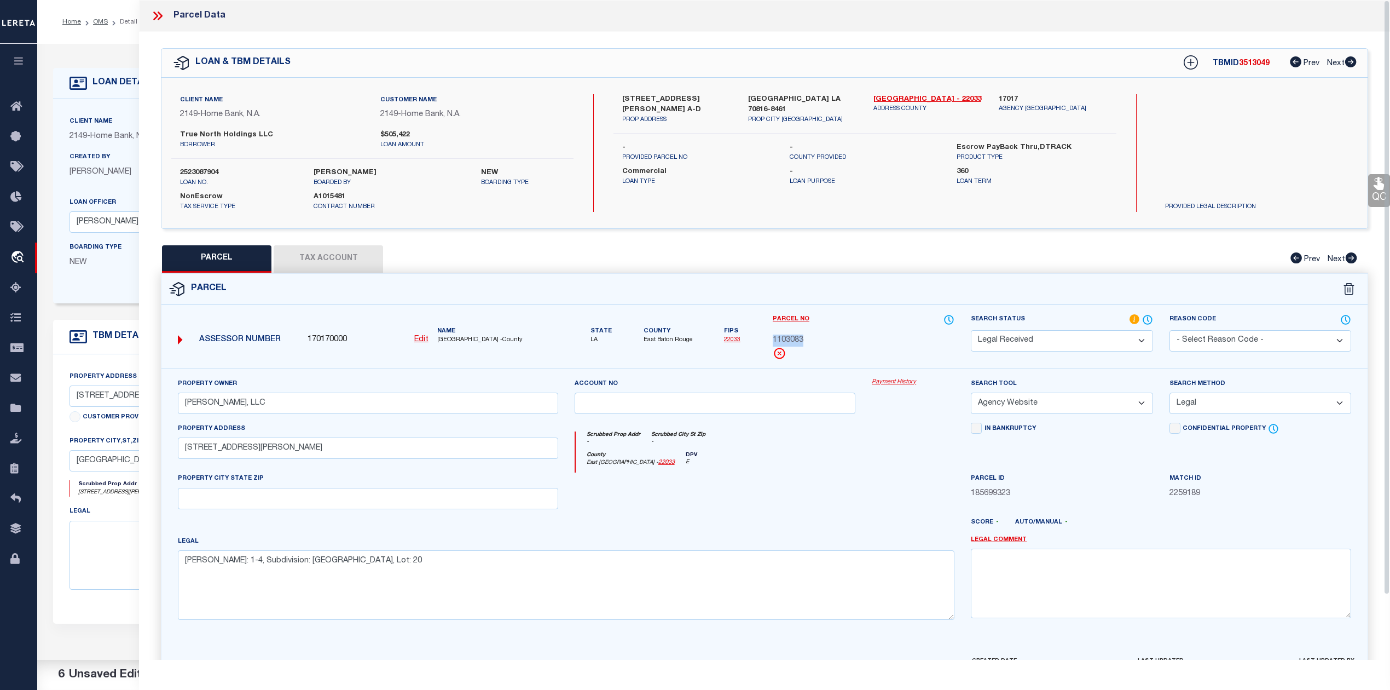
copy span "1103083"
drag, startPoint x: 869, startPoint y: 97, endPoint x: 933, endPoint y: 99, distance: 63.5
click at [933, 99] on div "[GEOGRAPHIC_DATA] - 22033 ADDRESS COUNTY" at bounding box center [927, 109] width 125 height 31
copy link "East Baton Rouge"
click at [668, 485] on div at bounding box center [716, 494] width 298 height 45
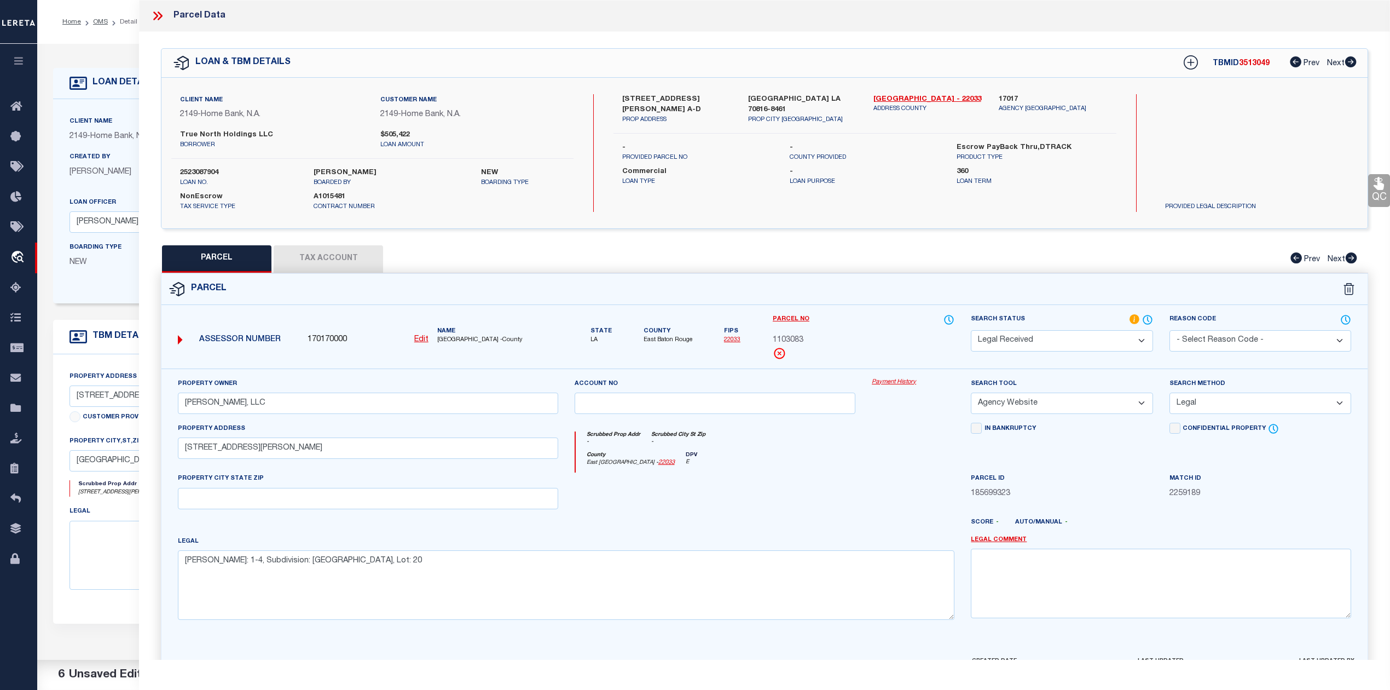
click at [806, 478] on div at bounding box center [716, 494] width 298 height 45
click at [1070, 349] on select "Automated Search Bad Parcel Complete Duplicate Parcel High Dollar Reporting In …" at bounding box center [1062, 340] width 182 height 21
click at [971, 330] on select "Automated Search Bad Parcel Complete Duplicate Parcel High Dollar Reporting In …" at bounding box center [1062, 340] width 182 height 21
click at [859, 511] on div at bounding box center [716, 494] width 298 height 45
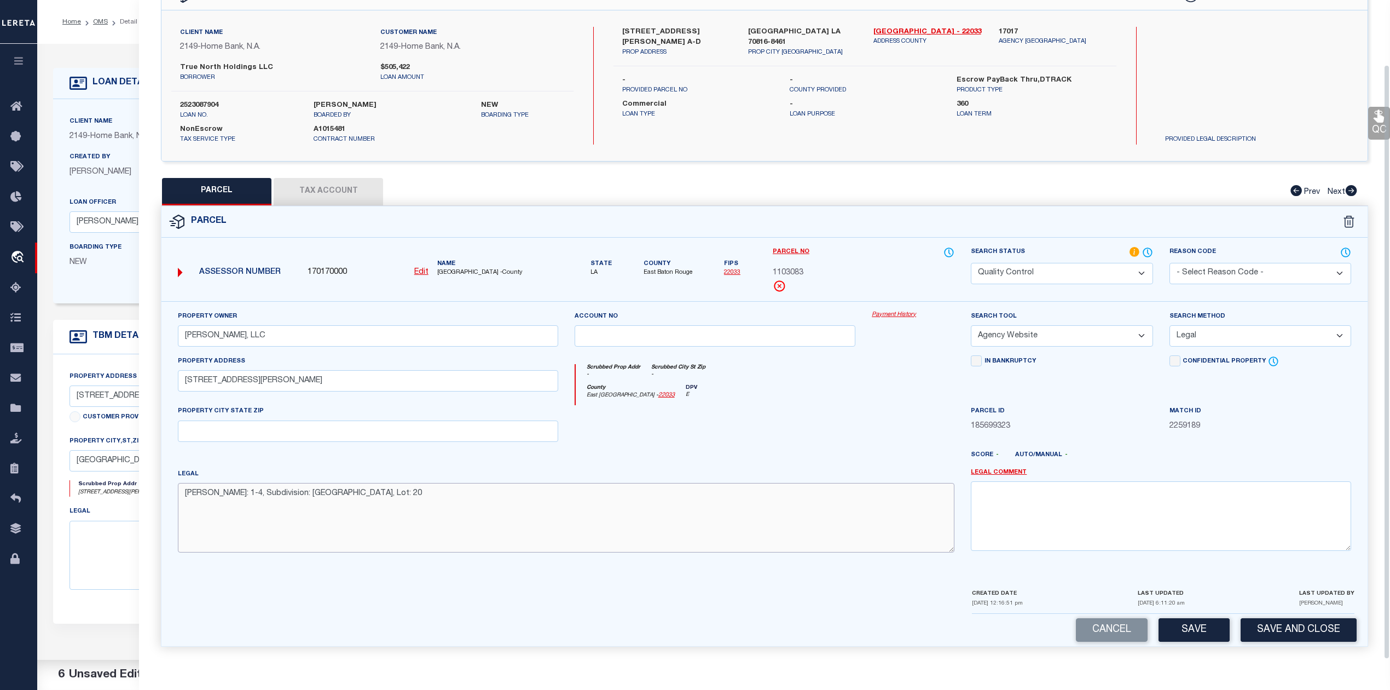
click at [865, 496] on textarea "[PERSON_NAME]: 1-4, Subdivision: [GEOGRAPHIC_DATA], Lot: 20" at bounding box center [566, 517] width 777 height 69
click at [1201, 629] on button "Save" at bounding box center [1194, 630] width 71 height 24
click at [752, 454] on div at bounding box center [815, 460] width 298 height 18
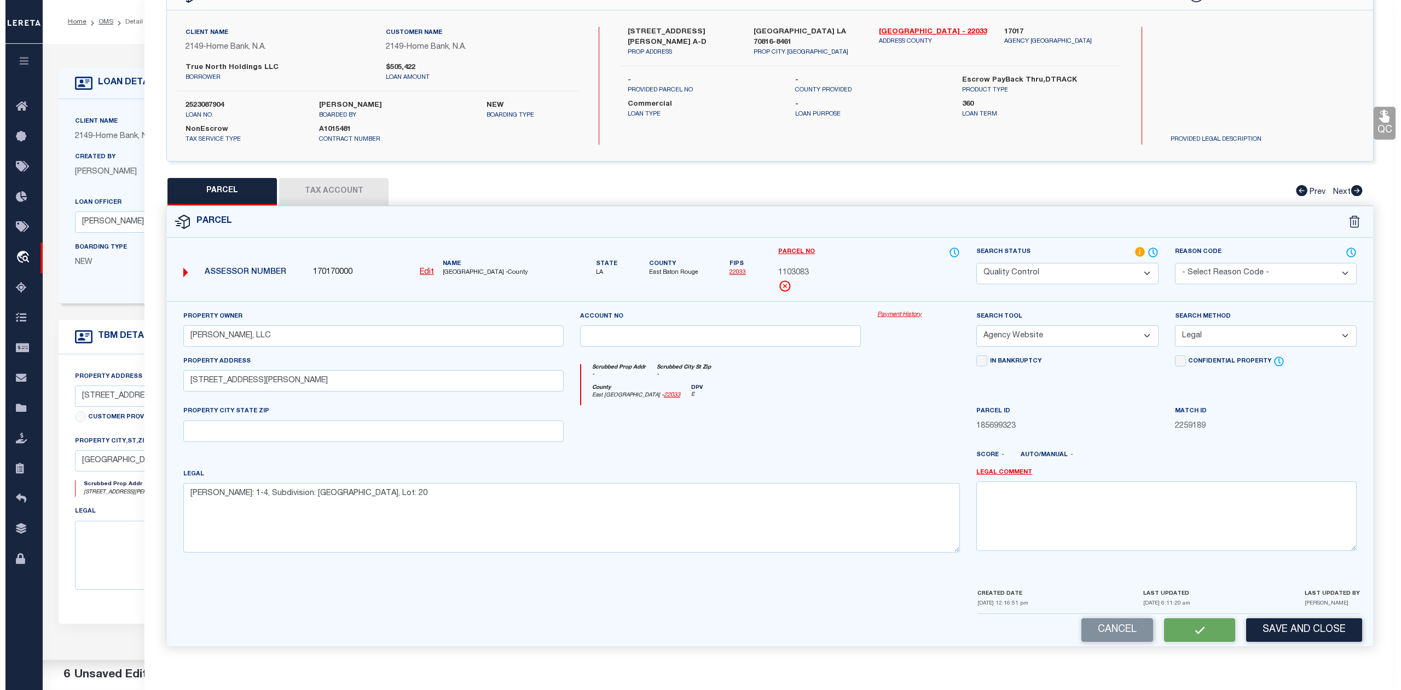
scroll to position [0, 0]
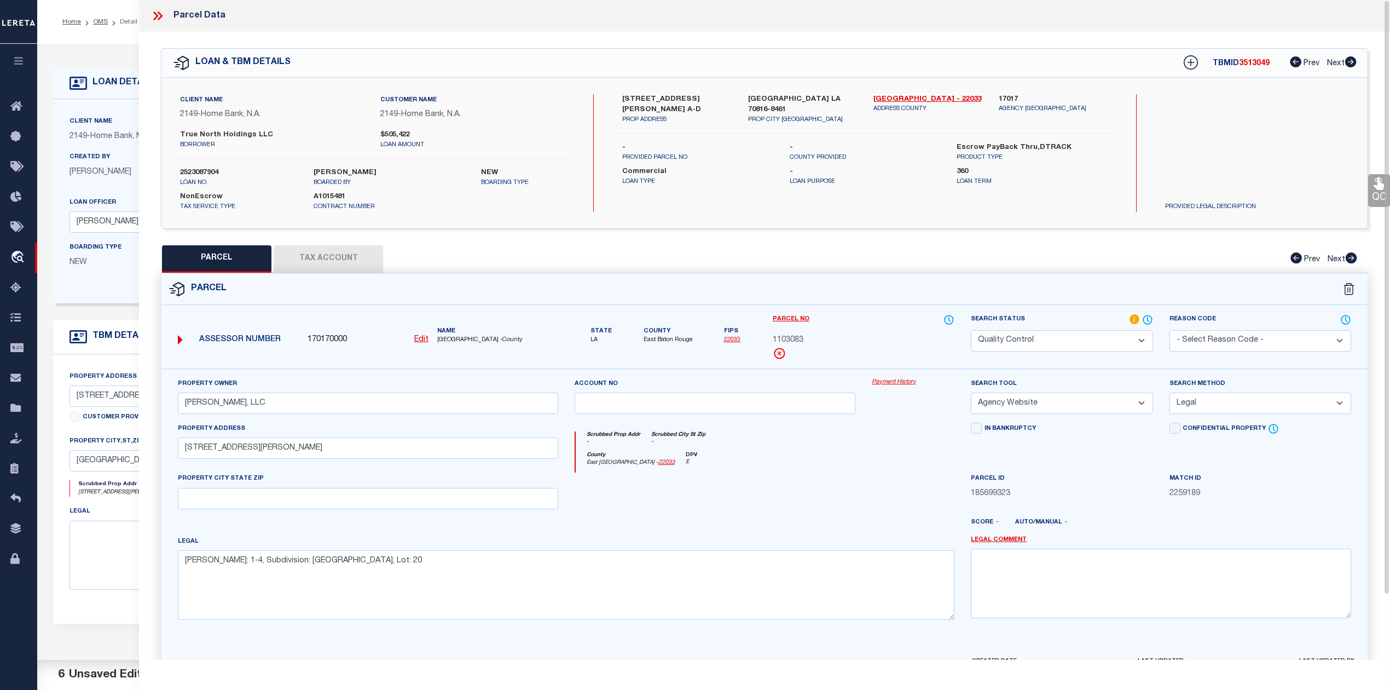
select select "AS"
select select
checkbox input "false"
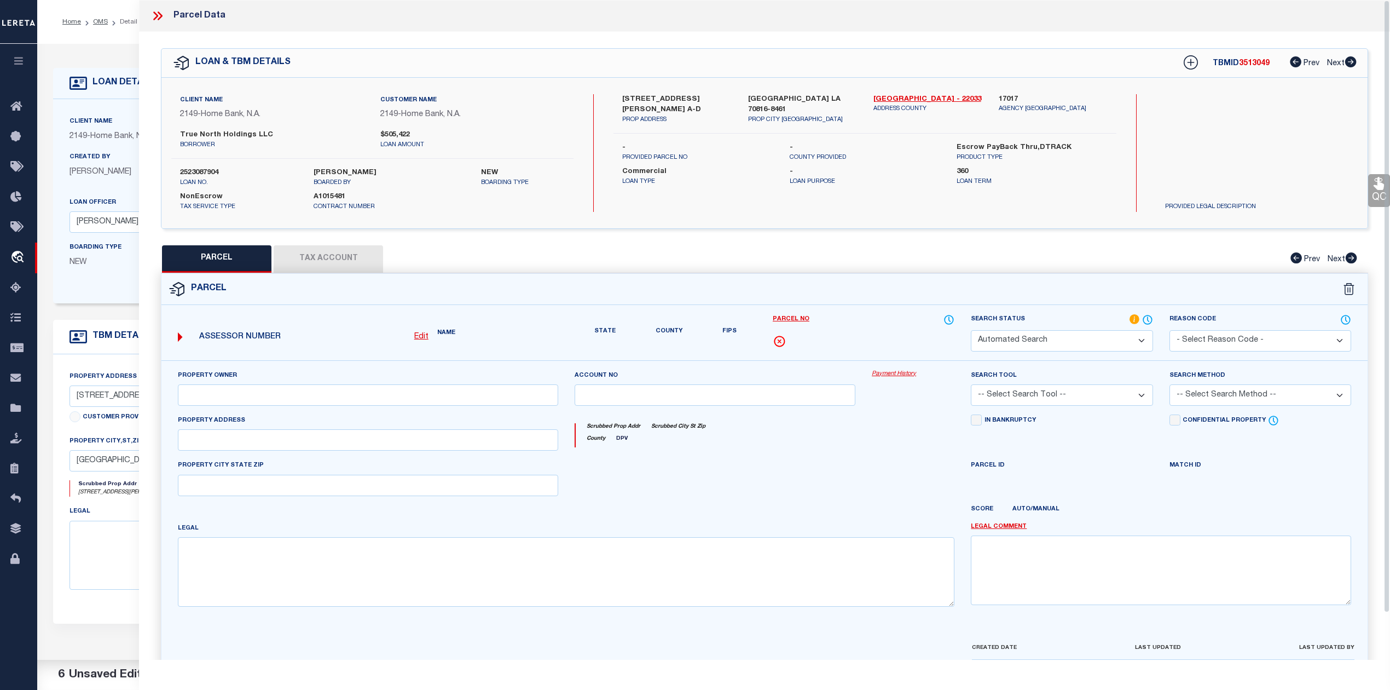
select select "QC"
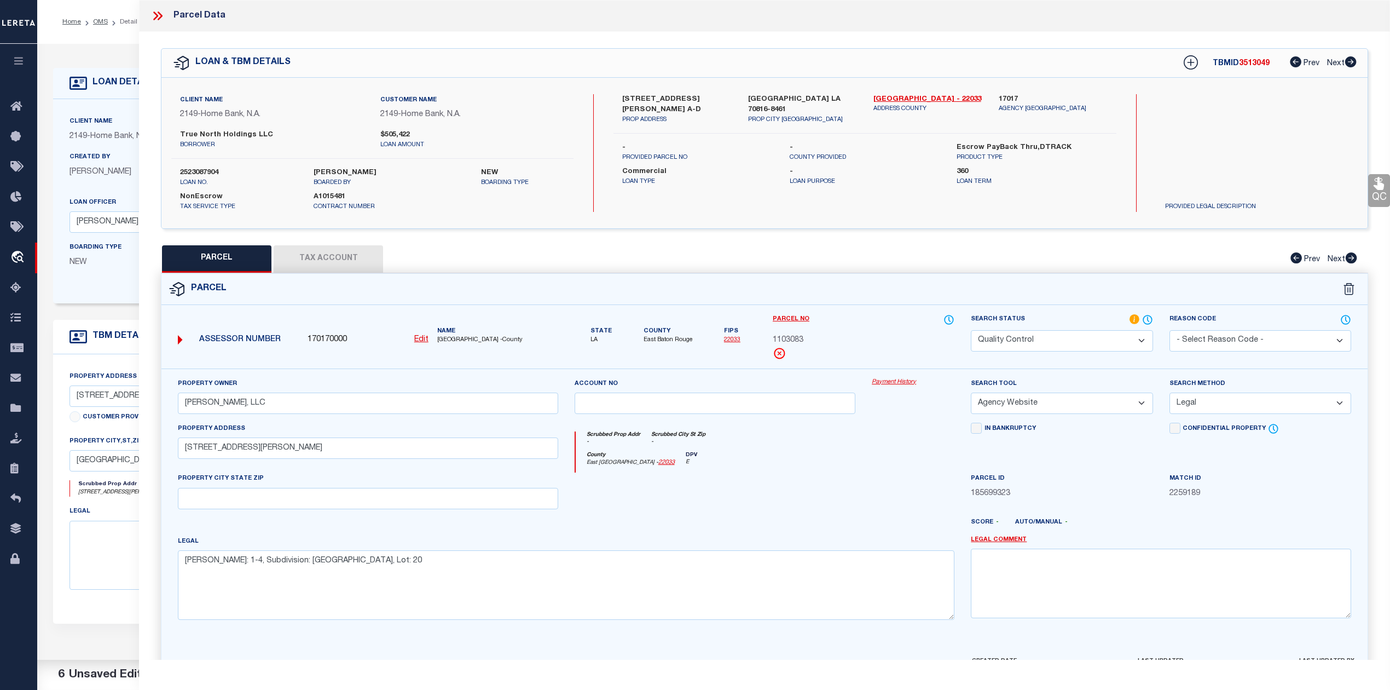
click at [158, 16] on icon at bounding box center [158, 16] width 14 height 14
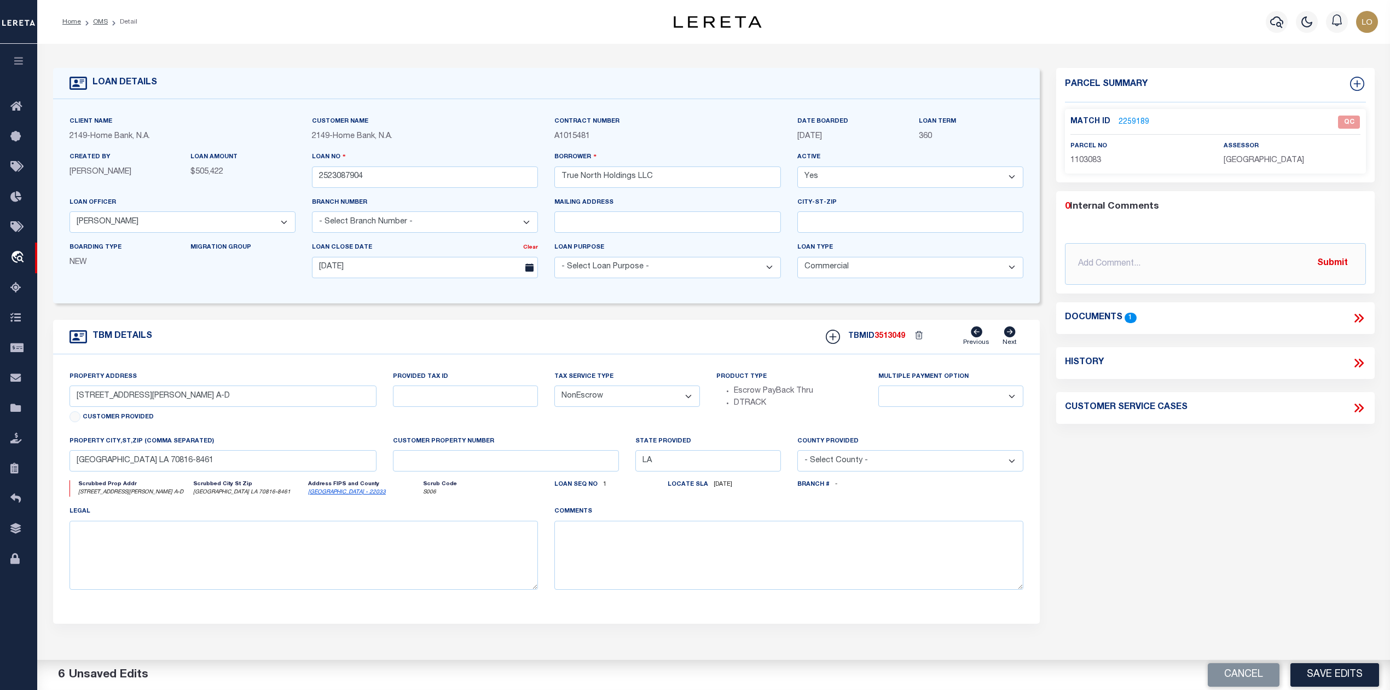
click at [1177, 513] on div "Parcel Summary Match ID 2259189 0" at bounding box center [1215, 367] width 334 height 598
click at [97, 24] on link "OMS" at bounding box center [100, 22] width 15 height 7
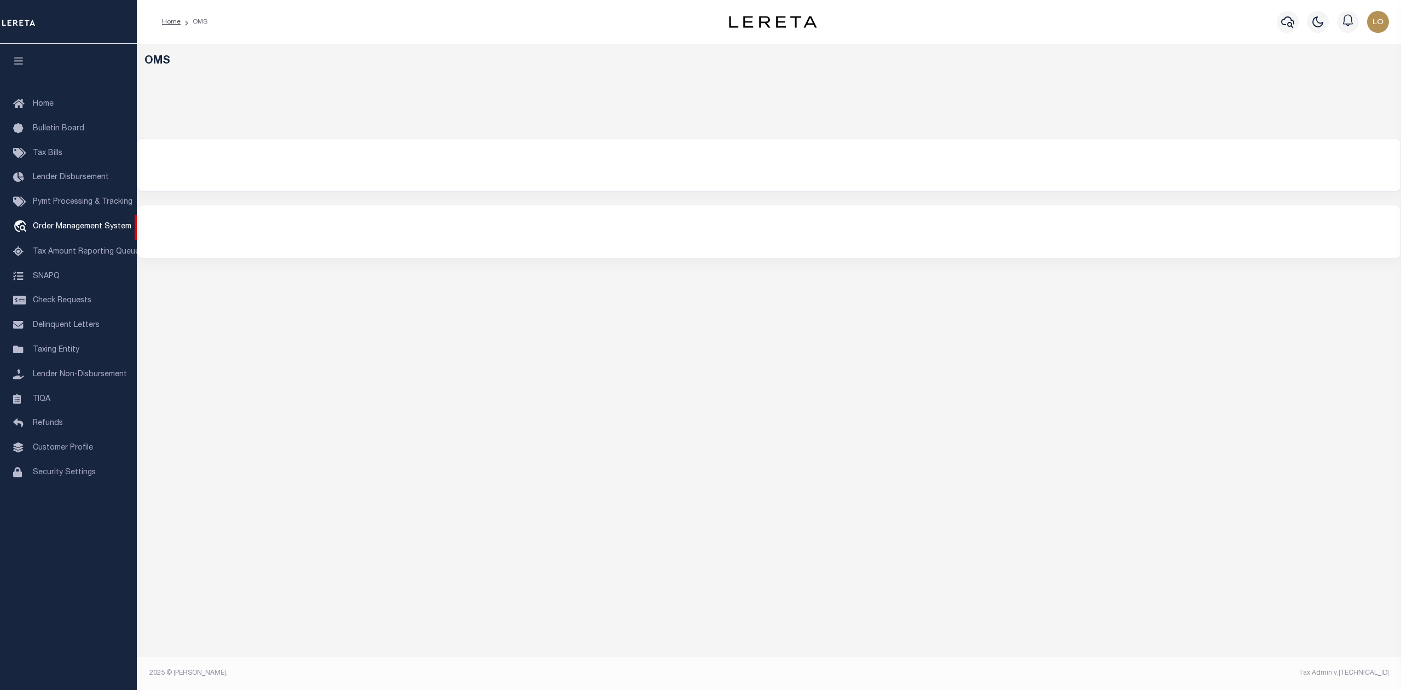
select select "200"
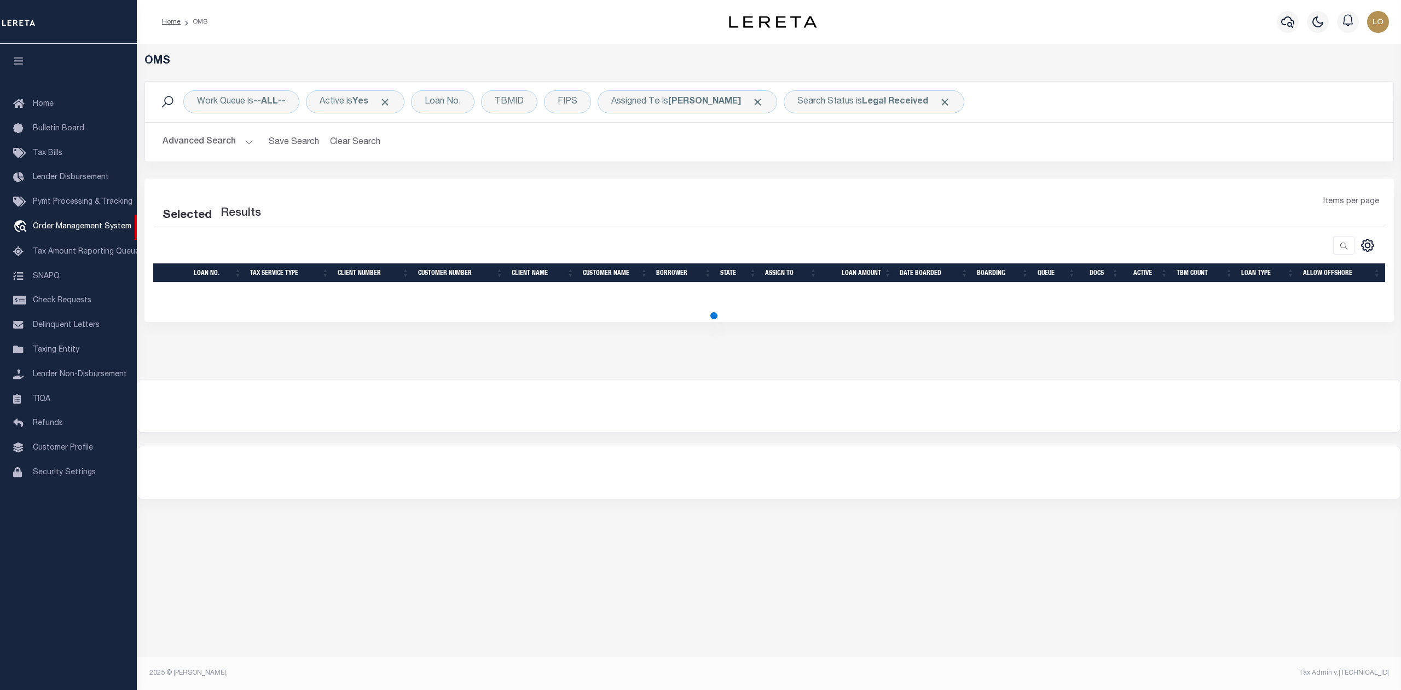
select select "200"
